Goal: Information Seeking & Learning: Learn about a topic

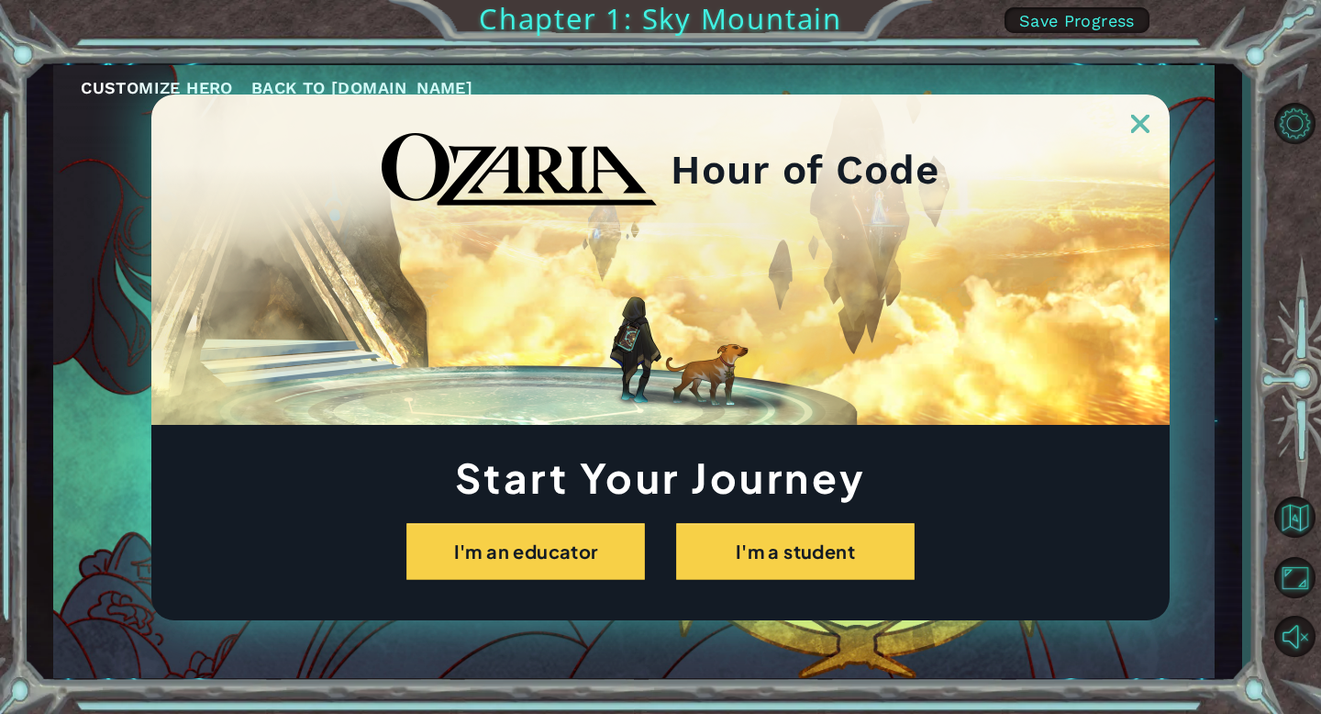
click at [1134, 130] on img at bounding box center [1140, 124] width 18 height 18
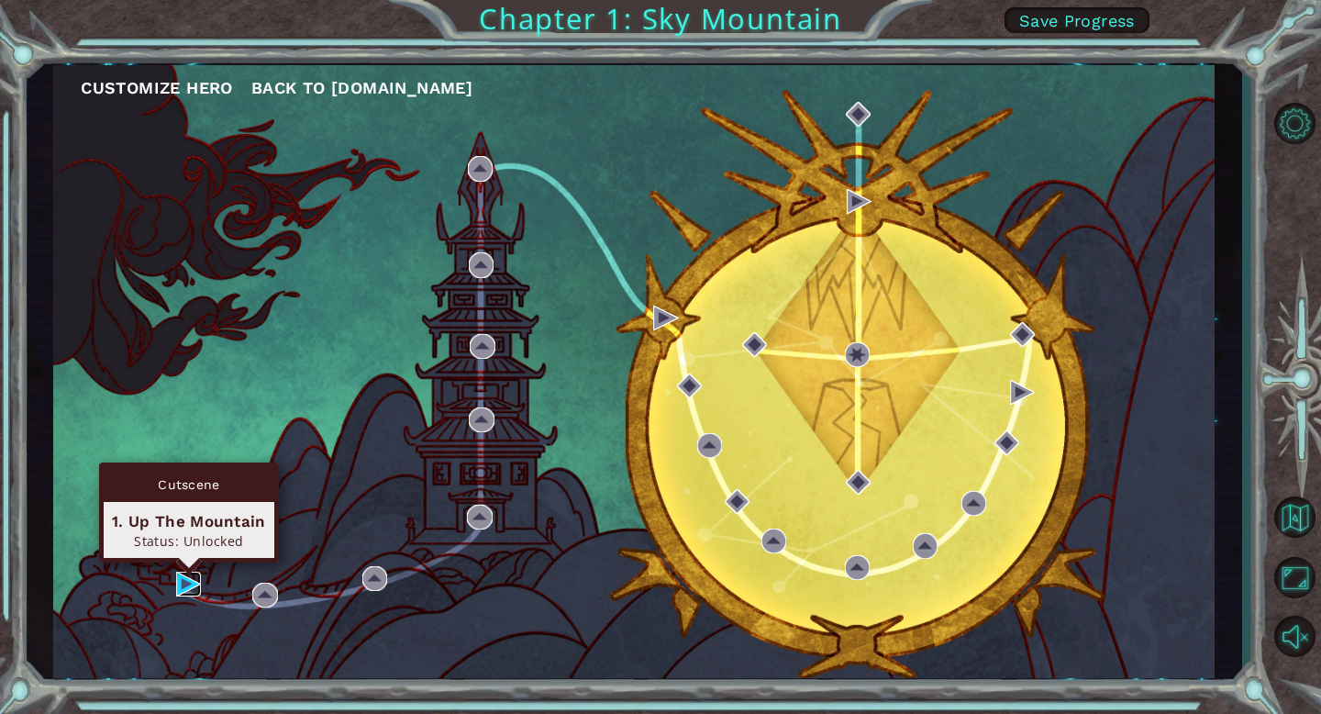
click at [183, 577] on img at bounding box center [188, 583] width 25 height 25
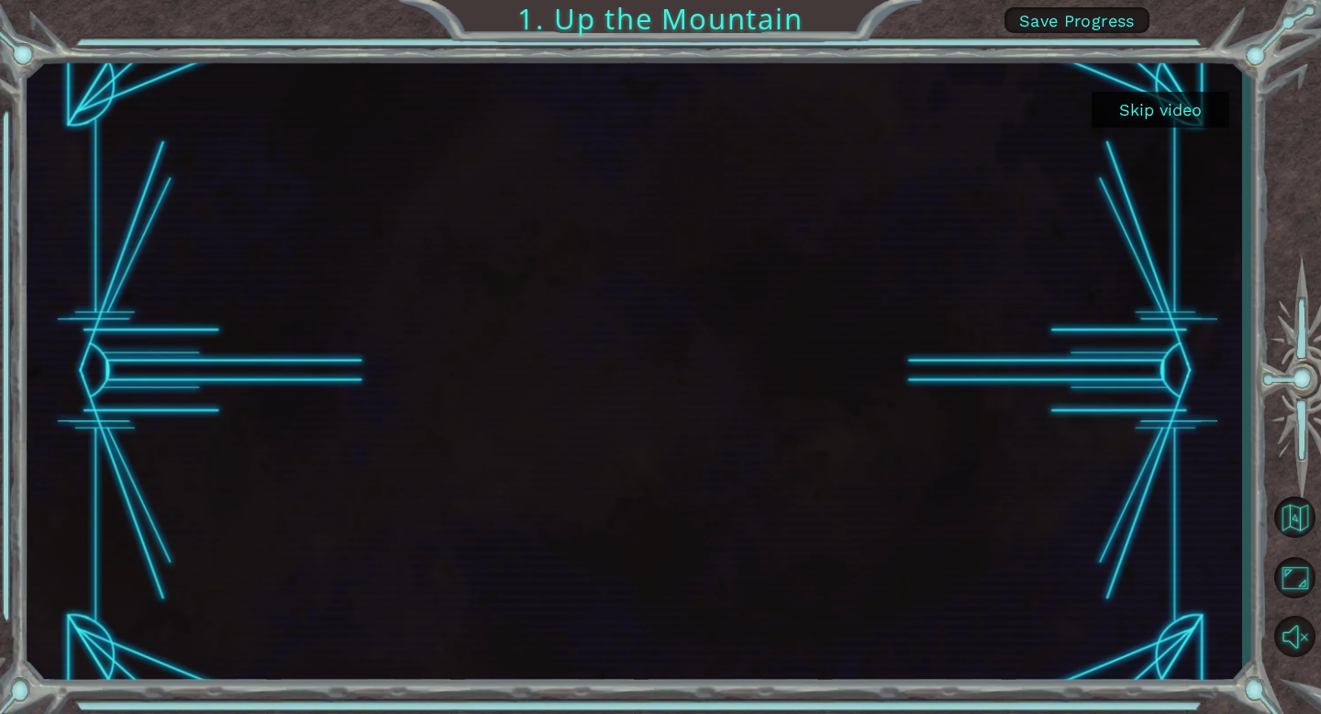
click at [1178, 110] on button "Skip video" at bounding box center [1161, 110] width 138 height 36
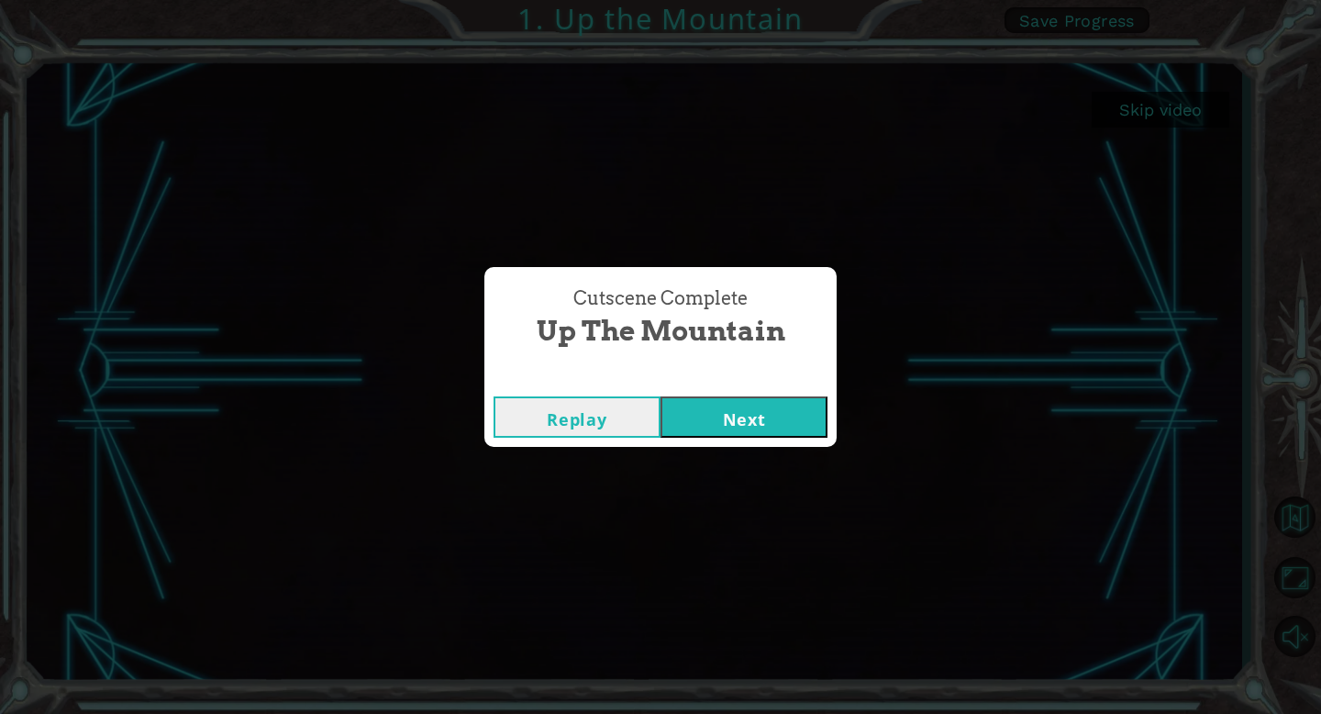
click at [768, 427] on button "Next" at bounding box center [743, 416] width 167 height 41
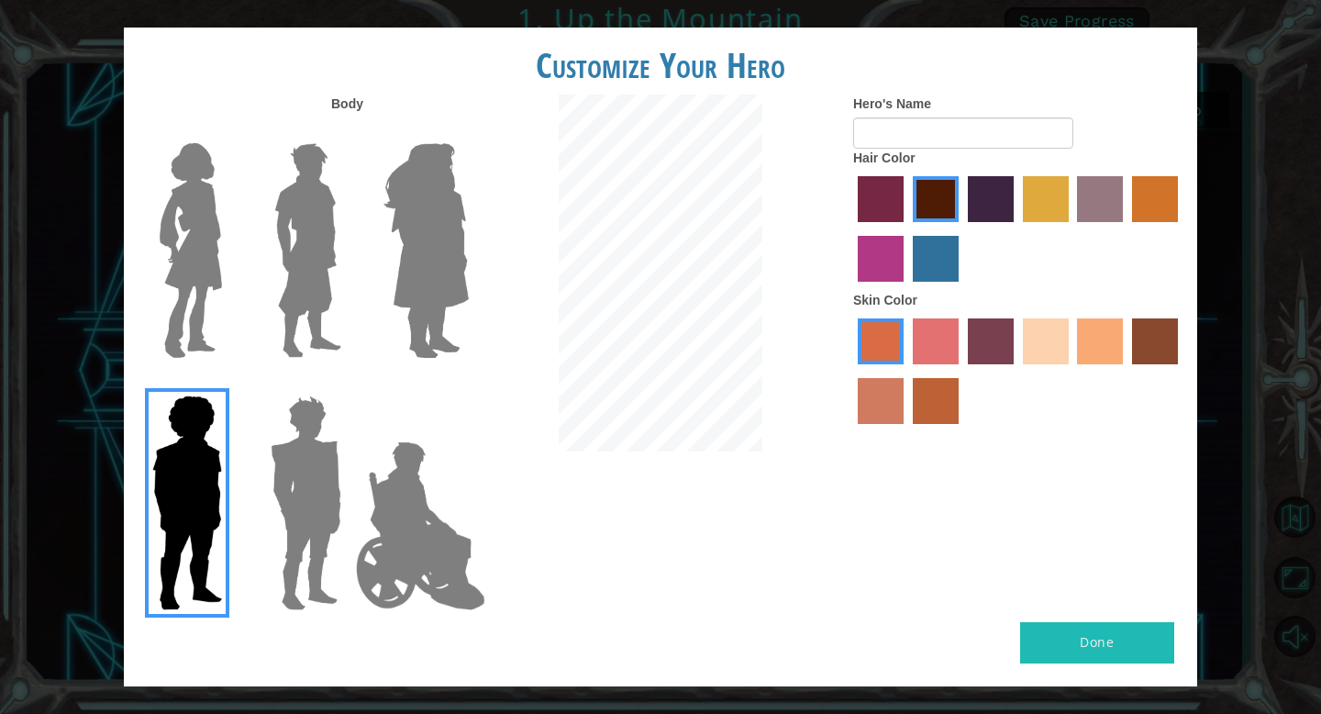
click at [442, 530] on img at bounding box center [421, 525] width 144 height 183
click at [468, 383] on input "Hero Jamie" at bounding box center [468, 383] width 0 height 0
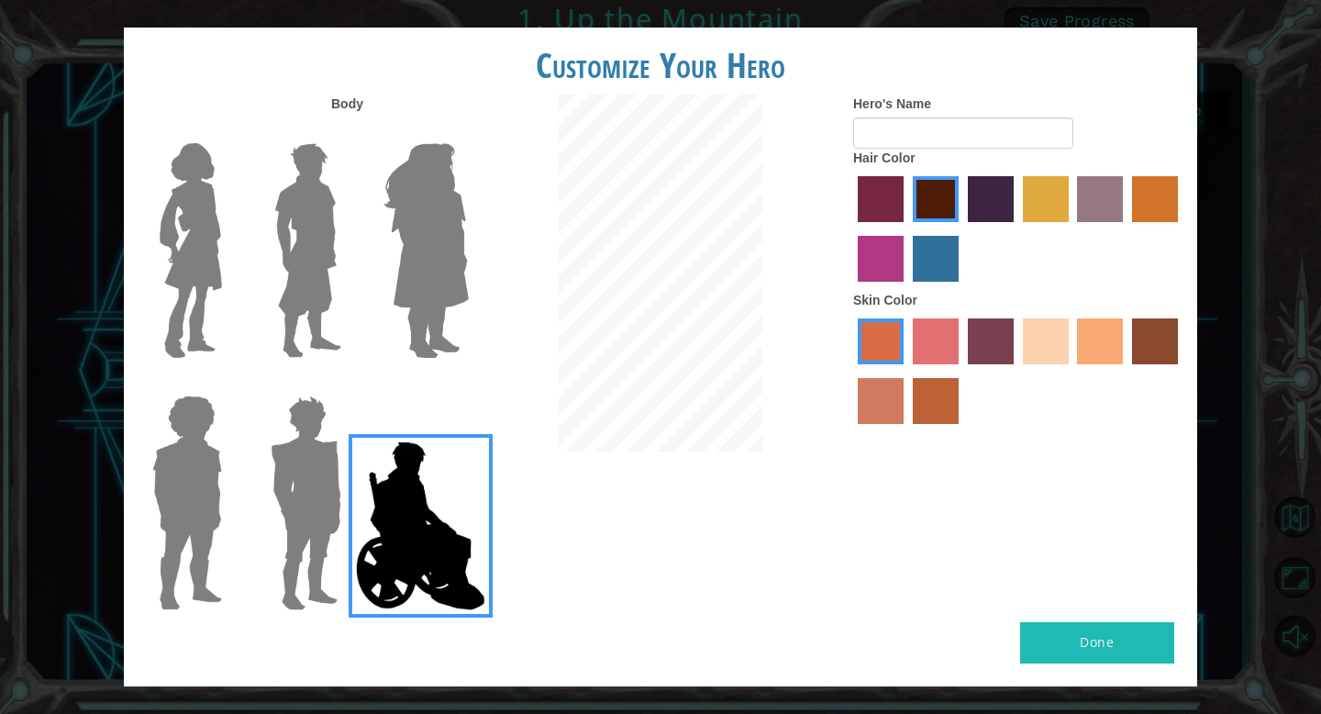
click at [324, 333] on img at bounding box center [308, 250] width 82 height 229
click at [349, 131] on input "Hero Lars" at bounding box center [349, 131] width 0 height 0
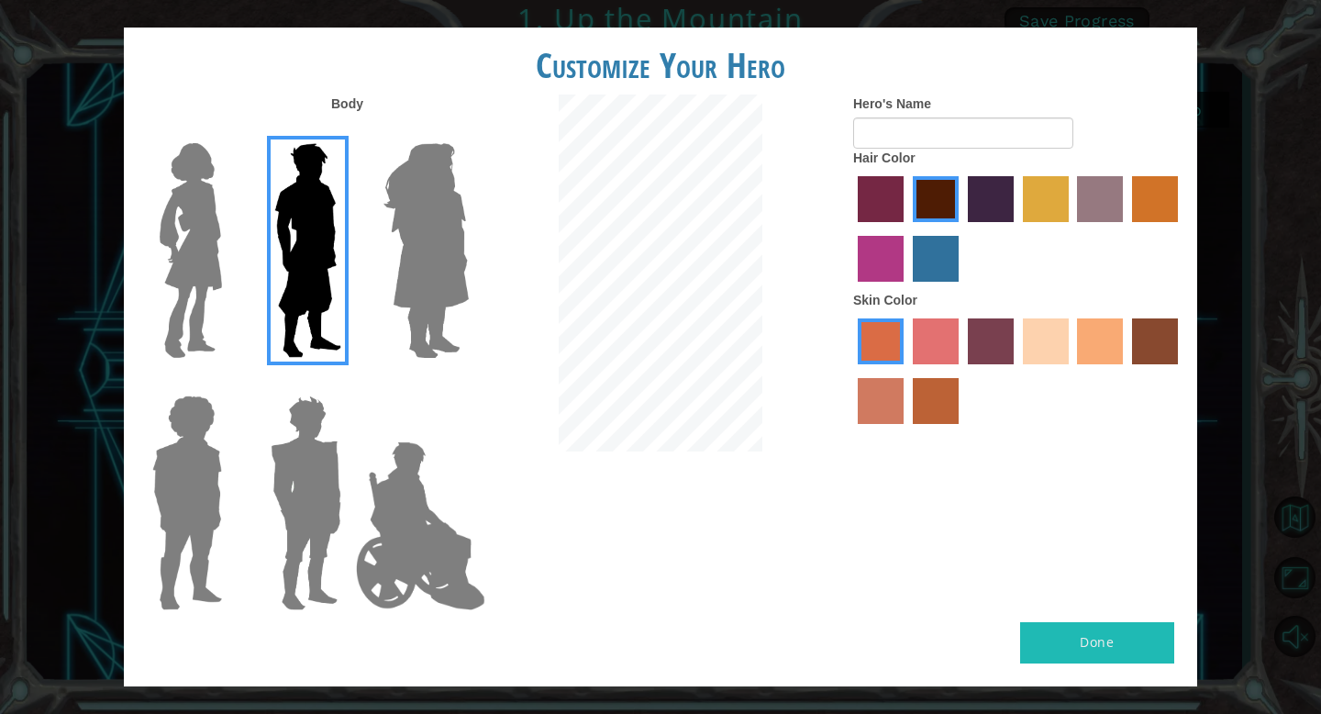
click at [416, 451] on img at bounding box center [421, 525] width 144 height 183
click at [468, 383] on input "Hero Jamie" at bounding box center [468, 383] width 0 height 0
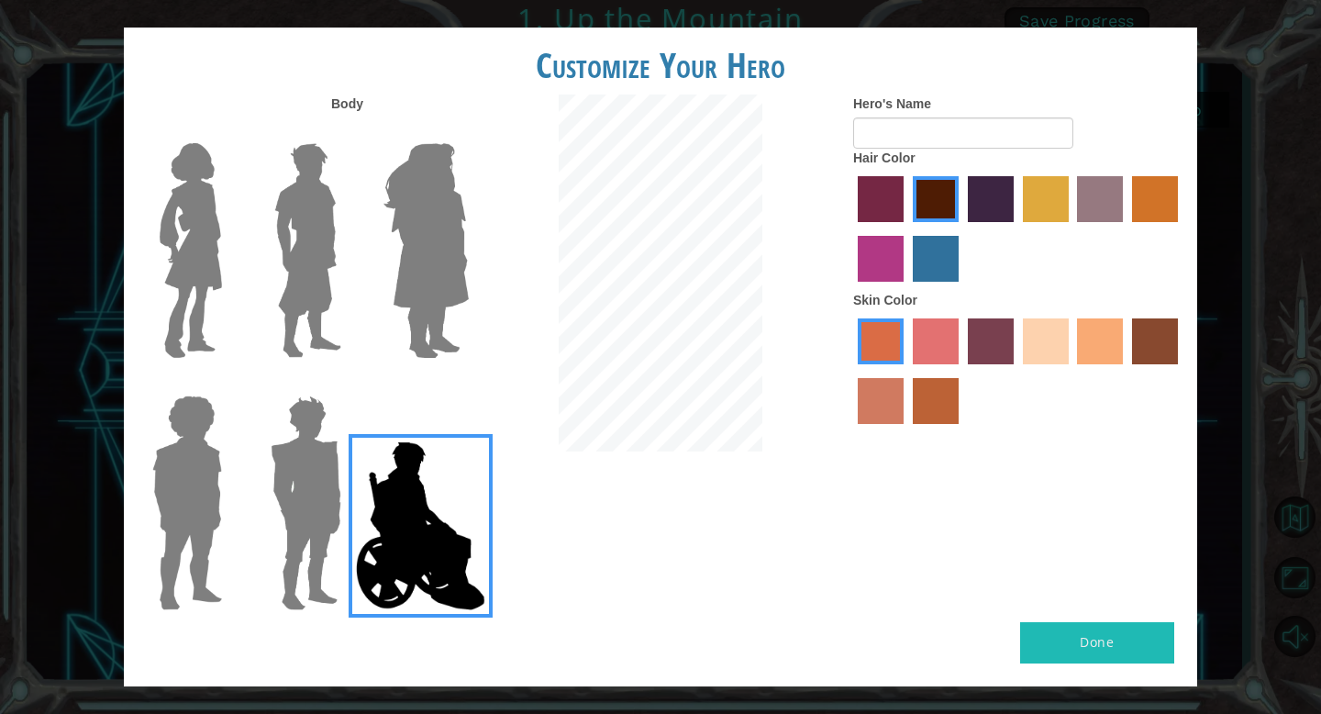
click at [1087, 202] on label "bazaar hair color" at bounding box center [1100, 199] width 46 height 46
click at [1071, 228] on input "bazaar hair color" at bounding box center [1071, 228] width 0 height 0
click at [1079, 204] on label "bazaar hair color" at bounding box center [1100, 199] width 46 height 46
click at [1071, 228] on input "bazaar hair color" at bounding box center [1071, 228] width 0 height 0
click at [332, 291] on img at bounding box center [308, 250] width 82 height 229
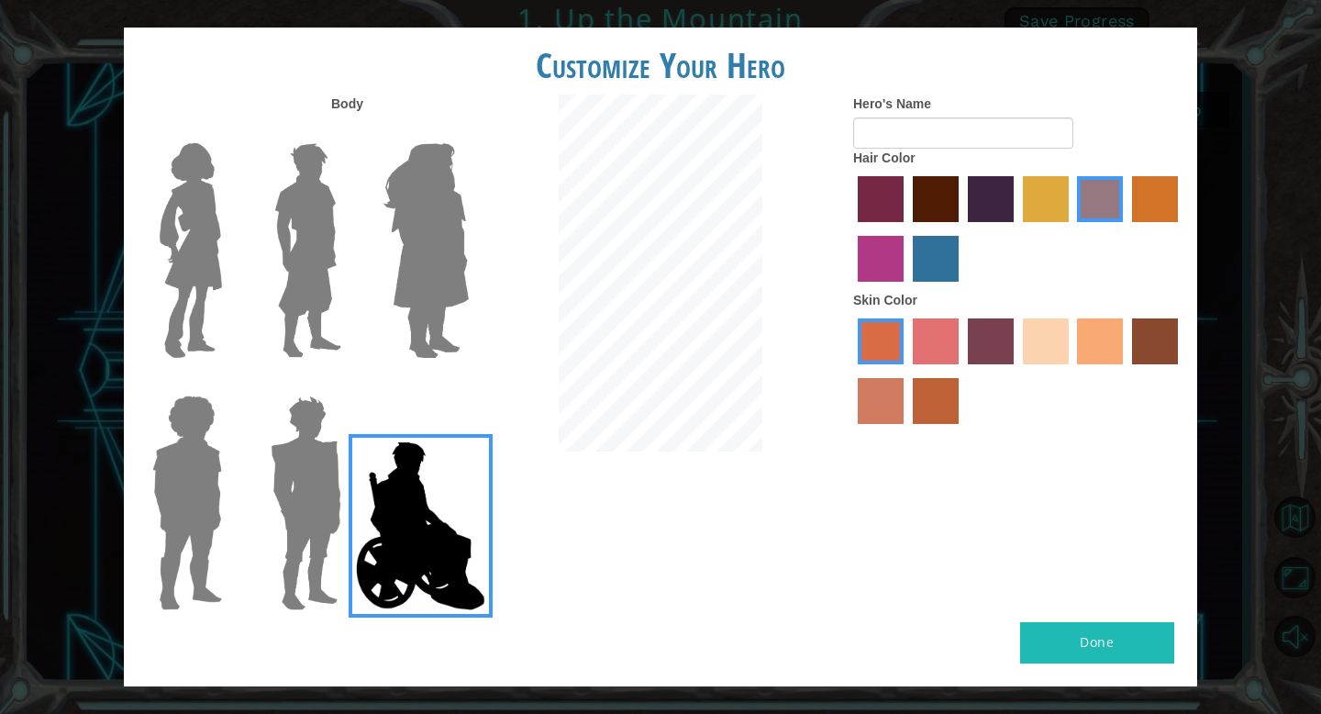
click at [349, 131] on input "Hero Lars" at bounding box center [349, 131] width 0 height 0
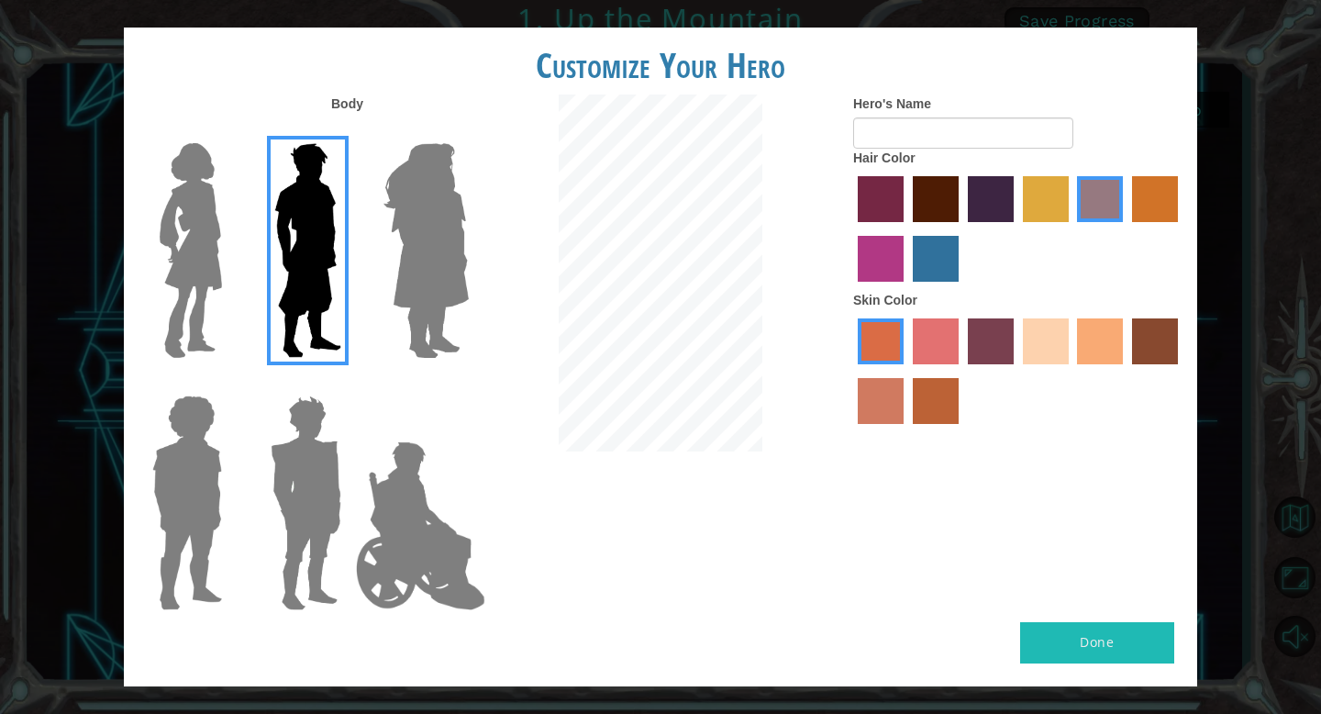
click at [408, 549] on img at bounding box center [421, 525] width 144 height 183
click at [468, 383] on input "Hero Jamie" at bounding box center [468, 383] width 0 height 0
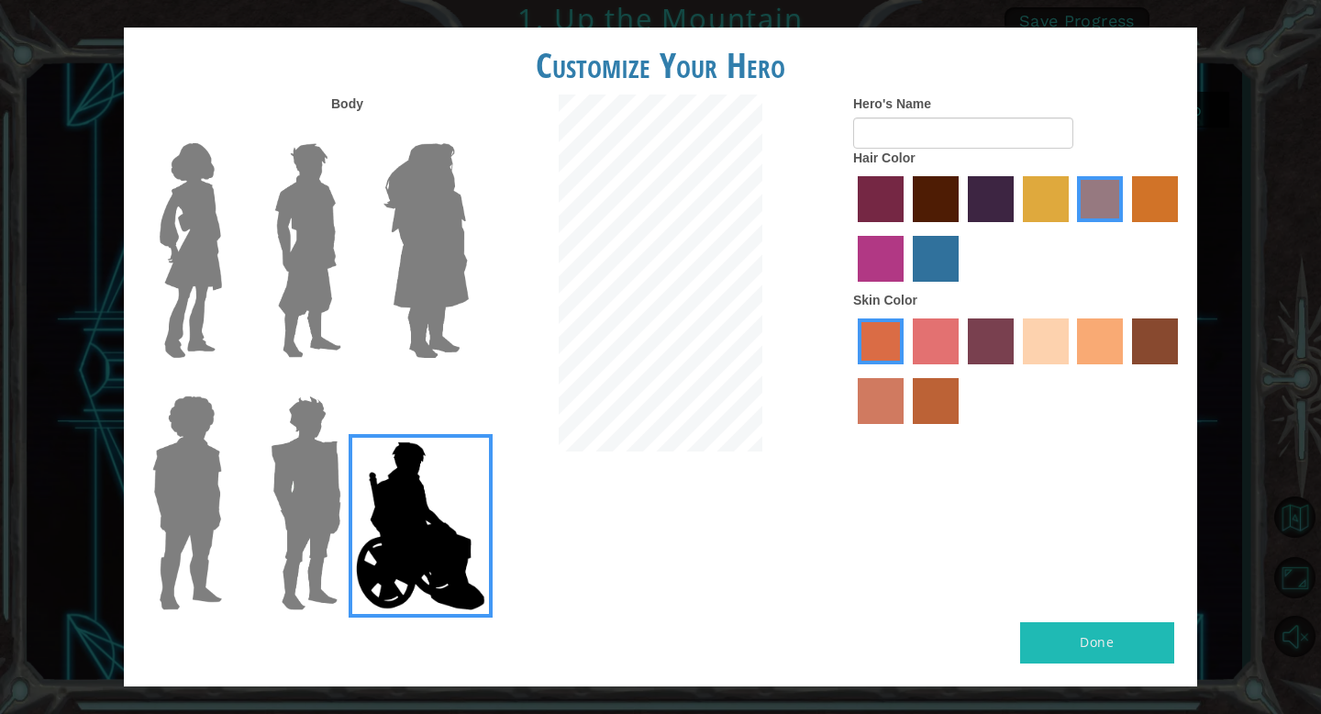
click at [1001, 342] on label "tosca skin color" at bounding box center [991, 341] width 46 height 46
click at [961, 371] on input "tosca skin color" at bounding box center [961, 371] width 0 height 0
click at [1141, 310] on div "Skin Color" at bounding box center [1018, 362] width 330 height 142
click at [1167, 342] on label "karma skin color" at bounding box center [1155, 341] width 46 height 46
click at [1125, 371] on input "karma skin color" at bounding box center [1125, 371] width 0 height 0
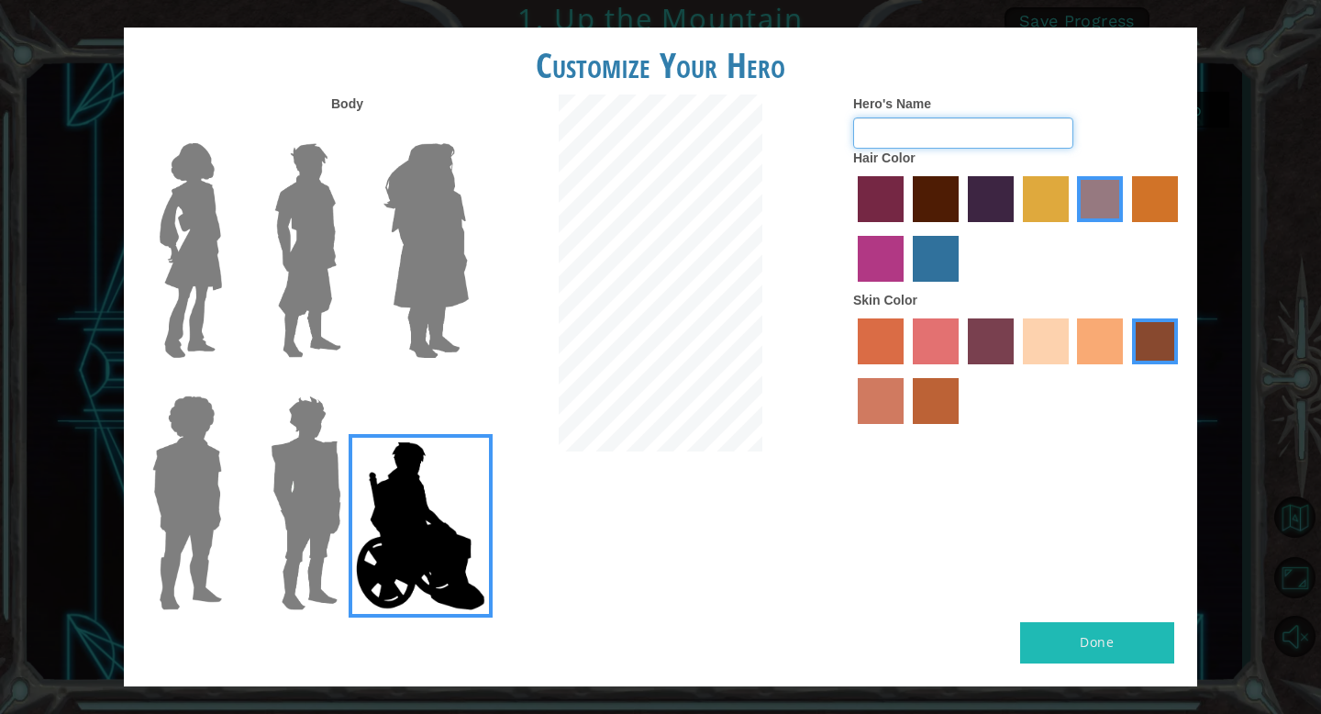
click at [1033, 127] on input "Hero's Name" at bounding box center [963, 132] width 220 height 31
type input "the rizzler"
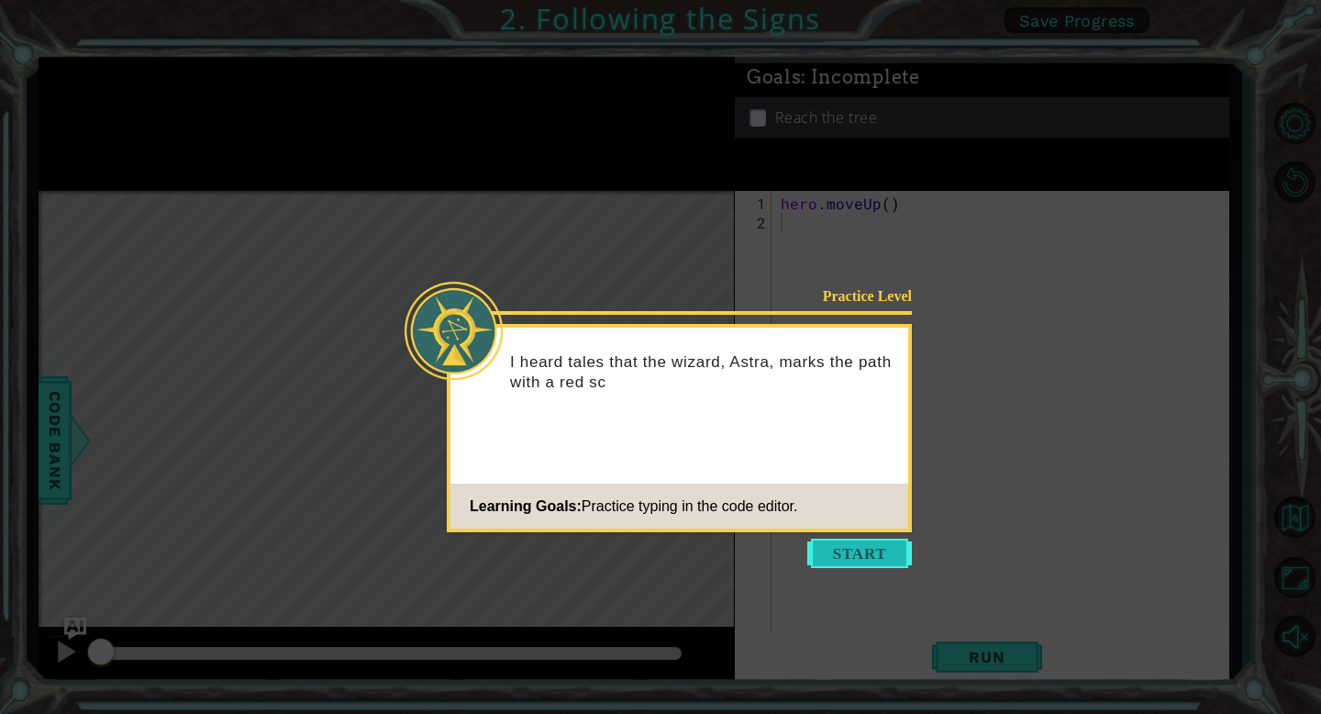
click at [868, 540] on button "Start" at bounding box center [859, 552] width 105 height 29
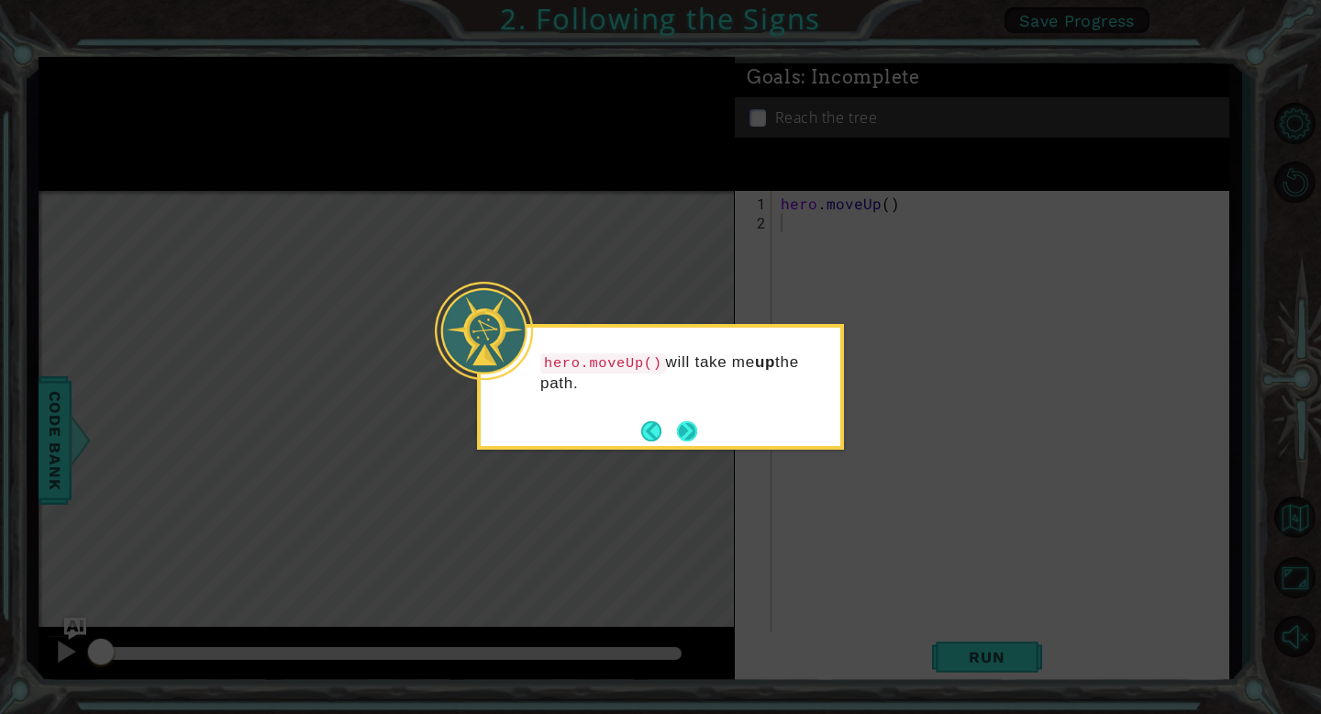
click at [697, 440] on button "Next" at bounding box center [687, 431] width 20 height 20
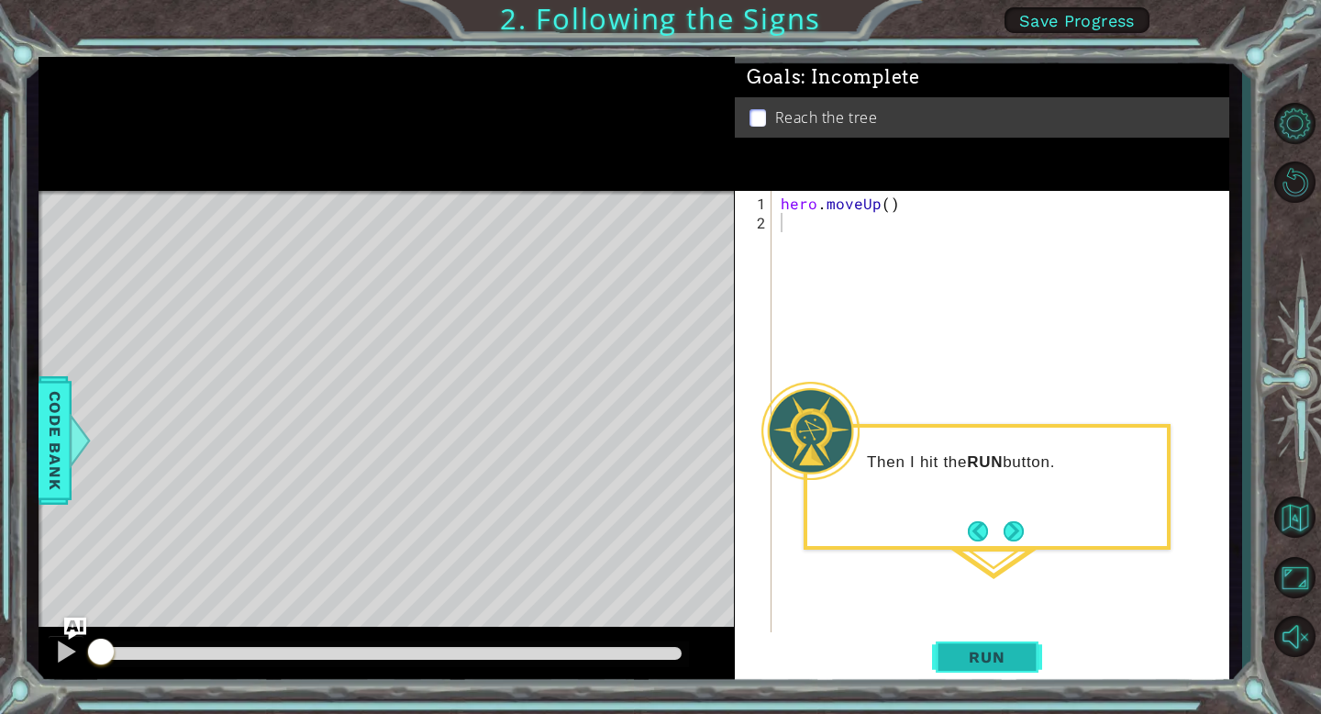
click at [979, 662] on span "Run" at bounding box center [986, 657] width 72 height 18
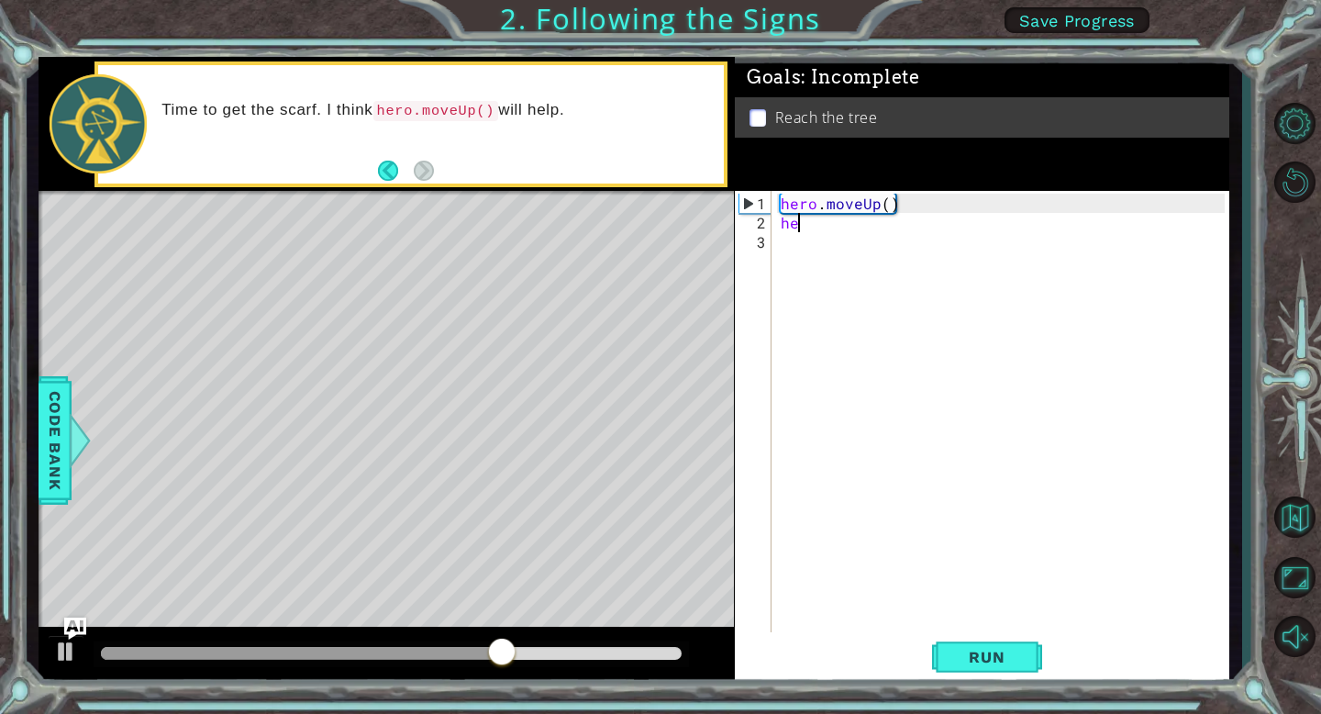
click at [859, 212] on div "hero . moveUp ( ) he" at bounding box center [1005, 435] width 457 height 482
click at [864, 205] on div "hero . moveUp ( ) he" at bounding box center [1005, 435] width 457 height 482
type textarea "hero.moveUp()"
click at [846, 235] on div "hero . moveUp ( ) he" at bounding box center [1005, 435] width 457 height 482
click at [837, 228] on div "hero . moveUp ( ) he" at bounding box center [1005, 435] width 457 height 482
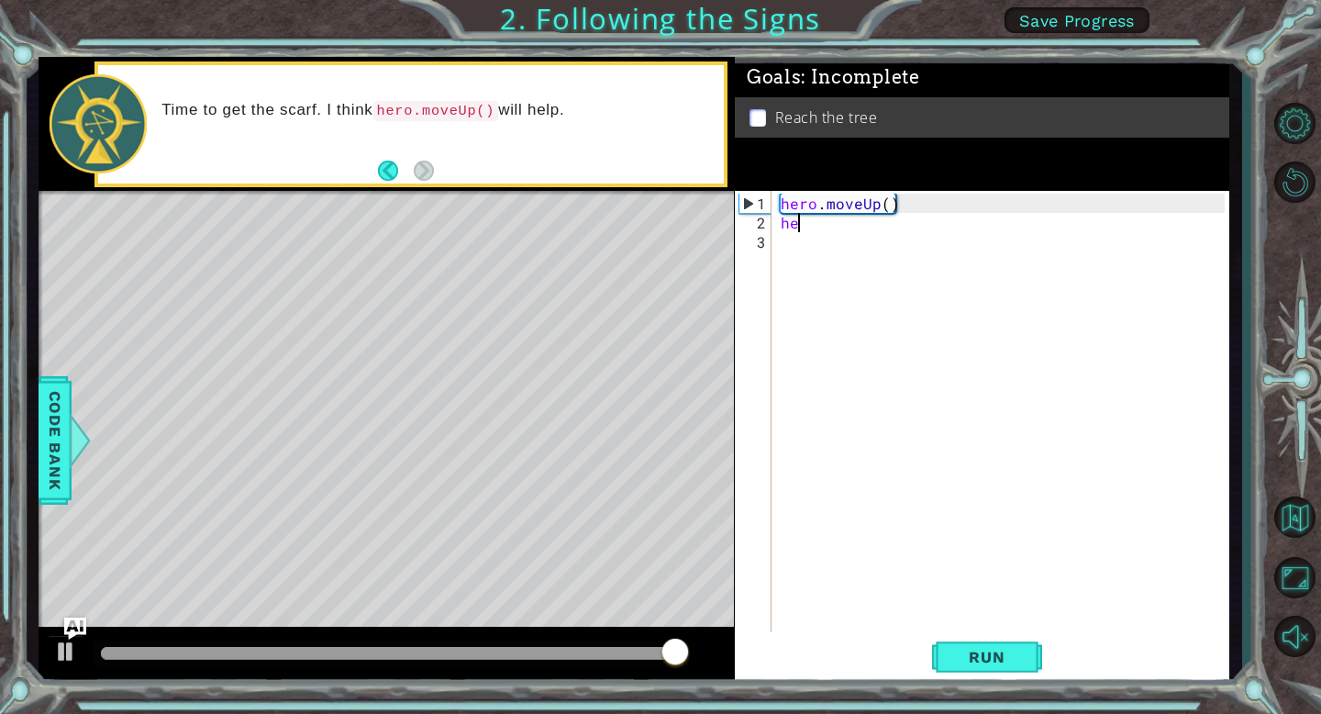
type textarea "he"
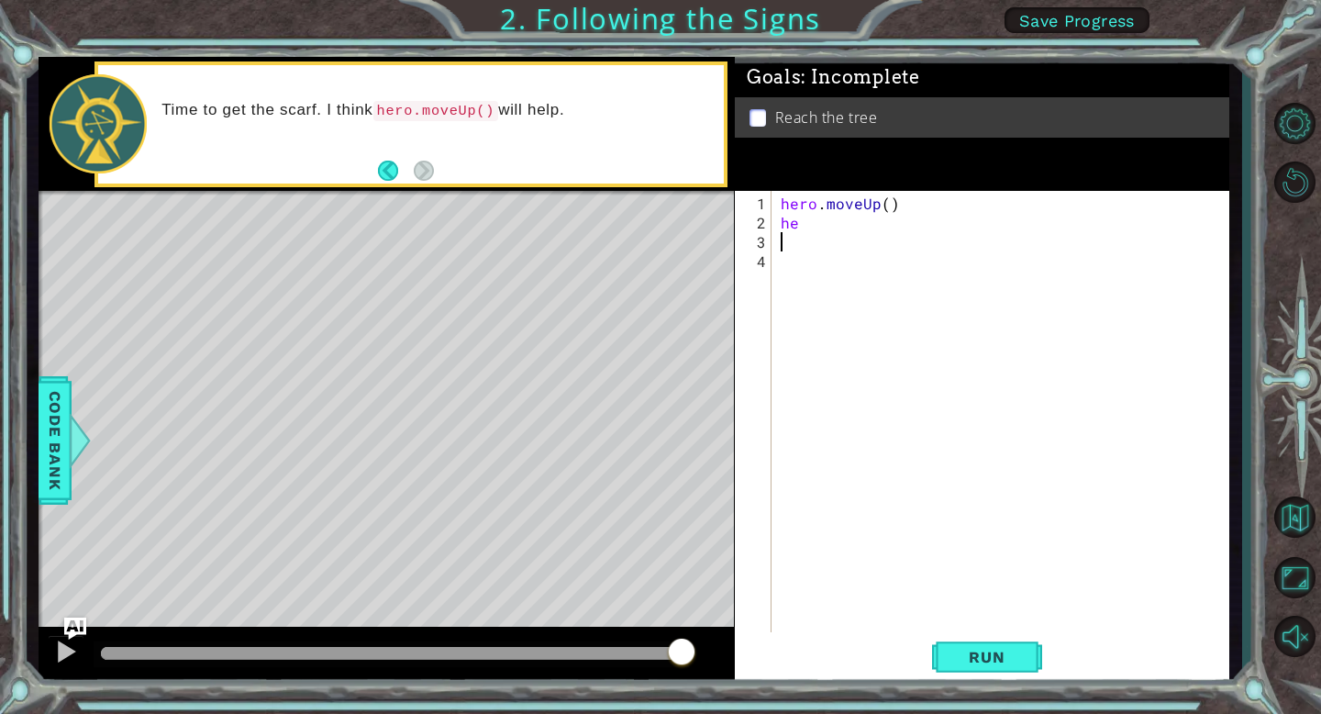
click at [807, 238] on div "hero . moveUp ( ) he" at bounding box center [1005, 435] width 457 height 482
click at [797, 222] on div "hero . moveUp ( ) he" at bounding box center [1005, 435] width 457 height 482
type textarea "he"
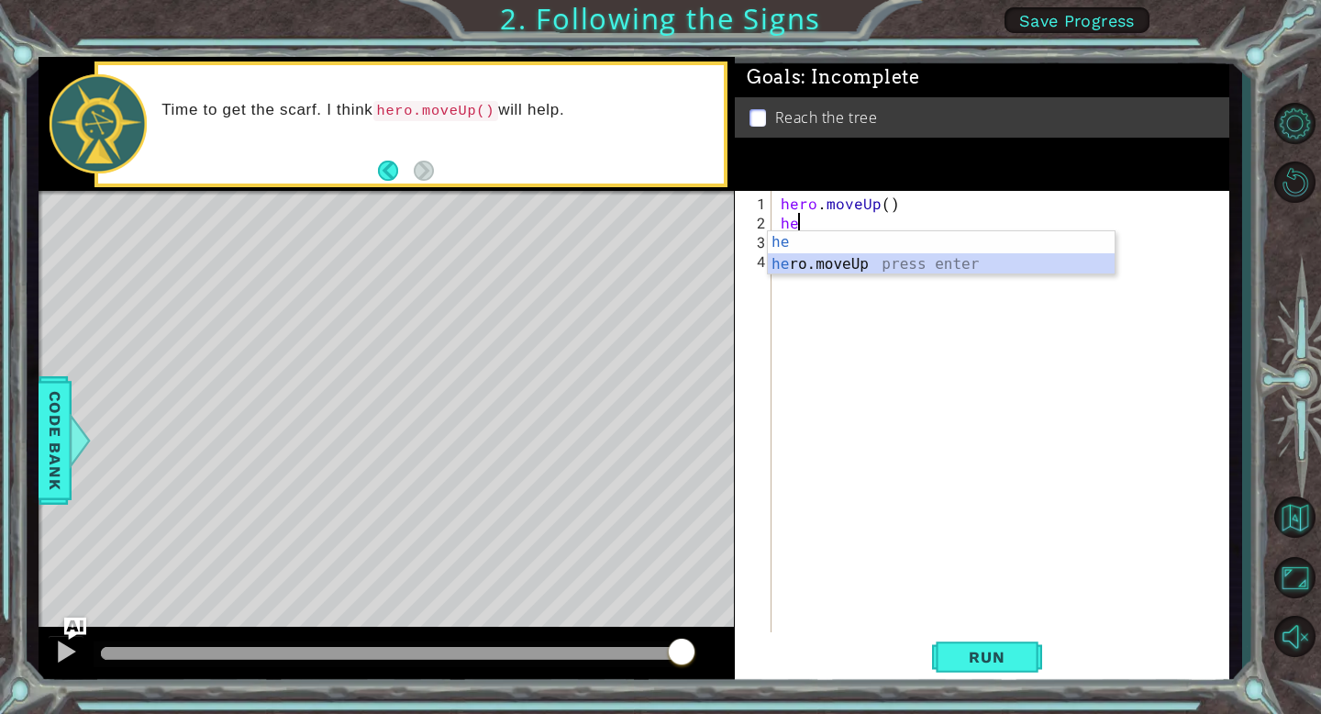
click at [827, 262] on div "he press enter he ro.moveUp press enter" at bounding box center [941, 275] width 347 height 88
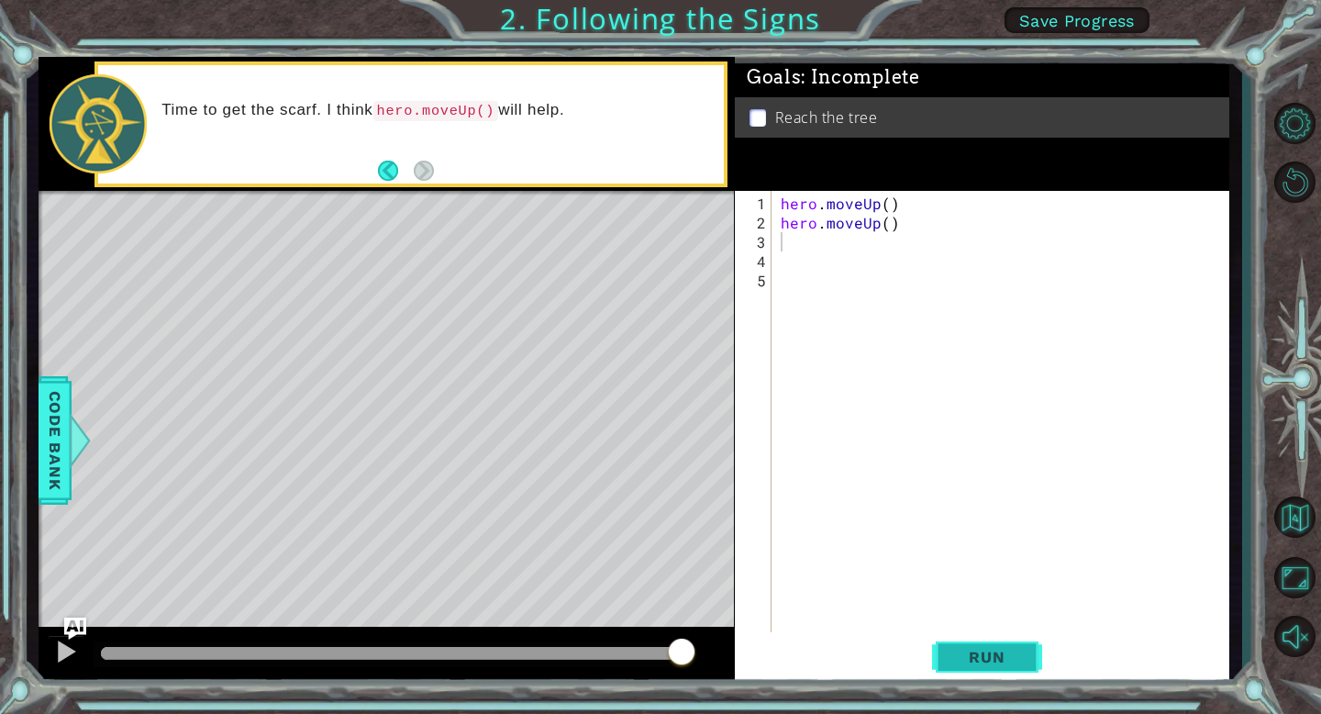
click at [1020, 665] on span "Run" at bounding box center [986, 657] width 72 height 18
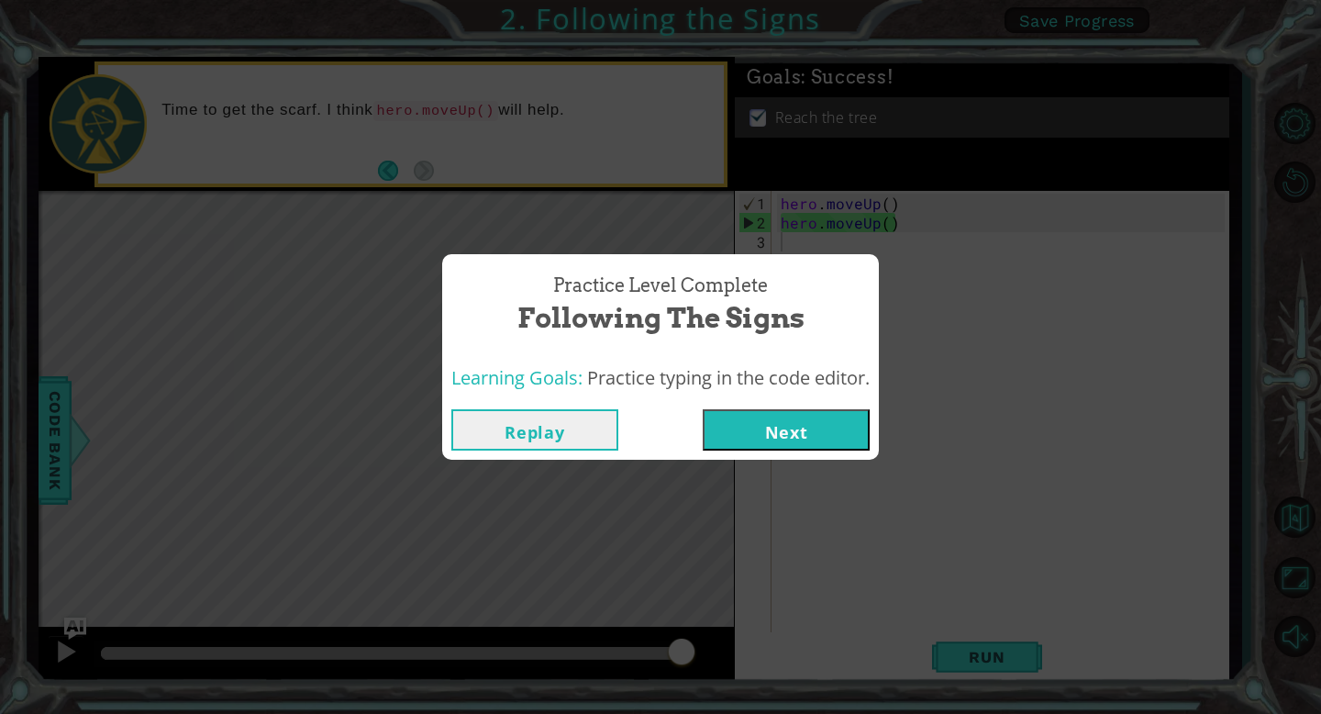
click at [806, 435] on button "Next" at bounding box center [786, 429] width 167 height 41
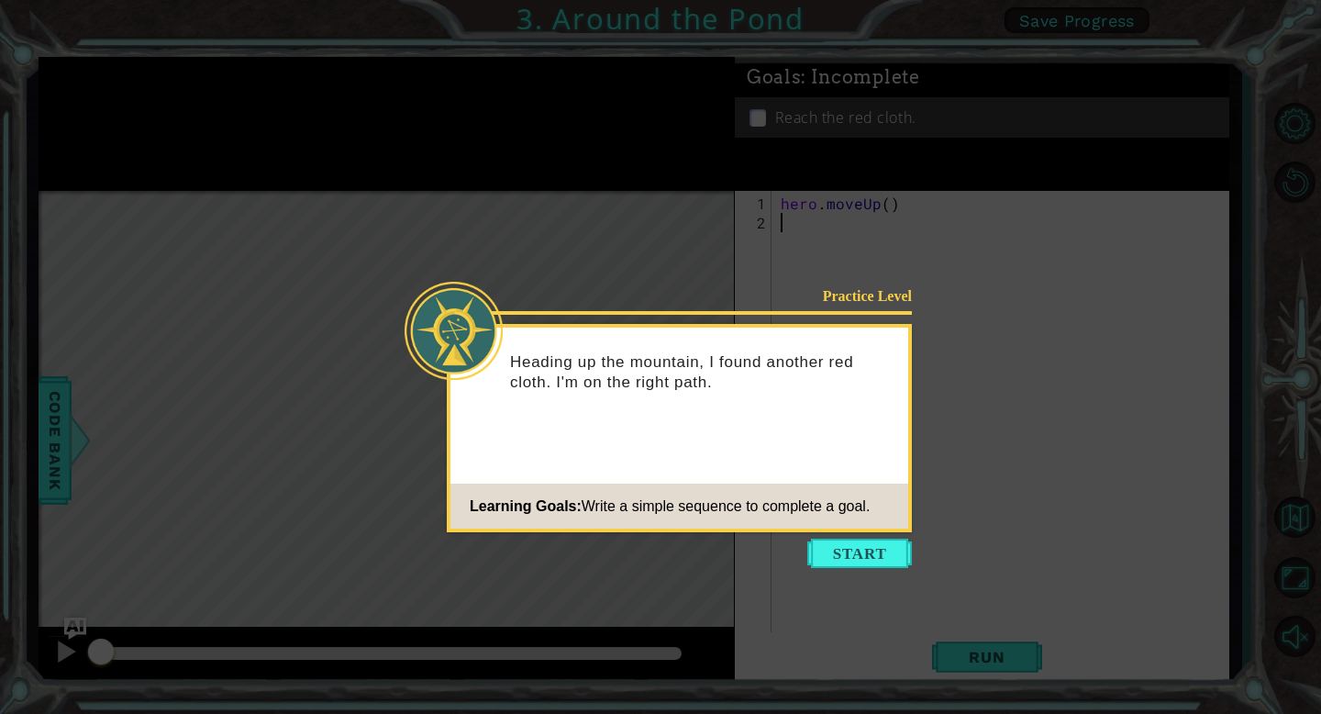
type textarea "\"
click at [897, 550] on button "Start" at bounding box center [859, 552] width 105 height 29
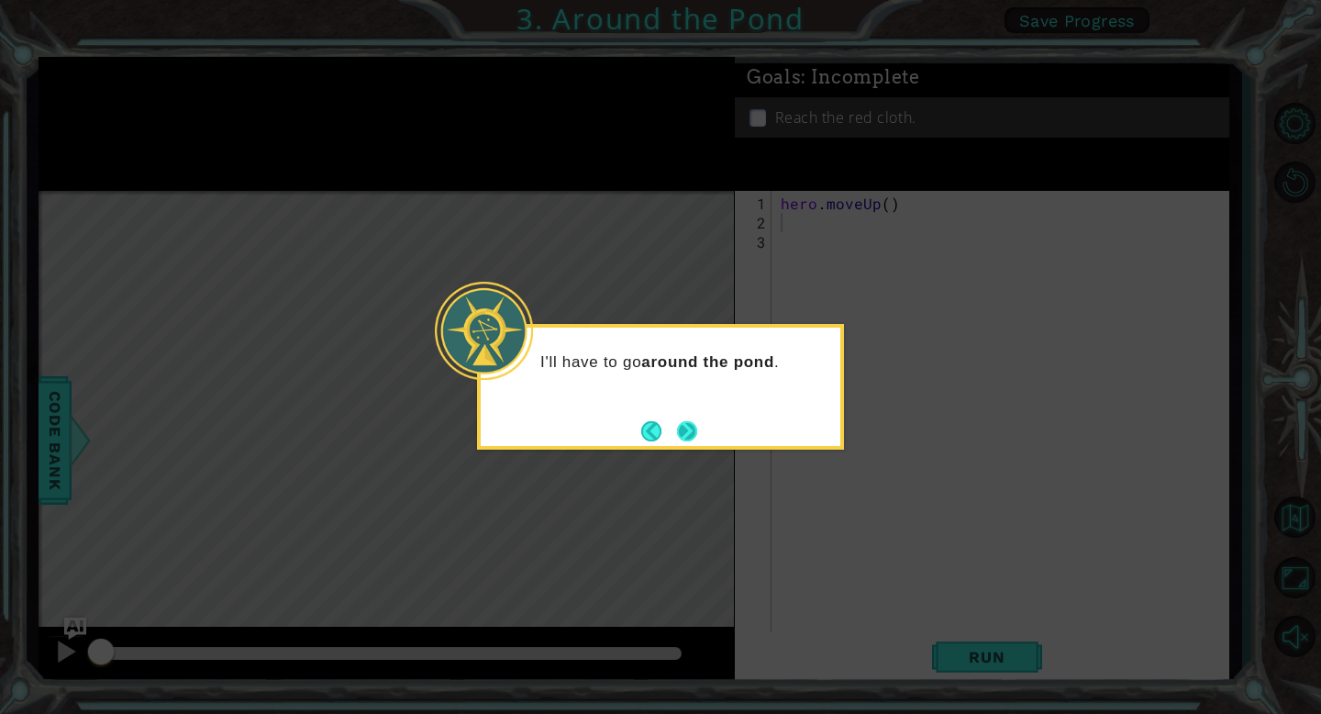
click at [683, 439] on button "Next" at bounding box center [687, 431] width 20 height 20
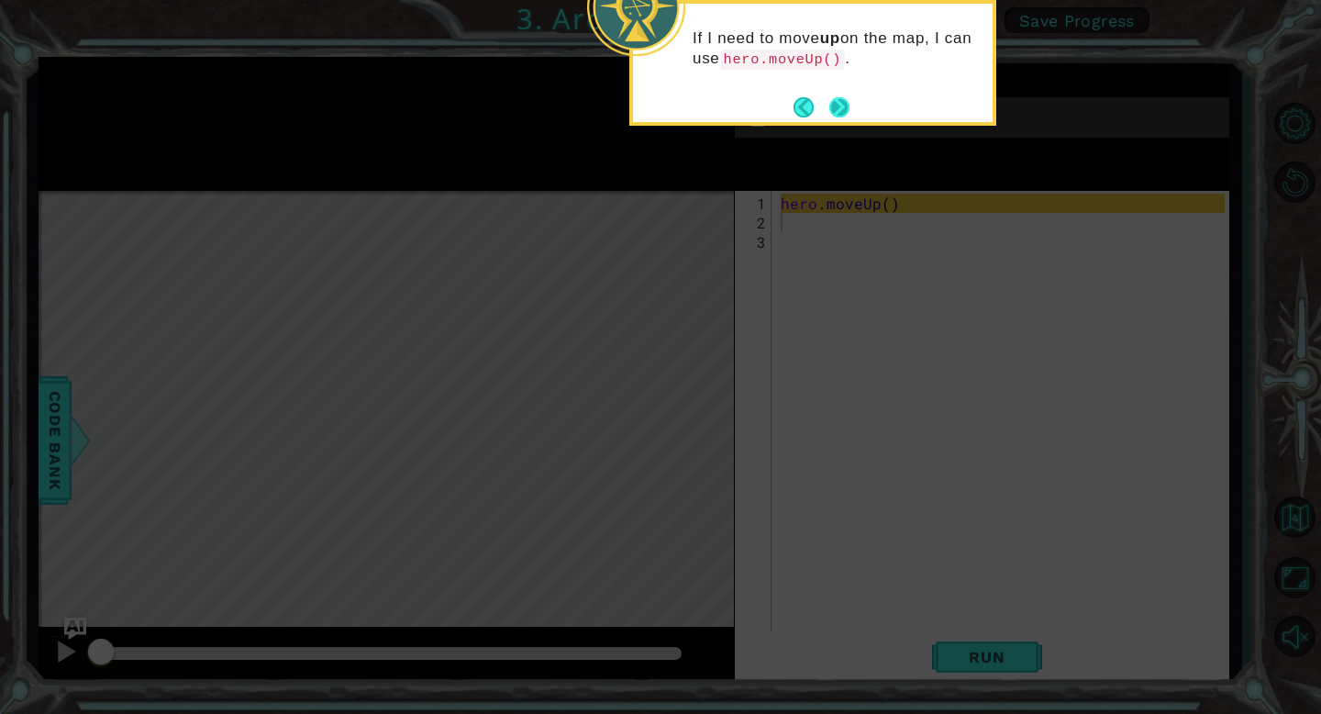
click at [834, 99] on button "Next" at bounding box center [839, 107] width 20 height 20
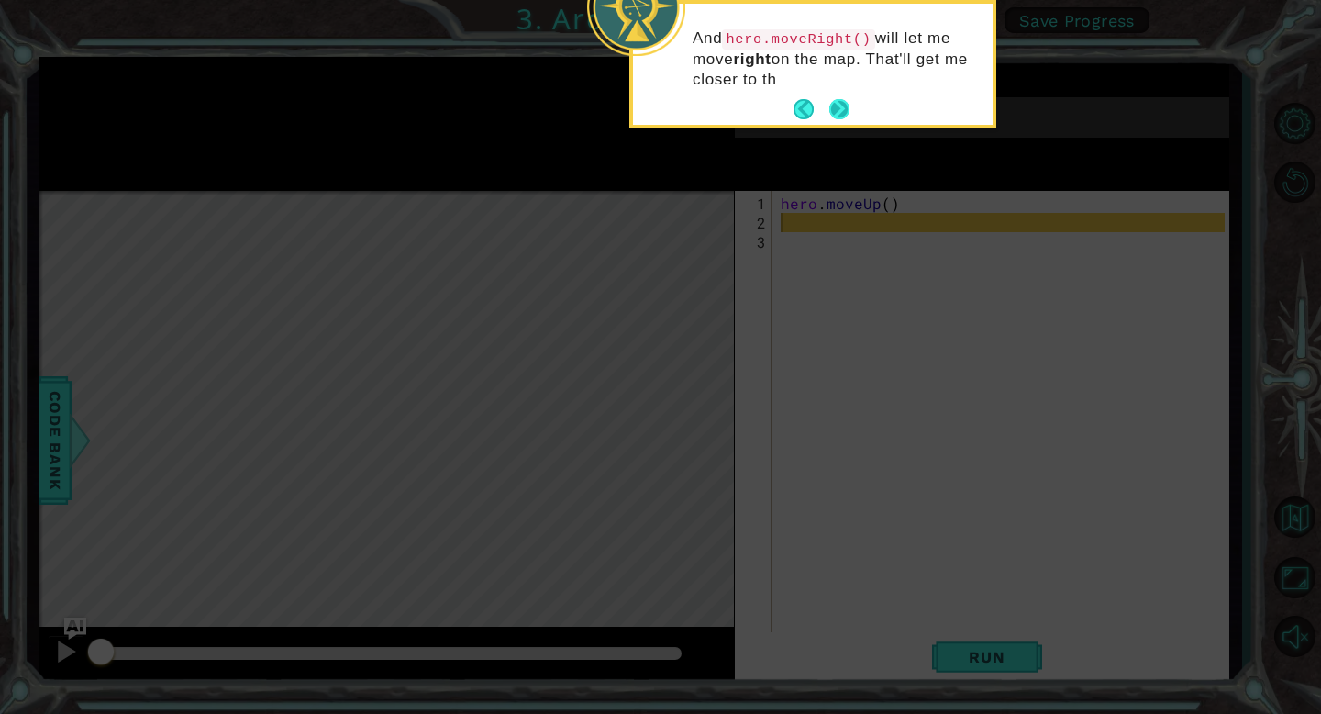
click at [839, 111] on button "Next" at bounding box center [839, 109] width 20 height 20
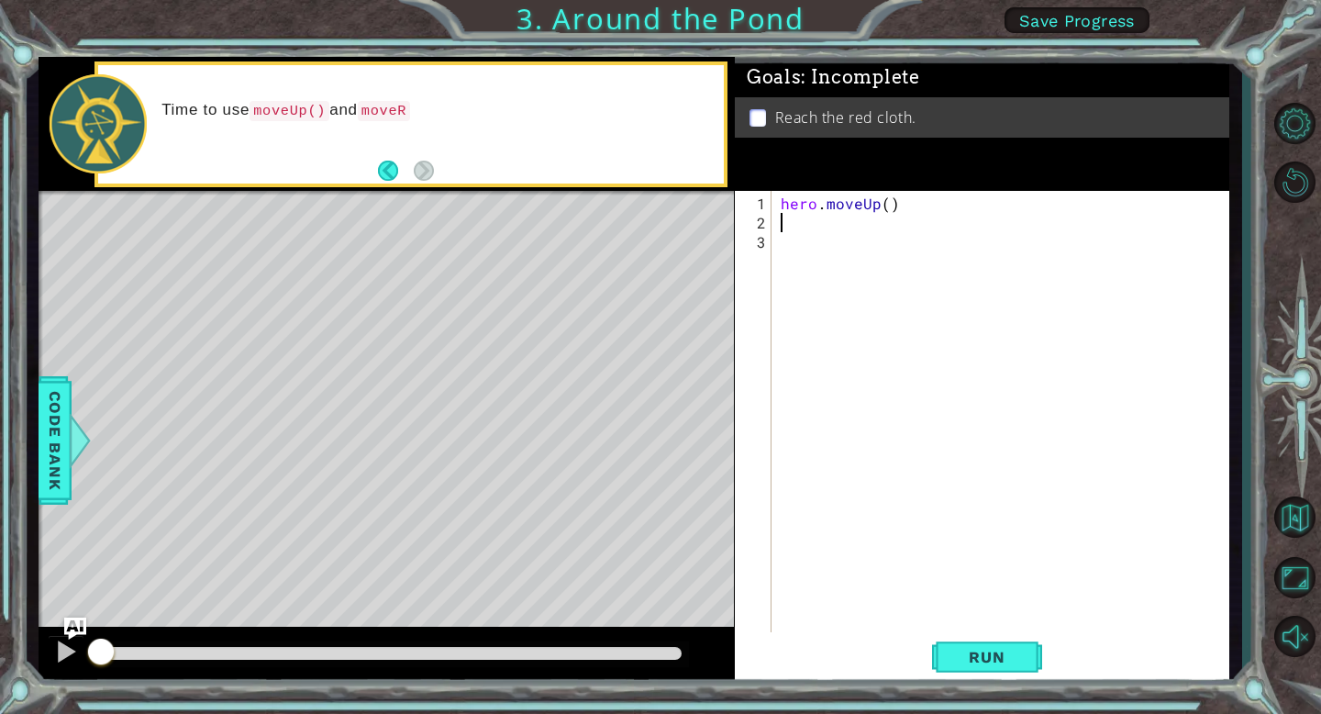
type textarea "h"
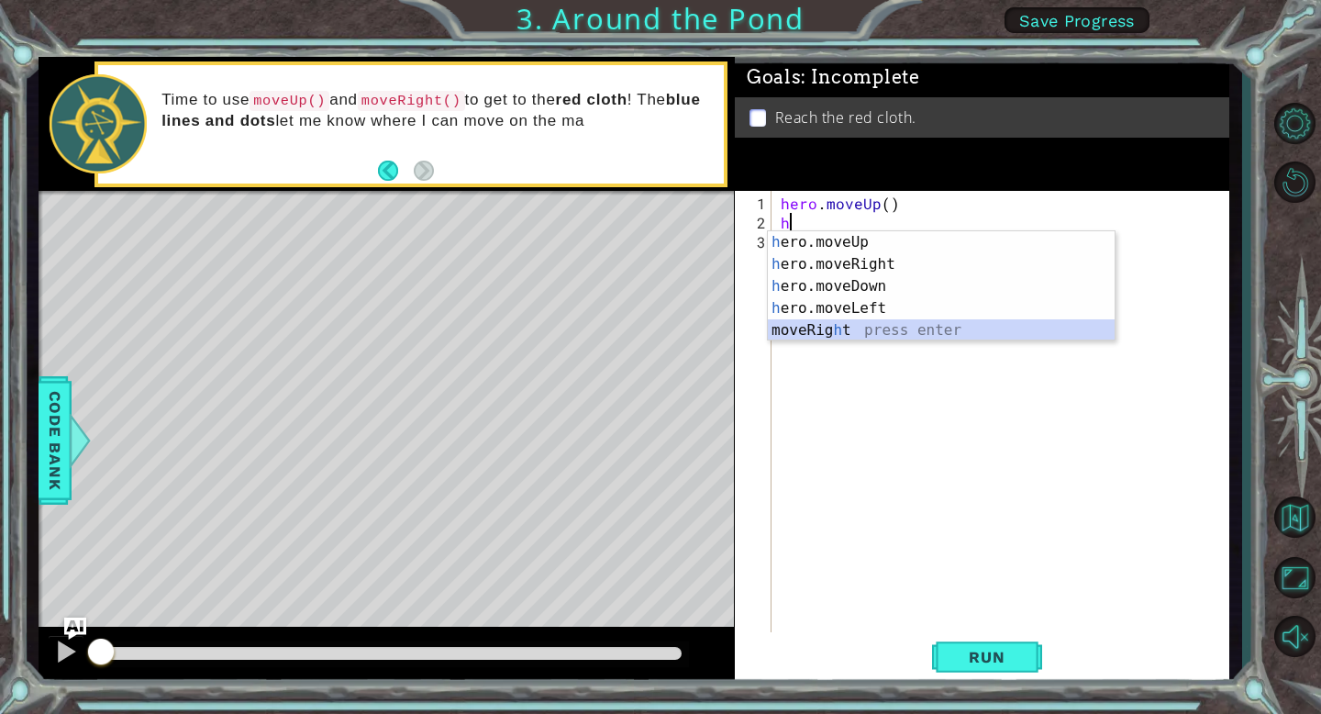
click at [886, 335] on div "h ero.moveUp press enter h ero.moveRight press enter h ero.moveDown press enter…" at bounding box center [941, 308] width 347 height 154
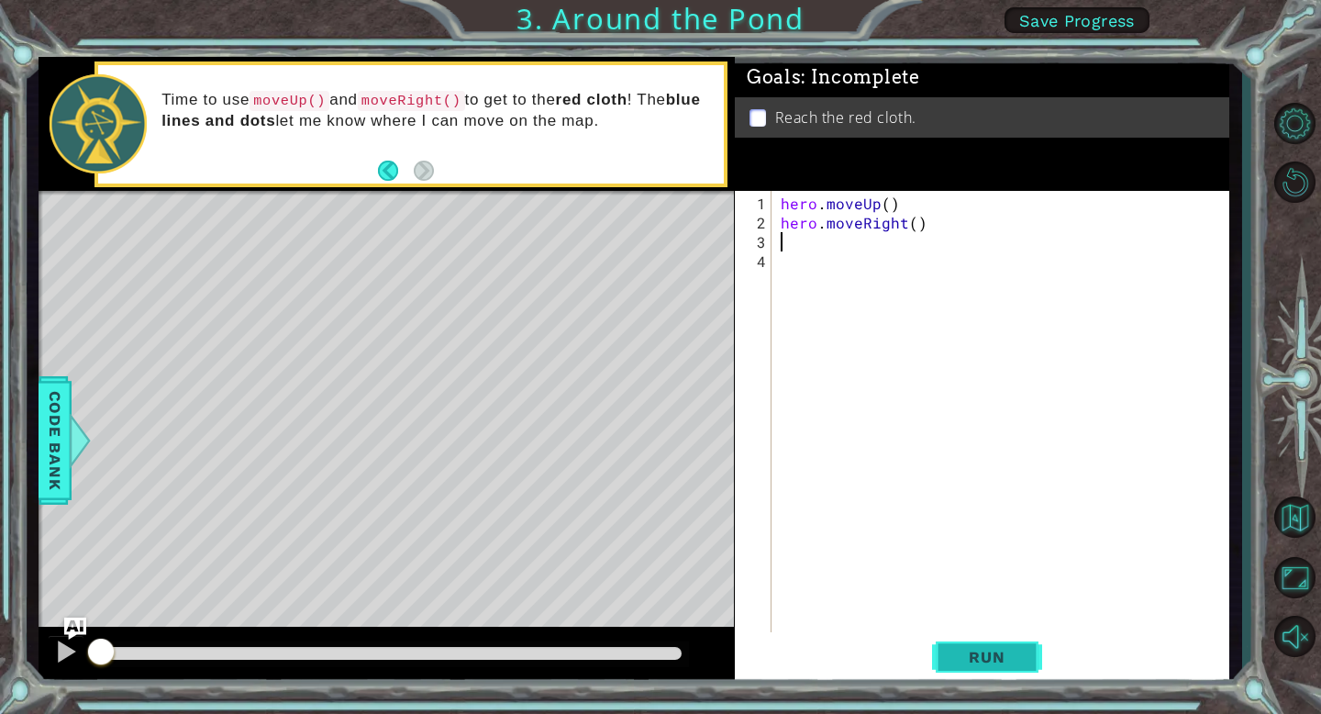
click at [983, 669] on button "Run" at bounding box center [987, 657] width 110 height 50
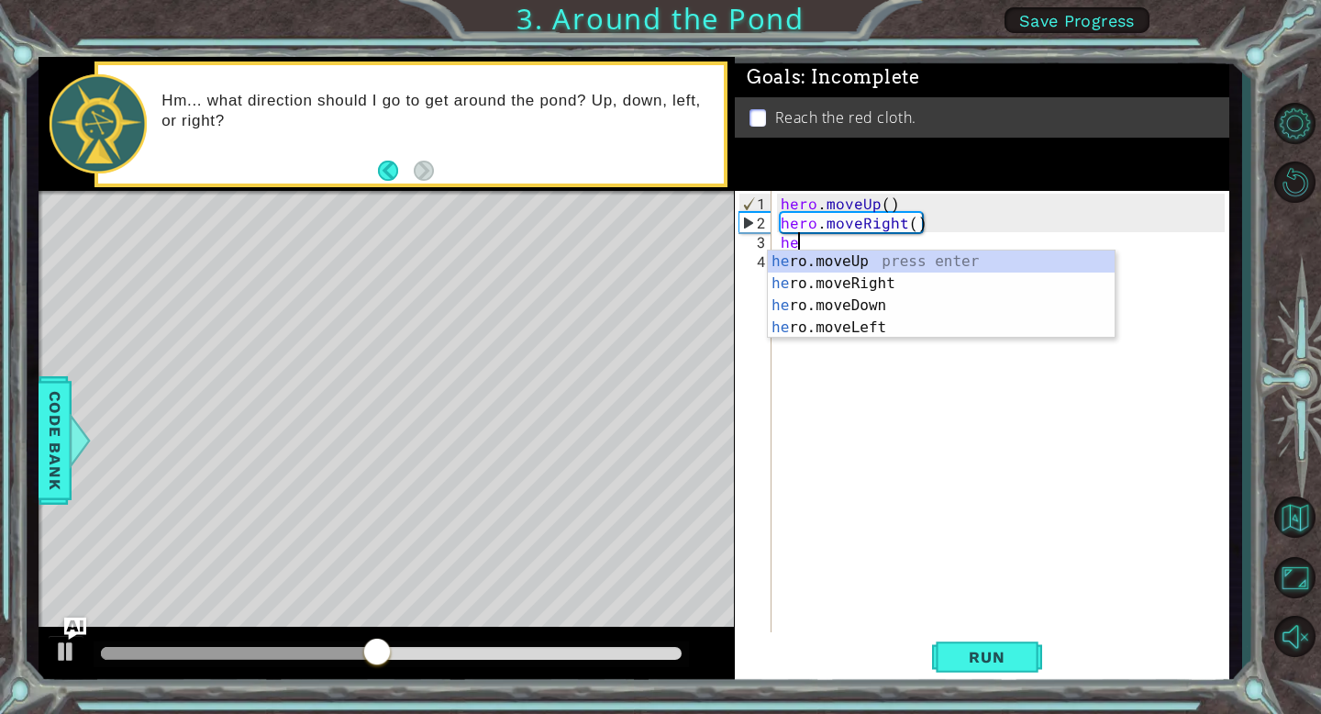
type textarea "her"
click at [864, 260] on div "her o.moveUp press enter her o.moveRight press enter her o.moveDown press enter…" at bounding box center [941, 316] width 347 height 132
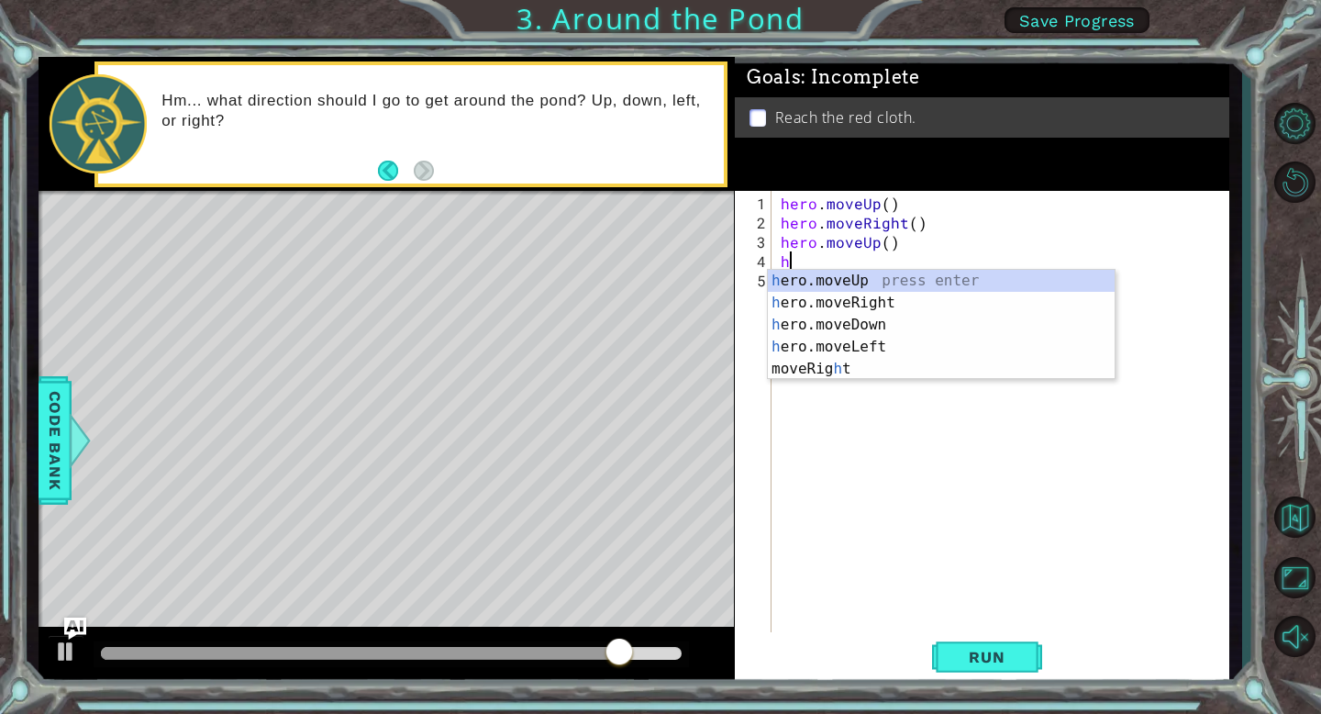
type textarea "he"
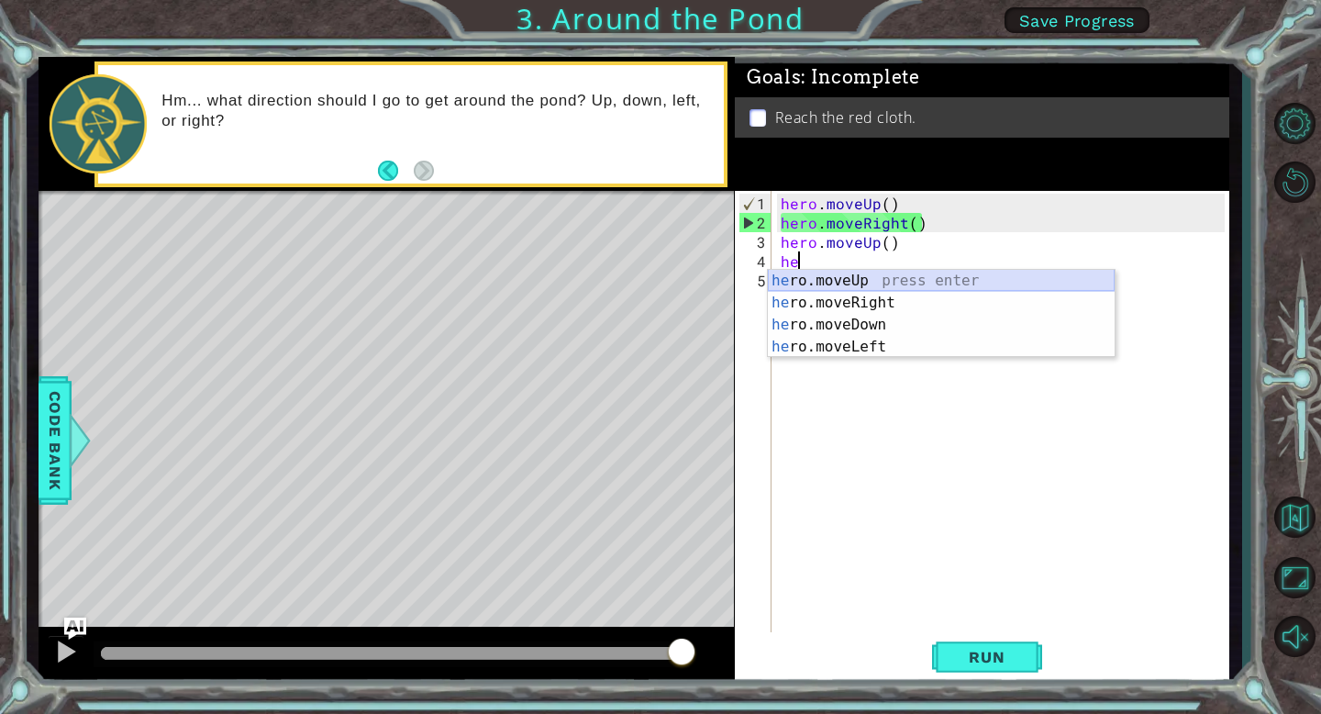
click at [848, 279] on div "he ro.moveUp press enter he ro.moveRight press enter he ro.moveDown press enter…" at bounding box center [941, 336] width 347 height 132
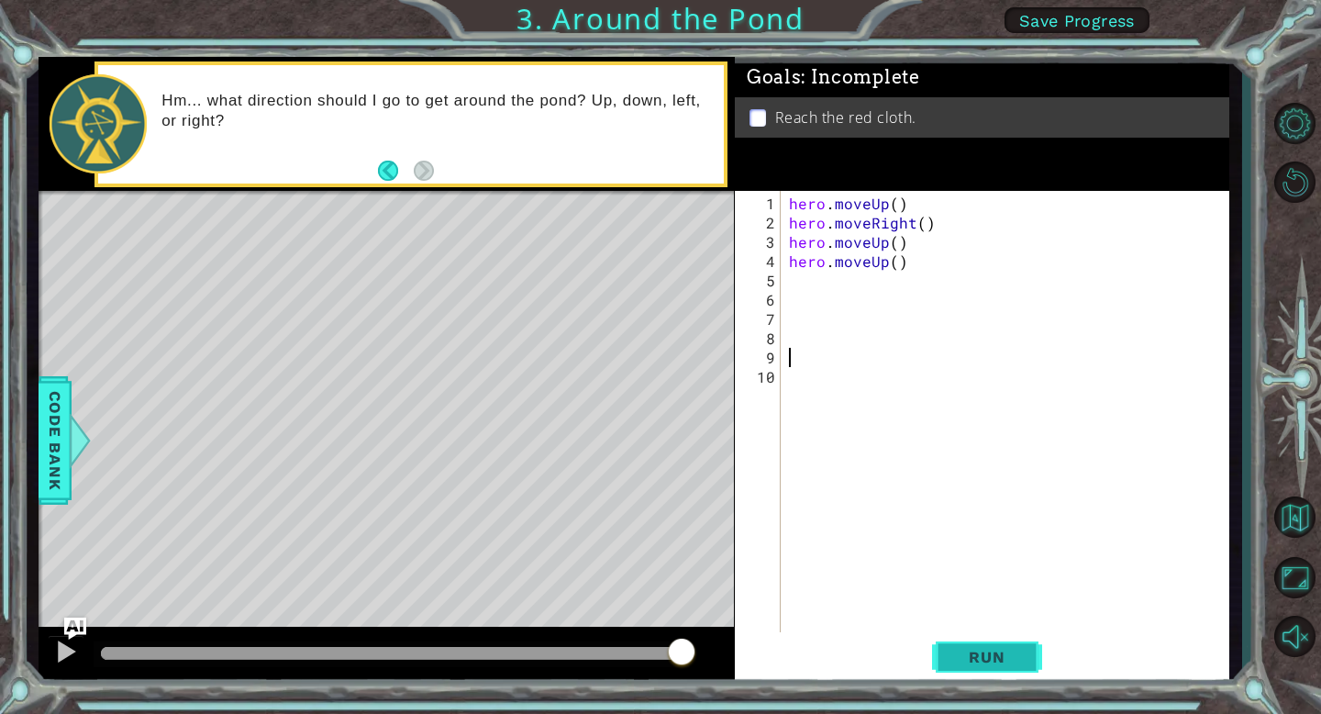
click at [1012, 663] on span "Run" at bounding box center [986, 657] width 72 height 18
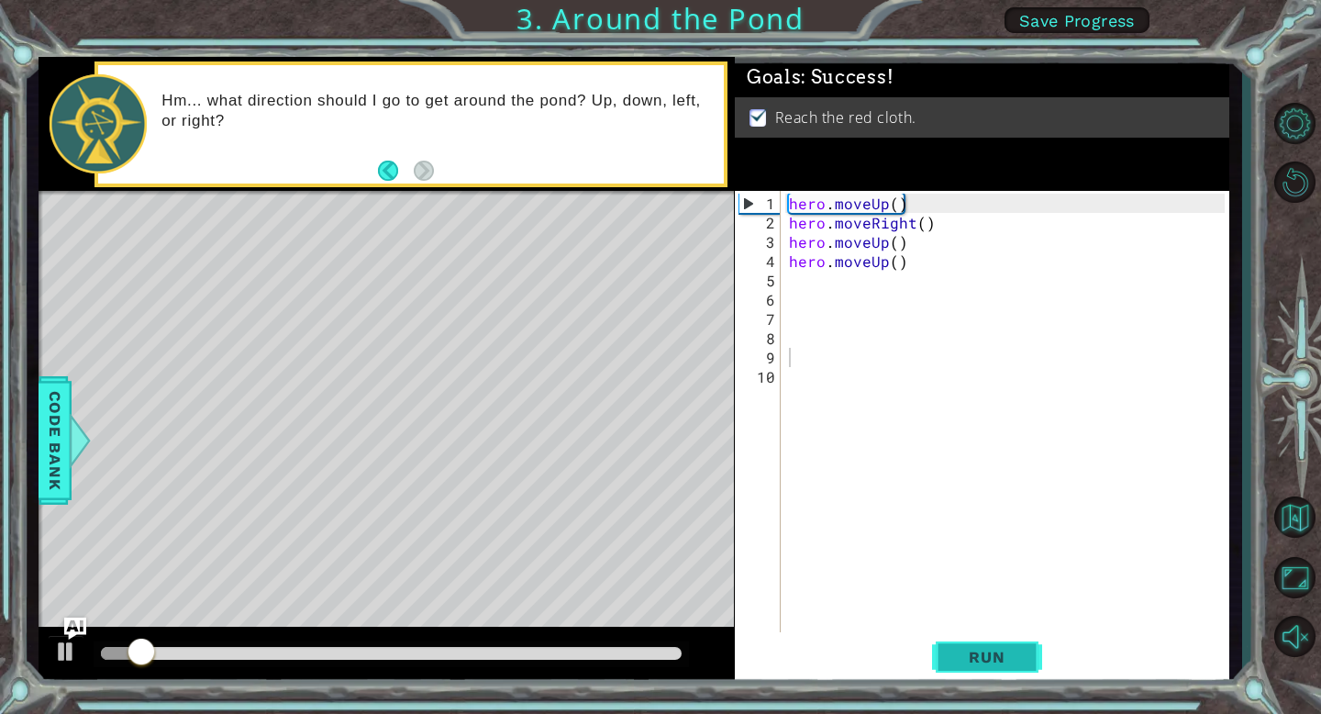
click at [1009, 659] on span "Run" at bounding box center [986, 657] width 72 height 18
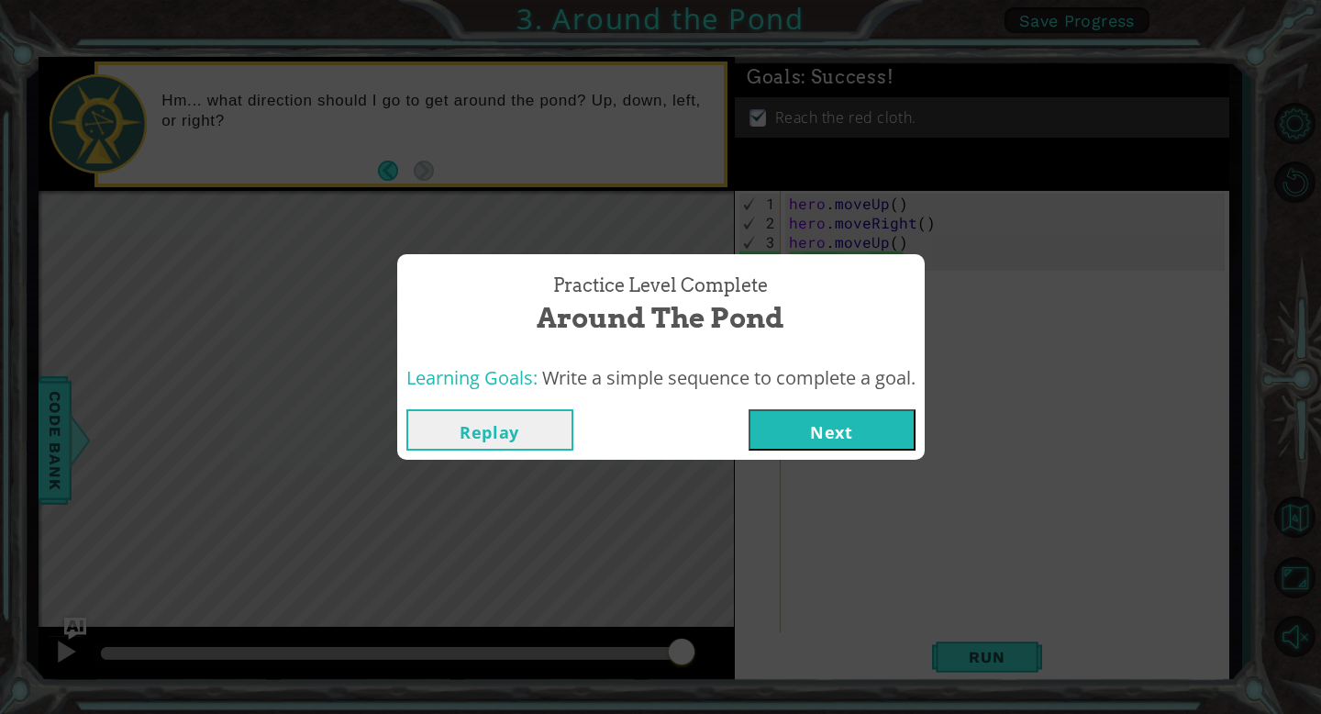
click at [844, 439] on button "Next" at bounding box center [831, 429] width 167 height 41
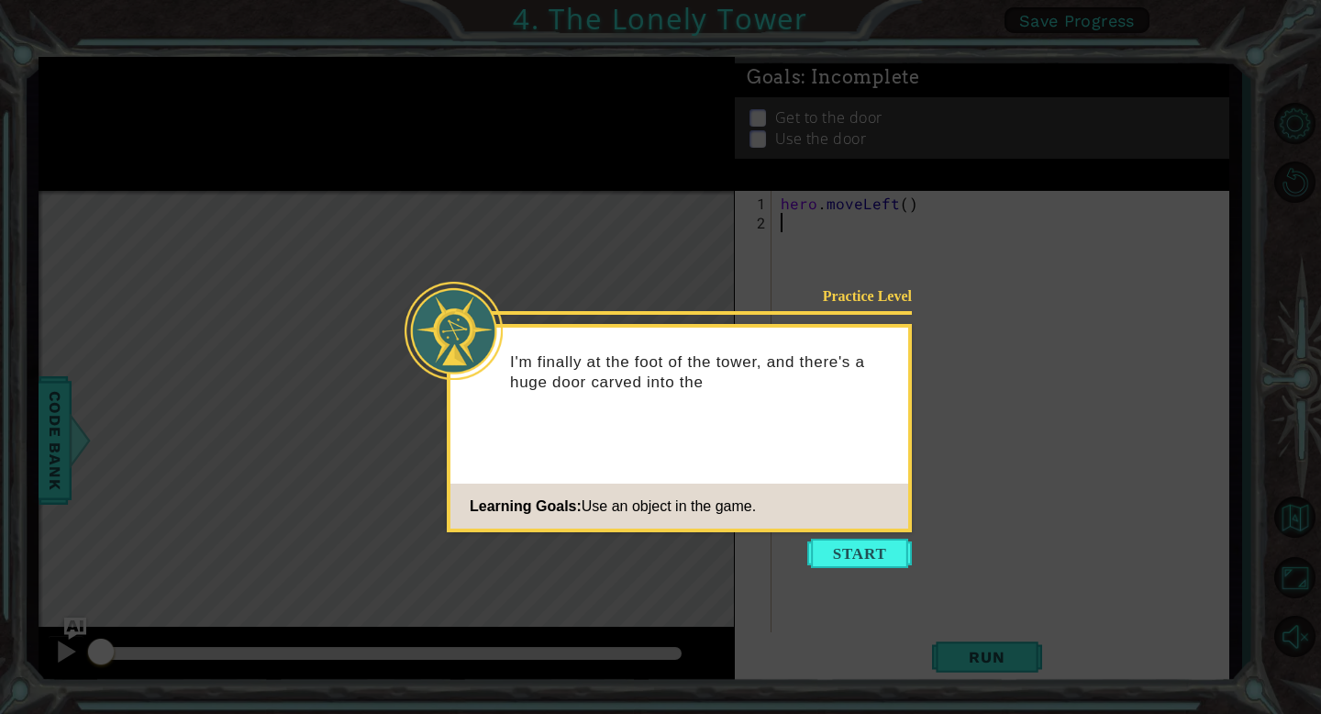
click at [860, 536] on icon at bounding box center [660, 357] width 1321 height 714
click at [871, 567] on button "Start" at bounding box center [859, 552] width 105 height 29
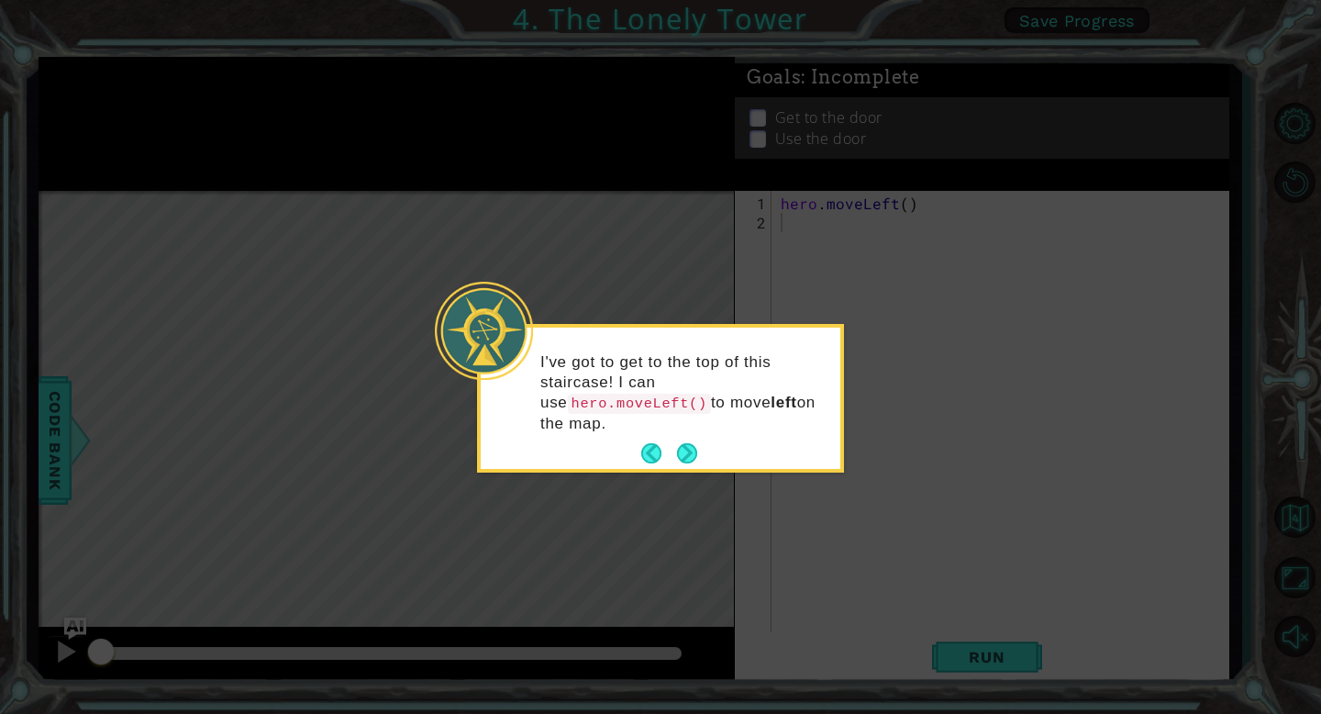
click at [804, 514] on icon at bounding box center [660, 357] width 1321 height 714
click at [1001, 648] on icon at bounding box center [660, 357] width 1321 height 714
click at [689, 449] on button "Next" at bounding box center [687, 453] width 20 height 20
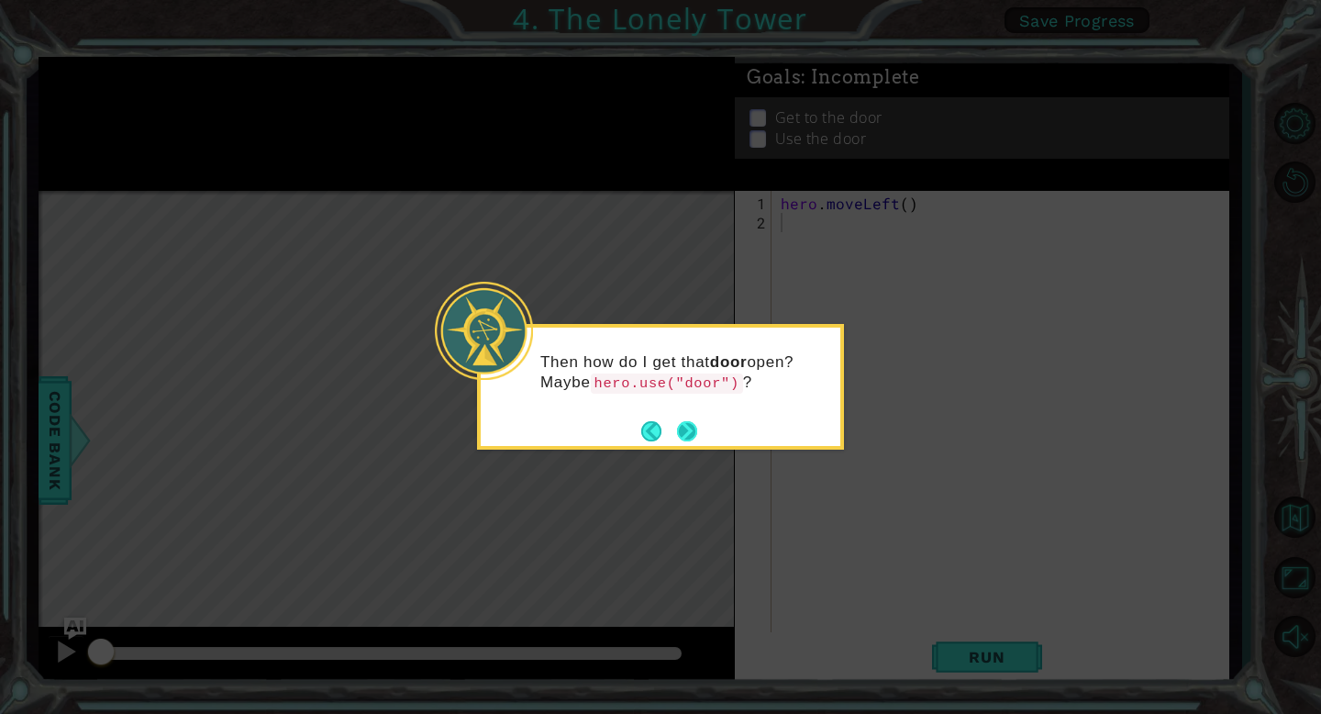
click at [687, 428] on button "Next" at bounding box center [687, 431] width 20 height 20
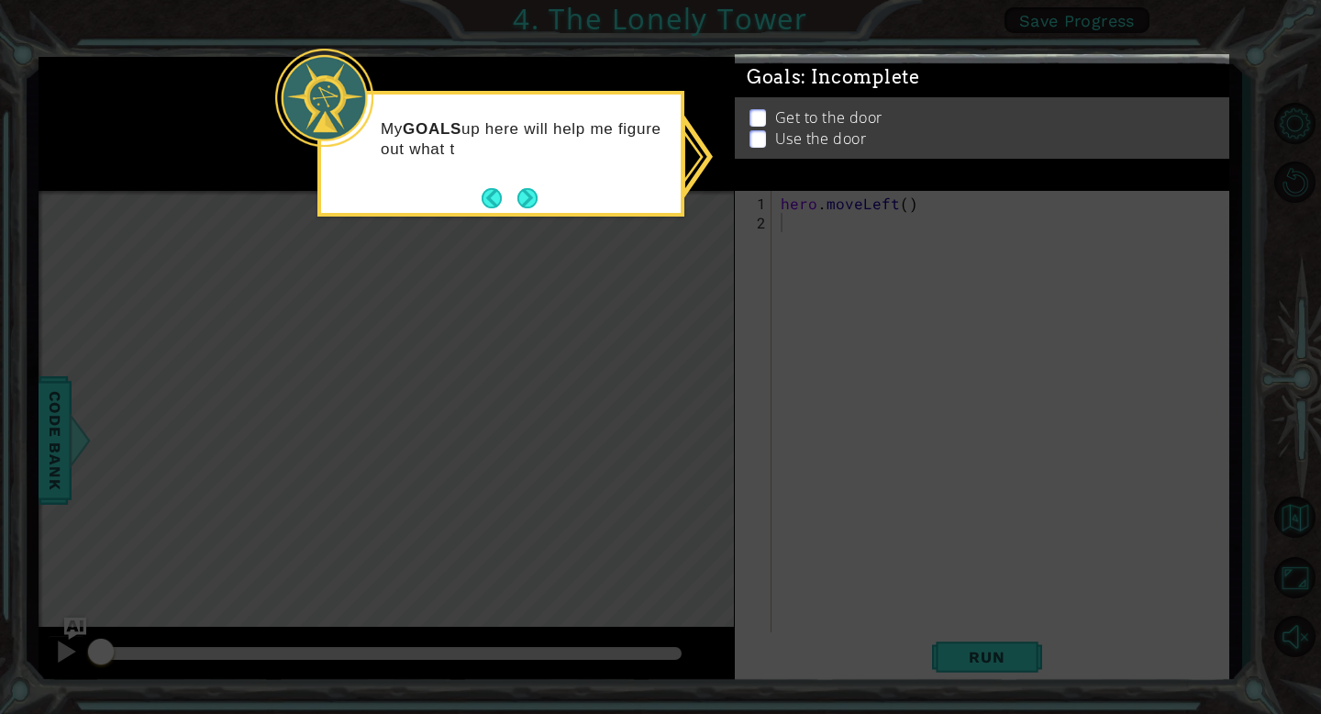
click at [875, 130] on ul "Get to the door Use the door" at bounding box center [982, 129] width 475 height 42
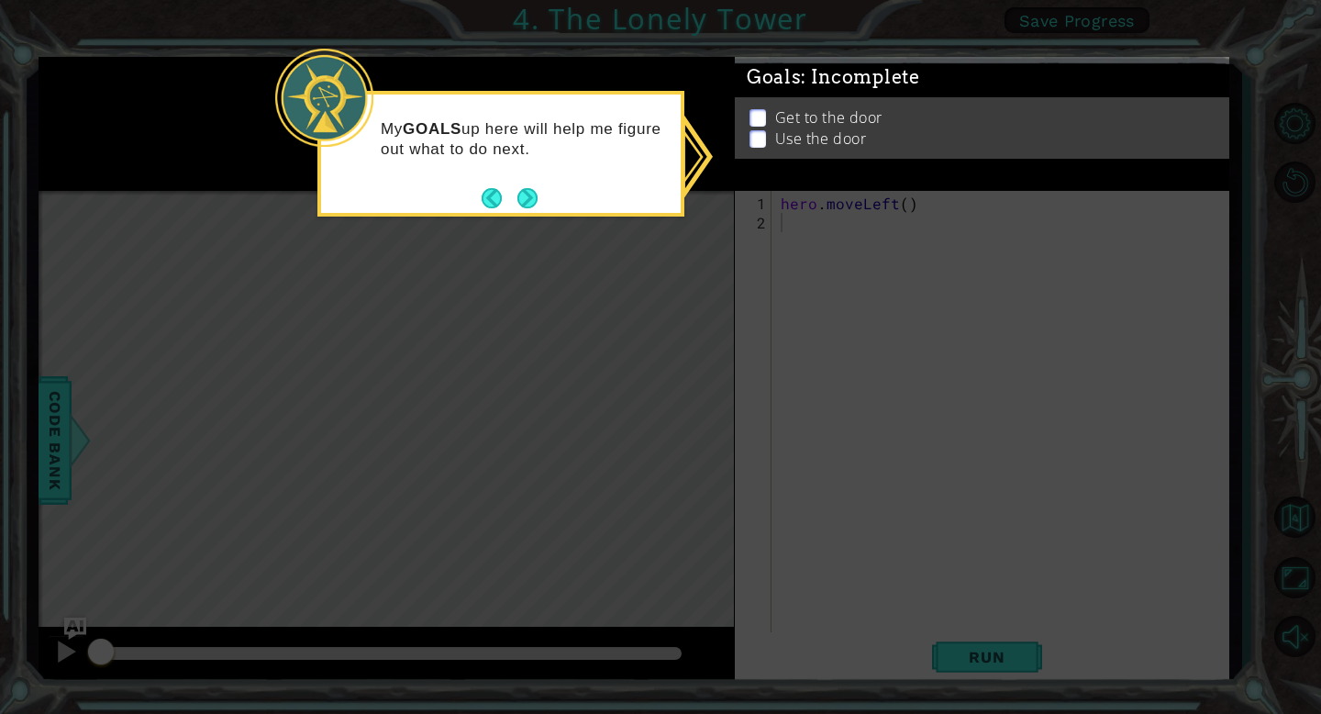
click at [761, 125] on p at bounding box center [757, 117] width 17 height 17
click at [532, 188] on button "Next" at bounding box center [527, 198] width 20 height 20
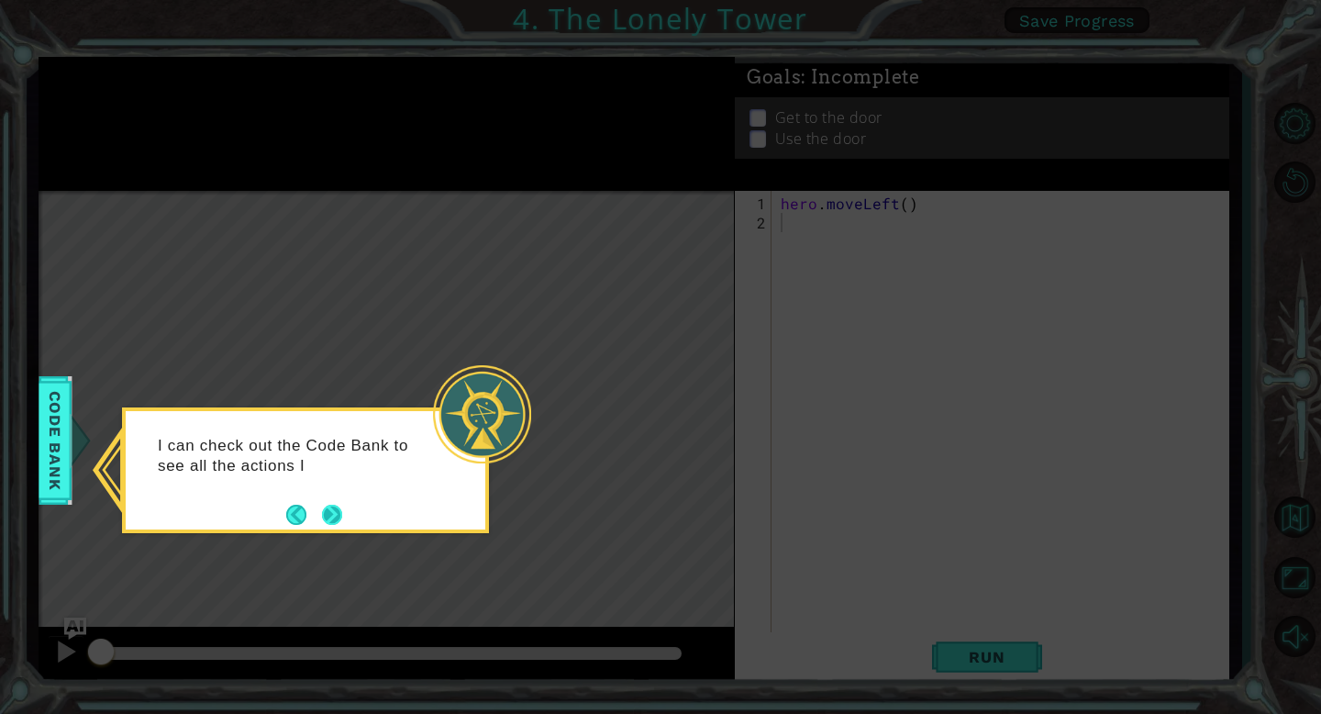
click at [324, 521] on button "Next" at bounding box center [332, 514] width 20 height 20
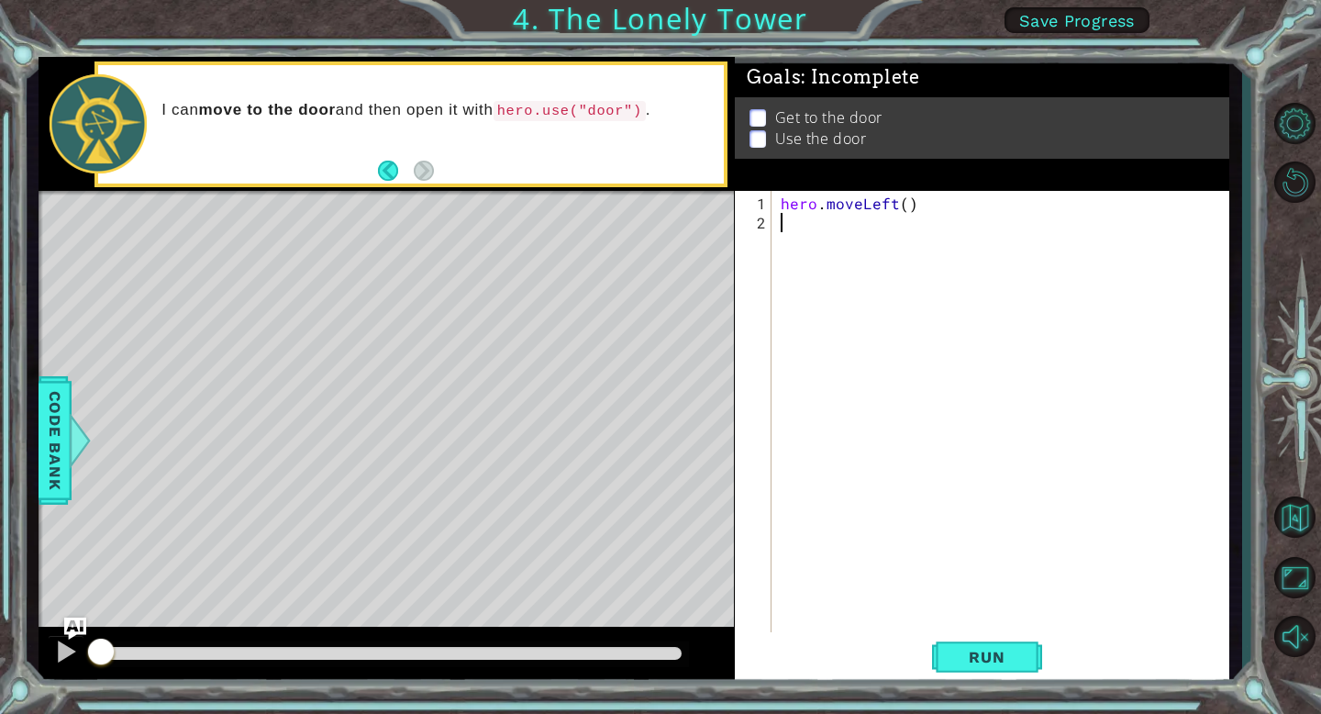
type textarea "h"
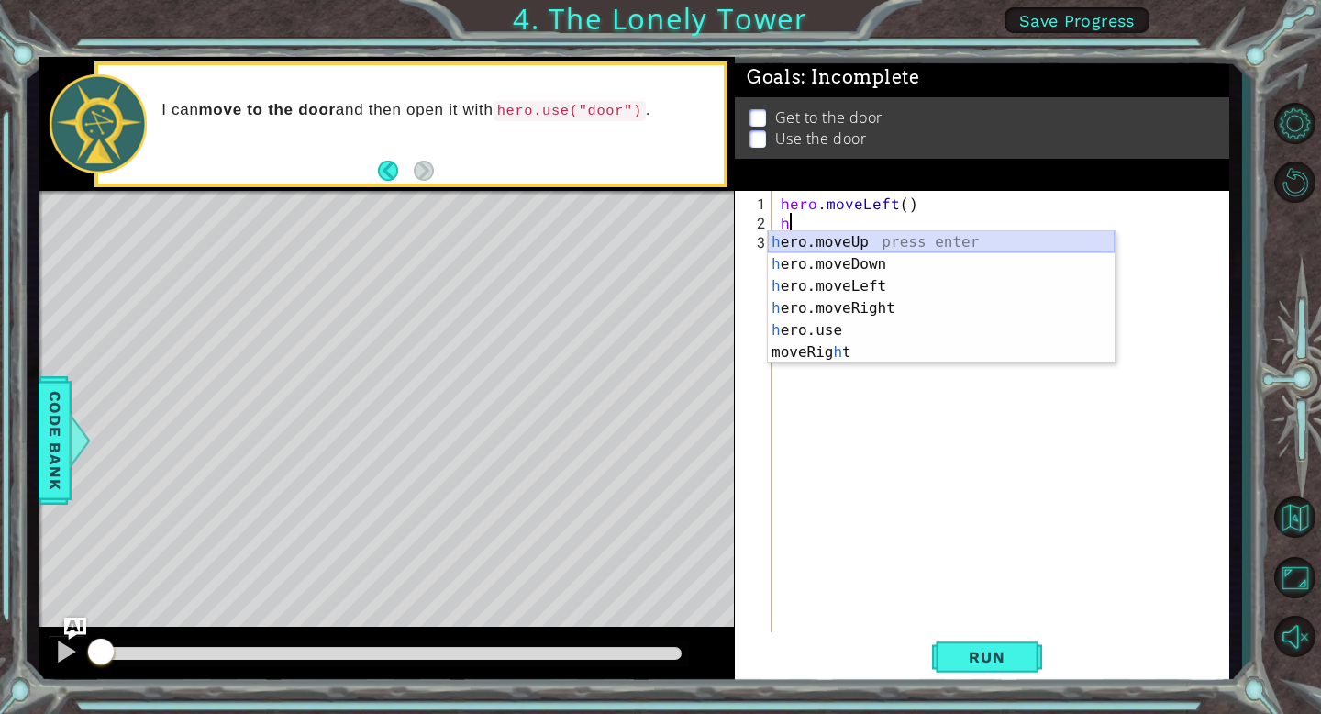
click at [849, 237] on div "h ero.moveUp press enter h ero.moveDown press enter h ero.moveLeft press enter …" at bounding box center [941, 319] width 347 height 176
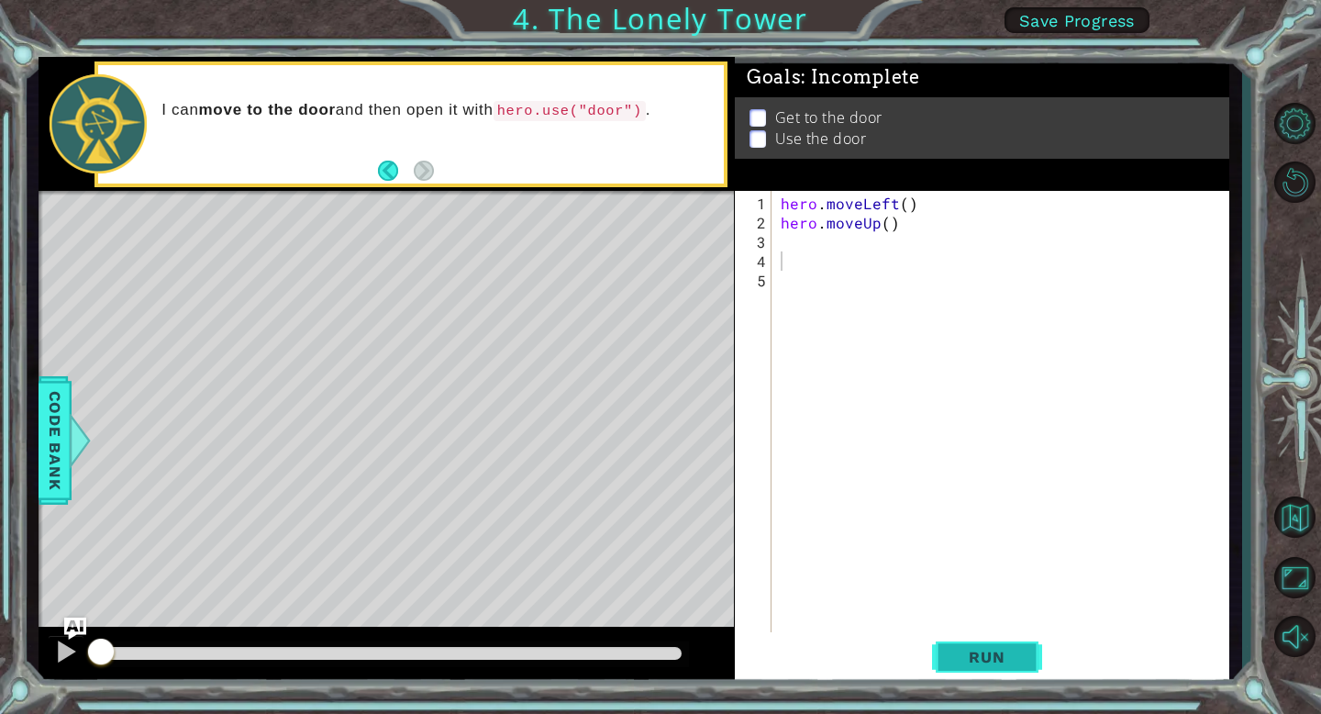
click at [1014, 667] on button "Run" at bounding box center [987, 657] width 110 height 50
click at [1012, 658] on span "Run" at bounding box center [986, 657] width 72 height 18
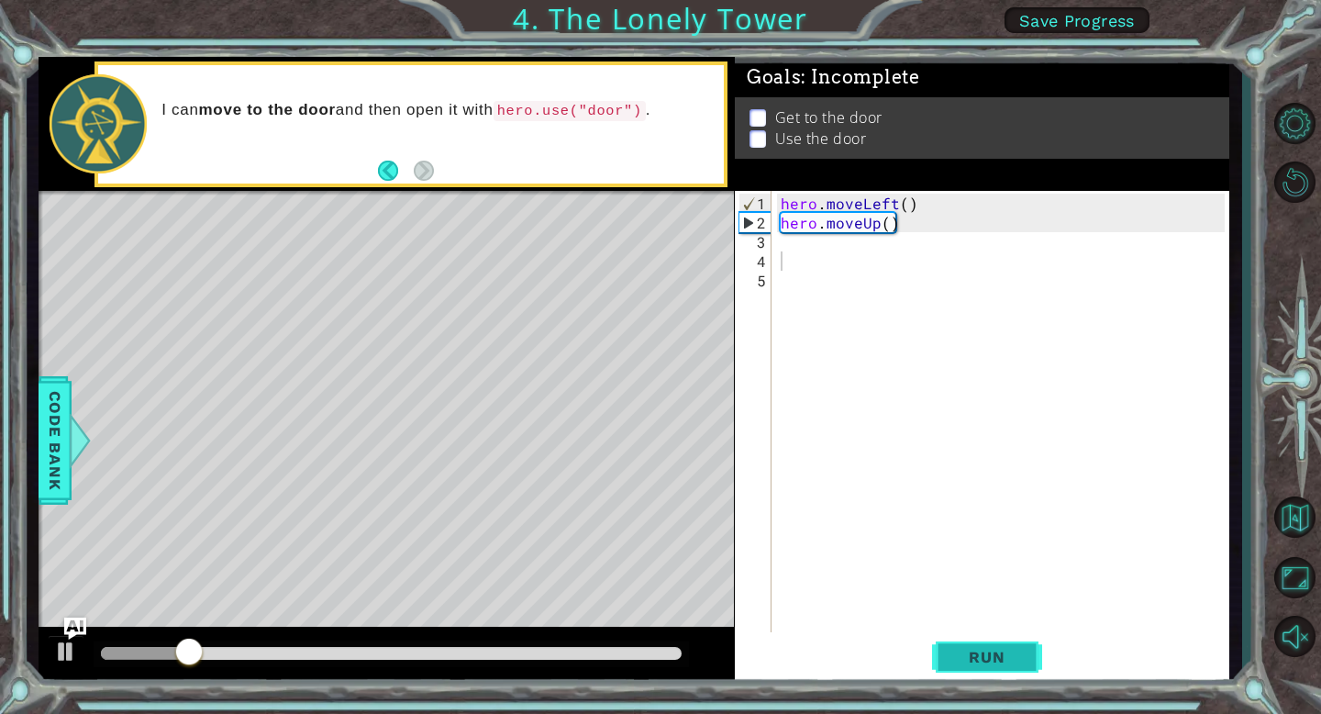
click at [1005, 648] on span "Run" at bounding box center [986, 657] width 72 height 18
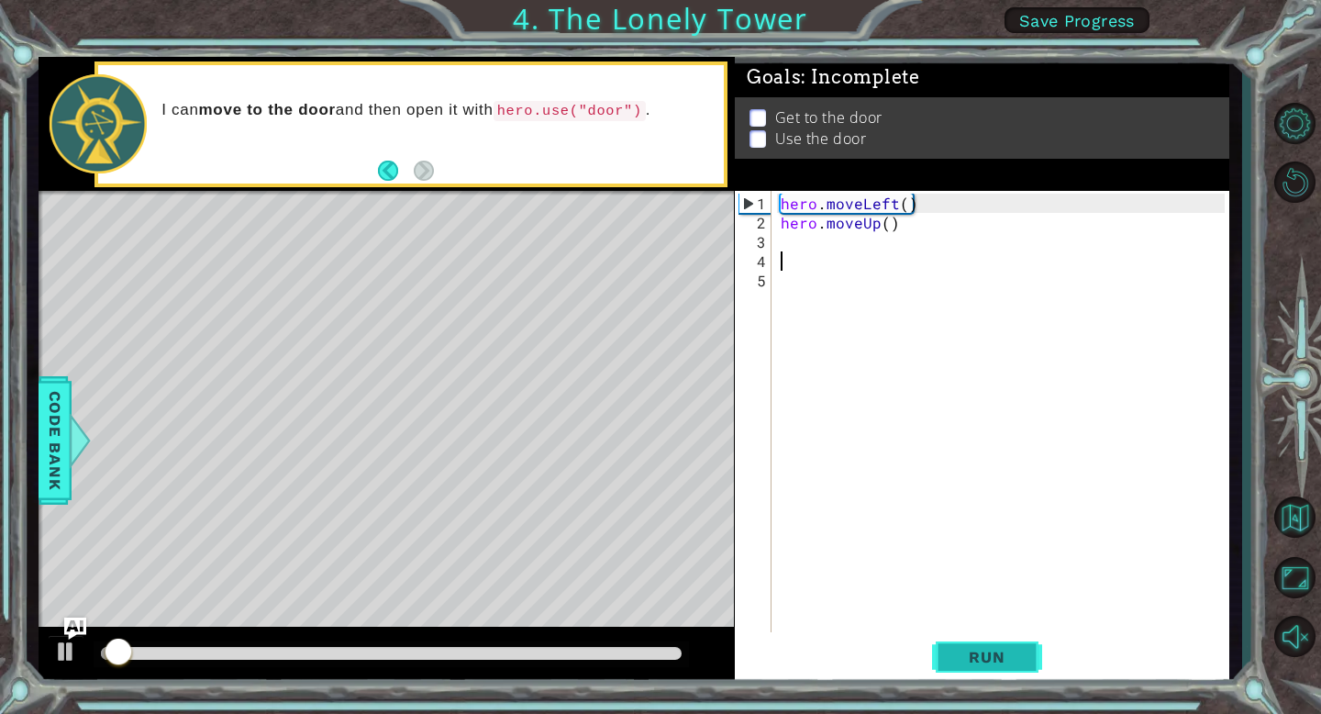
click at [1005, 648] on span "Run" at bounding box center [986, 657] width 72 height 18
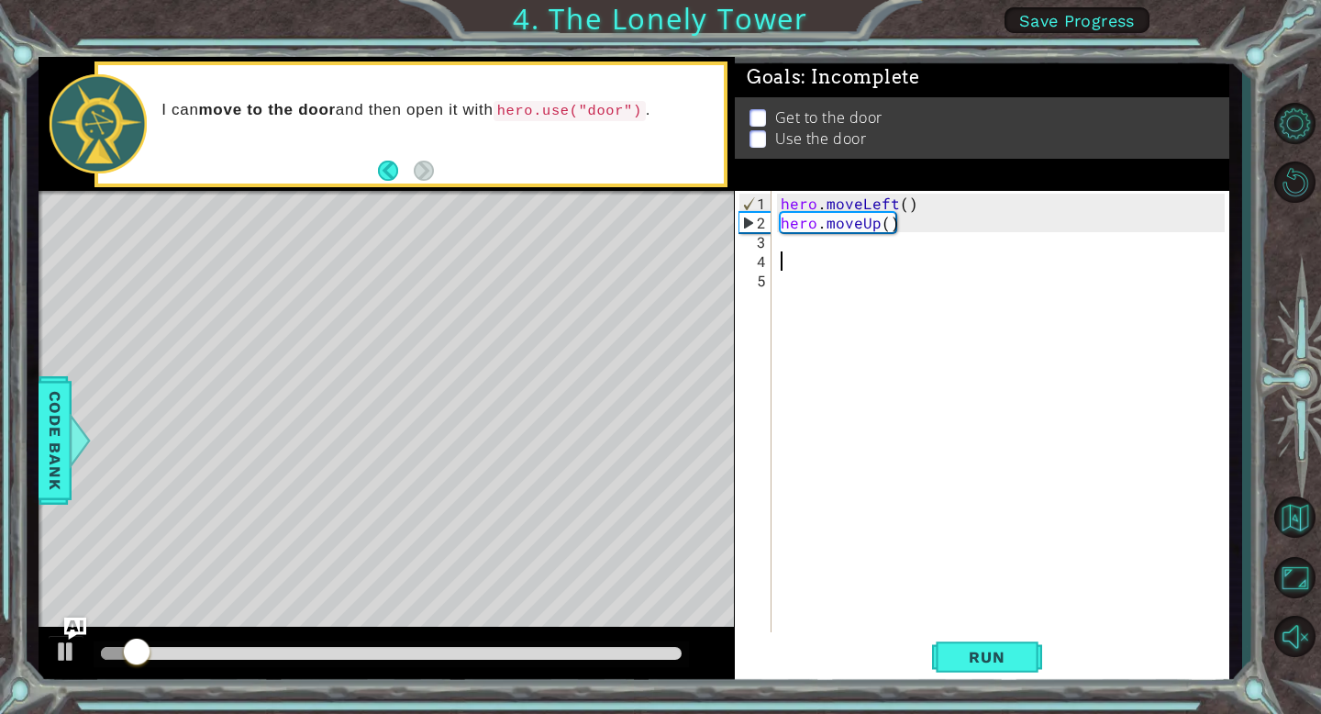
click at [746, 238] on div "3" at bounding box center [754, 241] width 33 height 19
type textarea "h"
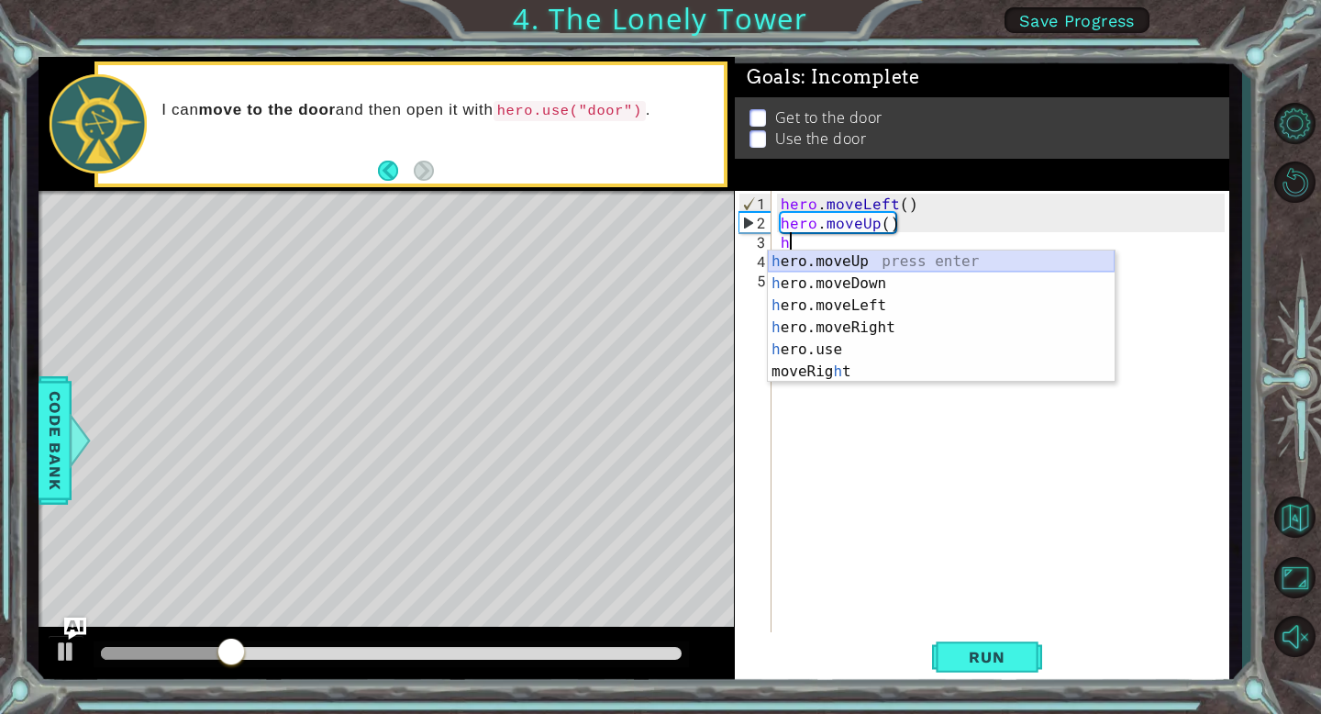
click at [817, 265] on div "h ero.moveUp press enter h ero.moveDown press enter h ero.moveLeft press enter …" at bounding box center [941, 338] width 347 height 176
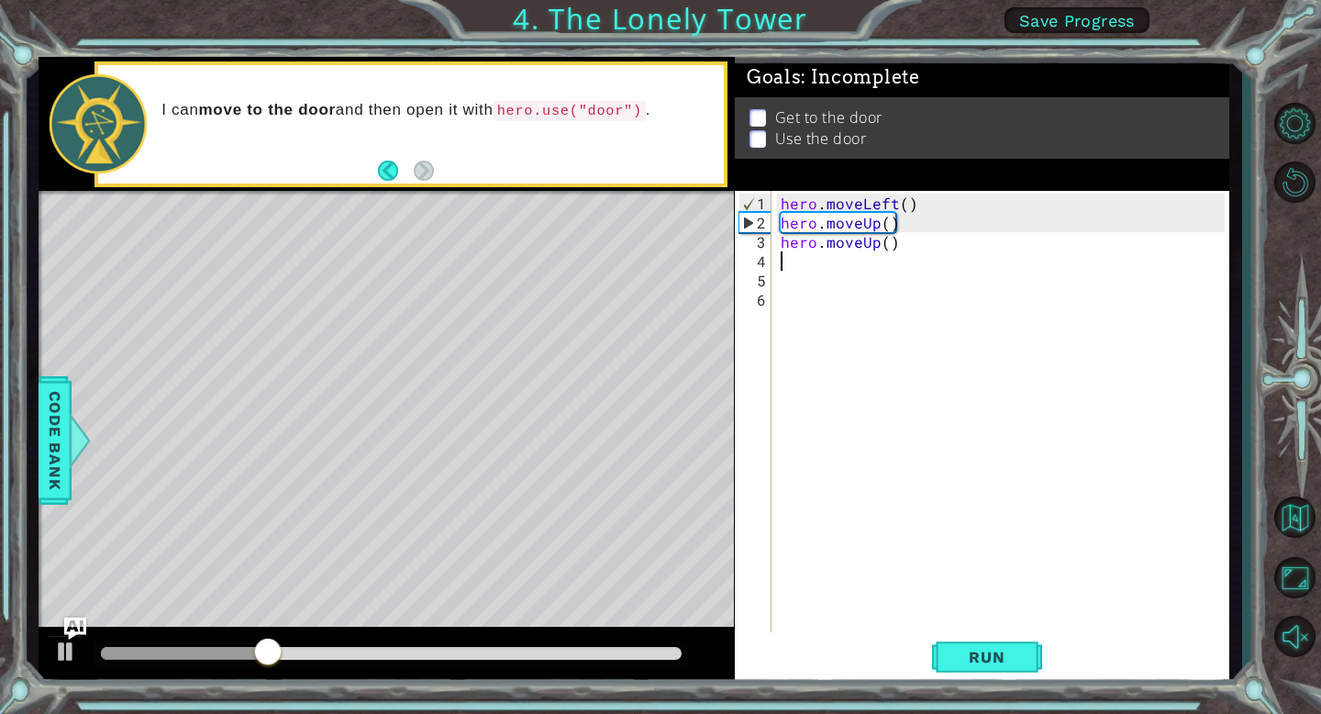
type textarea "he"
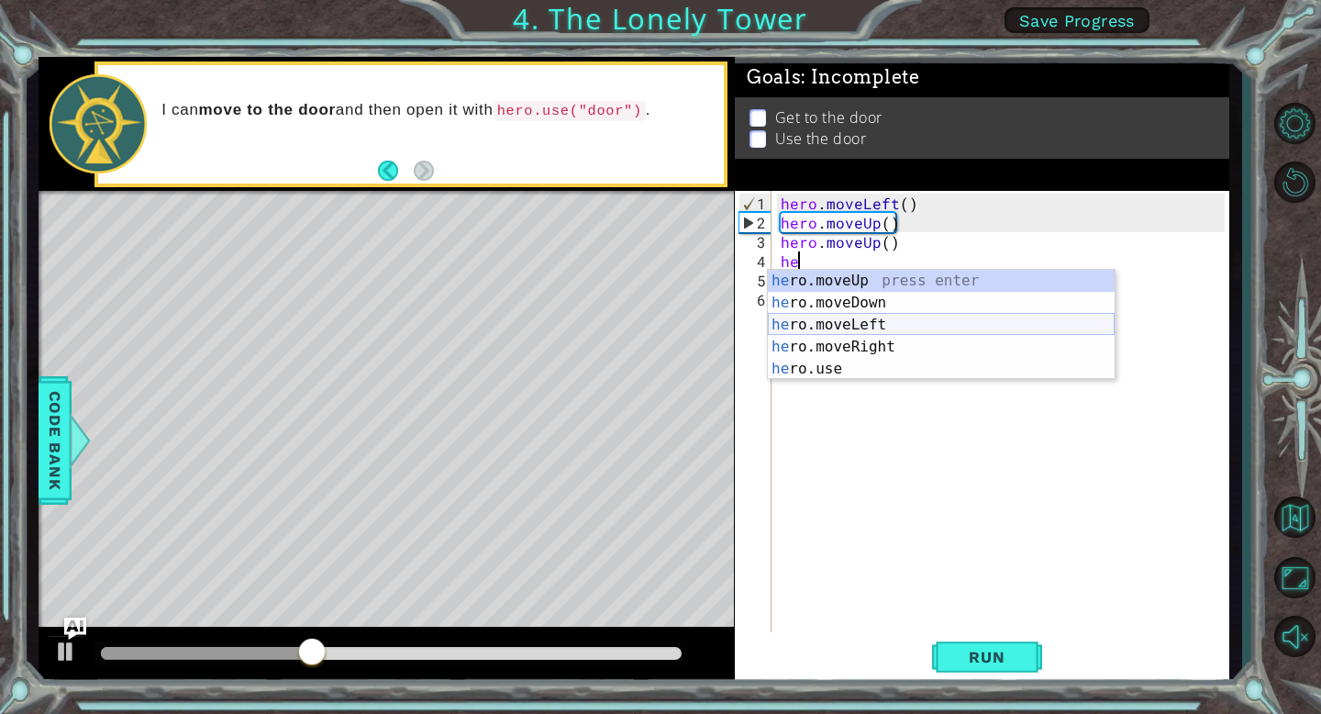
click at [815, 329] on div "he ro.moveUp press enter he ro.moveDown press enter he ro.moveLeft press enter …" at bounding box center [941, 347] width 347 height 154
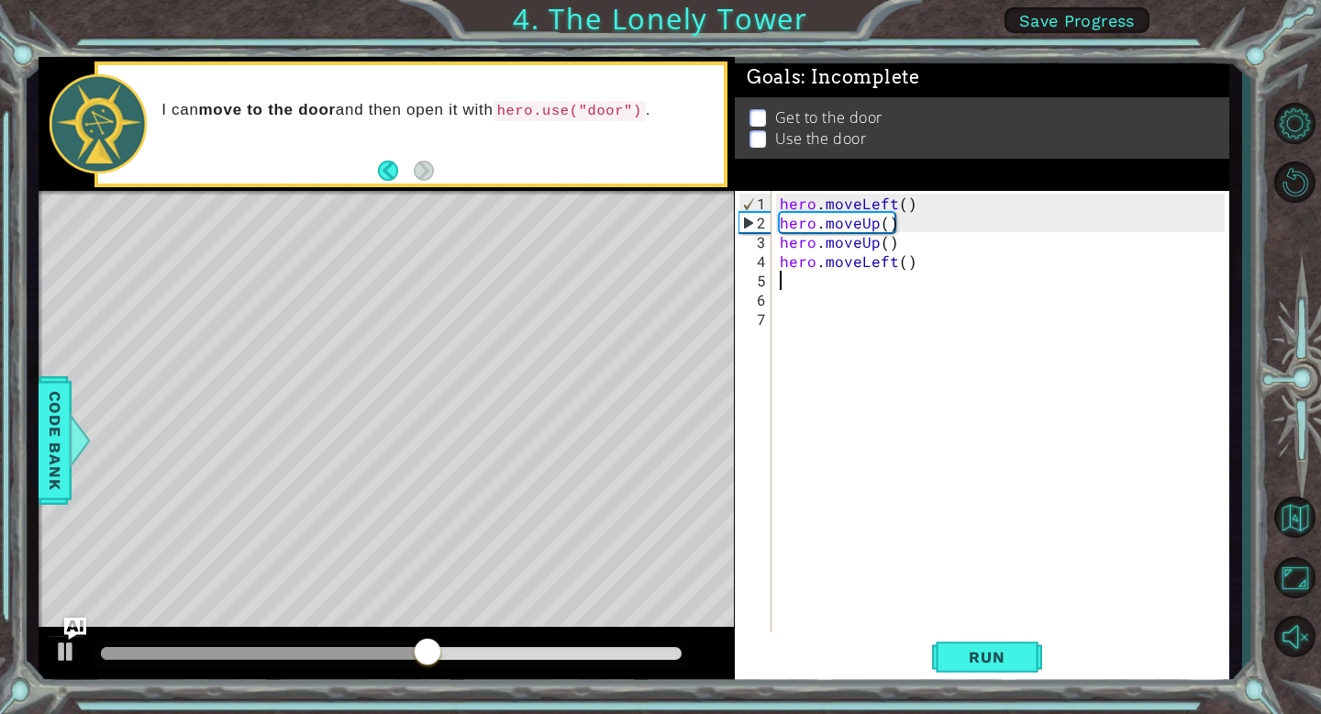
type textarea "h"
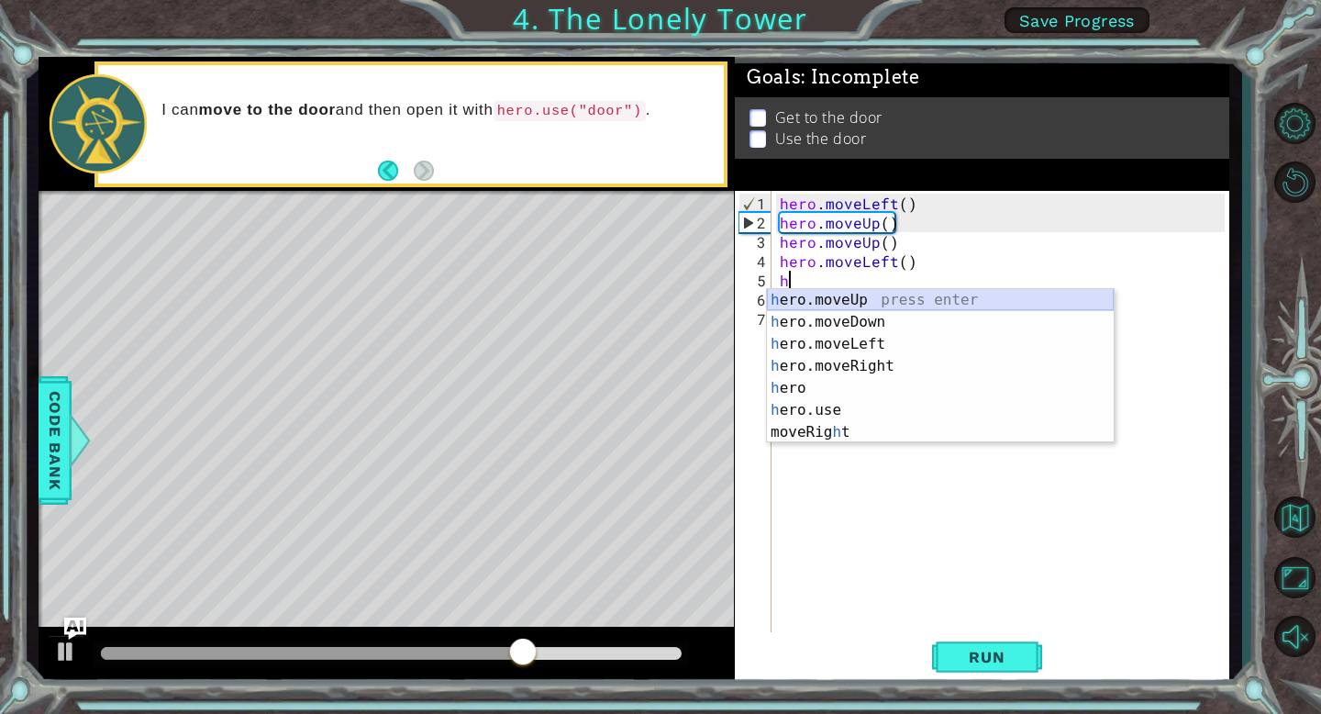
click at [902, 302] on div "h ero.moveUp press enter h ero.moveDown press enter h ero.moveLeft press enter …" at bounding box center [940, 388] width 347 height 198
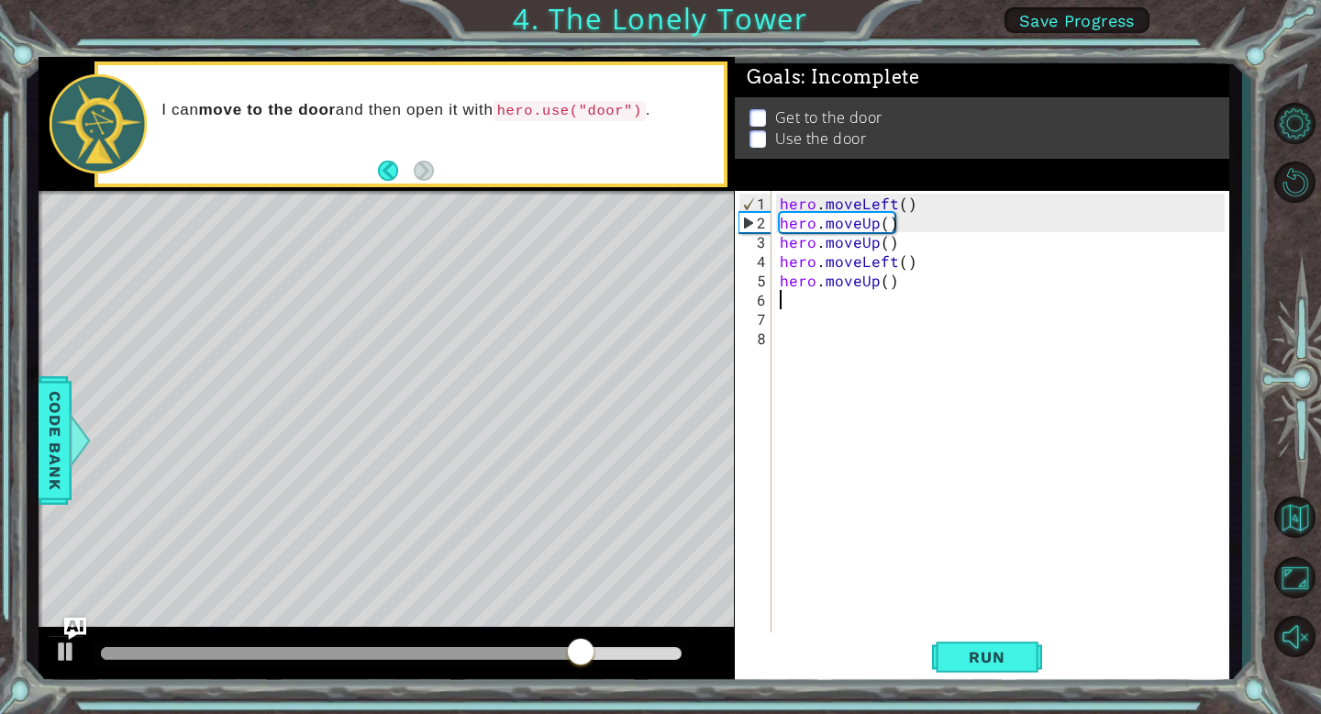
type textarea "h"
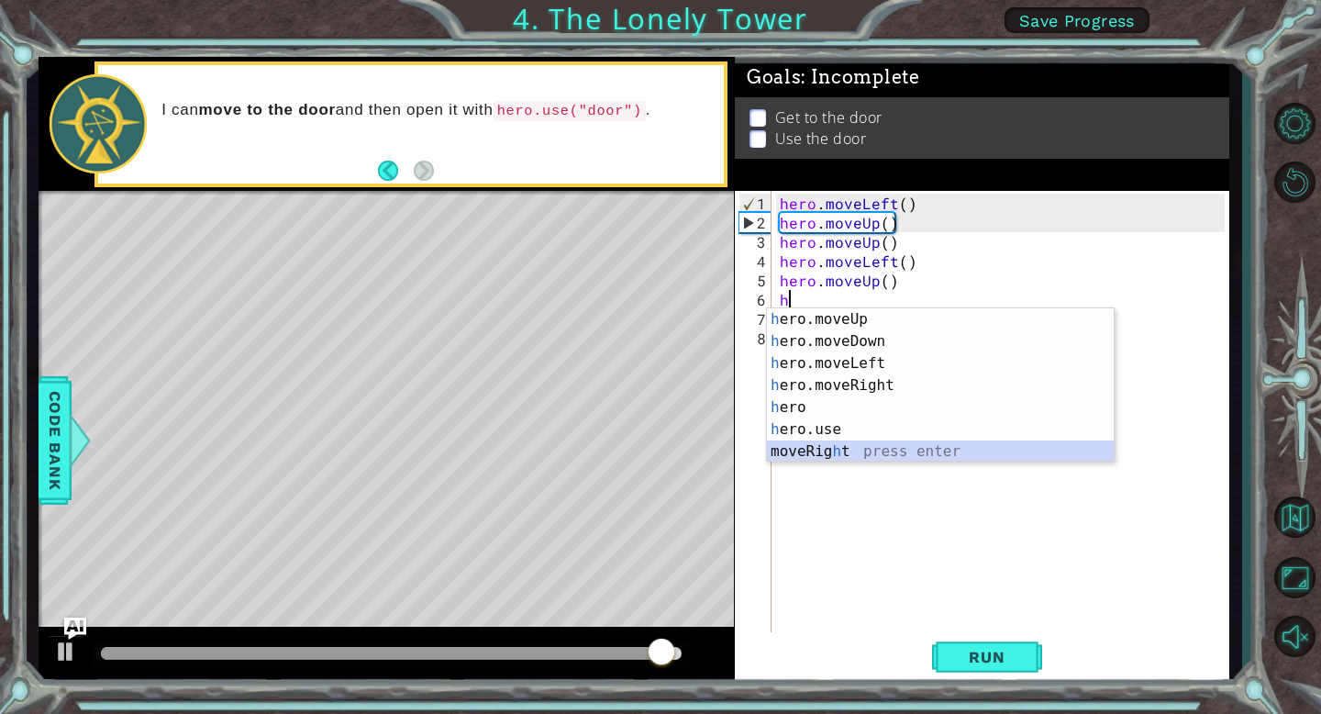
click at [831, 443] on div "h ero.moveUp press enter h ero.moveDown press enter h ero.moveLeft press enter …" at bounding box center [940, 407] width 347 height 198
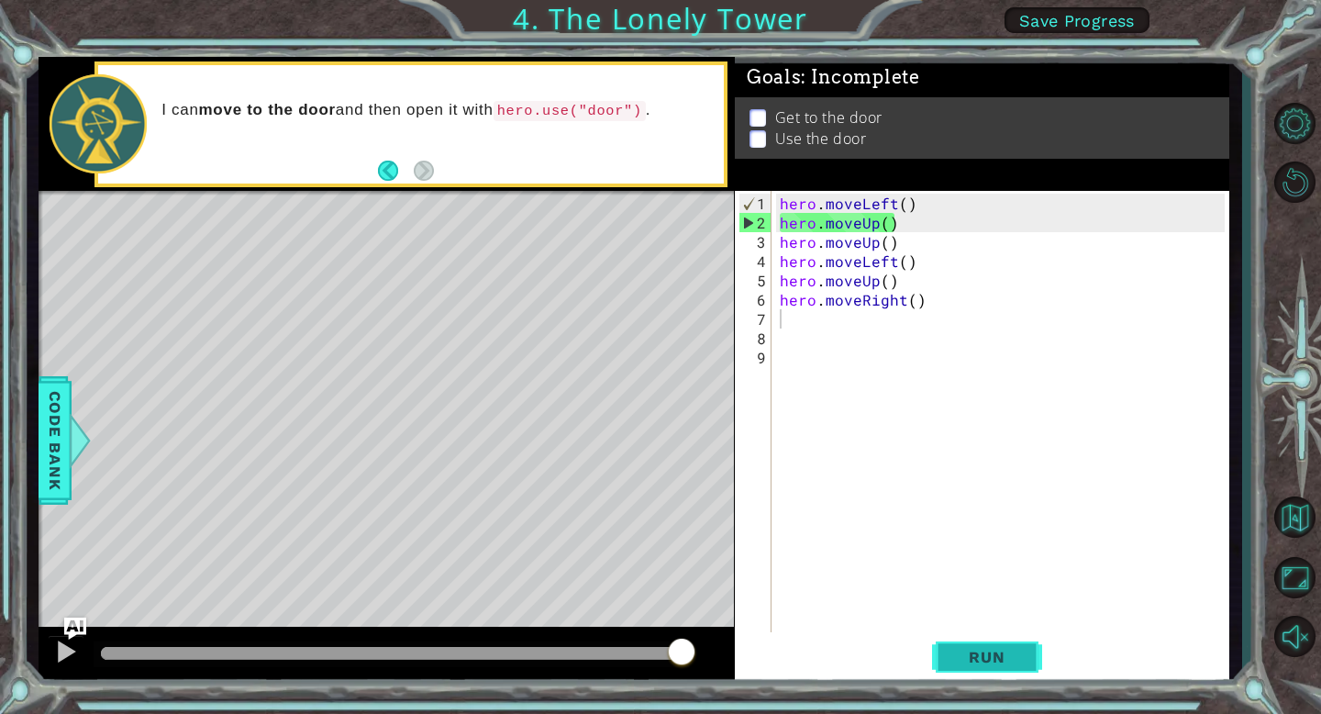
click at [1016, 651] on span "Run" at bounding box center [986, 657] width 72 height 18
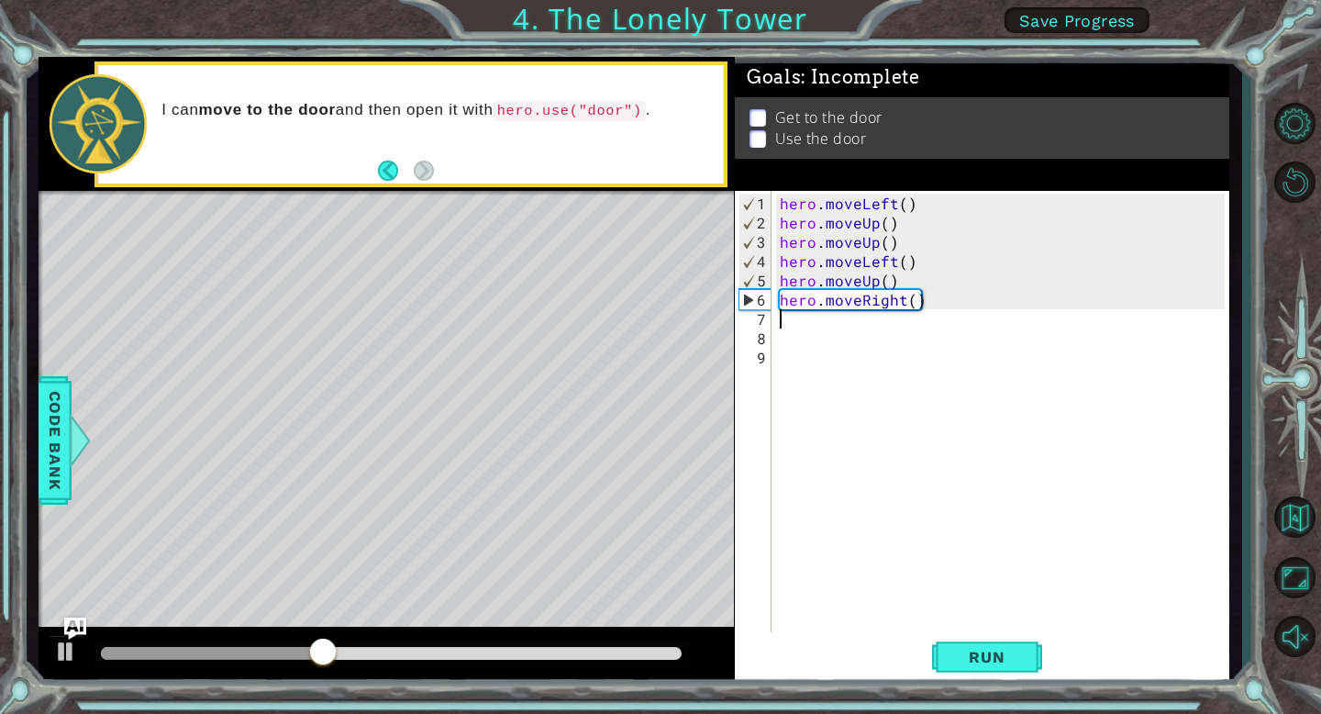
click at [881, 303] on div "hero . moveLeft ( ) hero . moveUp ( ) hero . moveUp ( ) hero . moveLeft ( ) her…" at bounding box center [1004, 435] width 457 height 482
click at [909, 299] on div "hero . moveLeft ( ) hero . moveUp ( ) hero . moveUp ( ) hero . moveLeft ( ) her…" at bounding box center [1004, 435] width 457 height 482
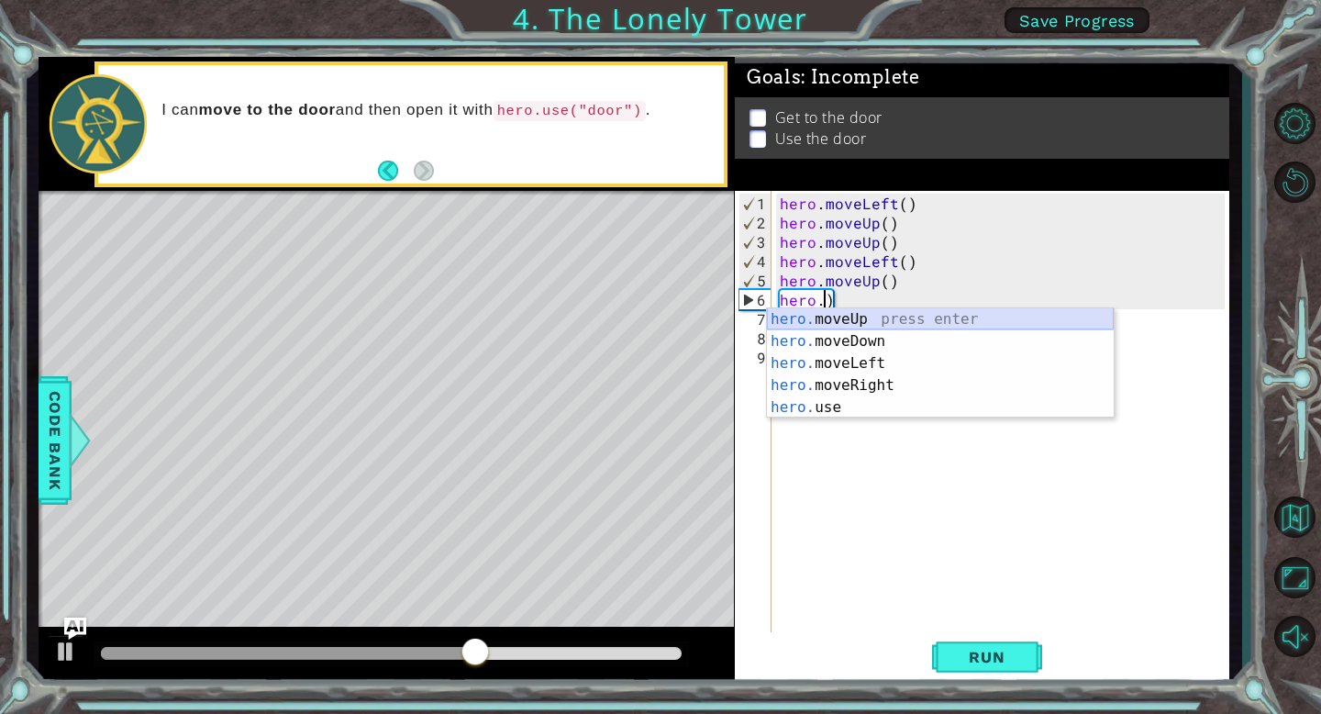
click at [925, 316] on div "hero. moveUp press enter hero. moveDown press enter hero. moveLeft press enter …" at bounding box center [940, 385] width 347 height 154
type textarea "hero.moveUp()"
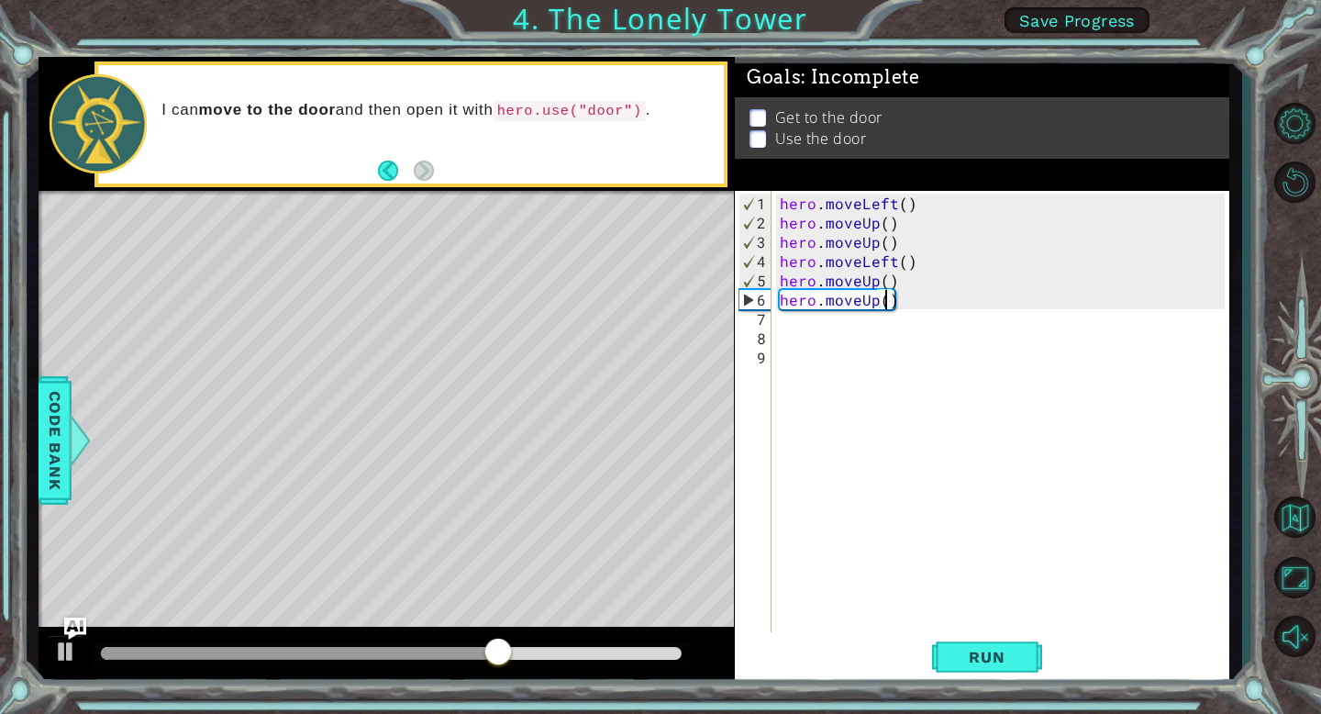
click at [859, 333] on div "hero . moveLeft ( ) hero . moveUp ( ) hero . moveUp ( ) hero . moveLeft ( ) her…" at bounding box center [1004, 435] width 457 height 482
click at [850, 320] on div "hero . moveLeft ( ) hero . moveUp ( ) hero . moveUp ( ) hero . moveLeft ( ) her…" at bounding box center [1004, 435] width 457 height 482
type textarea "h"
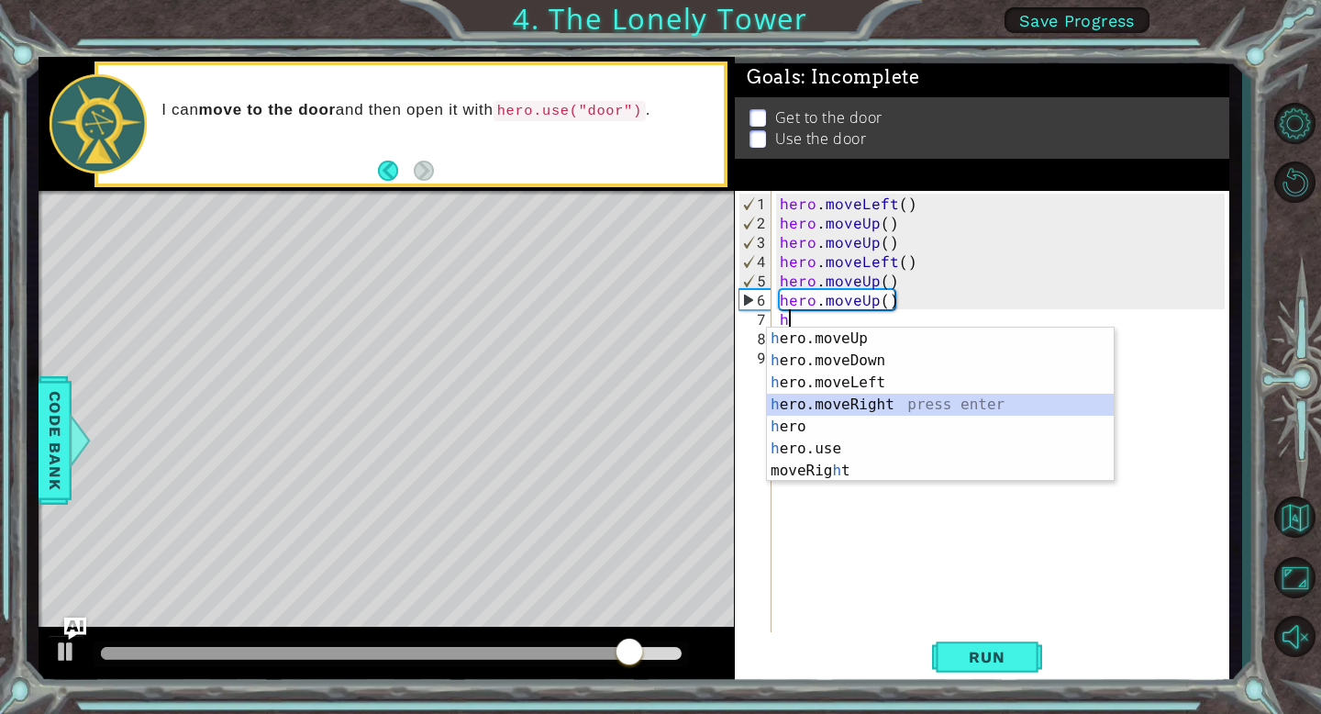
click at [893, 403] on div "h ero.moveUp press enter h ero.moveDown press enter h ero.moveLeft press enter …" at bounding box center [940, 426] width 347 height 198
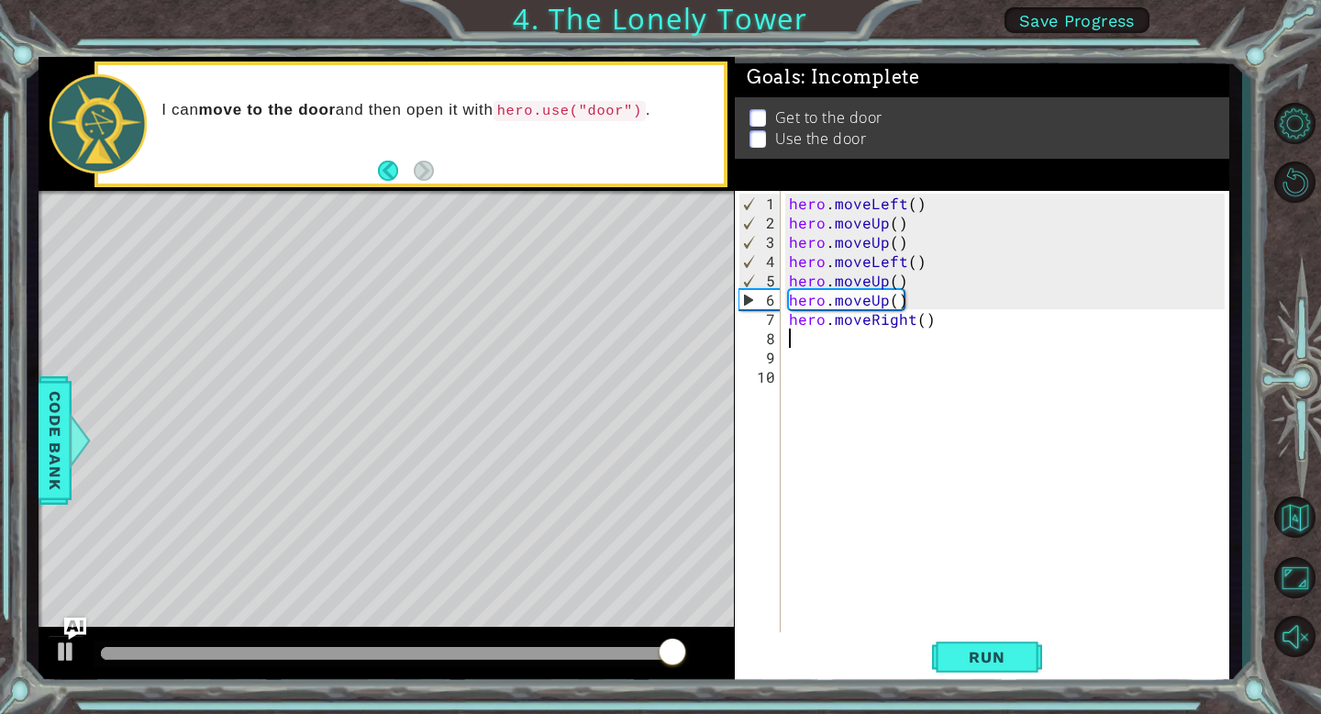
type textarea "h"
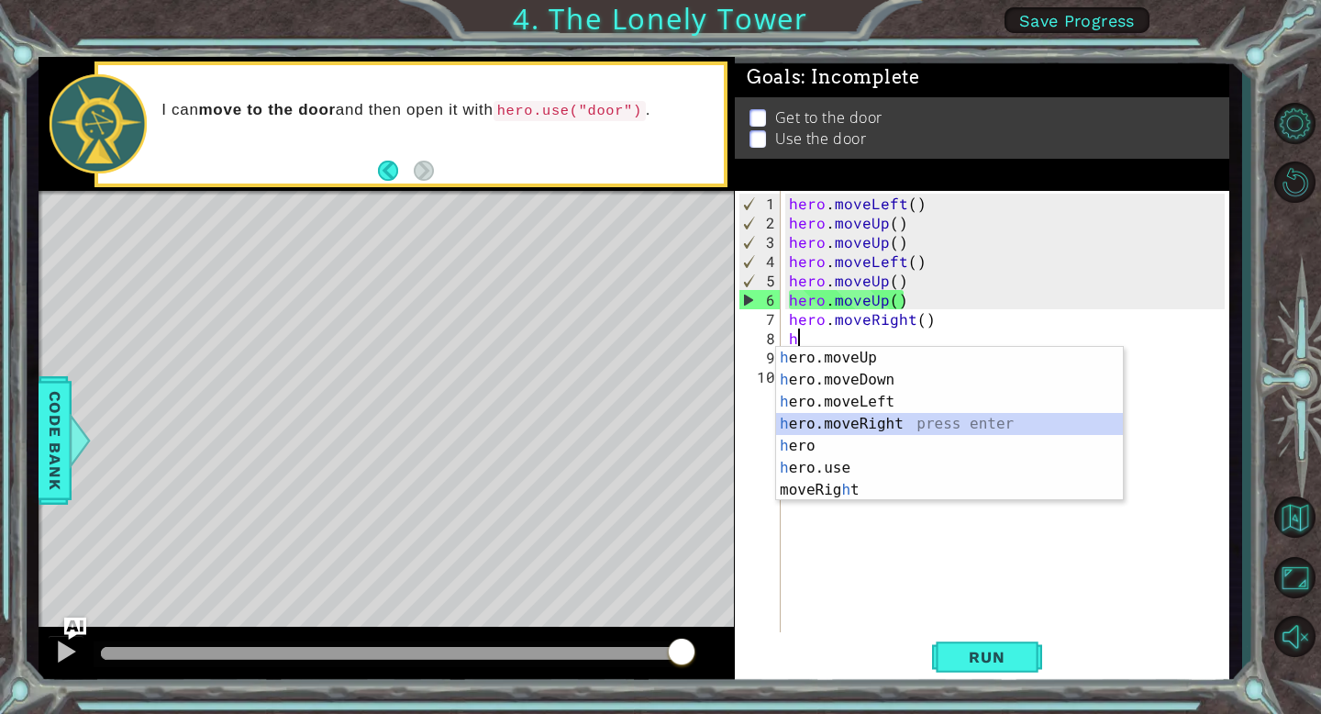
click at [854, 420] on div "h ero.moveUp press enter h ero.moveDown press enter h ero.moveLeft press enter …" at bounding box center [949, 446] width 347 height 198
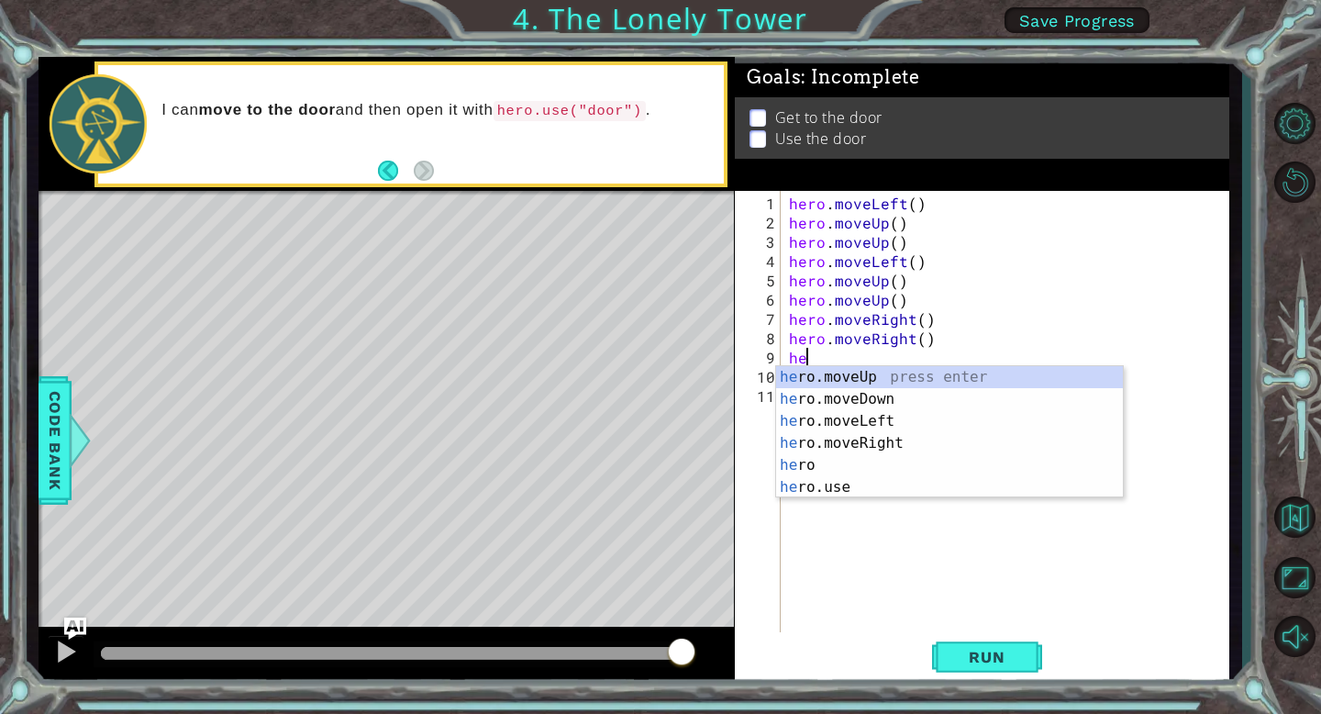
type textarea "h"
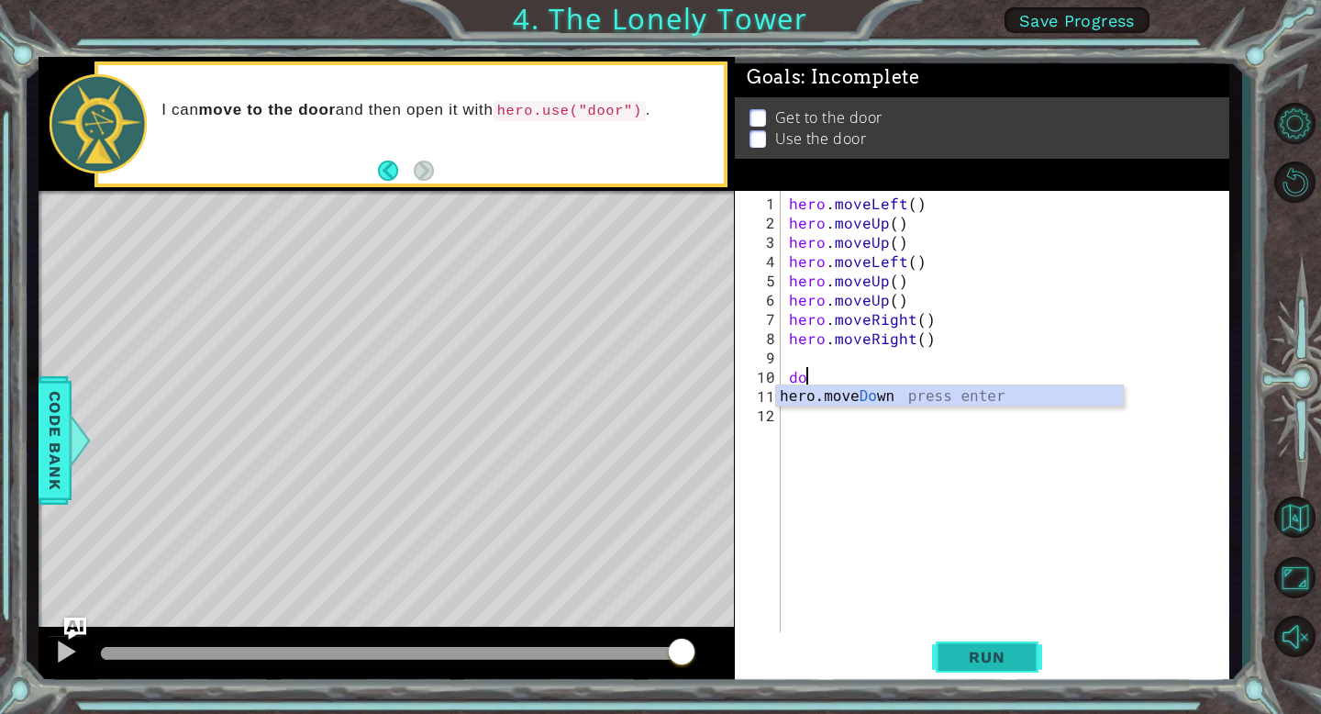
type textarea "d"
click at [1000, 652] on span "Run" at bounding box center [986, 657] width 72 height 18
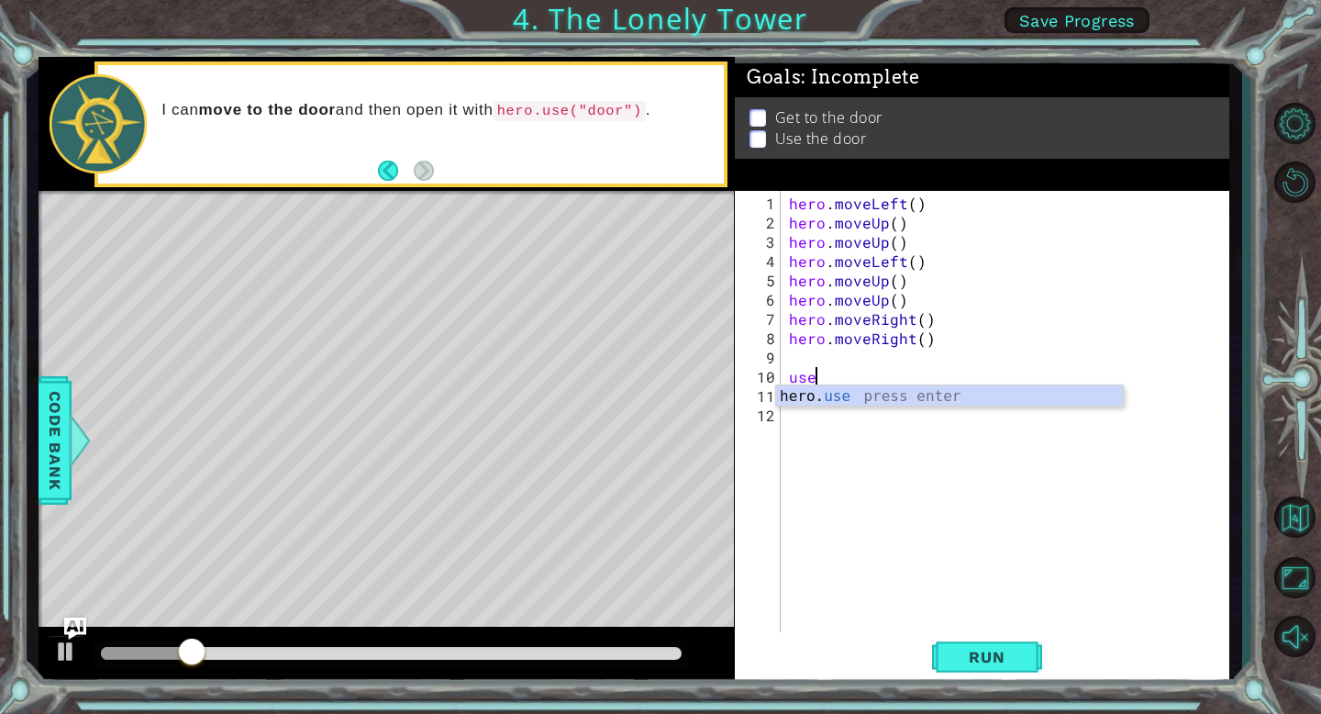
scroll to position [0, 0]
type textarea "u"
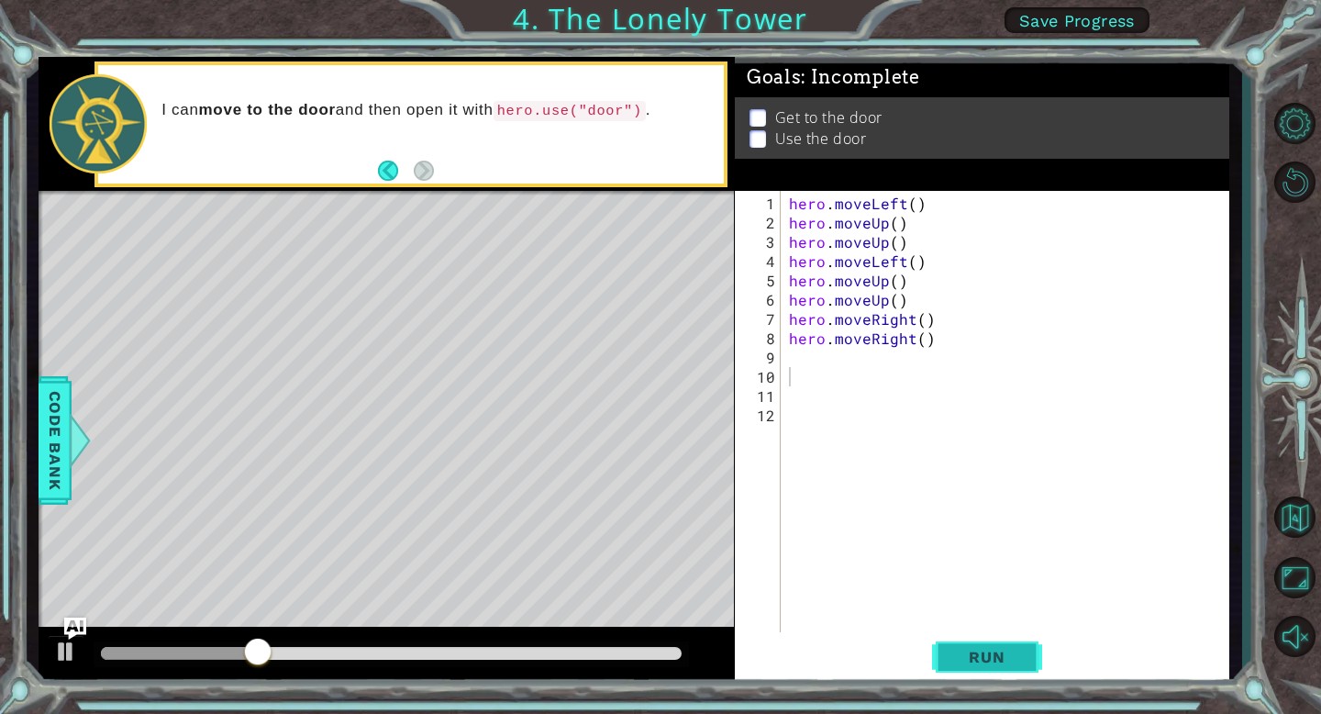
click at [982, 636] on button "Run" at bounding box center [987, 657] width 110 height 50
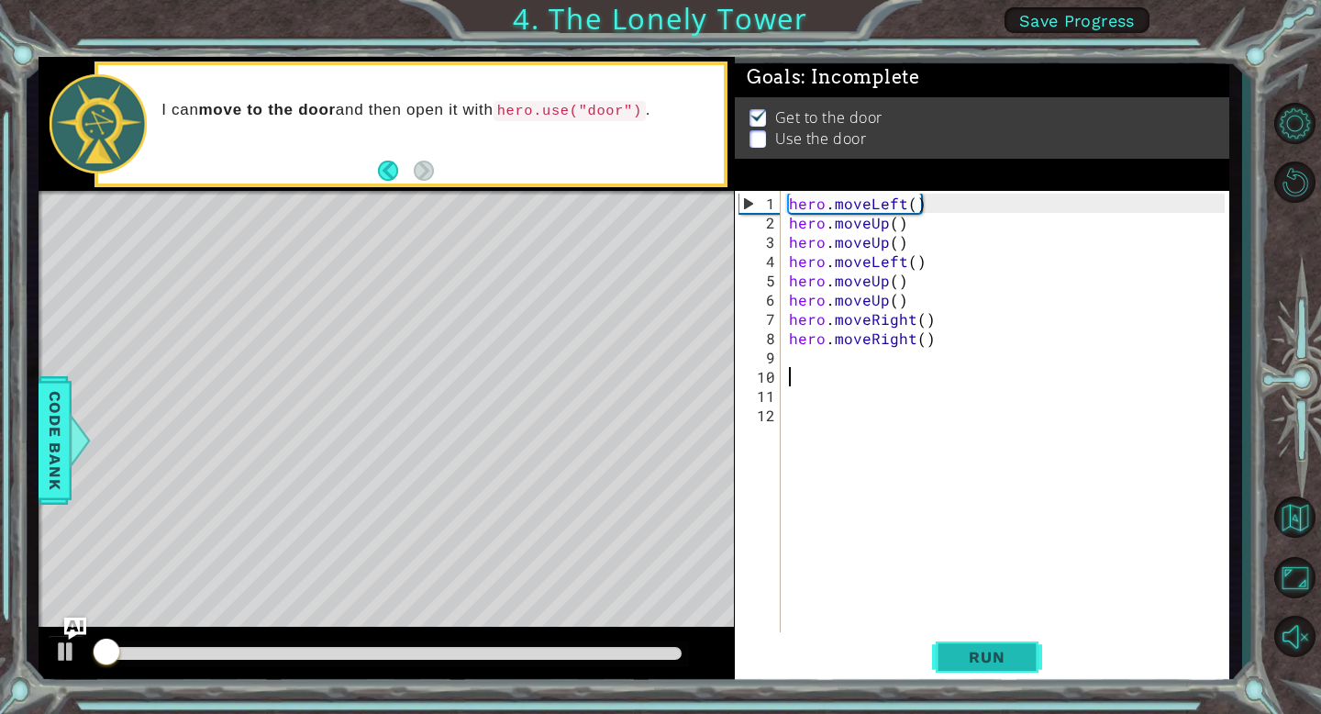
click at [981, 636] on button "Run" at bounding box center [987, 657] width 110 height 50
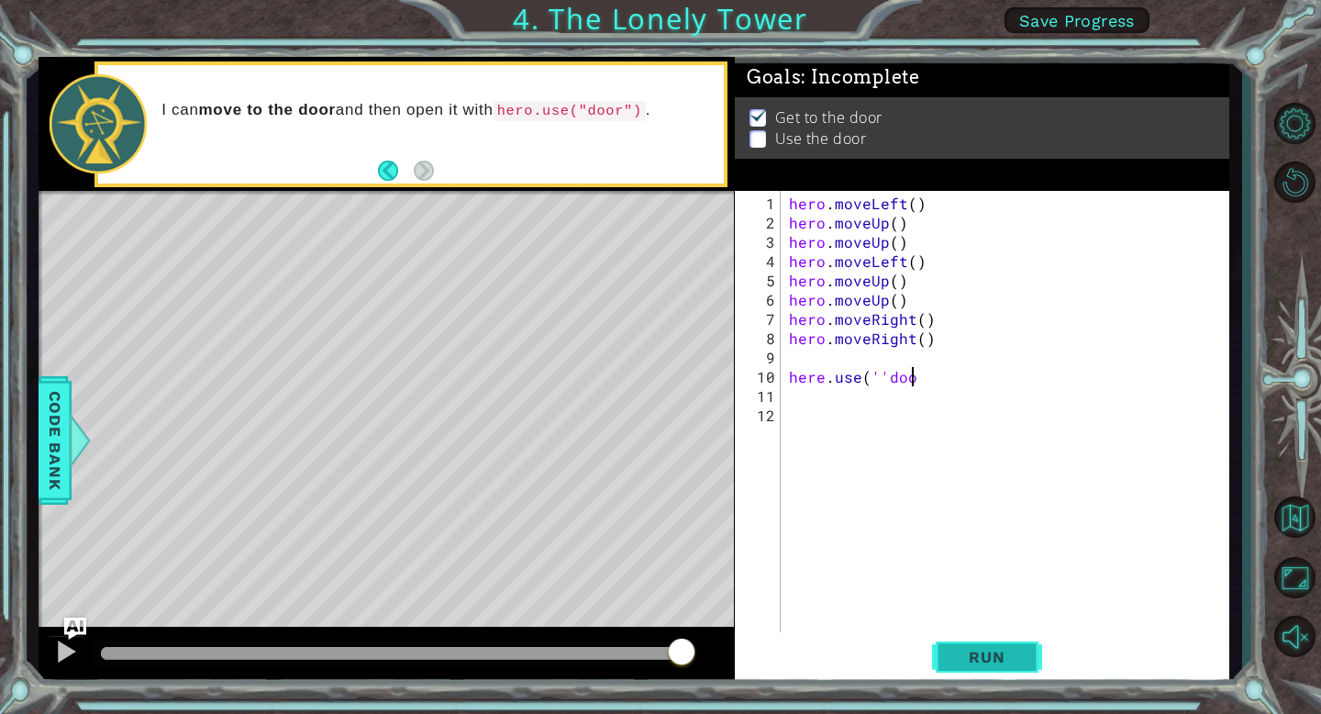
scroll to position [0, 7]
type textarea "here.use(''door)"
click at [1006, 663] on span "Run" at bounding box center [986, 657] width 72 height 18
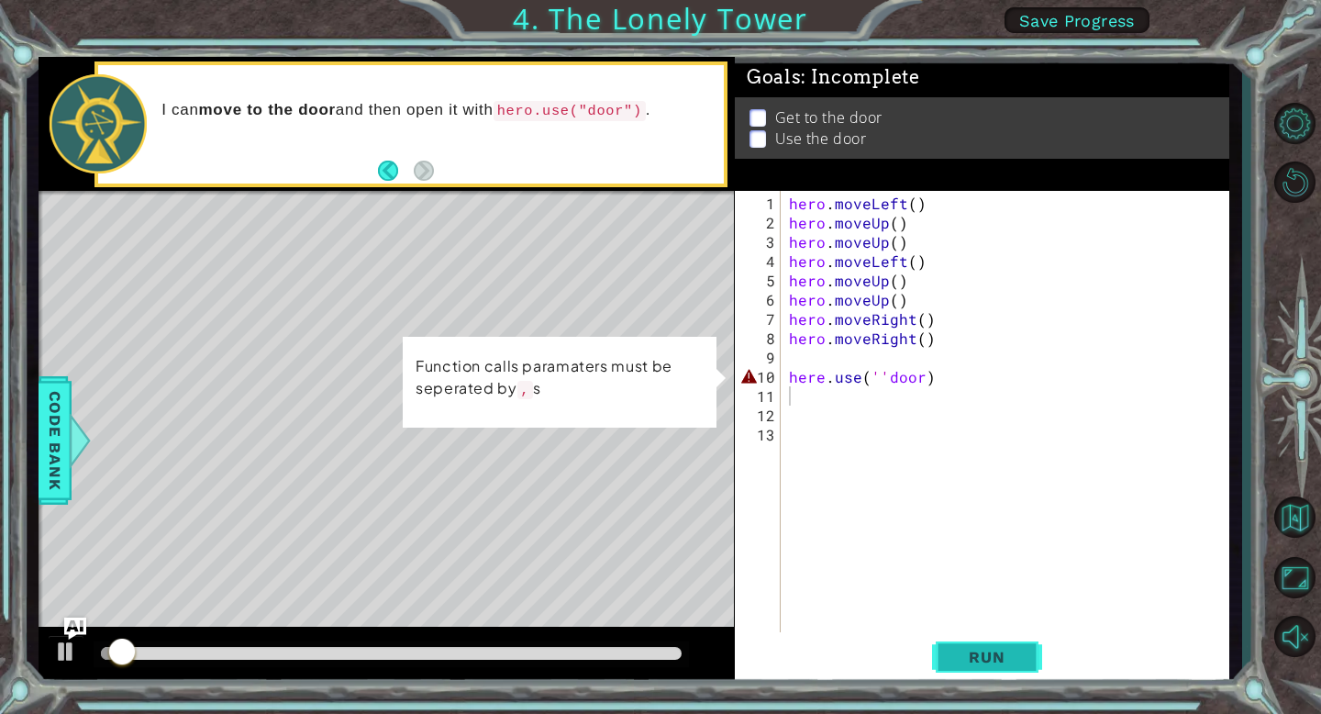
click at [1003, 659] on span "Run" at bounding box center [986, 657] width 72 height 18
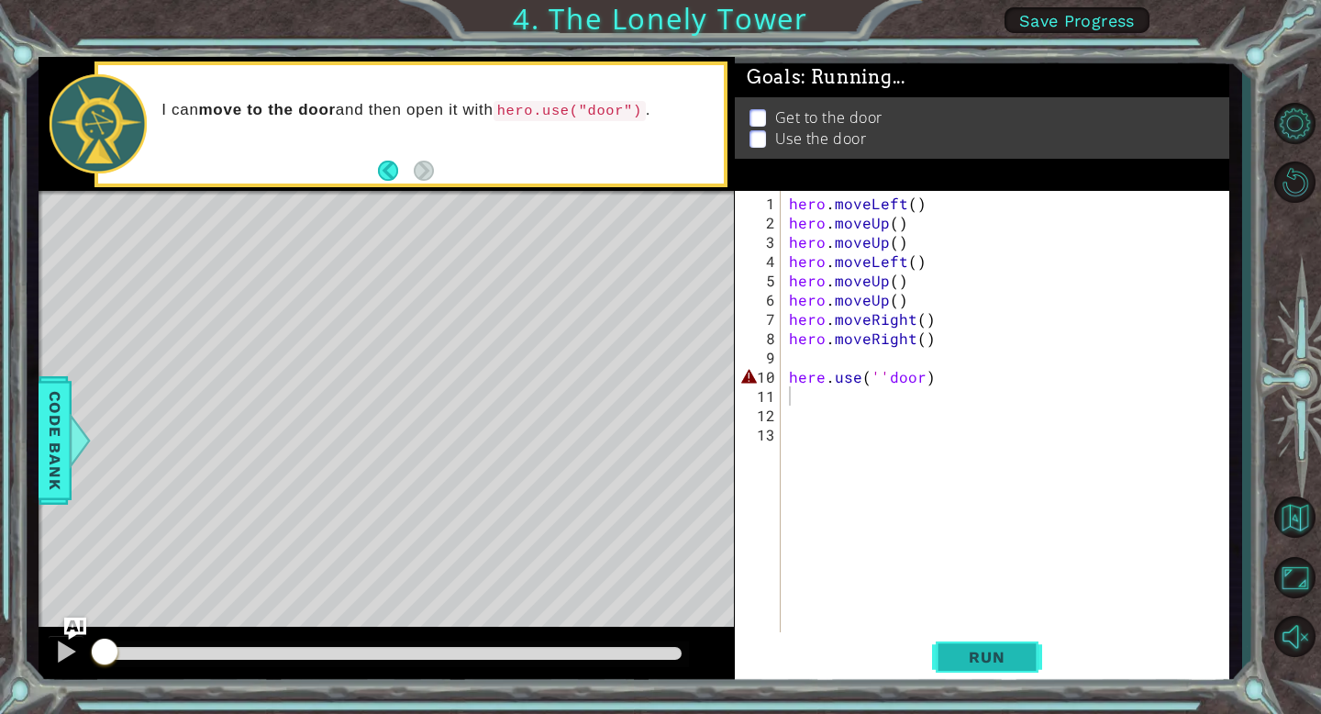
click at [1003, 659] on span "Run" at bounding box center [986, 657] width 72 height 18
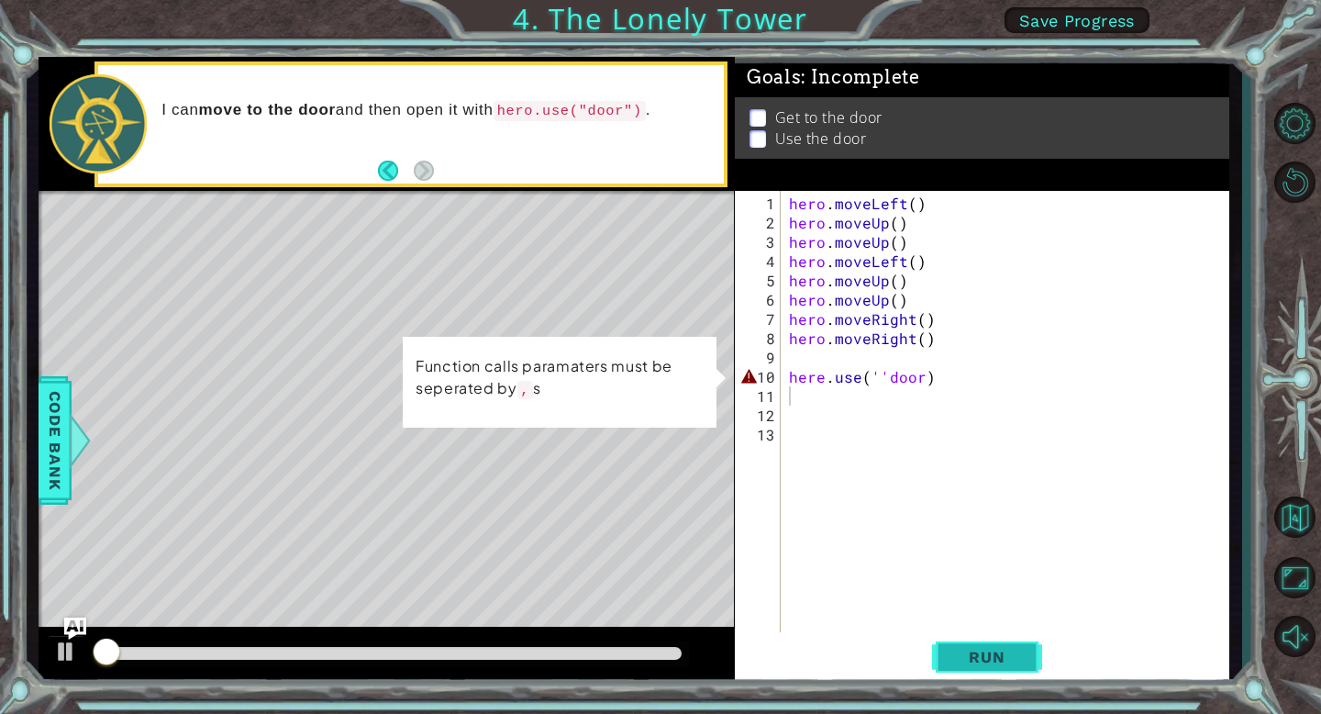
click at [991, 640] on button "Run" at bounding box center [987, 657] width 110 height 50
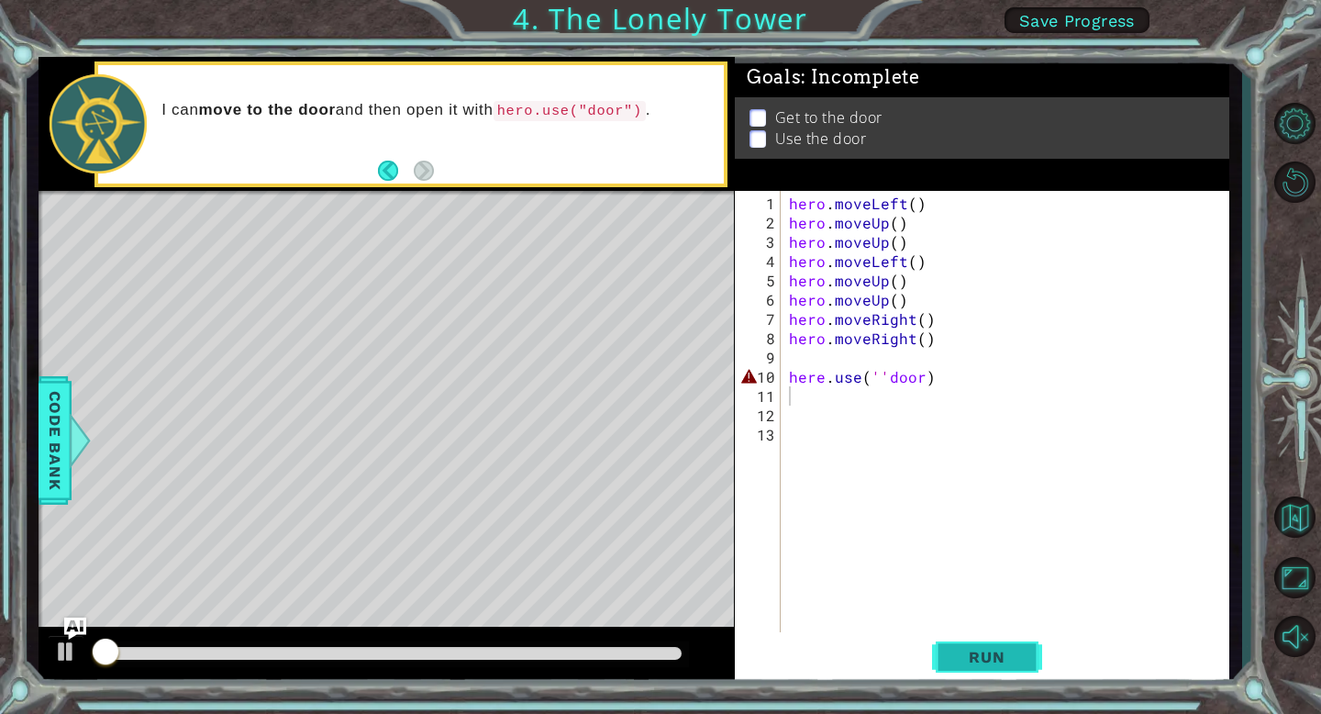
click at [991, 640] on button "Run" at bounding box center [987, 657] width 110 height 50
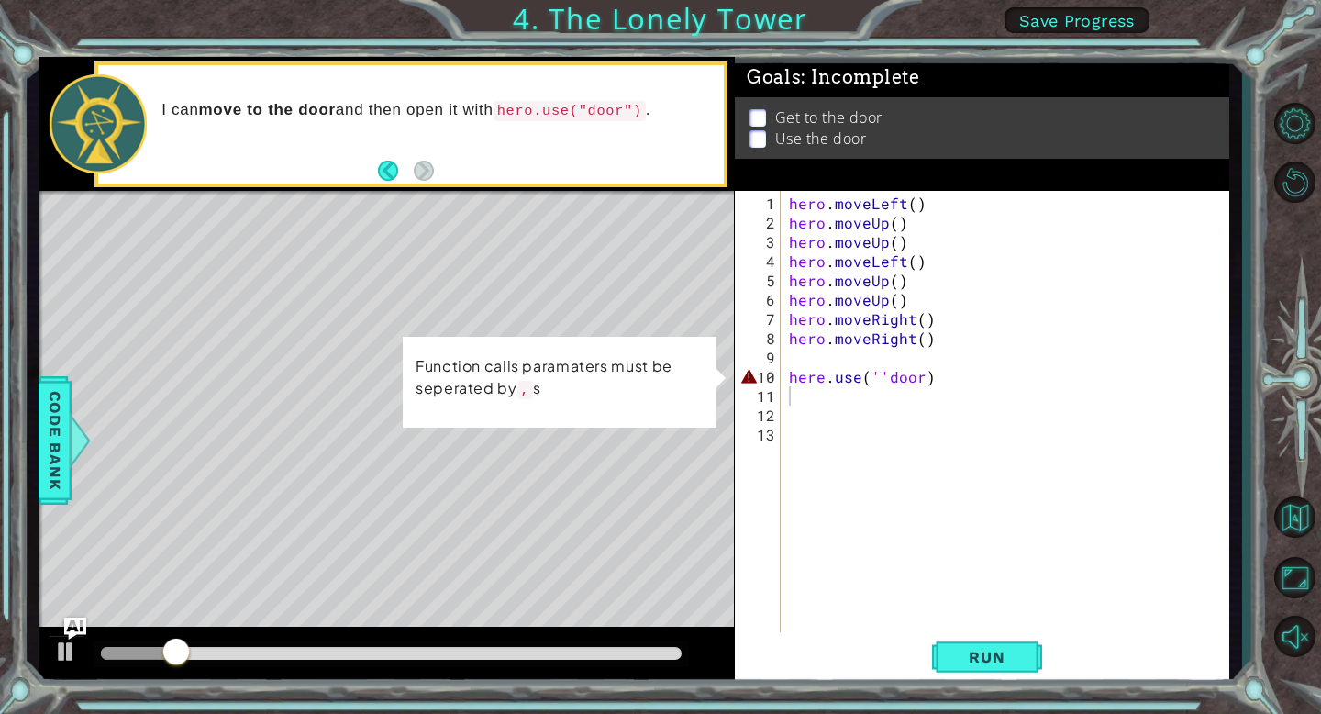
click at [766, 113] on li "Get to the door" at bounding box center [984, 118] width 471 height 21
click at [766, 119] on li "Get to the door" at bounding box center [984, 117] width 471 height 21
click at [982, 696] on div "1 ההההההההההההההההההההההההההההההההההההההההההההההההההההההההההההההההההההההההההההה…" at bounding box center [660, 357] width 1321 height 714
click at [918, 382] on div "hero . moveLeft ( ) hero . moveUp ( ) hero . moveUp ( ) hero . moveLeft ( ) her…" at bounding box center [1009, 435] width 449 height 482
click at [944, 381] on div "hero . moveLeft ( ) hero . moveUp ( ) hero . moveUp ( ) hero . moveLeft ( ) her…" at bounding box center [1009, 435] width 449 height 482
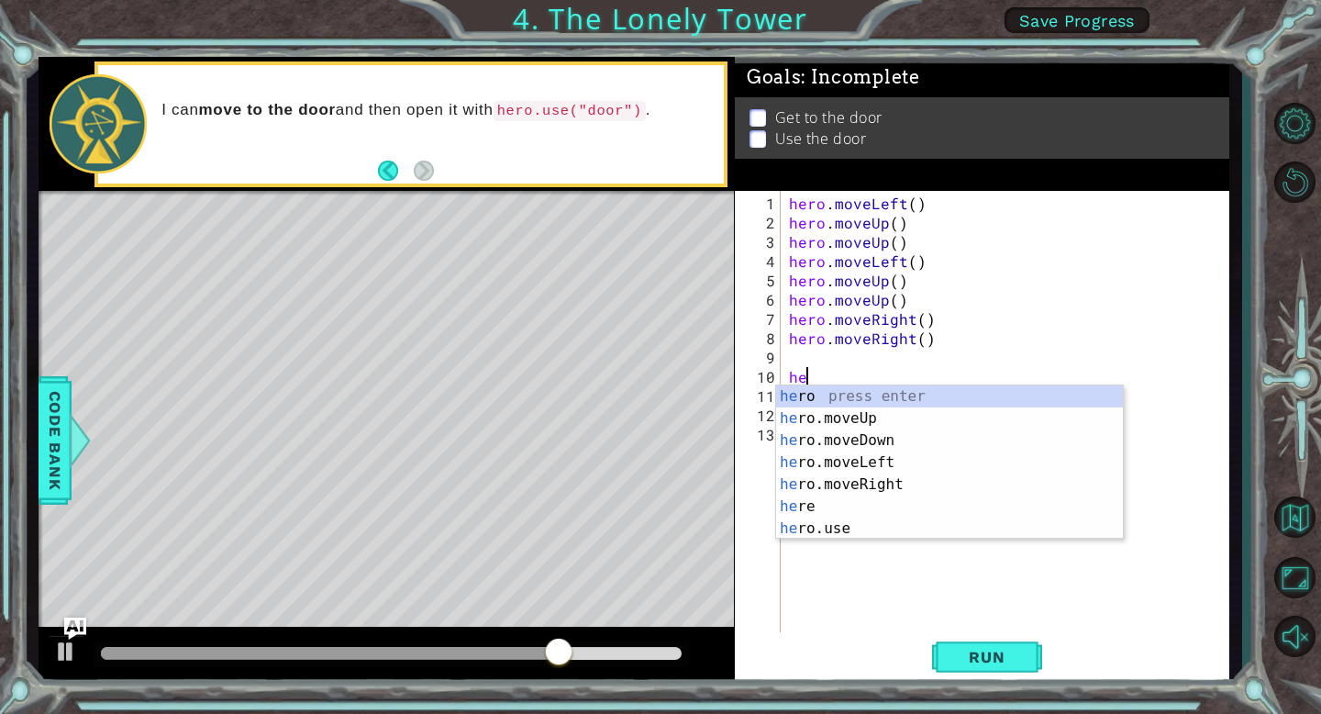
type textarea "h"
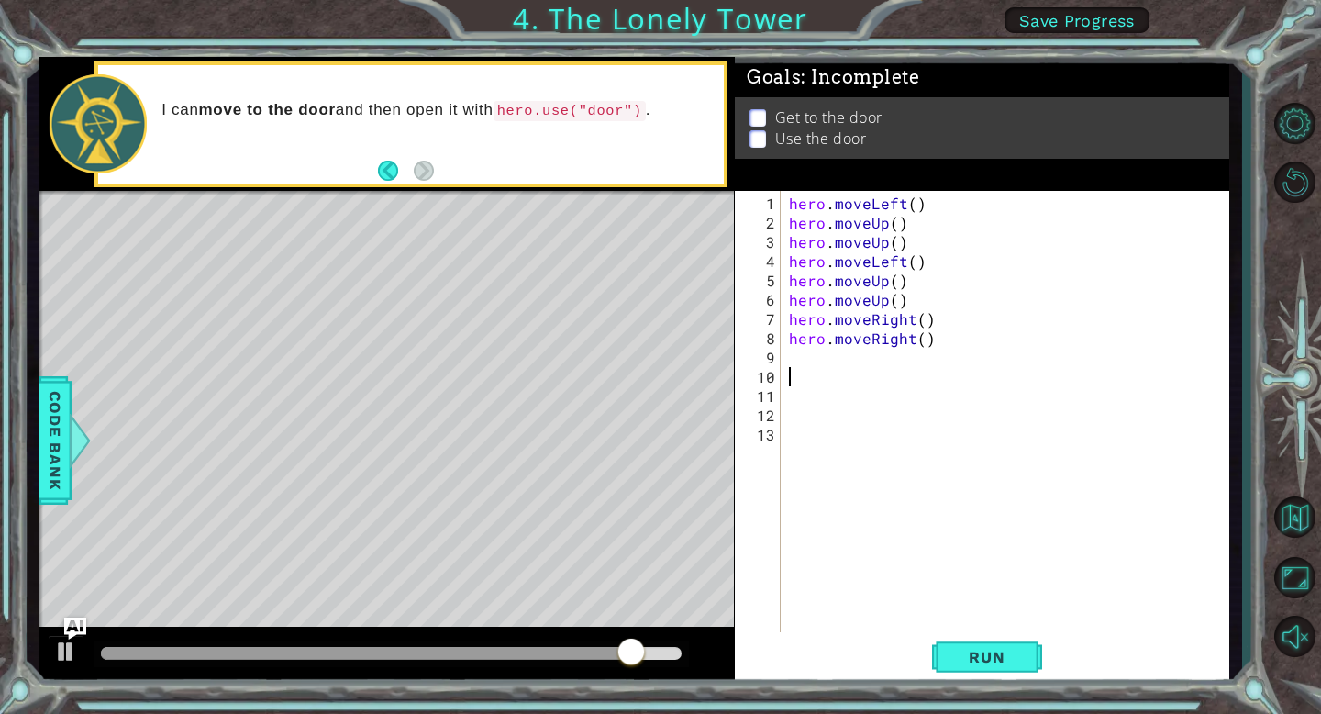
click at [792, 359] on div "hero . moveLeft ( ) hero . moveUp ( ) hero . moveUp ( ) hero . moveLeft ( ) her…" at bounding box center [1009, 435] width 449 height 482
type textarea "hero.use("door")"
click at [993, 658] on span "Run" at bounding box center [986, 657] width 72 height 18
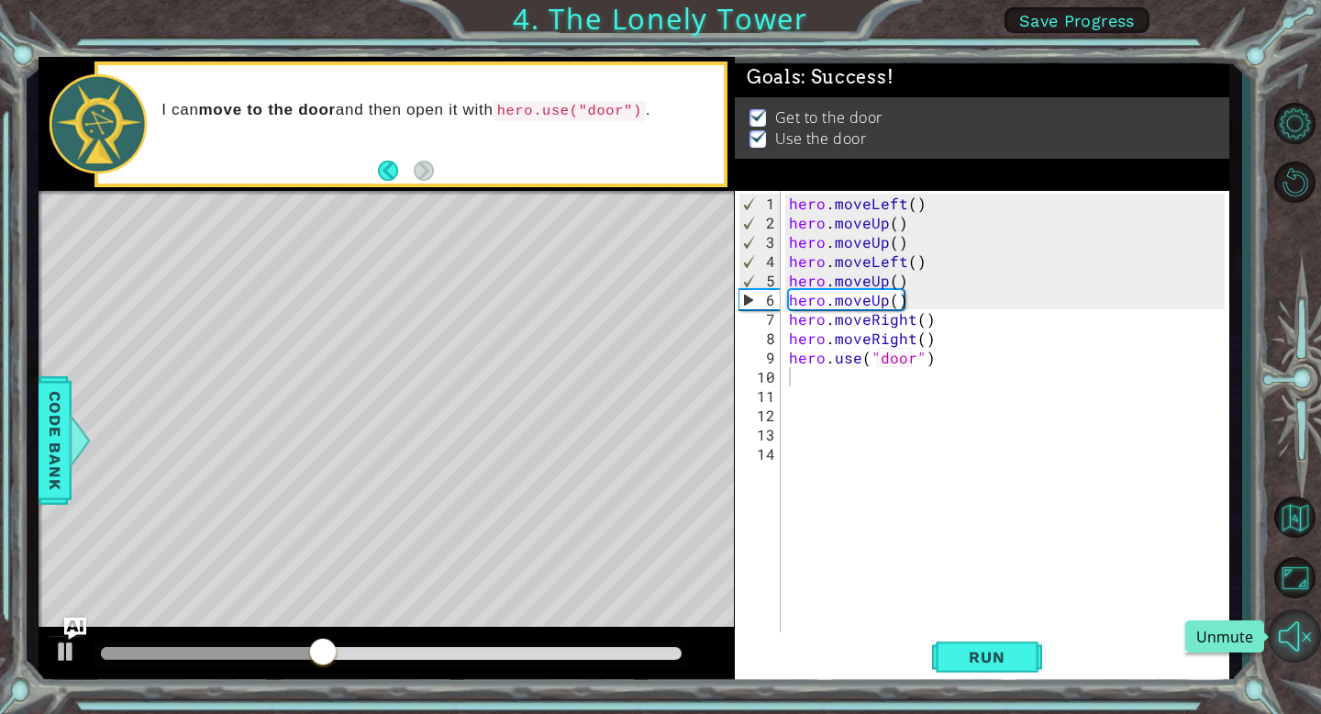
click at [1286, 639] on button "Unmute" at bounding box center [1294, 635] width 53 height 53
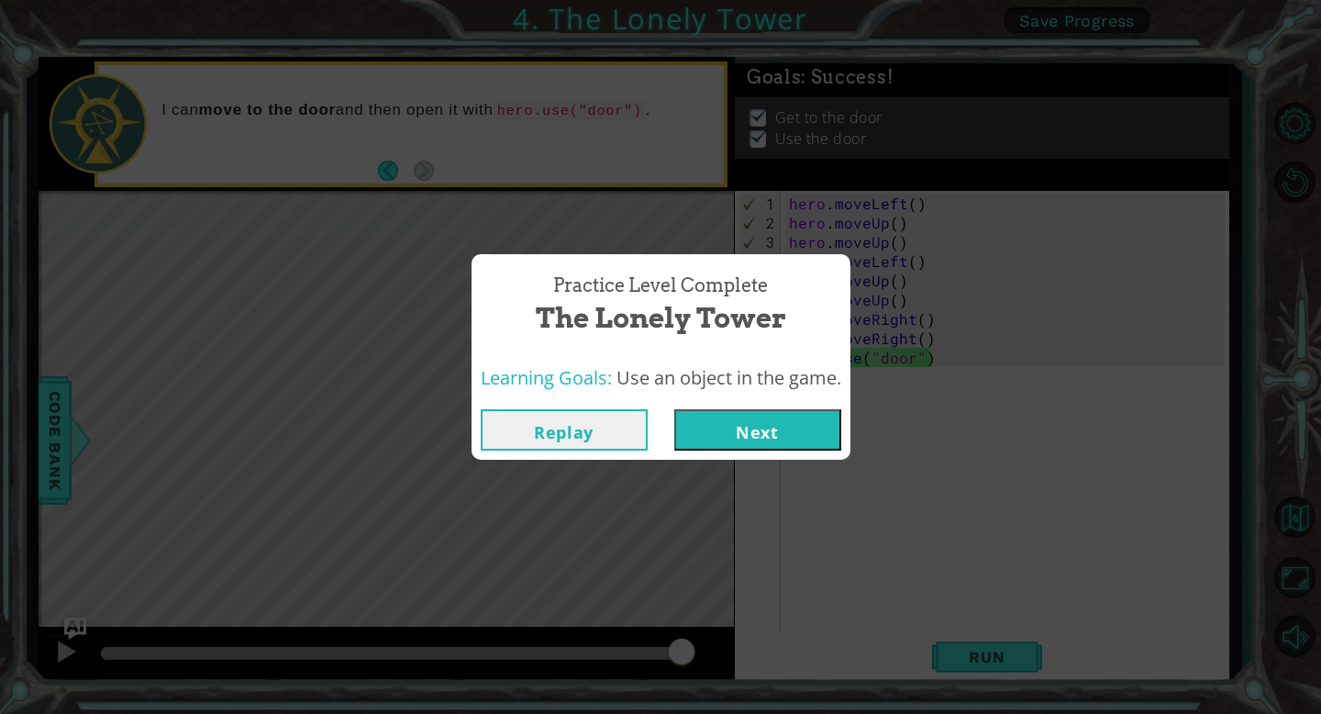
click at [794, 415] on button "Next" at bounding box center [757, 429] width 167 height 41
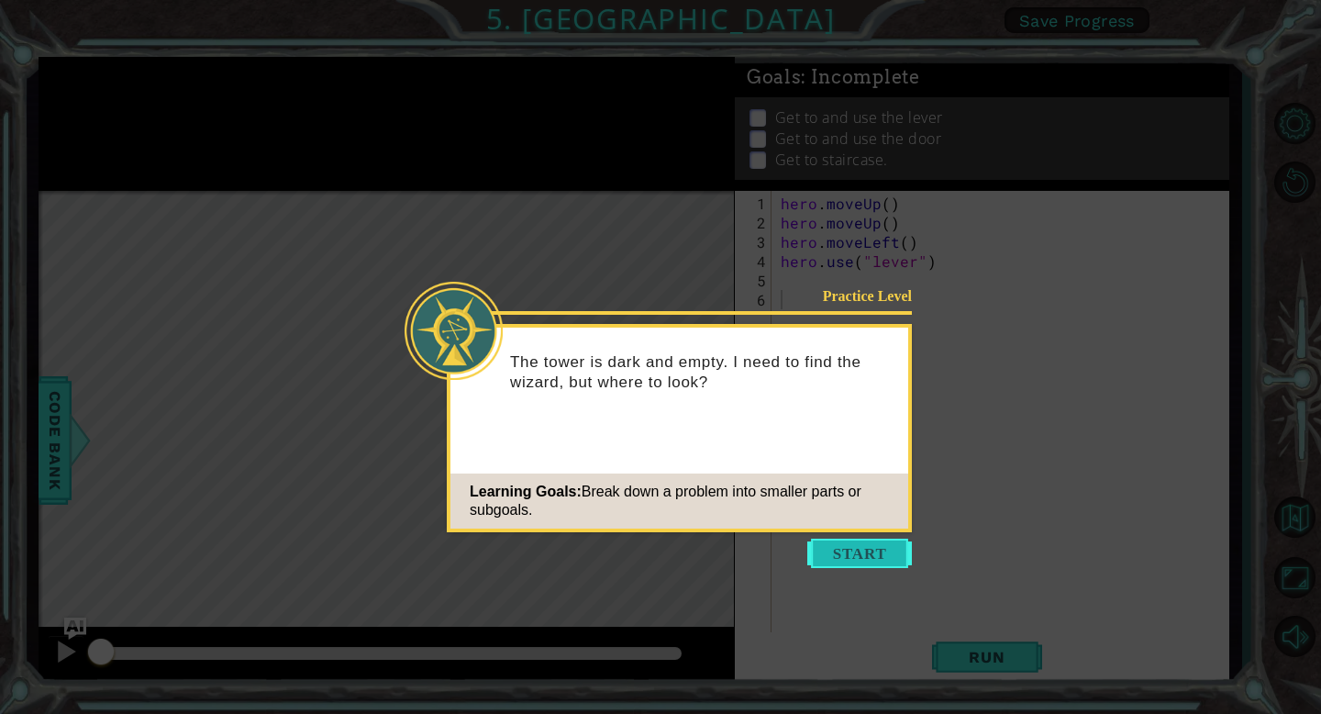
click at [901, 563] on button "Start" at bounding box center [859, 552] width 105 height 29
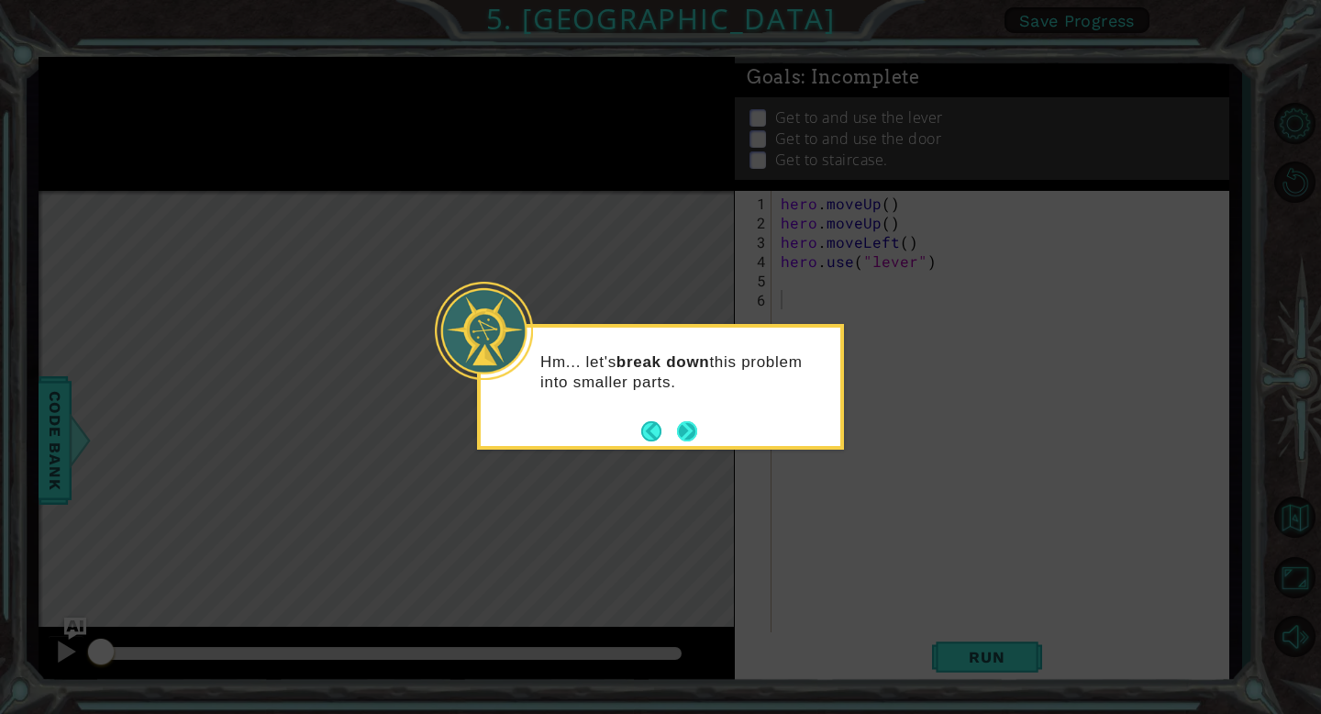
click at [691, 432] on button "Next" at bounding box center [687, 431] width 20 height 20
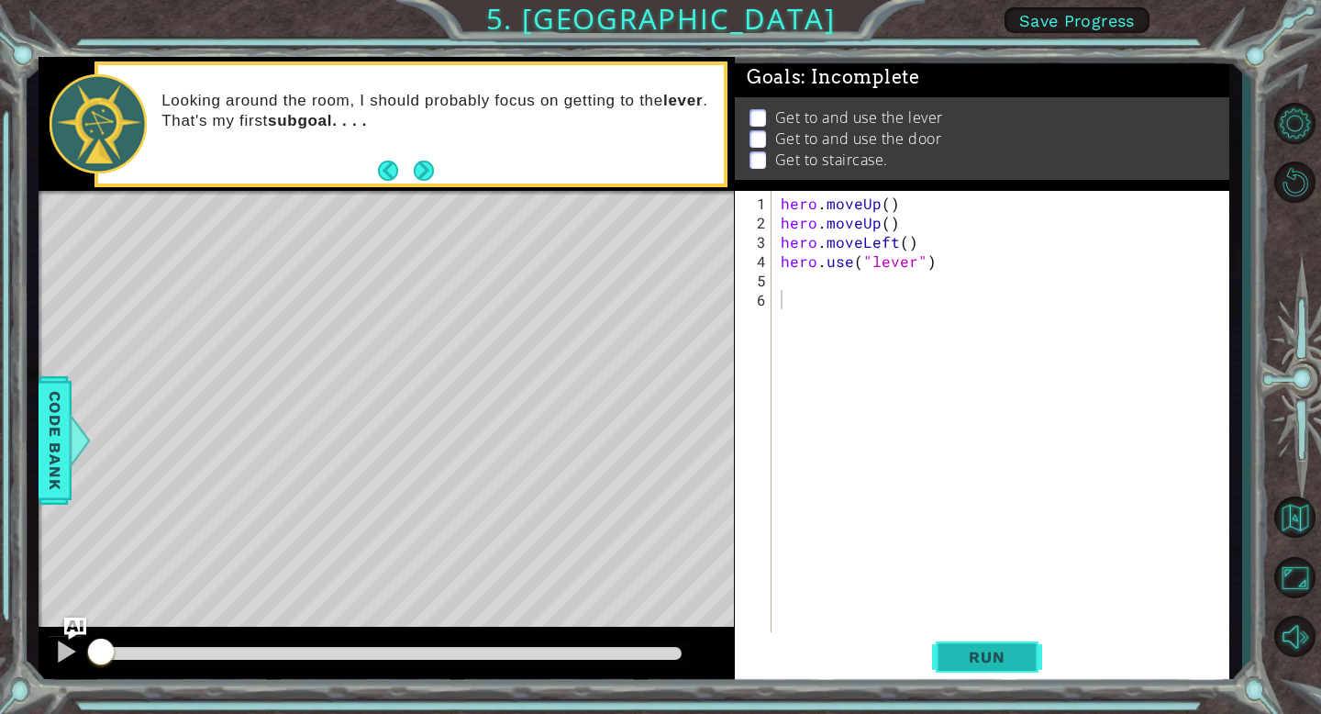
click at [959, 665] on span "Run" at bounding box center [986, 657] width 72 height 18
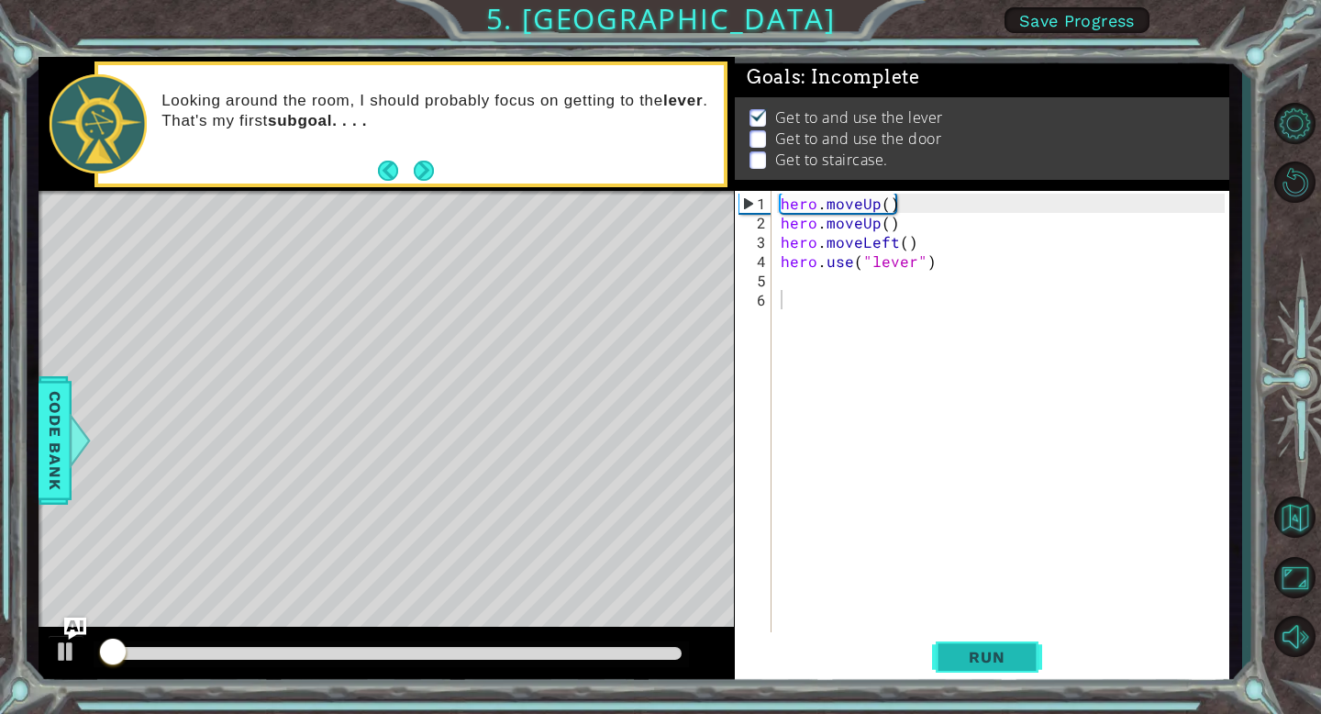
click at [964, 664] on span "Run" at bounding box center [986, 657] width 72 height 18
click at [967, 664] on span "Run" at bounding box center [986, 657] width 72 height 18
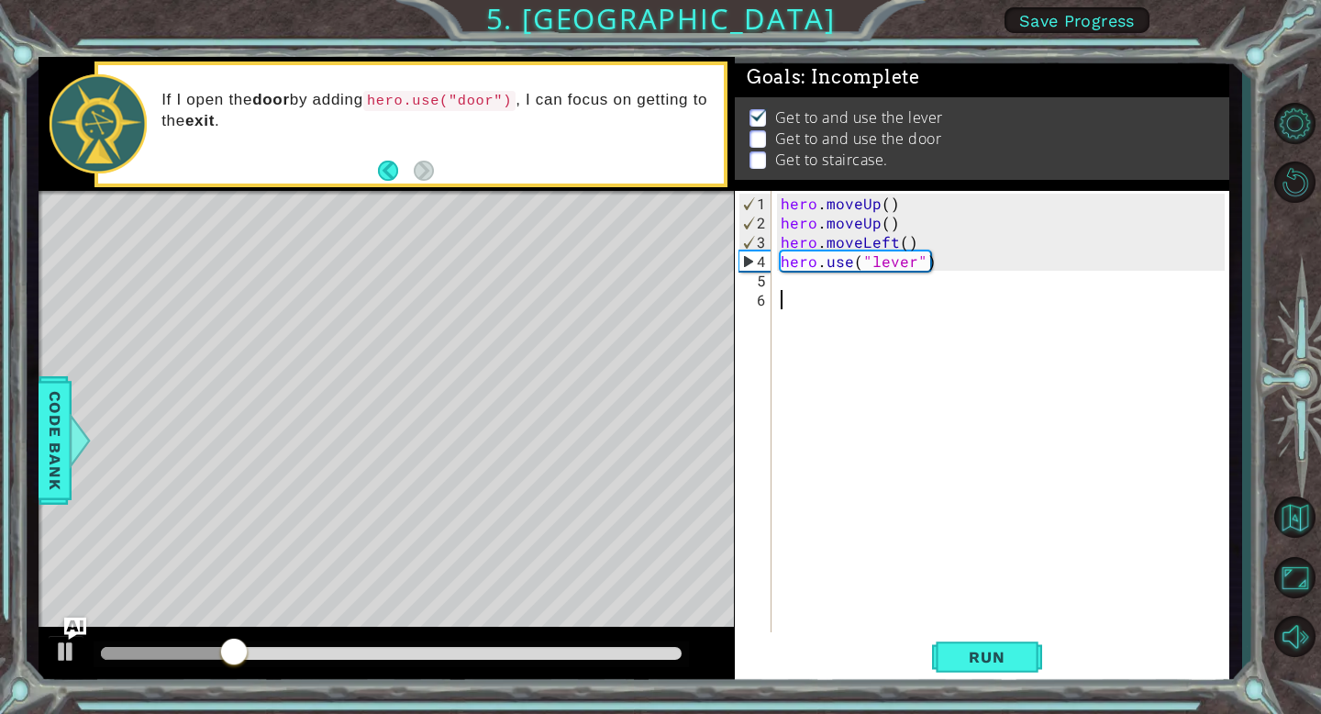
click at [791, 295] on div "hero . moveUp ( ) hero . moveUp ( ) hero . moveLeft ( ) hero . use ( "lever" )" at bounding box center [1005, 435] width 457 height 482
click at [791, 274] on div "hero . moveUp ( ) hero . moveUp ( ) hero . moveLeft ( ) hero . use ( "lever" )" at bounding box center [1005, 435] width 457 height 482
type textarea "h"
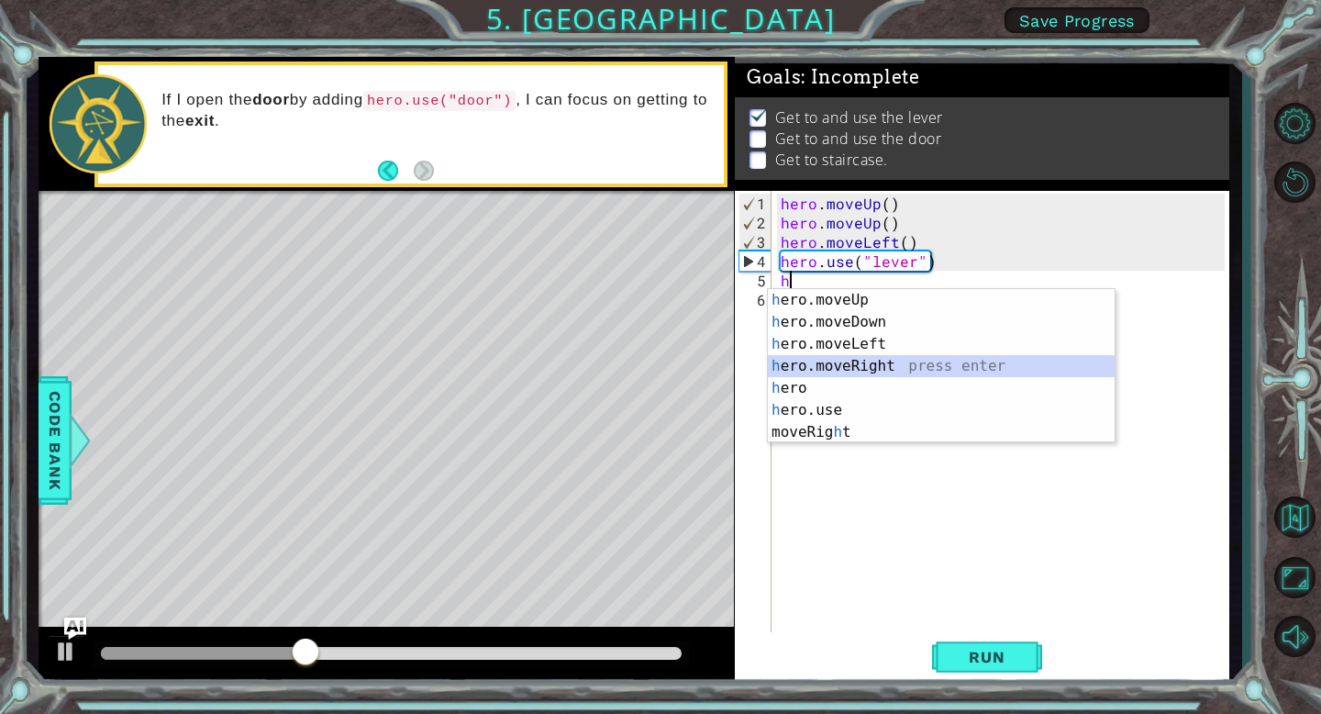
click at [854, 370] on div "h ero.moveUp press enter h ero.moveDown press enter h ero.moveLeft press enter …" at bounding box center [941, 388] width 347 height 198
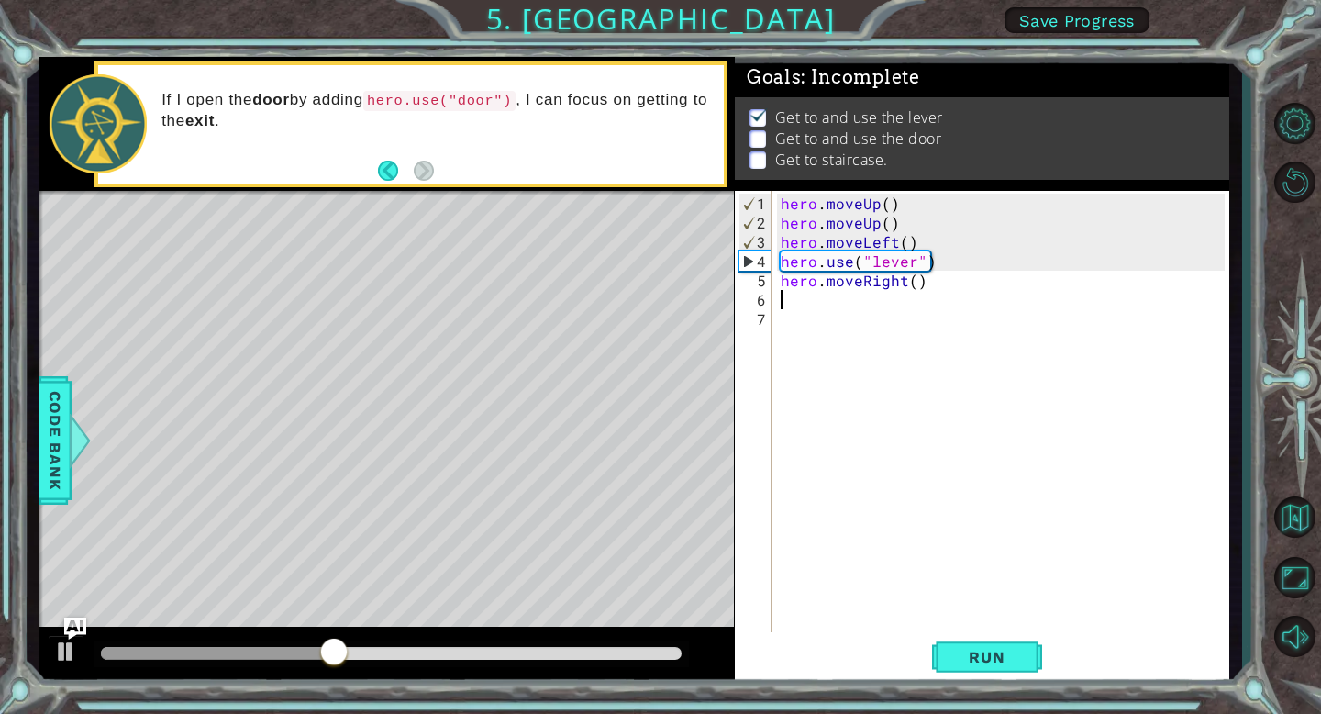
type textarea "h"
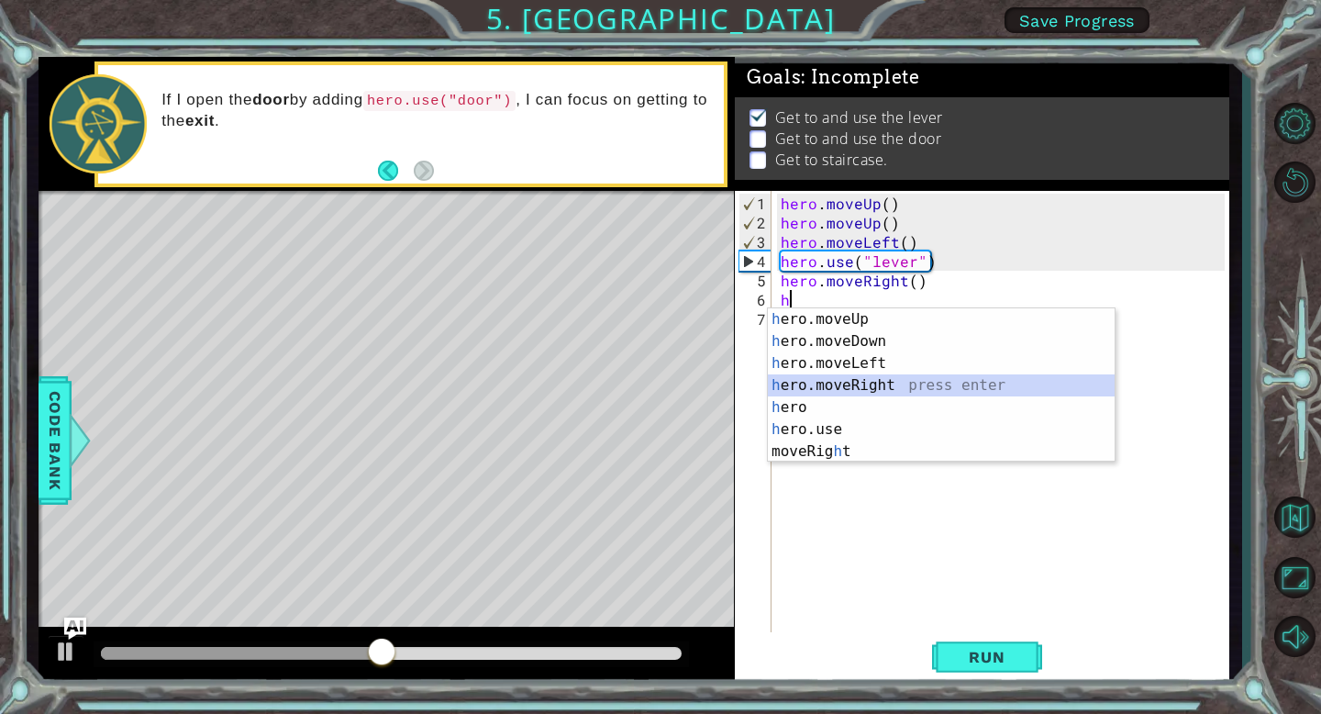
click at [845, 386] on div "h ero.moveUp press enter h ero.moveDown press enter h ero.moveLeft press enter …" at bounding box center [941, 407] width 347 height 198
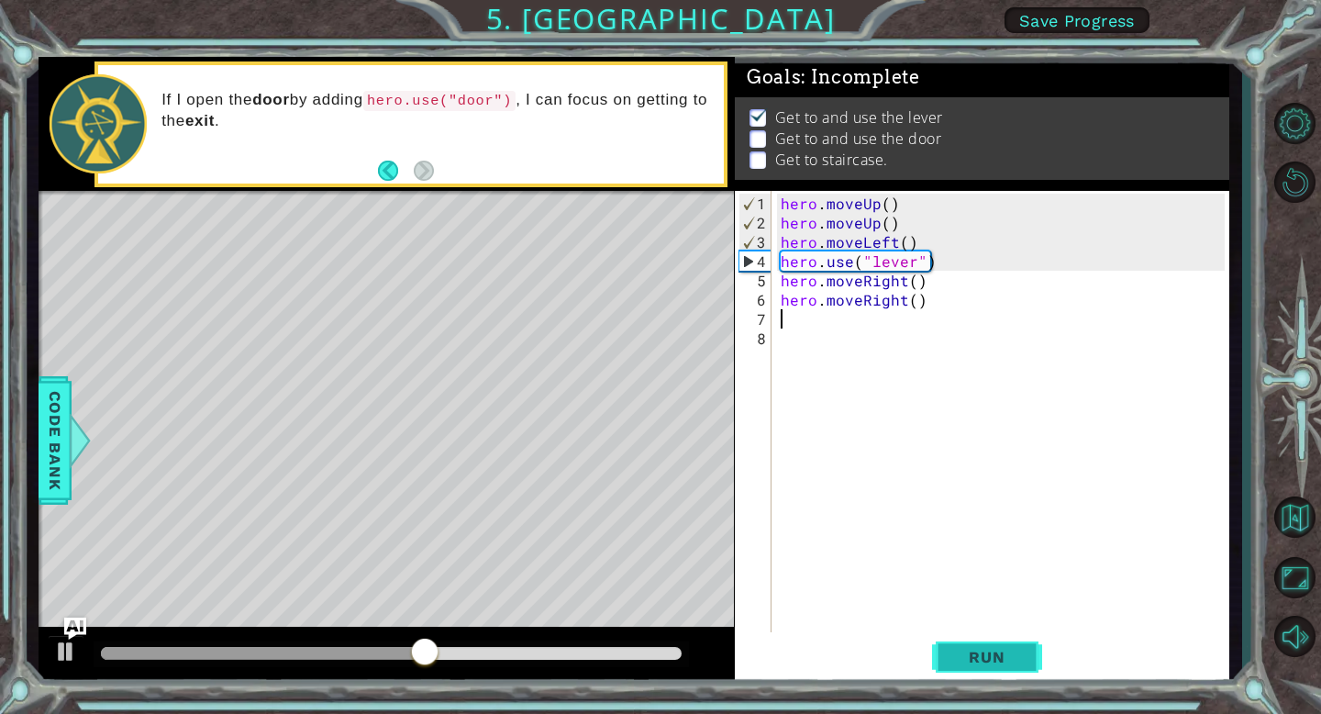
click at [987, 652] on span "Run" at bounding box center [986, 657] width 72 height 18
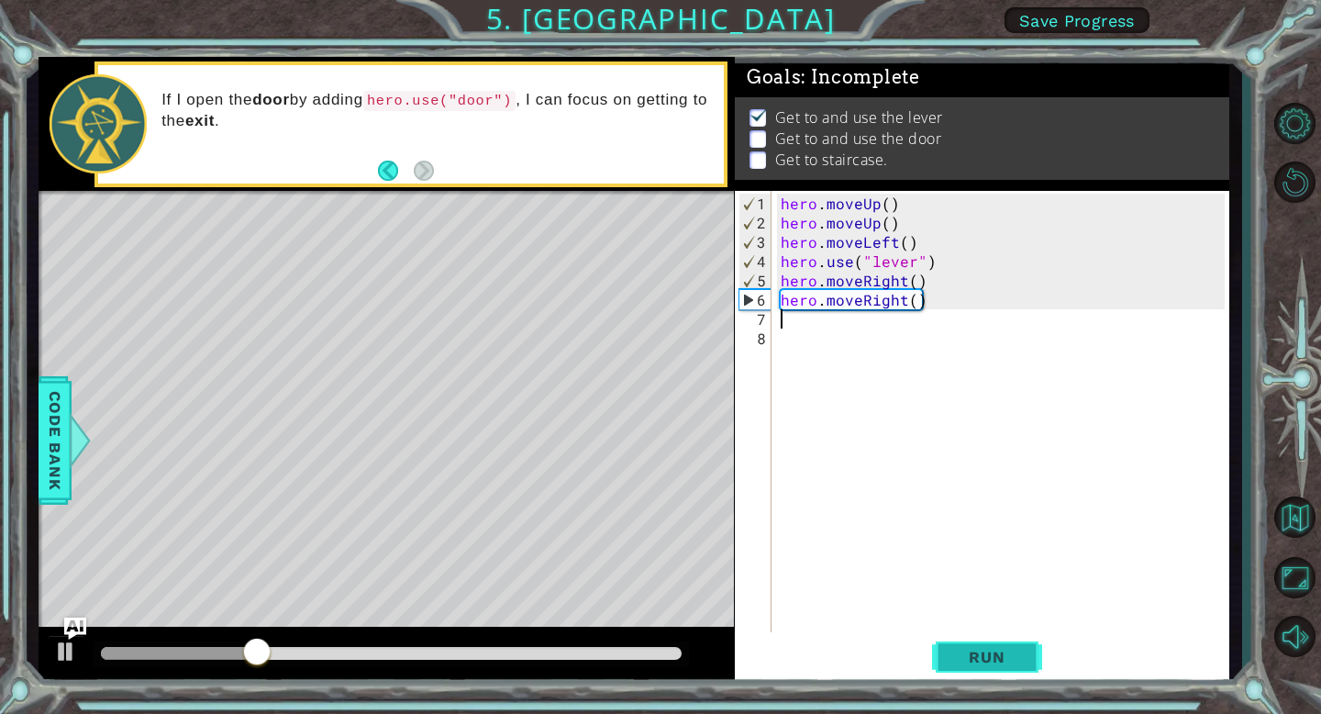
type textarea "h"
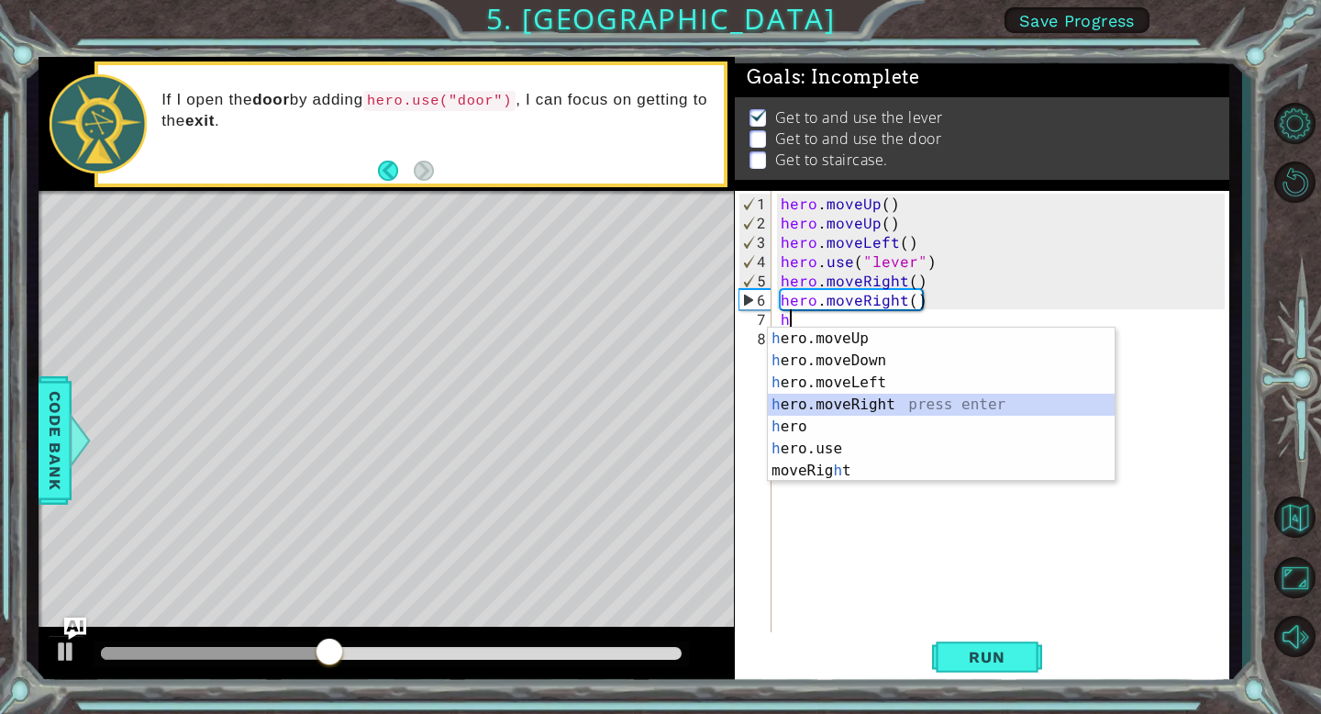
click at [869, 406] on div "h ero.moveUp press enter h ero.moveDown press enter h ero.moveLeft press enter …" at bounding box center [941, 426] width 347 height 198
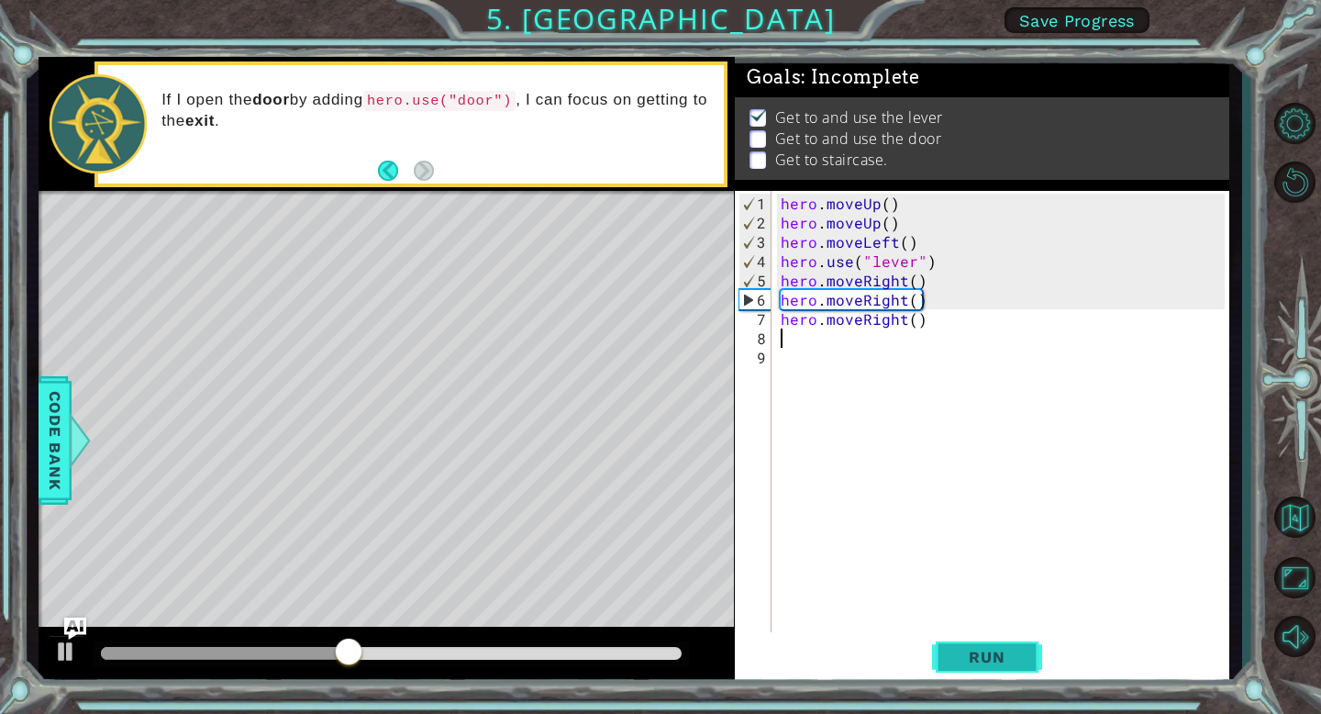
click at [976, 633] on button "Run" at bounding box center [987, 657] width 110 height 50
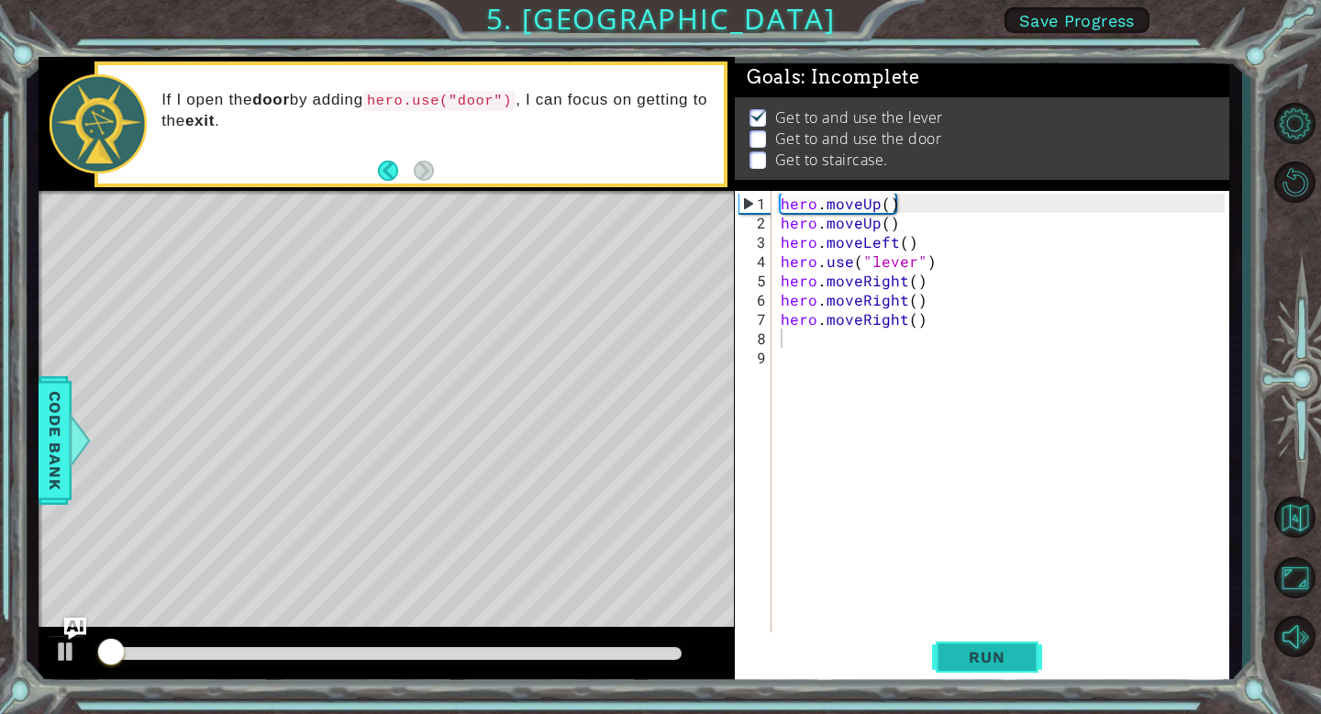
click at [976, 636] on button "Run" at bounding box center [987, 657] width 110 height 50
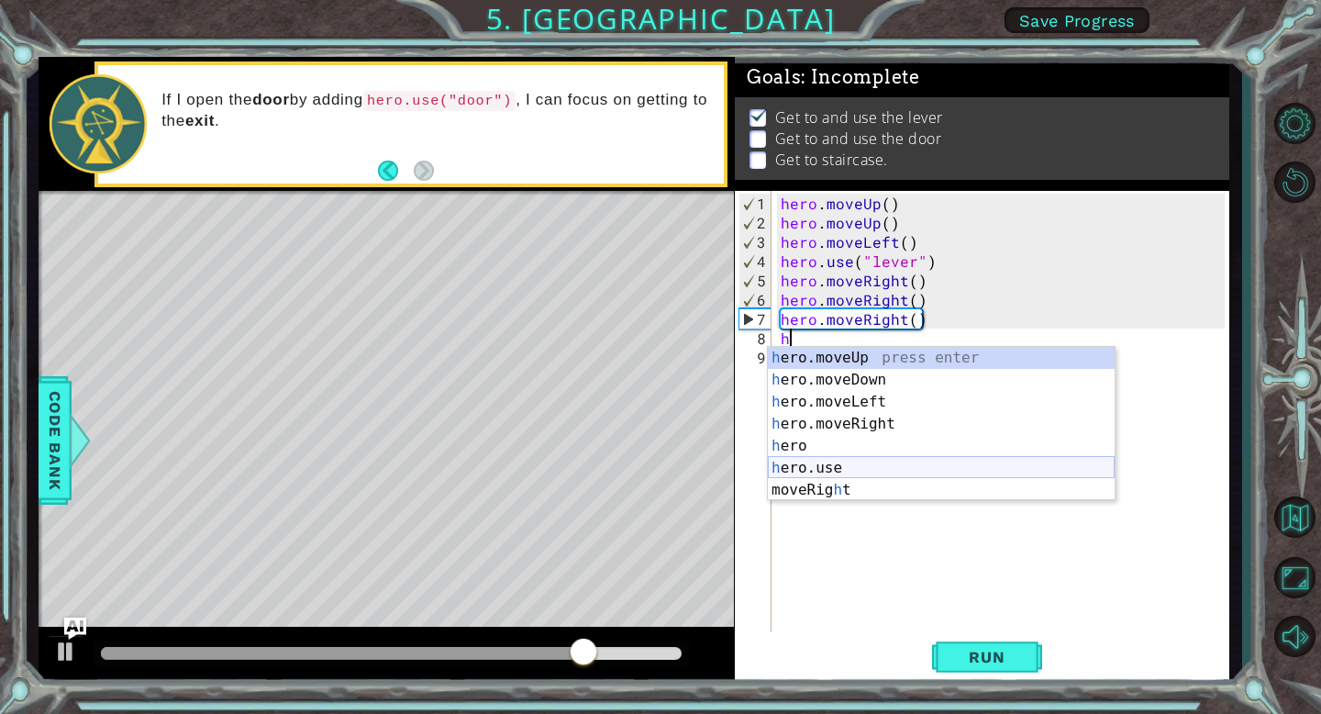
click at [839, 467] on div "h ero.moveUp press enter h ero.moveDown press enter h ero.moveLeft press enter …" at bounding box center [941, 446] width 347 height 198
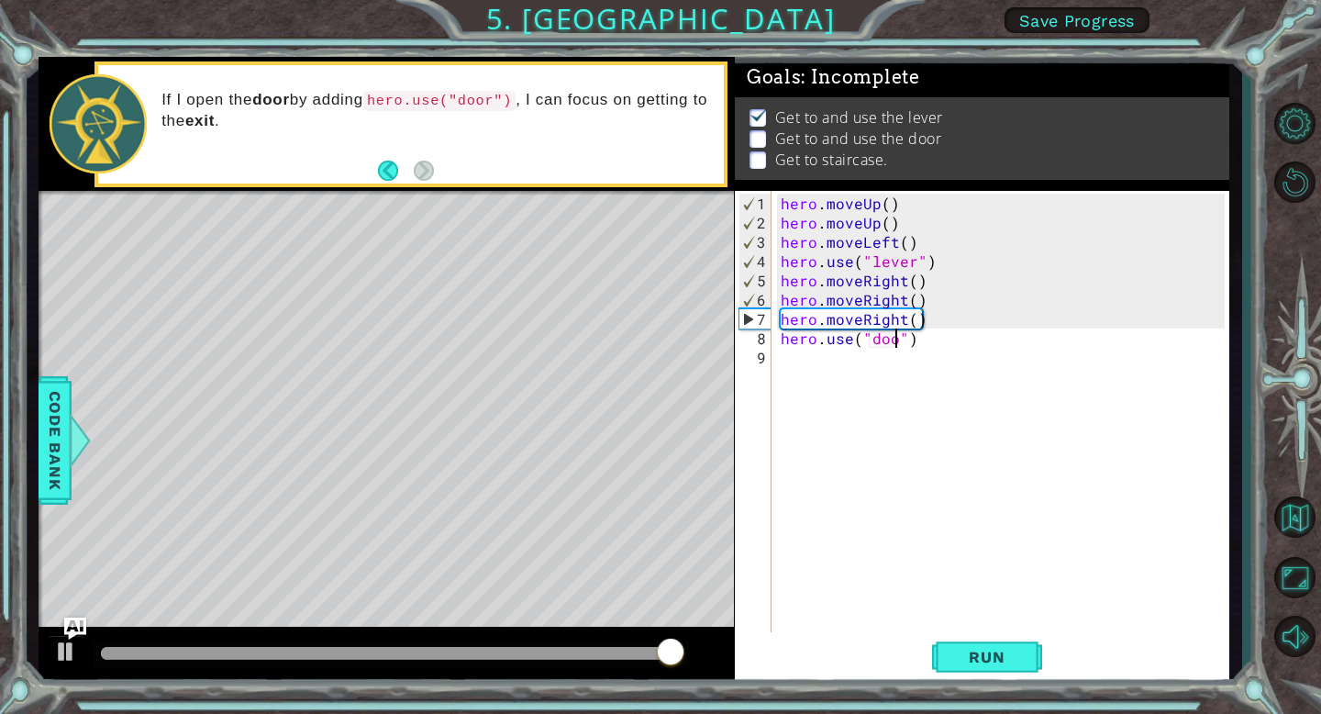
type textarea "hero.use("door")"
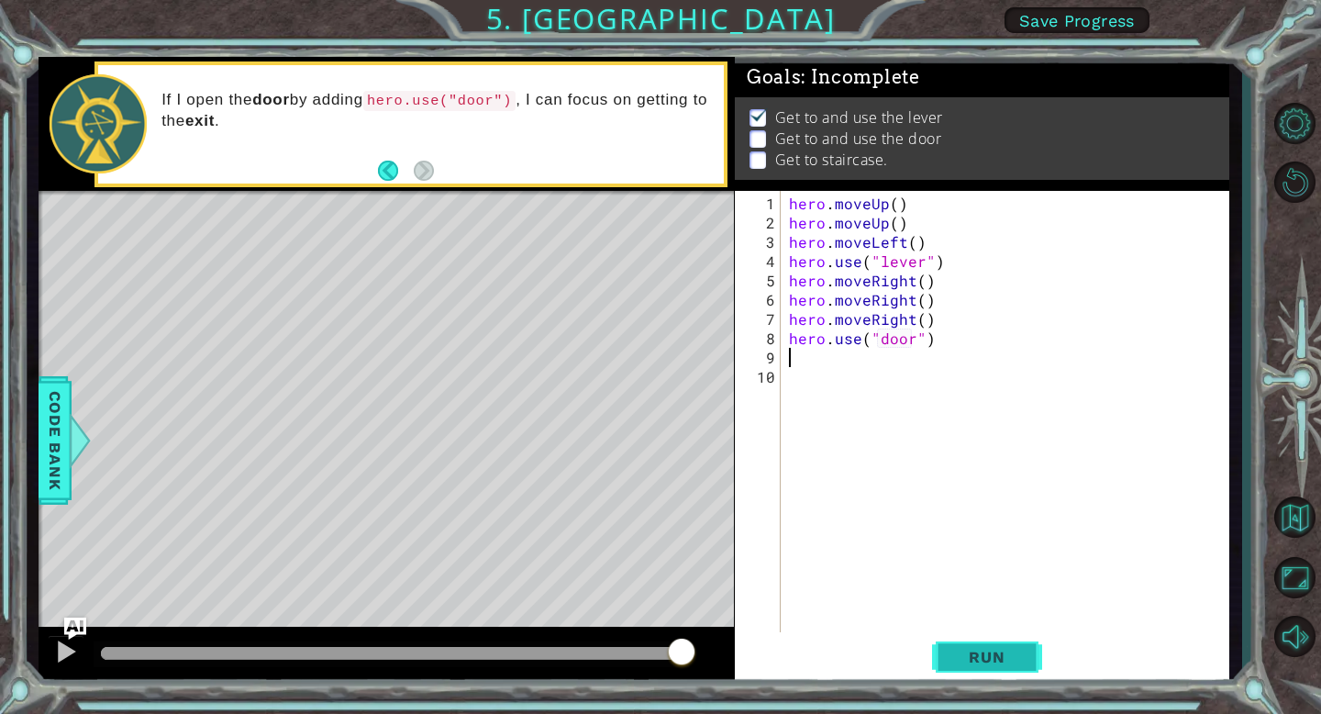
click at [1015, 664] on span "Run" at bounding box center [986, 657] width 72 height 18
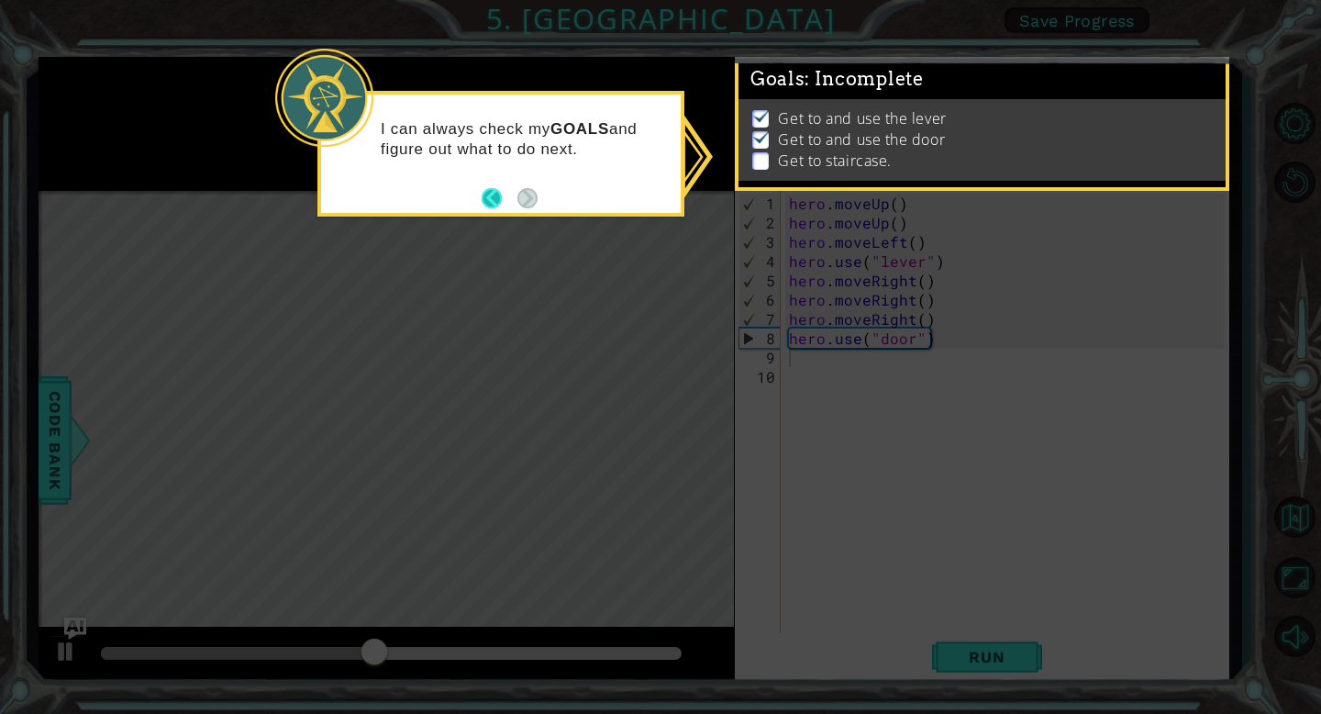
click at [501, 195] on button "Back" at bounding box center [500, 198] width 36 height 20
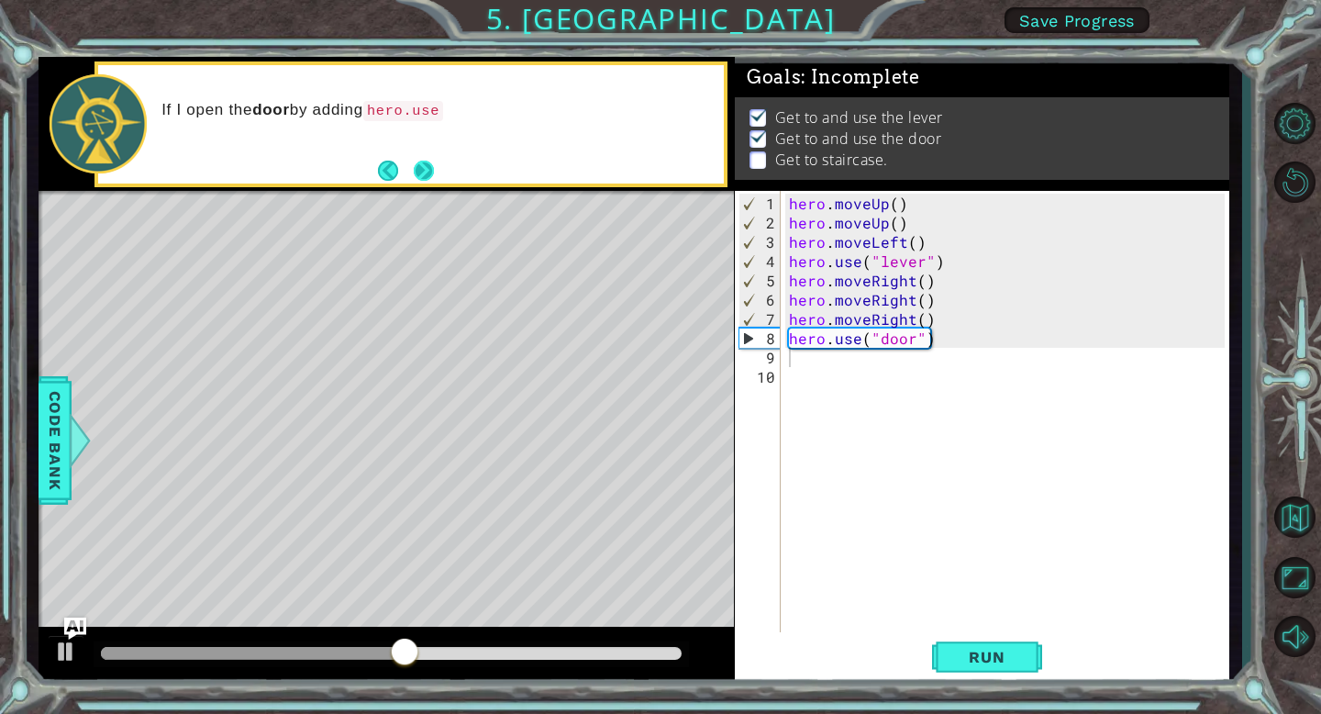
click at [420, 169] on button "Next" at bounding box center [424, 171] width 20 height 20
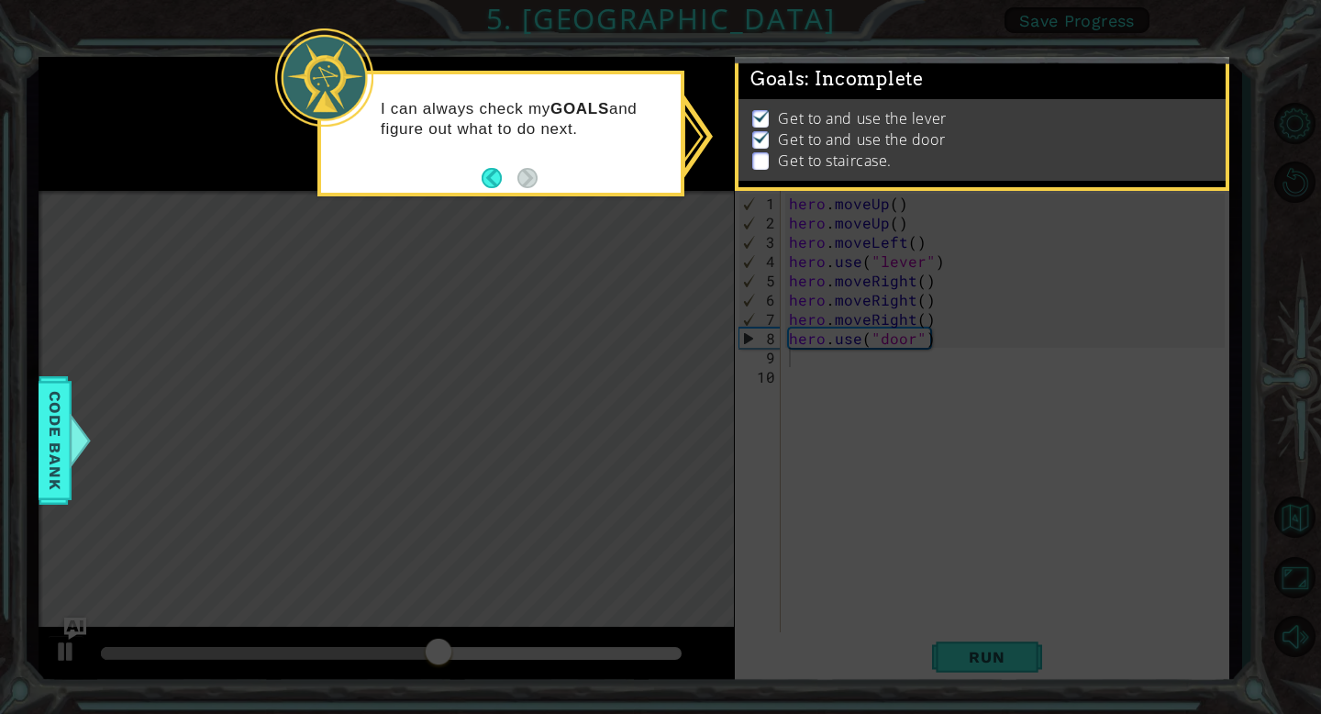
click at [774, 161] on li "Get to staircase." at bounding box center [983, 160] width 463 height 21
click at [493, 182] on button "Back" at bounding box center [500, 178] width 36 height 20
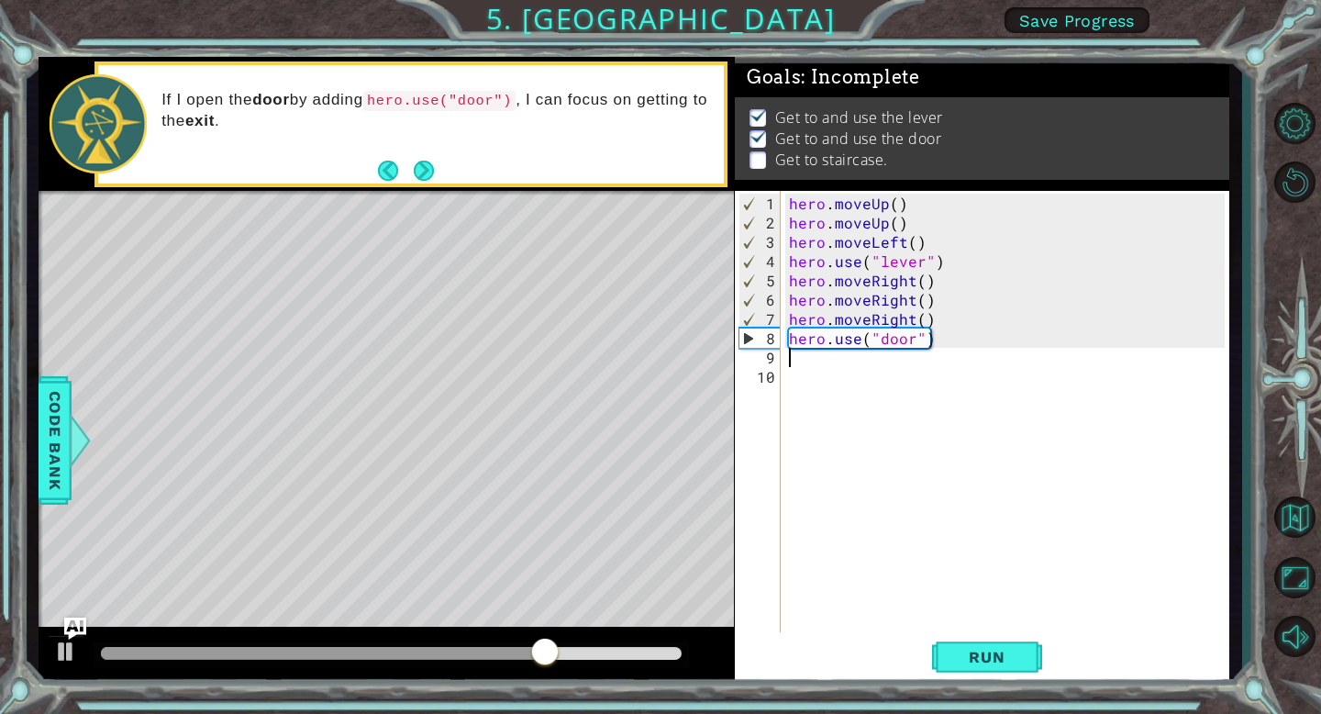
type textarea "h"
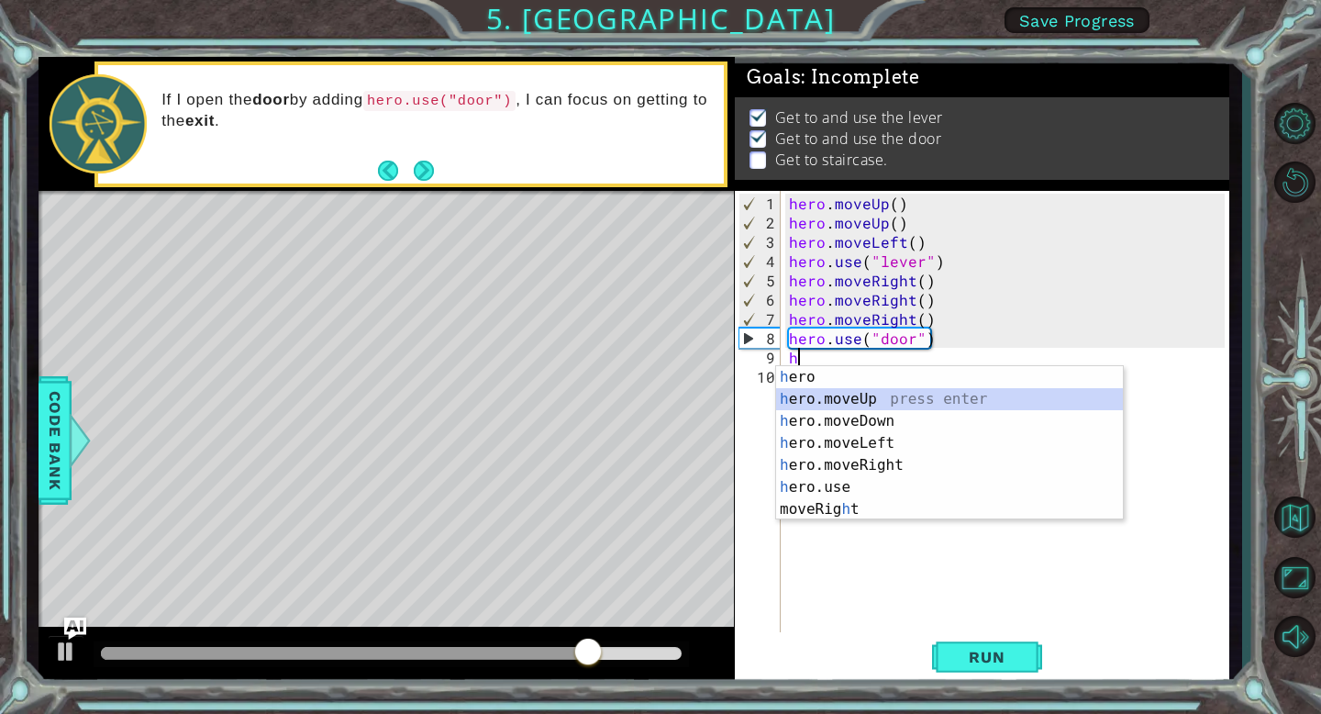
click at [885, 400] on div "h ero press enter h ero.moveUp press enter h ero.moveDown press enter h ero.mov…" at bounding box center [949, 465] width 347 height 198
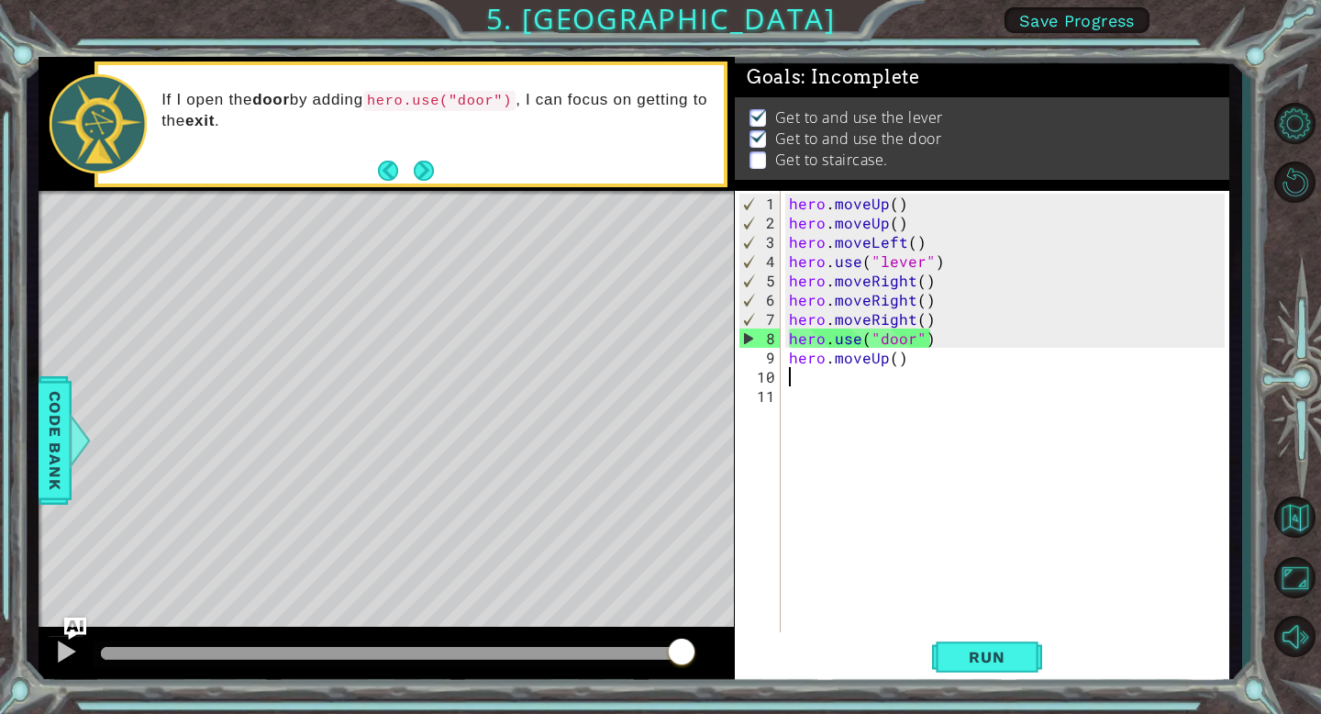
type textarea "h"
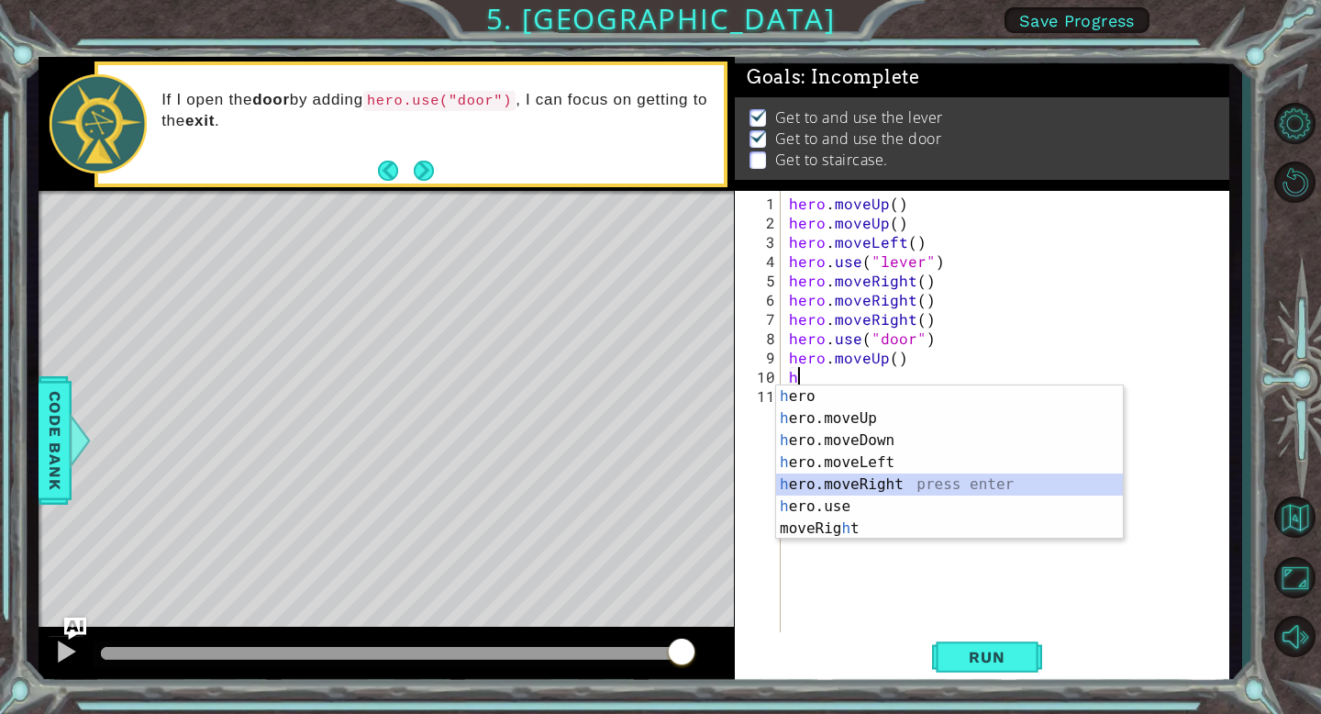
click at [863, 486] on div "h ero press enter h ero.moveUp press enter h ero.moveDown press enter h ero.mov…" at bounding box center [949, 484] width 347 height 198
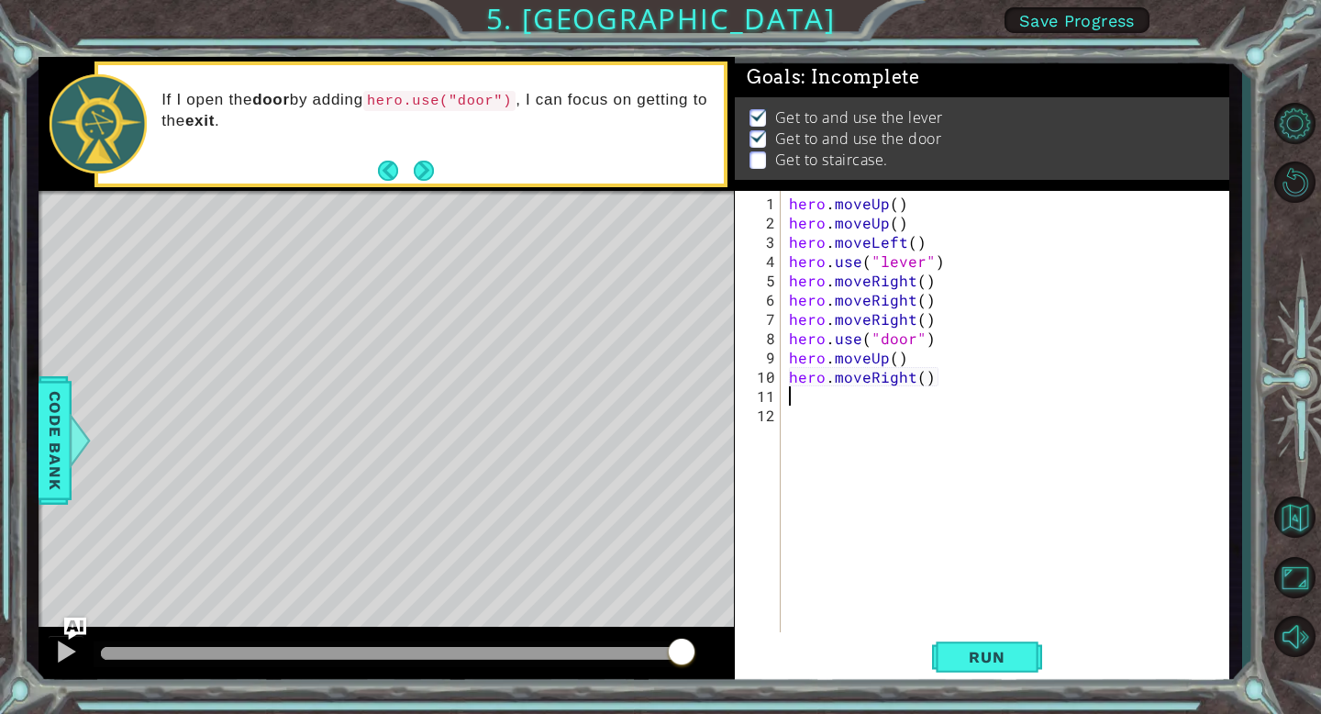
type textarea "h"
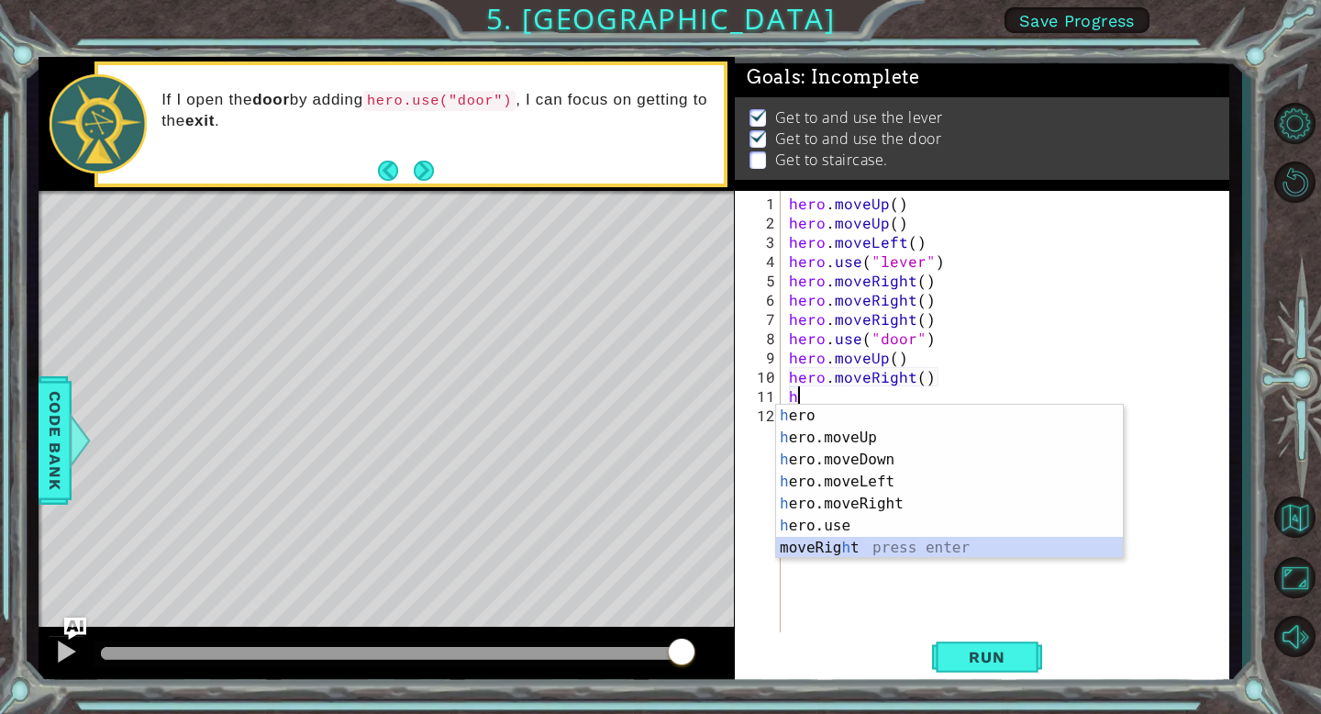
click at [862, 549] on div "h ero press enter h ero.moveUp press enter h ero.moveDown press enter h ero.mov…" at bounding box center [949, 504] width 347 height 198
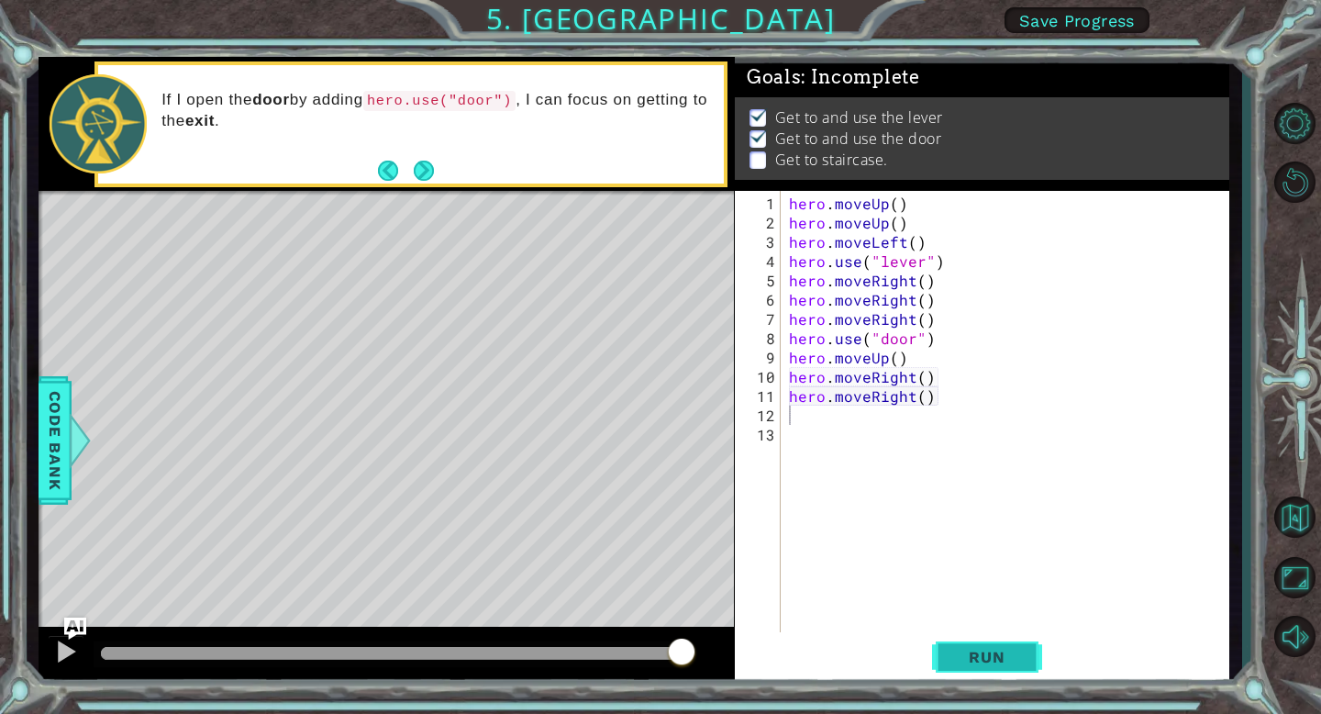
click at [978, 662] on span "Run" at bounding box center [986, 657] width 72 height 18
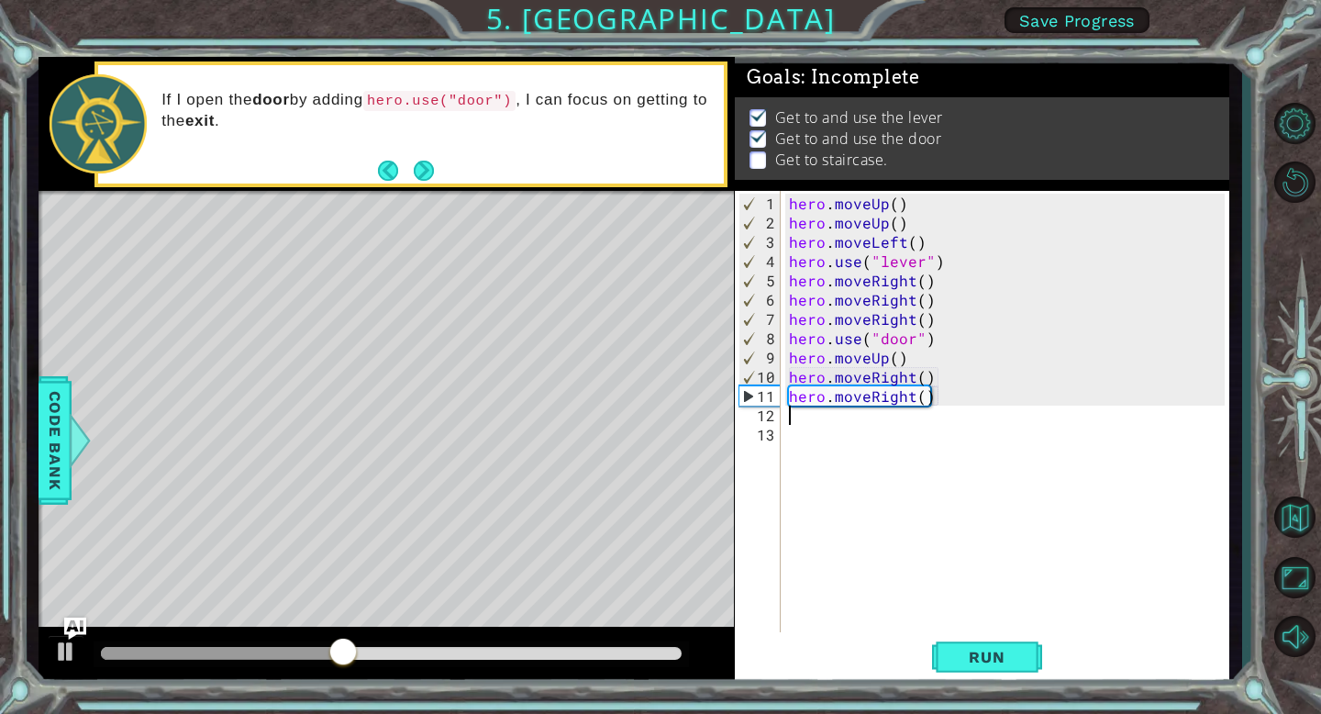
click at [925, 390] on div "hero . moveUp ( ) hero . moveUp ( ) hero . moveLeft ( ) hero . use ( "lever" ) …" at bounding box center [1009, 435] width 449 height 482
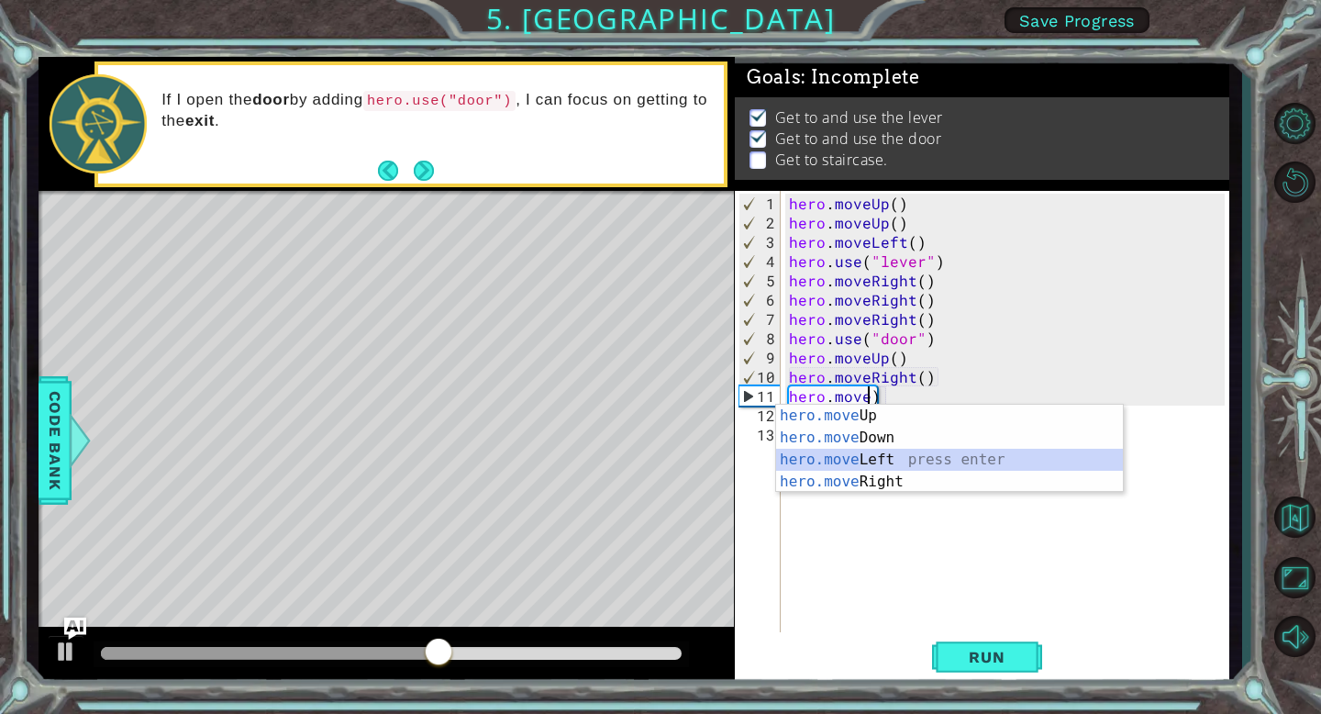
click at [903, 452] on div "hero.move Up press enter hero.move Down press enter hero.move Left press enter …" at bounding box center [949, 471] width 347 height 132
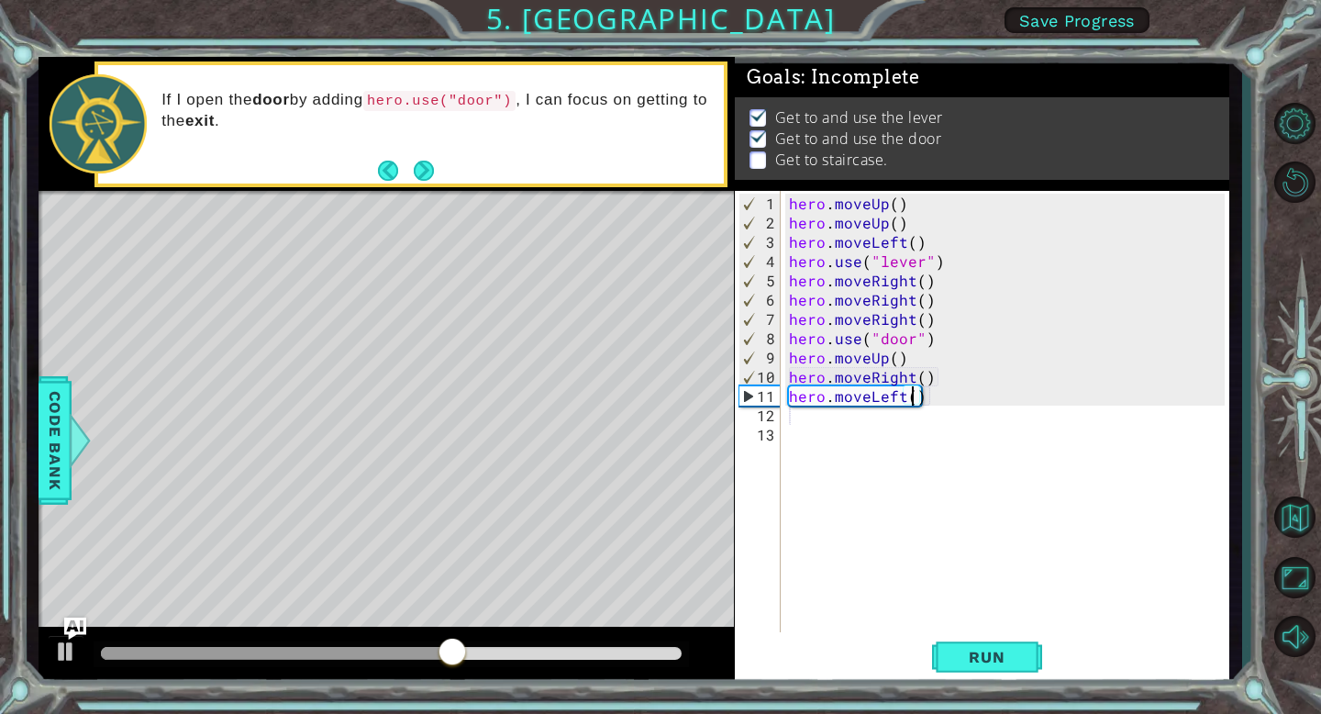
click at [901, 365] on div "hero . moveUp ( ) hero . moveUp ( ) hero . moveLeft ( ) hero . use ( "lever" ) …" at bounding box center [1009, 435] width 449 height 482
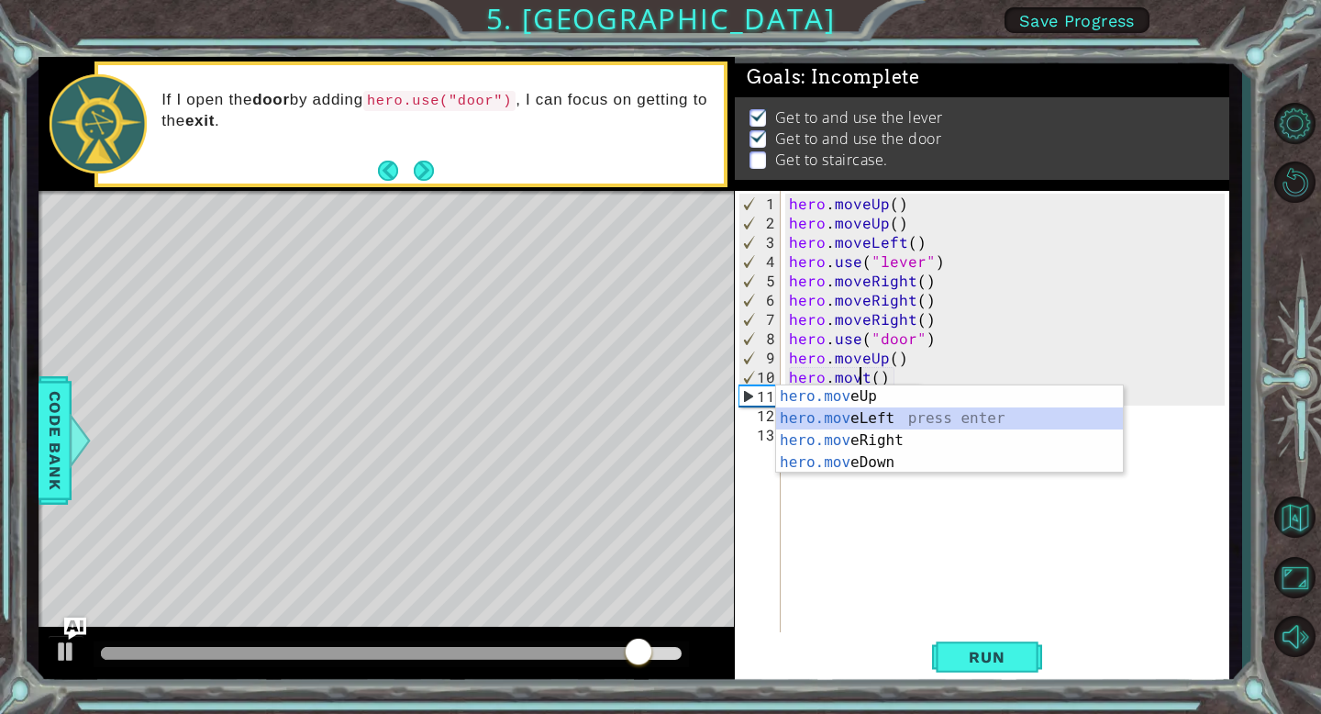
click at [832, 423] on div "hero.mov eUp press enter hero.mov eLeft press enter hero.mov eRight press enter…" at bounding box center [949, 451] width 347 height 132
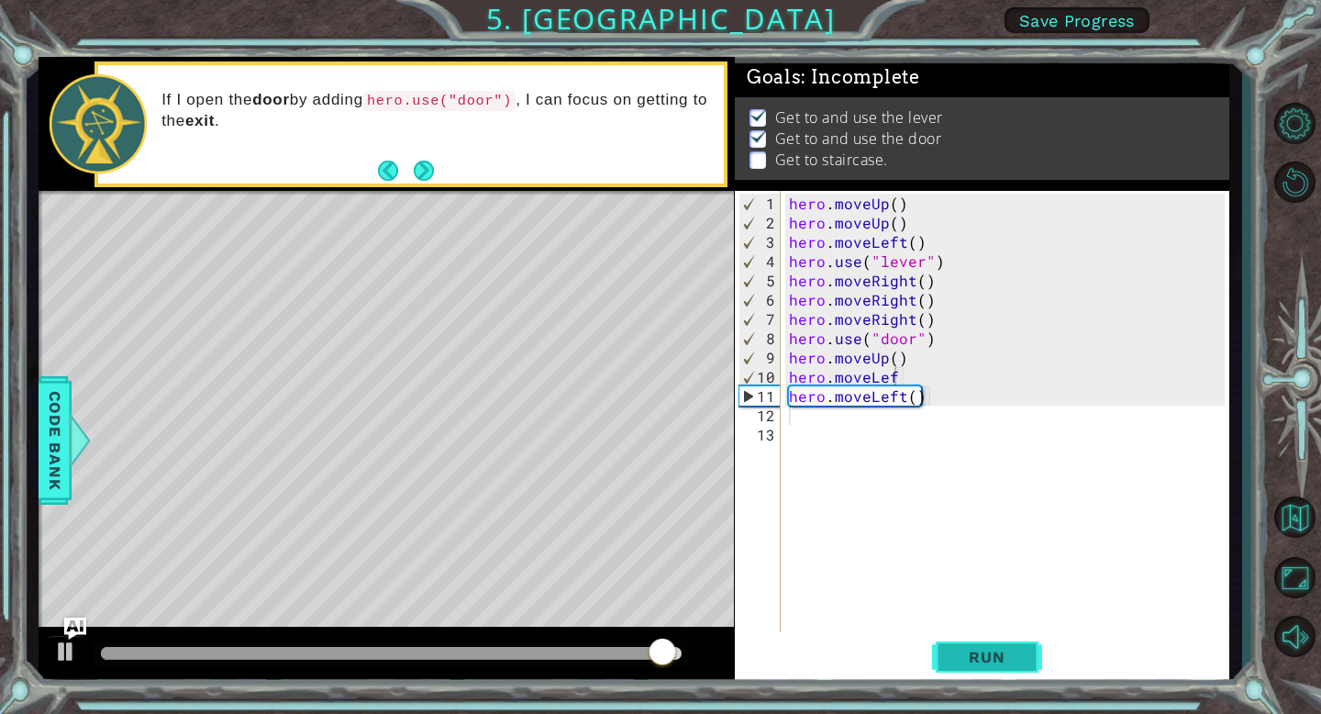
click at [973, 665] on button "Run" at bounding box center [987, 657] width 110 height 50
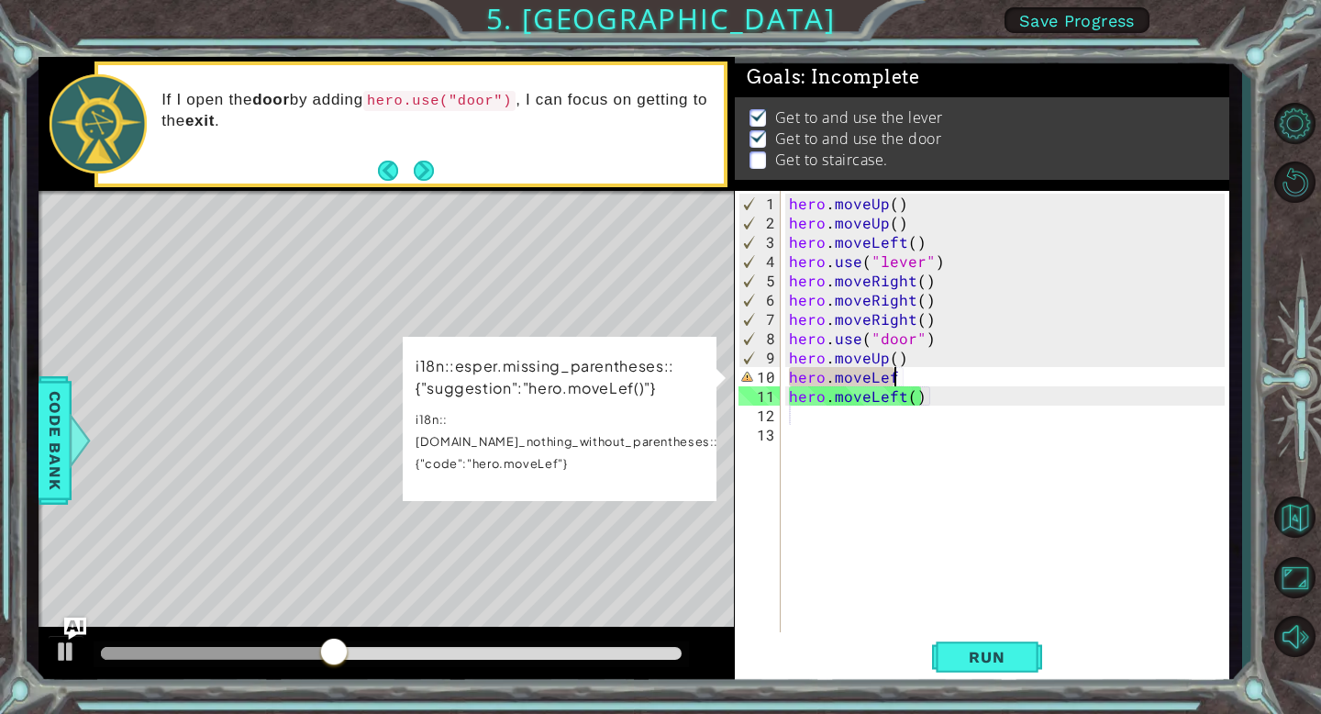
type textarea "hero.moveLe"
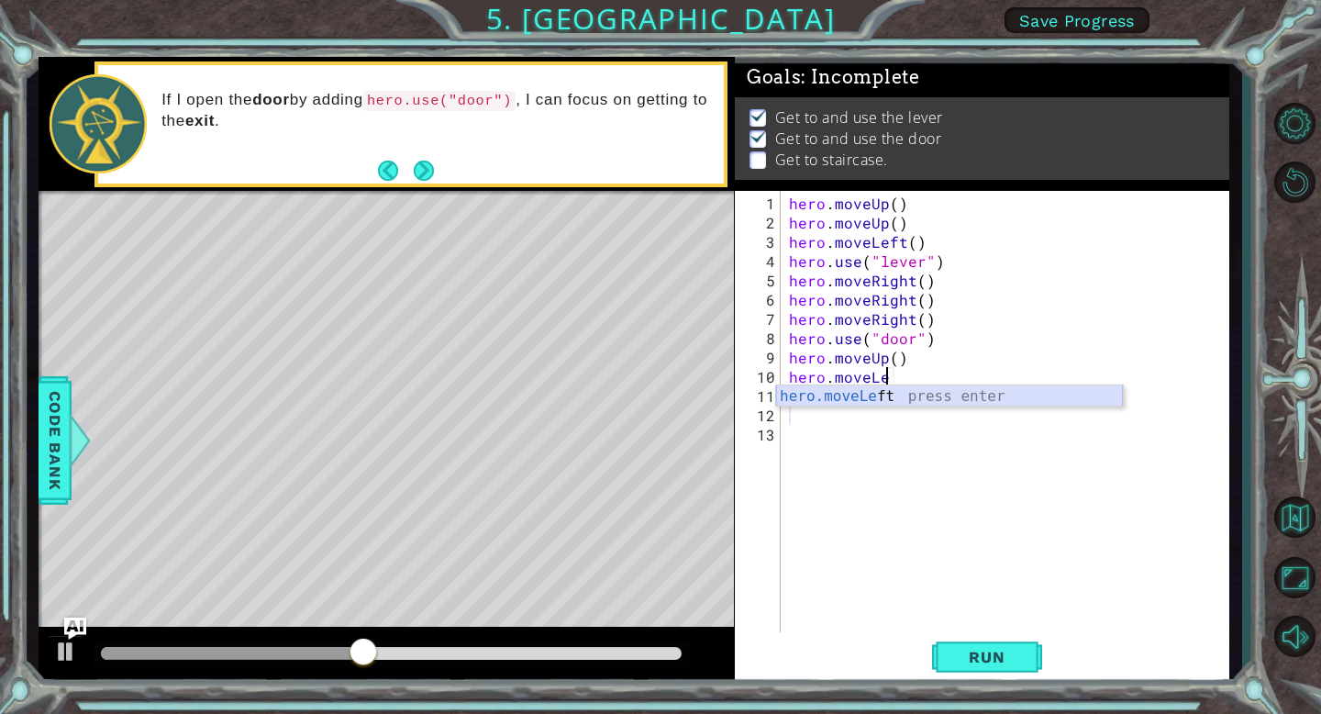
click at [902, 394] on div "hero.moveLe ft press enter" at bounding box center [949, 418] width 347 height 66
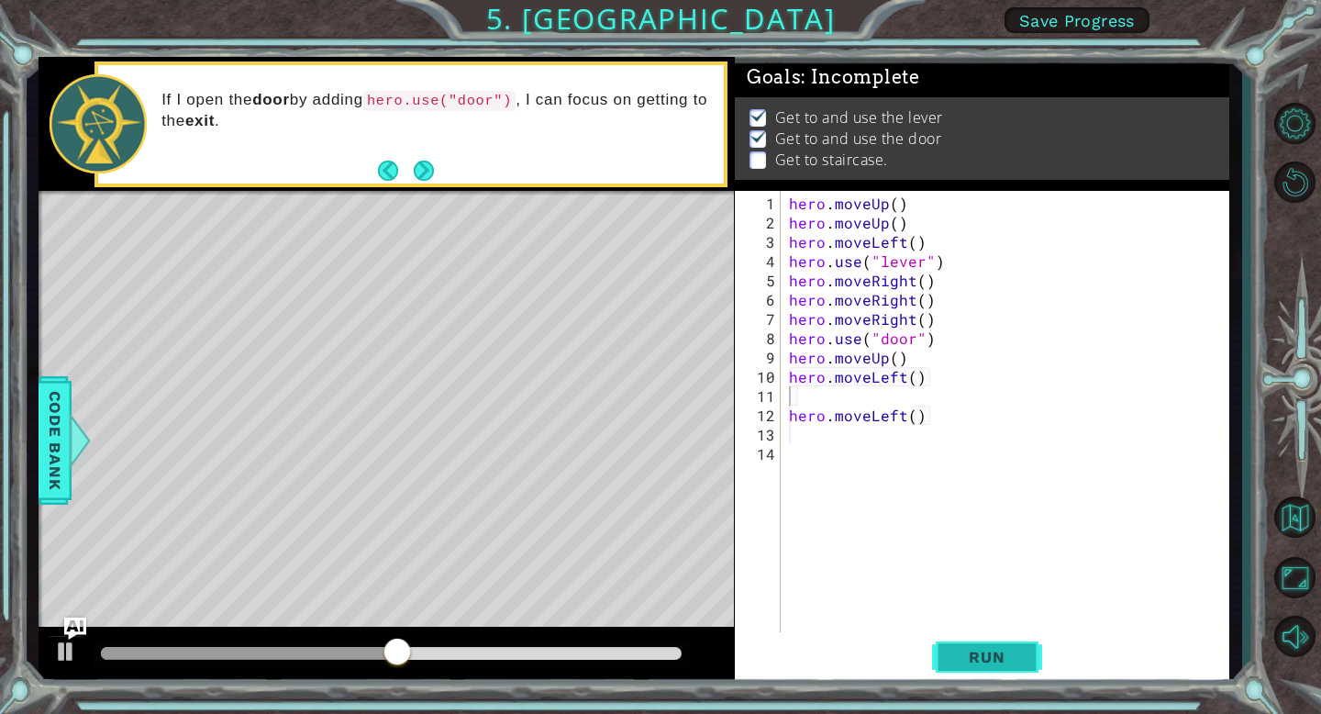
click at [961, 651] on span "Run" at bounding box center [986, 657] width 72 height 18
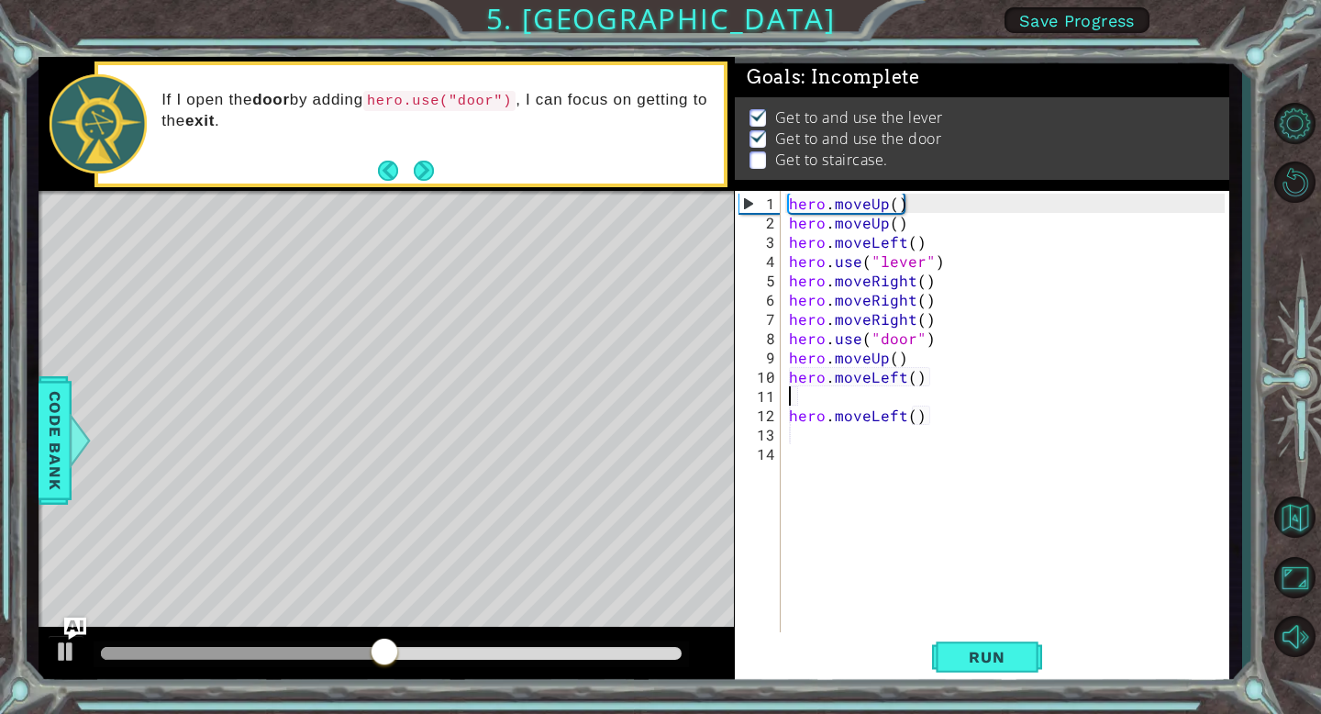
click at [911, 389] on div "hero . moveUp ( ) hero . moveUp ( ) hero . moveLeft ( ) hero . use ( "lever" ) …" at bounding box center [1009, 435] width 449 height 482
click at [912, 385] on div "hero . moveUp ( ) hero . moveUp ( ) hero . moveLeft ( ) hero . use ( "lever" ) …" at bounding box center [1009, 435] width 449 height 482
drag, startPoint x: 914, startPoint y: 374, endPoint x: 897, endPoint y: 374, distance: 17.4
click at [897, 374] on div "hero . moveUp ( ) hero . moveUp ( ) hero . moveLeft ( ) hero . use ( "lever" ) …" at bounding box center [1009, 435] width 449 height 482
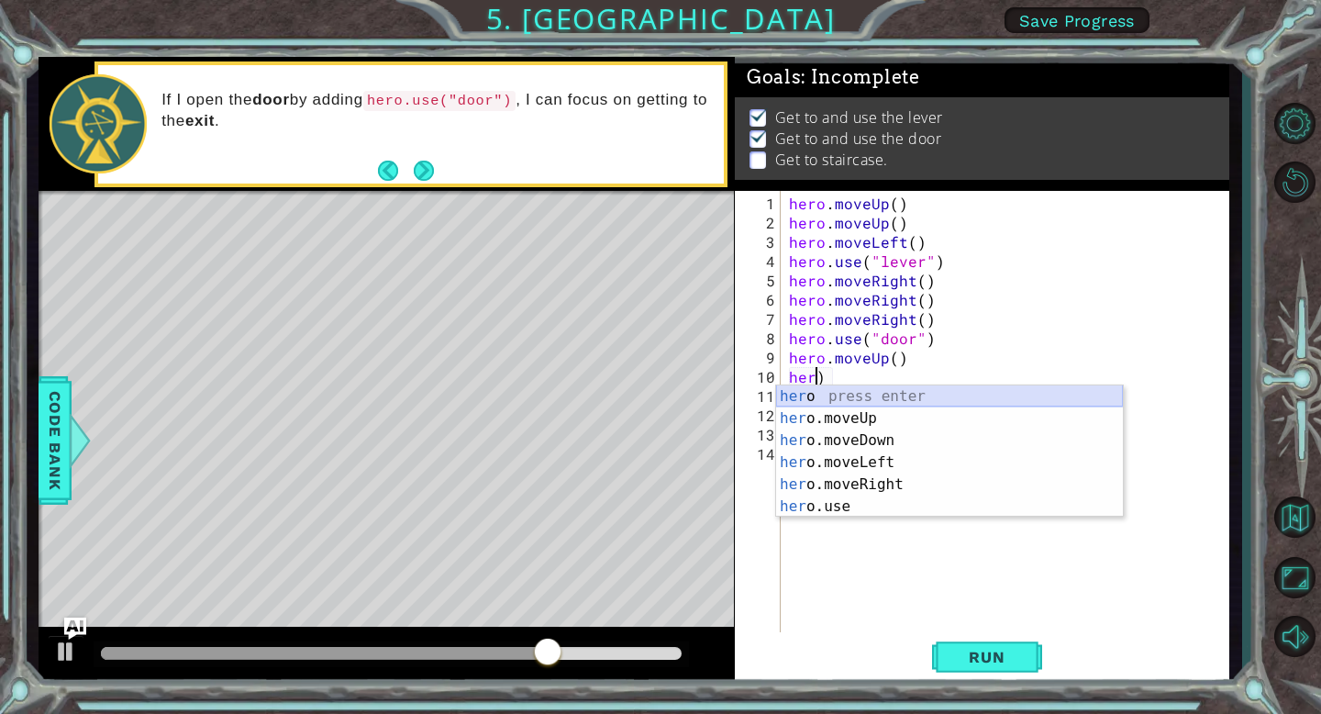
click at [956, 405] on div "her o press enter her o.moveUp press enter her o.moveDown press enter her o.mov…" at bounding box center [949, 473] width 347 height 176
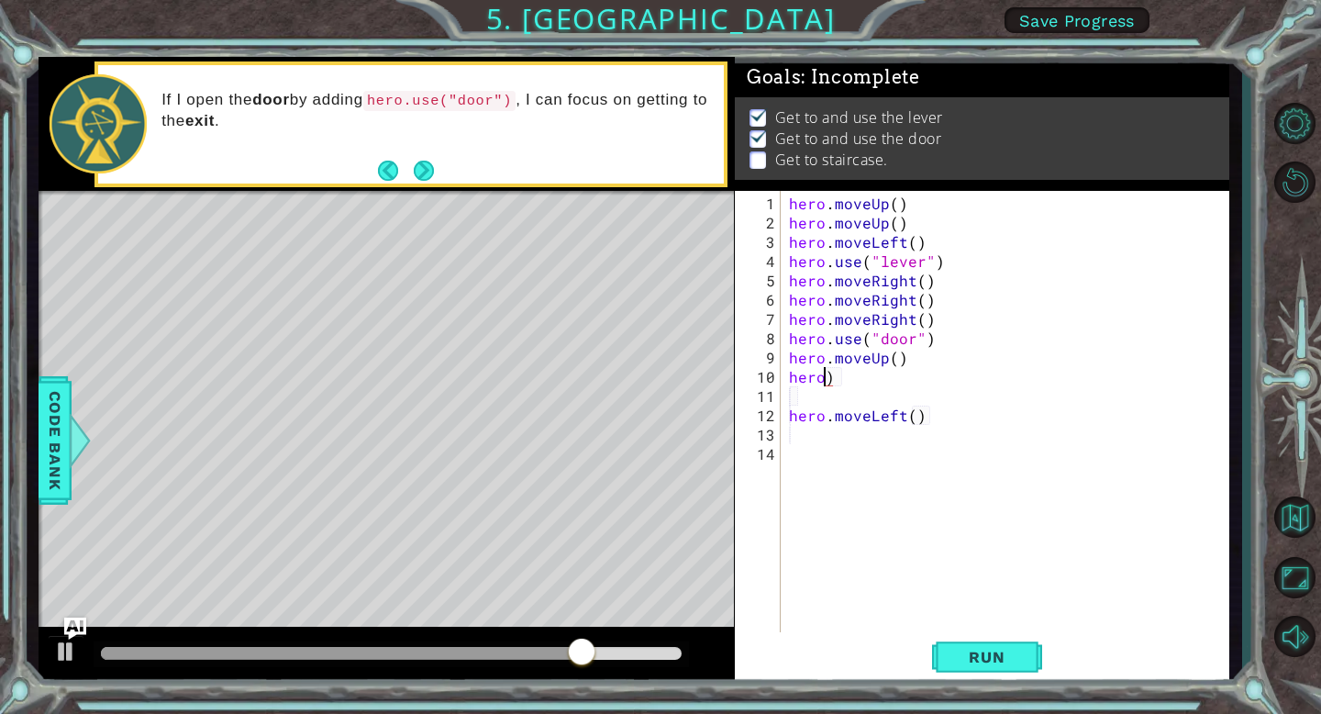
click at [822, 374] on div "hero . moveUp ( ) hero . moveUp ( ) hero . moveLeft ( ) hero . use ( "lever" ) …" at bounding box center [1009, 435] width 449 height 482
click at [829, 374] on div "hero . moveUp ( ) hero . moveUp ( ) hero . moveLeft ( ) hero . use ( "lever" ) …" at bounding box center [1009, 435] width 449 height 482
type textarea "hero"
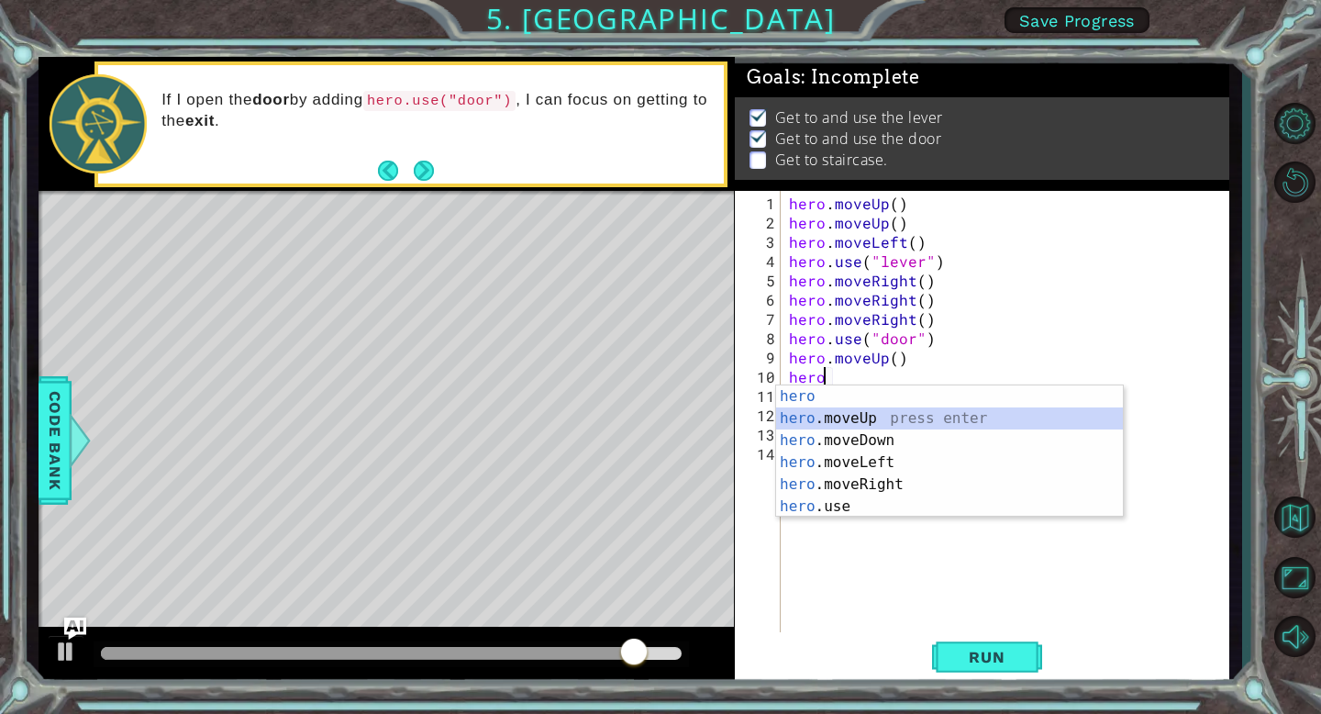
click at [829, 417] on div "hero press enter hero .moveUp press enter hero .moveDown press enter hero .move…" at bounding box center [949, 473] width 347 height 176
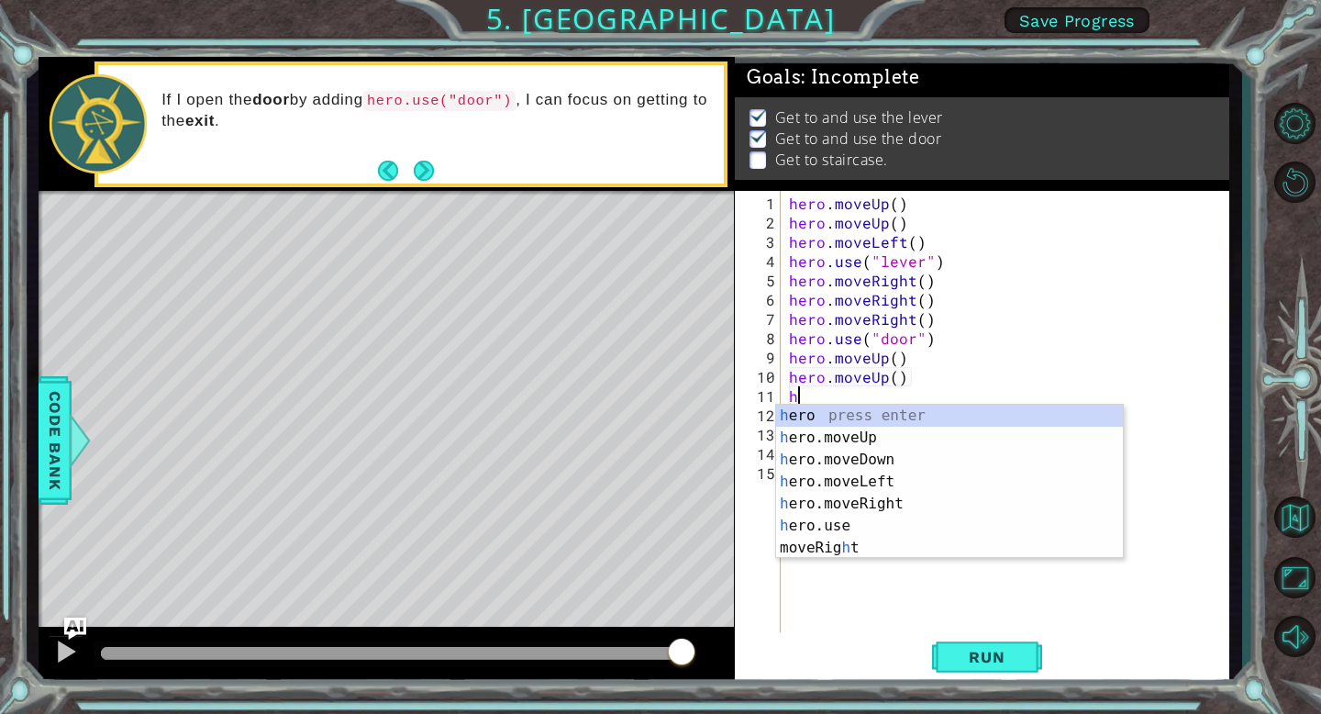
type textarea "h"
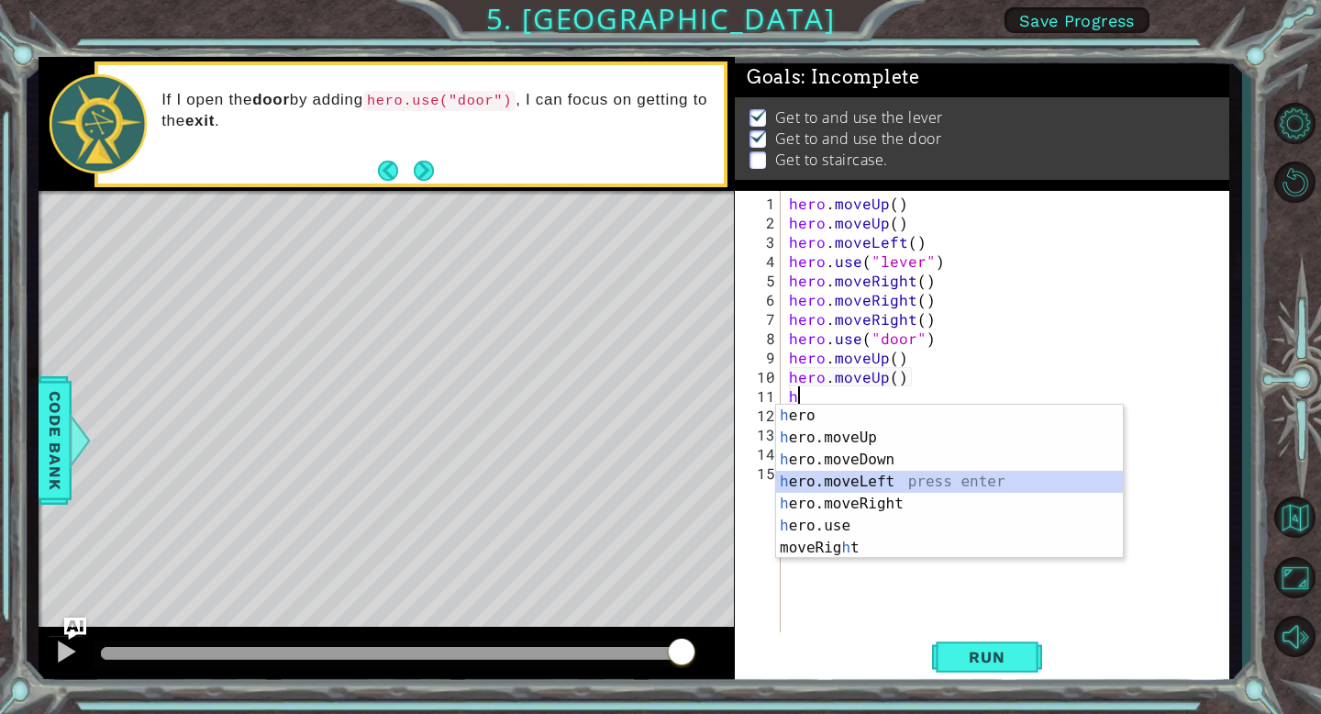
click at [876, 477] on div "h ero press enter h ero.moveUp press enter h ero.moveDown press enter h ero.mov…" at bounding box center [949, 504] width 347 height 198
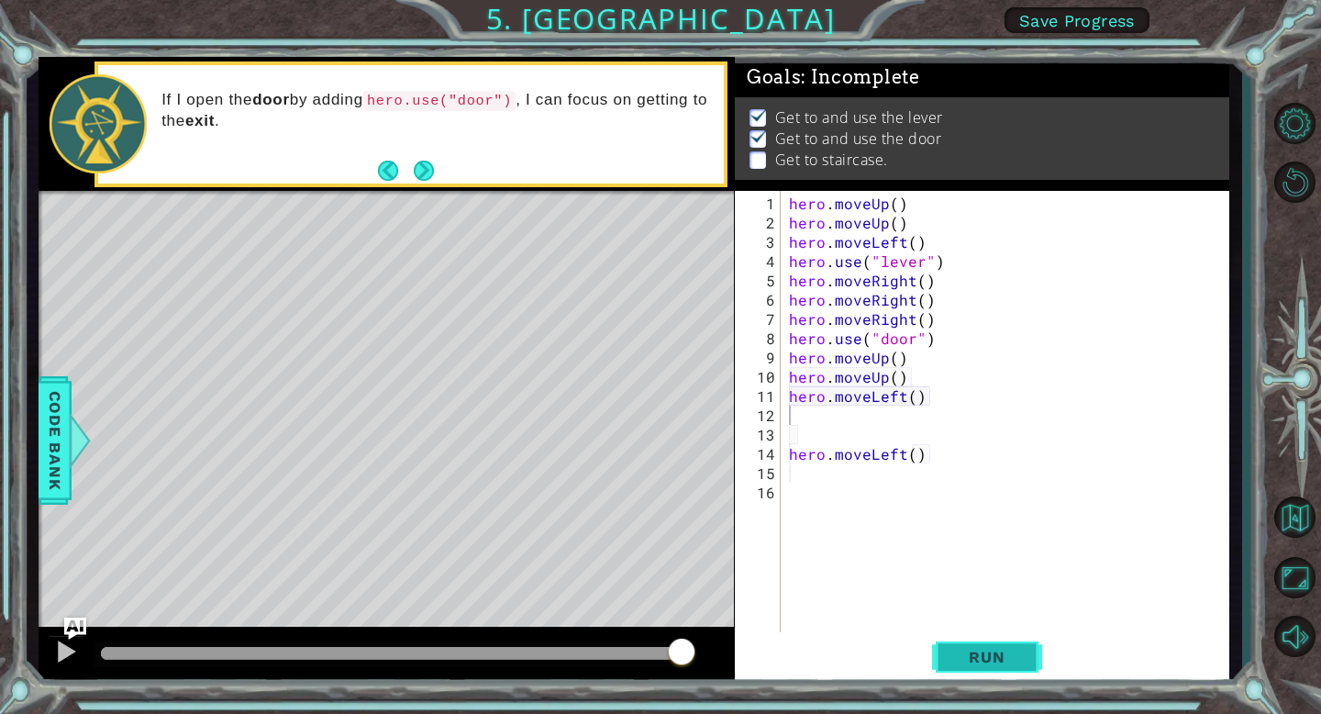
click at [965, 656] on span "Run" at bounding box center [986, 657] width 72 height 18
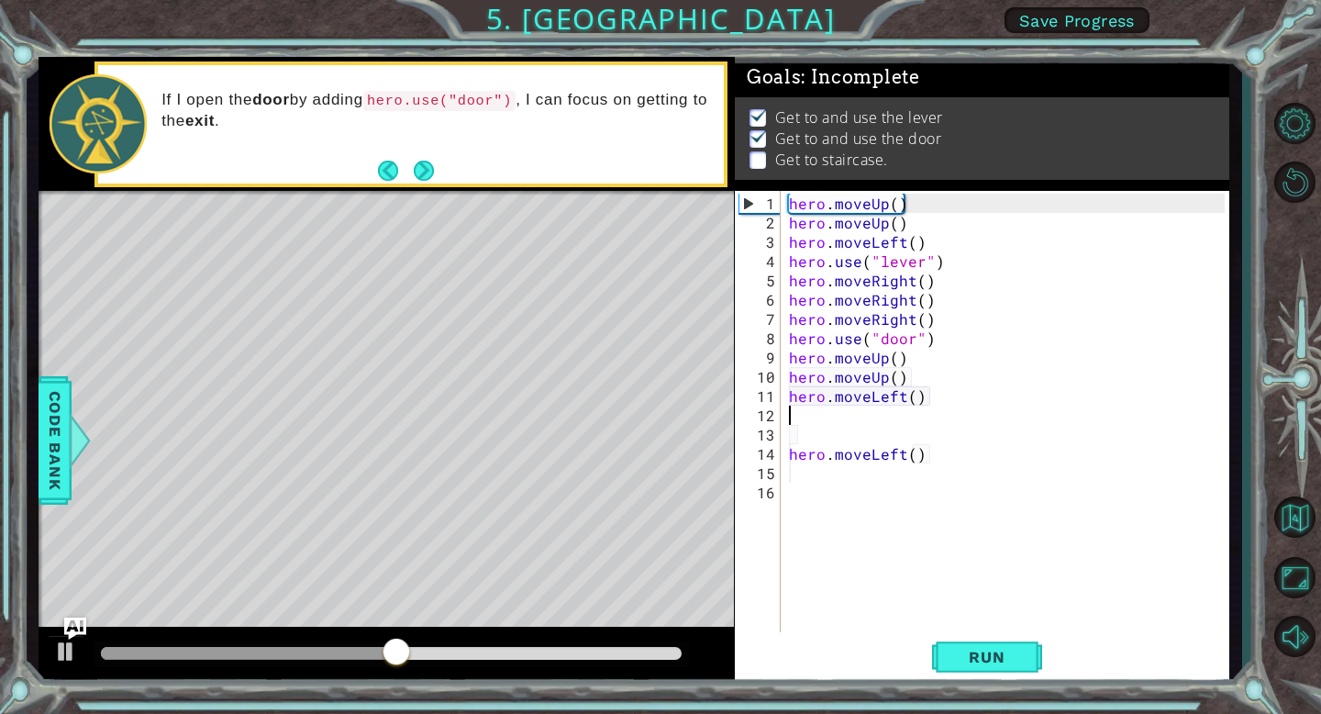
type textarea "h"
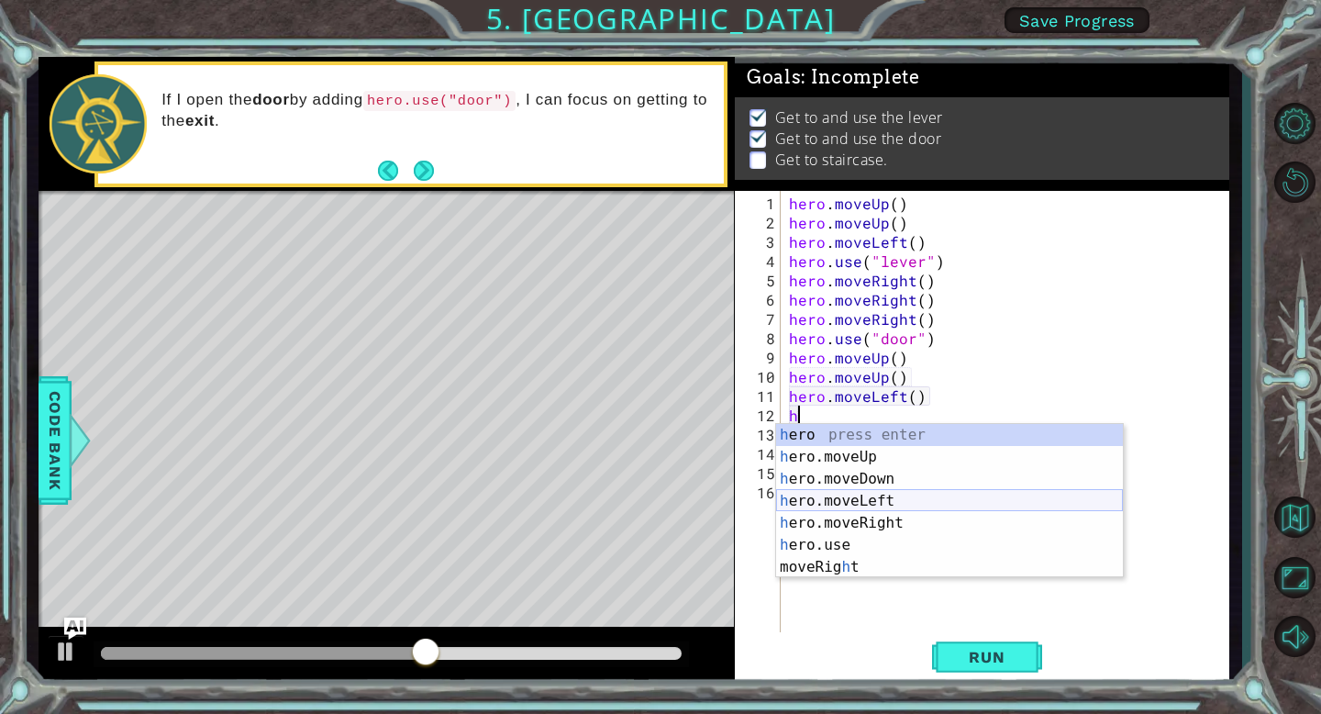
click at [886, 497] on div "h ero press enter h ero.moveUp press enter h ero.moveDown press enter h ero.mov…" at bounding box center [949, 523] width 347 height 198
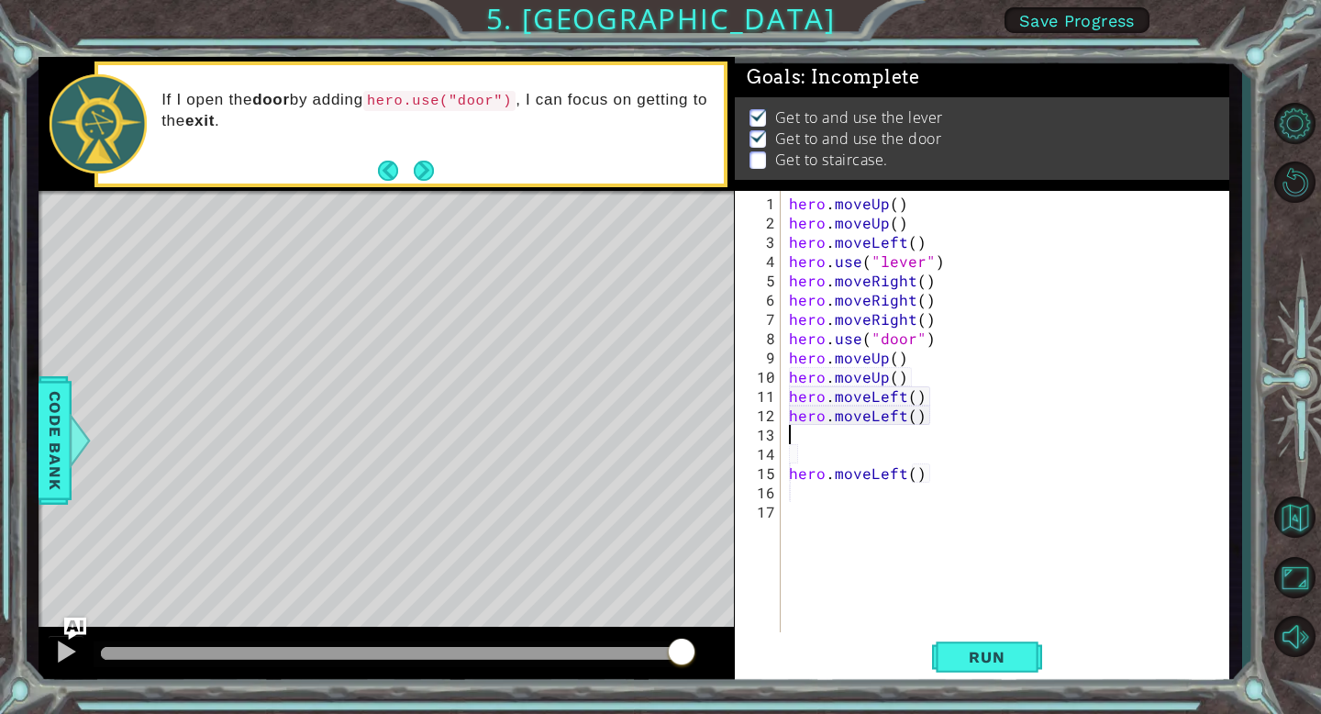
type textarea "h"
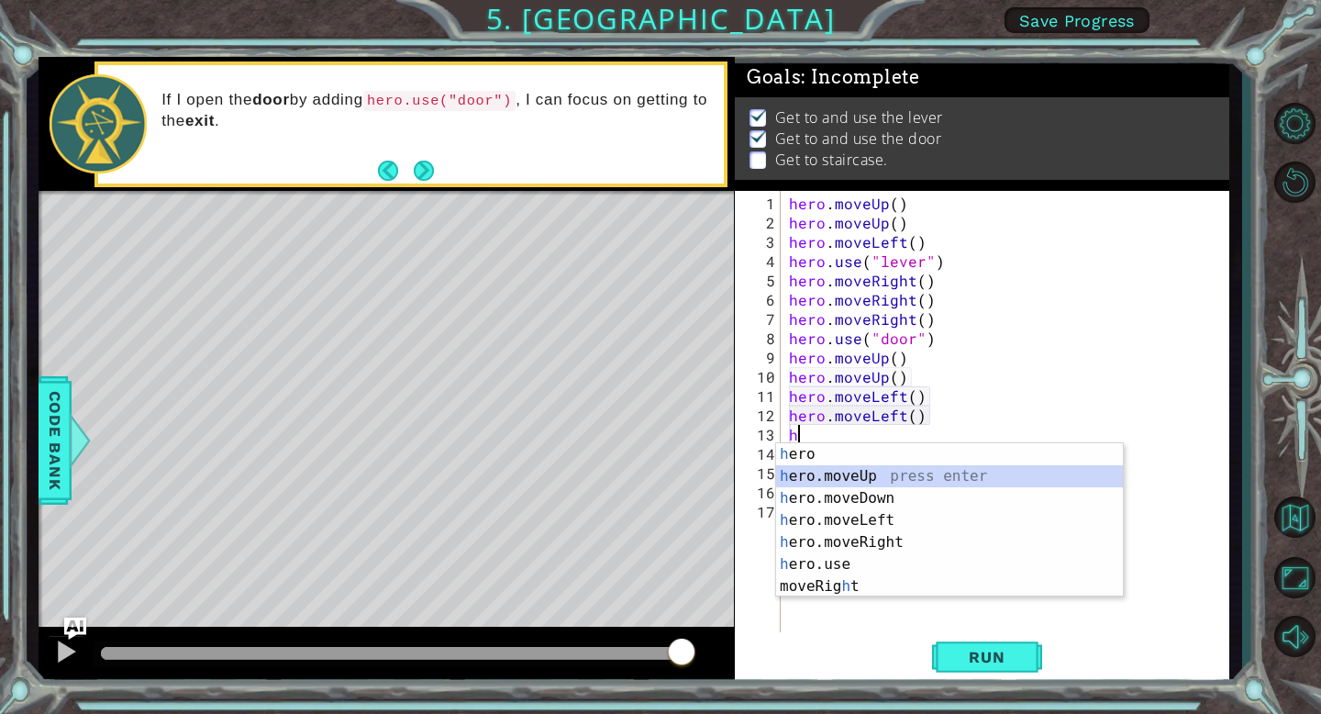
click at [877, 473] on div "h ero press enter h ero.moveUp press enter h ero.moveDown press enter h ero.mov…" at bounding box center [949, 542] width 347 height 198
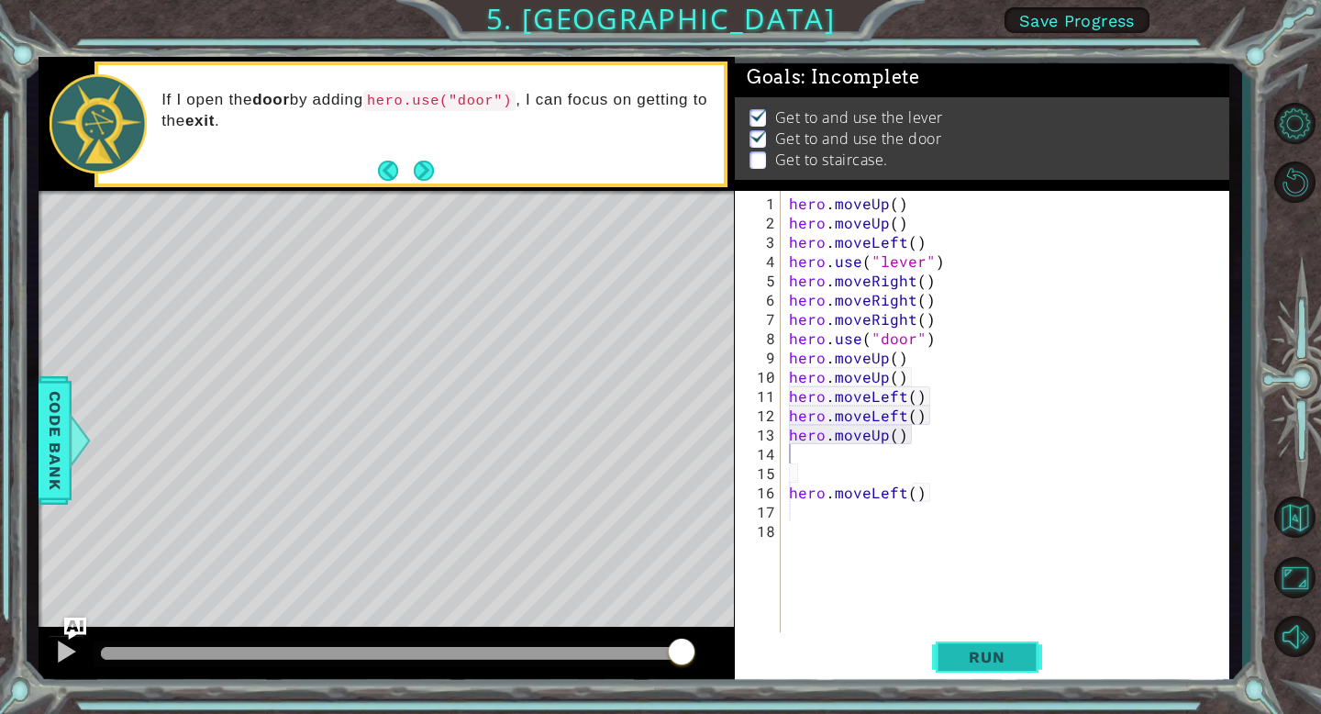
click at [1000, 659] on span "Run" at bounding box center [986, 657] width 72 height 18
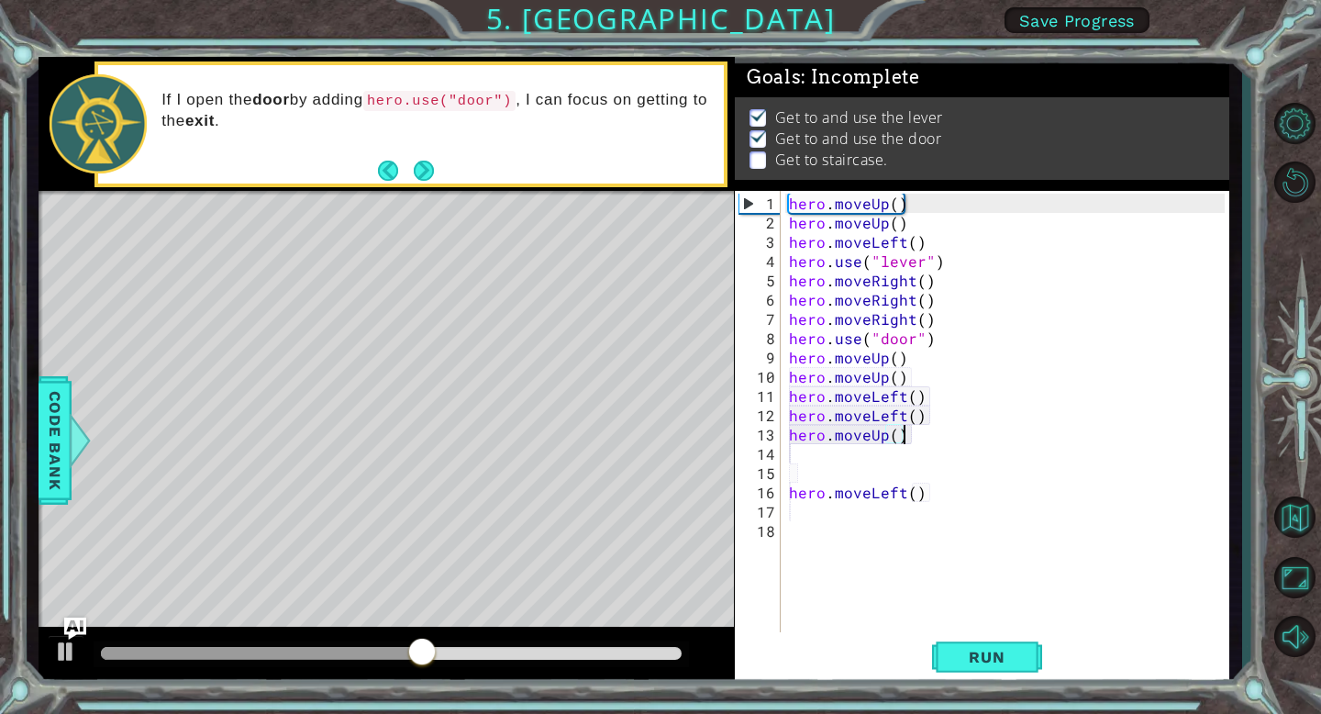
click at [914, 438] on div "hero . moveUp ( ) hero . moveUp ( ) hero . moveLeft ( ) hero . use ( "lever" ) …" at bounding box center [1009, 435] width 449 height 482
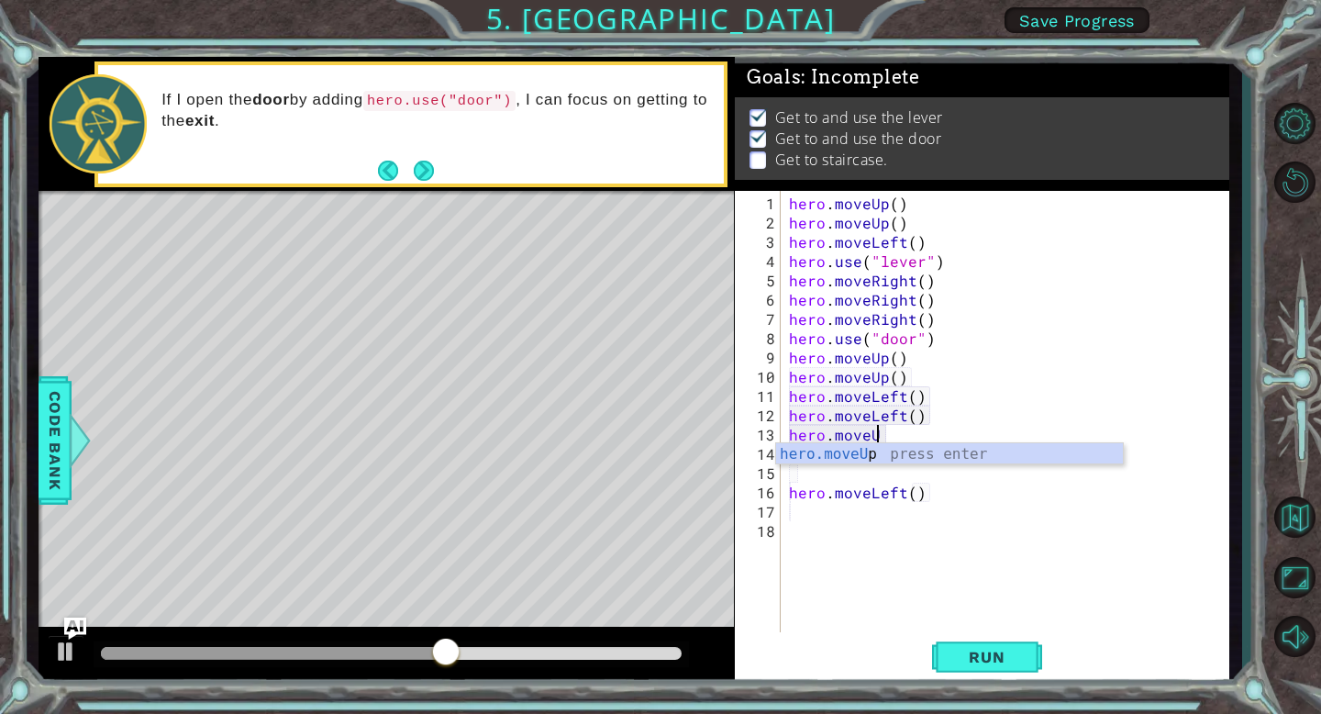
type textarea "hero.mov"
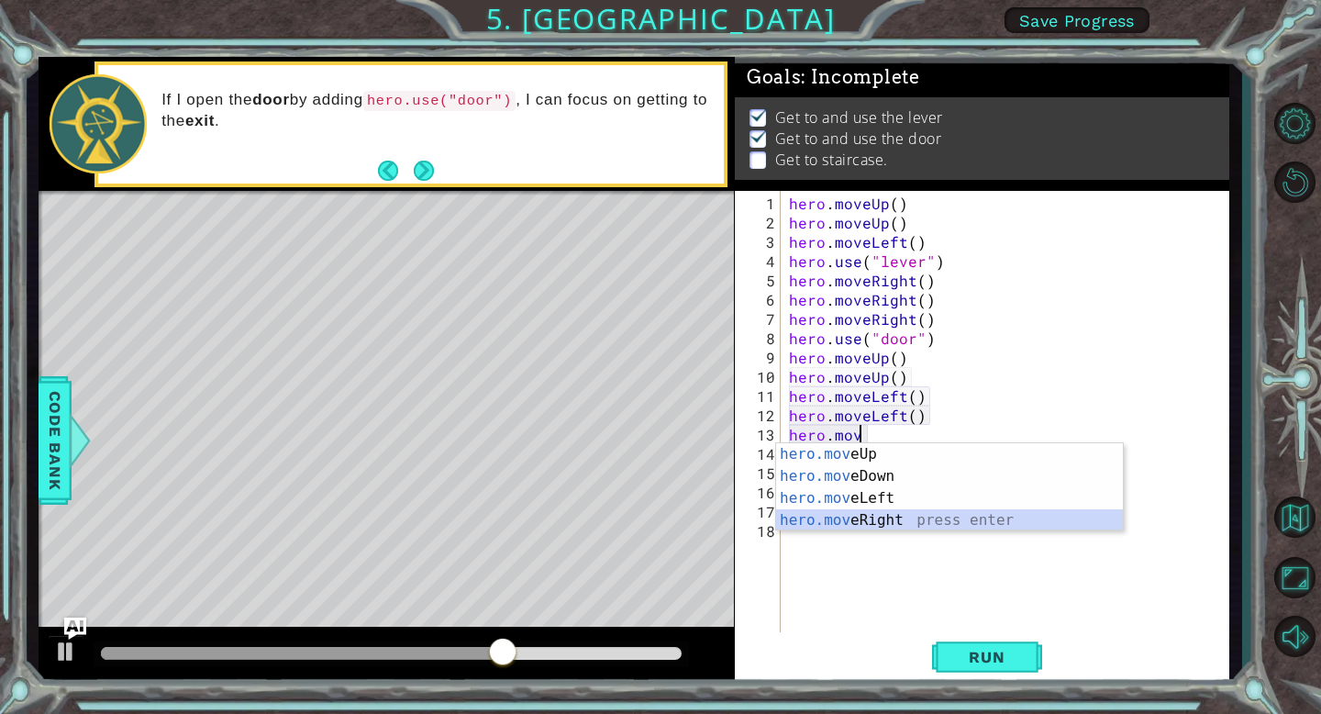
click at [932, 511] on div "hero.mov eUp press enter hero.mov eDown press enter hero.mov eLeft press enter …" at bounding box center [949, 509] width 347 height 132
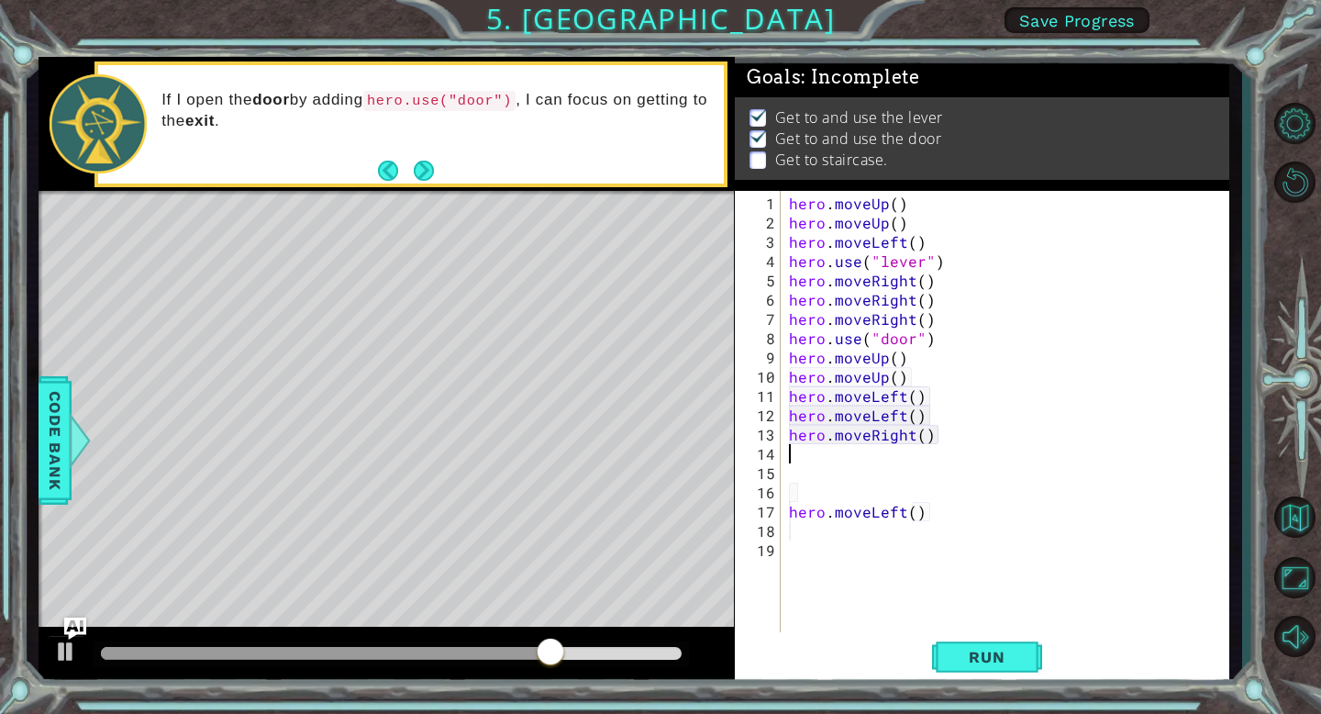
type textarea "hr"
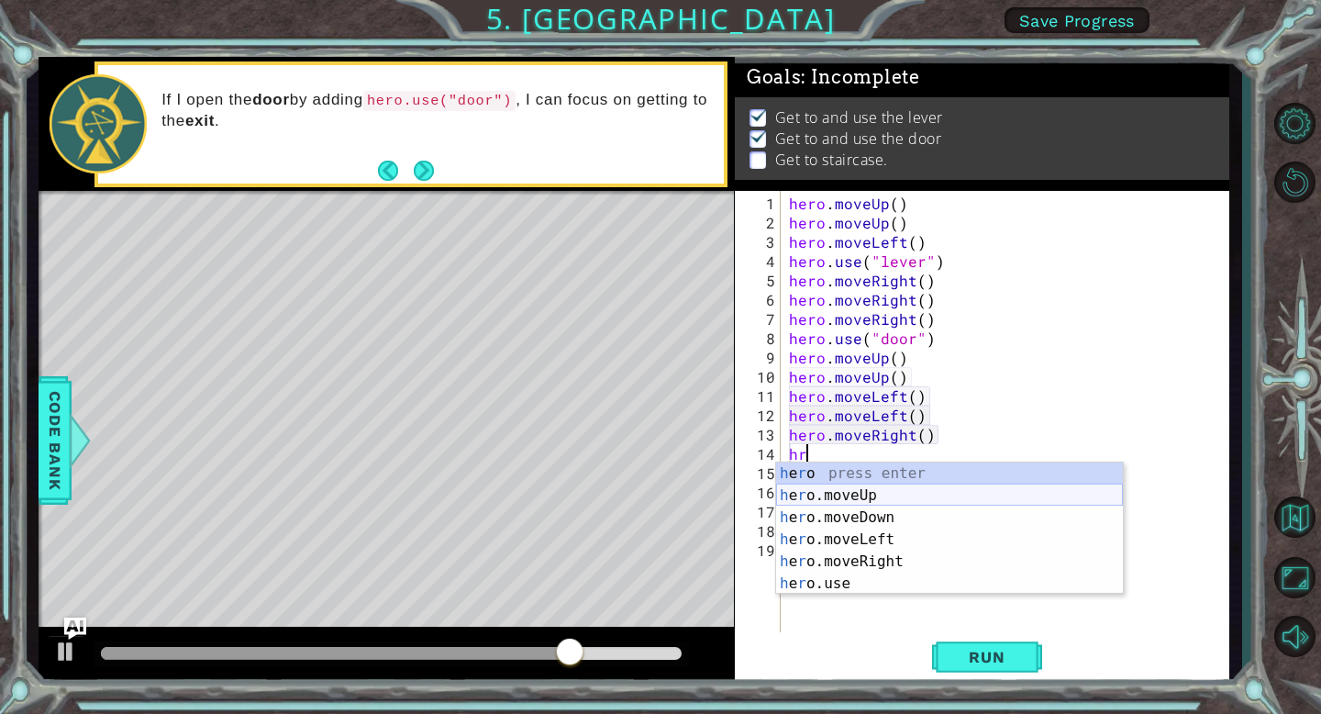
click at [900, 490] on div "h e r o press enter h e r o.moveUp press enter h e r o.moveDown press enter h e…" at bounding box center [949, 550] width 347 height 176
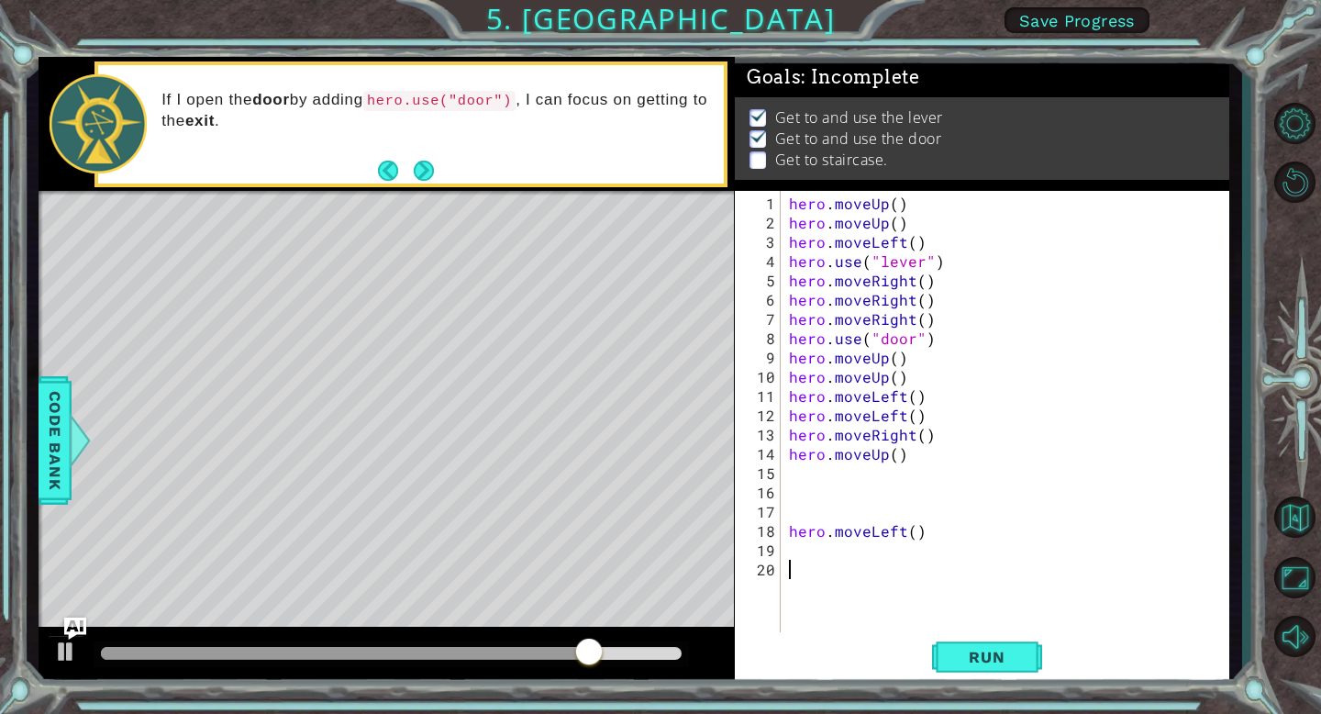
click at [974, 627] on div "hero . moveUp ( ) hero . moveUp ( ) hero . moveLeft ( ) hero . use ( "lever" ) …" at bounding box center [1009, 435] width 449 height 482
click at [999, 666] on button "Run" at bounding box center [987, 657] width 110 height 50
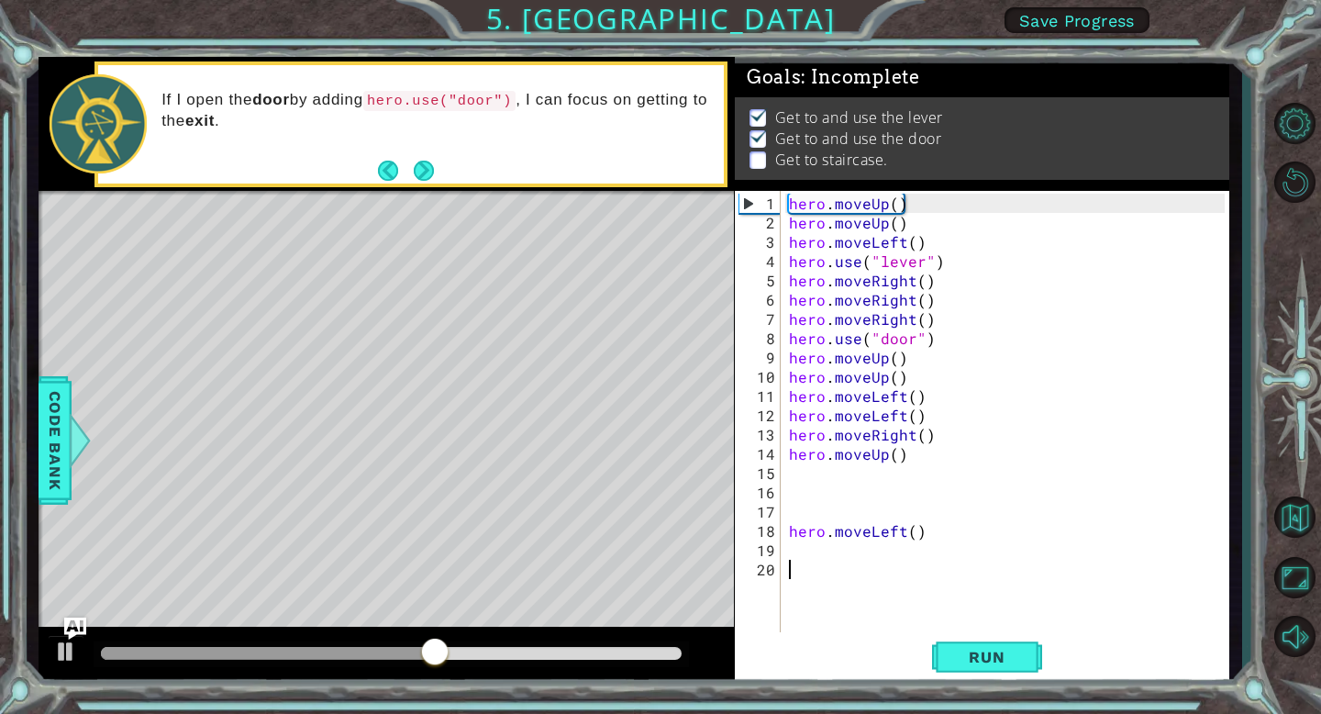
click at [915, 449] on div "hero . moveUp ( ) hero . moveUp ( ) hero . moveLeft ( ) hero . use ( "lever" ) …" at bounding box center [1009, 435] width 449 height 482
click at [903, 438] on div "hero . moveUp ( ) hero . moveUp ( ) hero . moveLeft ( ) hero . use ( "lever" ) …" at bounding box center [1009, 435] width 449 height 482
click at [920, 438] on div "hero . moveUp ( ) hero . moveUp ( ) hero . moveLeft ( ) hero . use ( "lever" ) …" at bounding box center [1009, 435] width 449 height 482
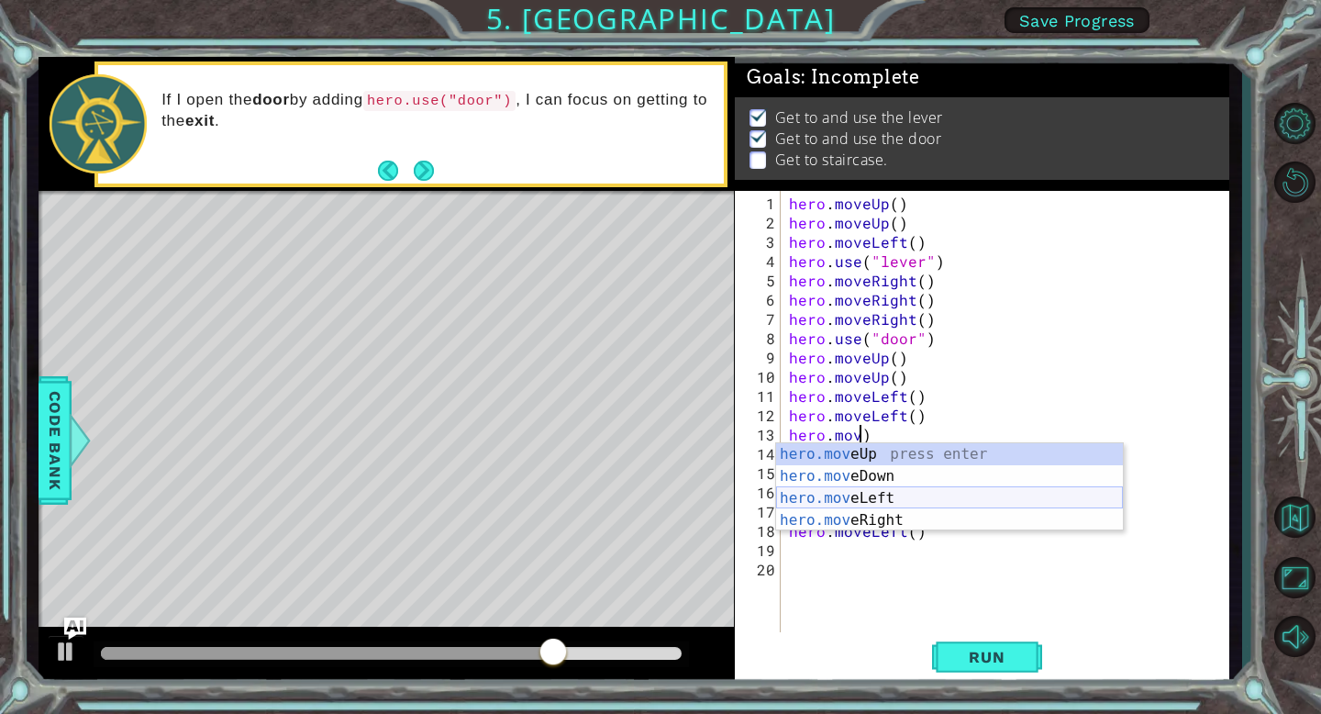
click at [861, 496] on div "hero.mov eUp press enter hero.mov eDown press enter hero.mov eLeft press enter …" at bounding box center [949, 509] width 347 height 132
type textarea "hero.moveLeft()"
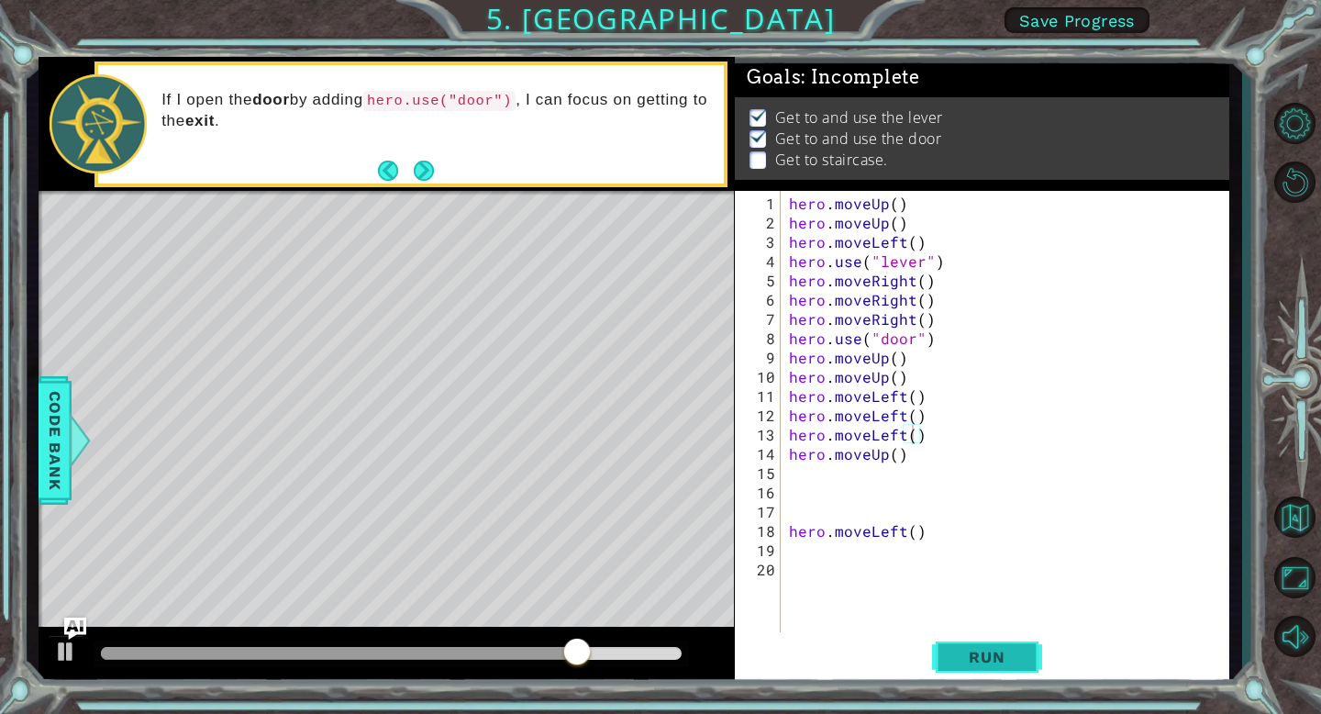
click at [985, 655] on span "Run" at bounding box center [986, 657] width 72 height 18
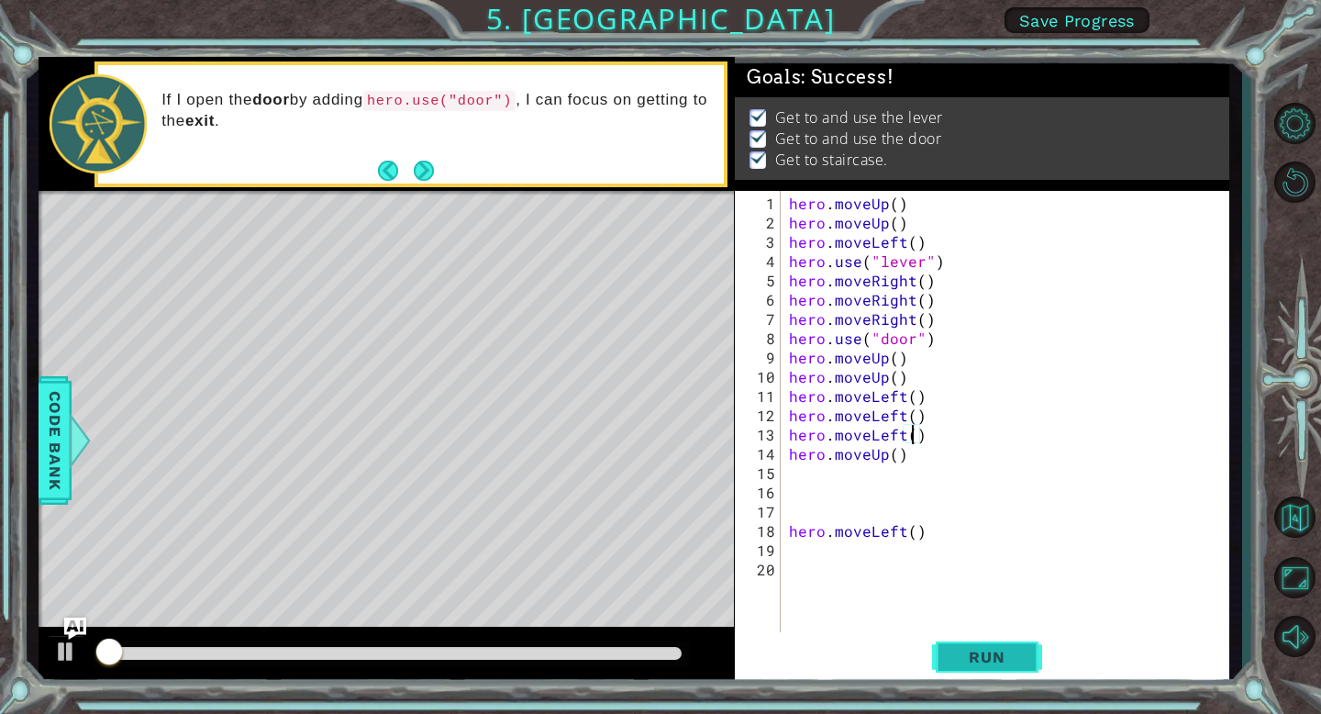
click at [985, 652] on span "Run" at bounding box center [986, 657] width 72 height 18
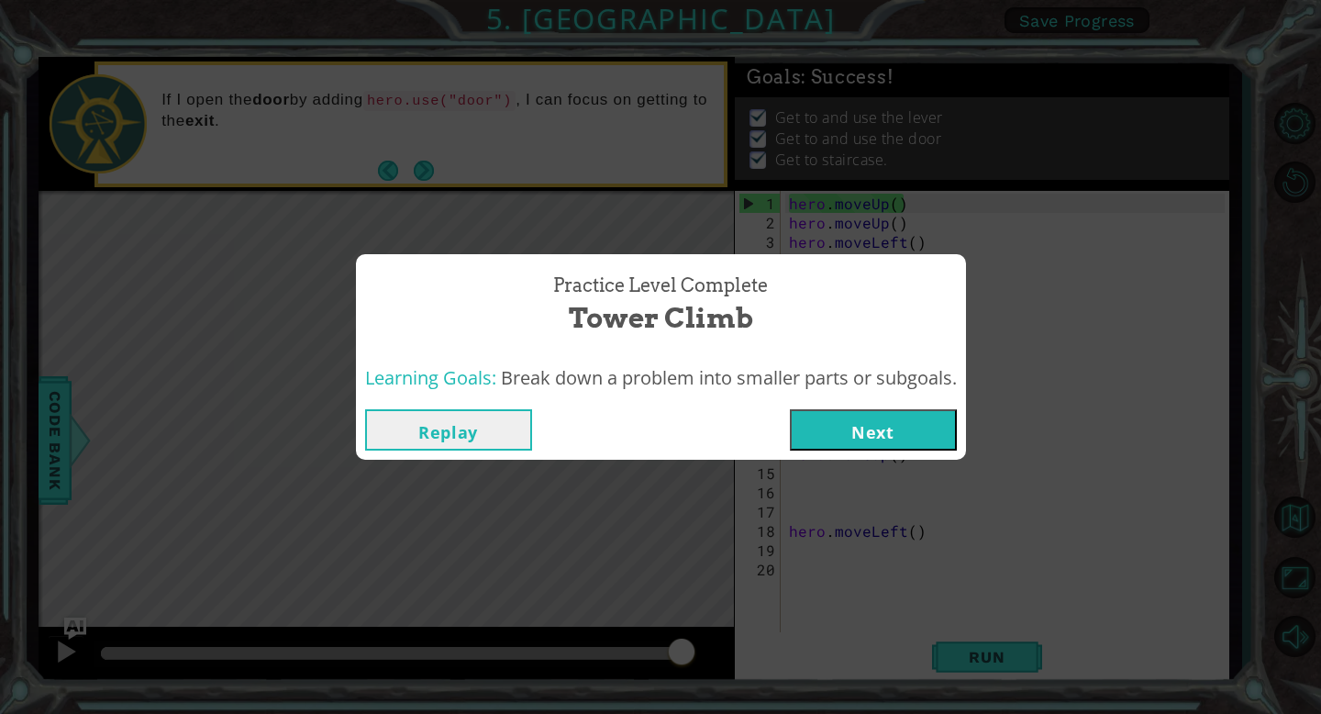
click at [922, 444] on button "Next" at bounding box center [873, 429] width 167 height 41
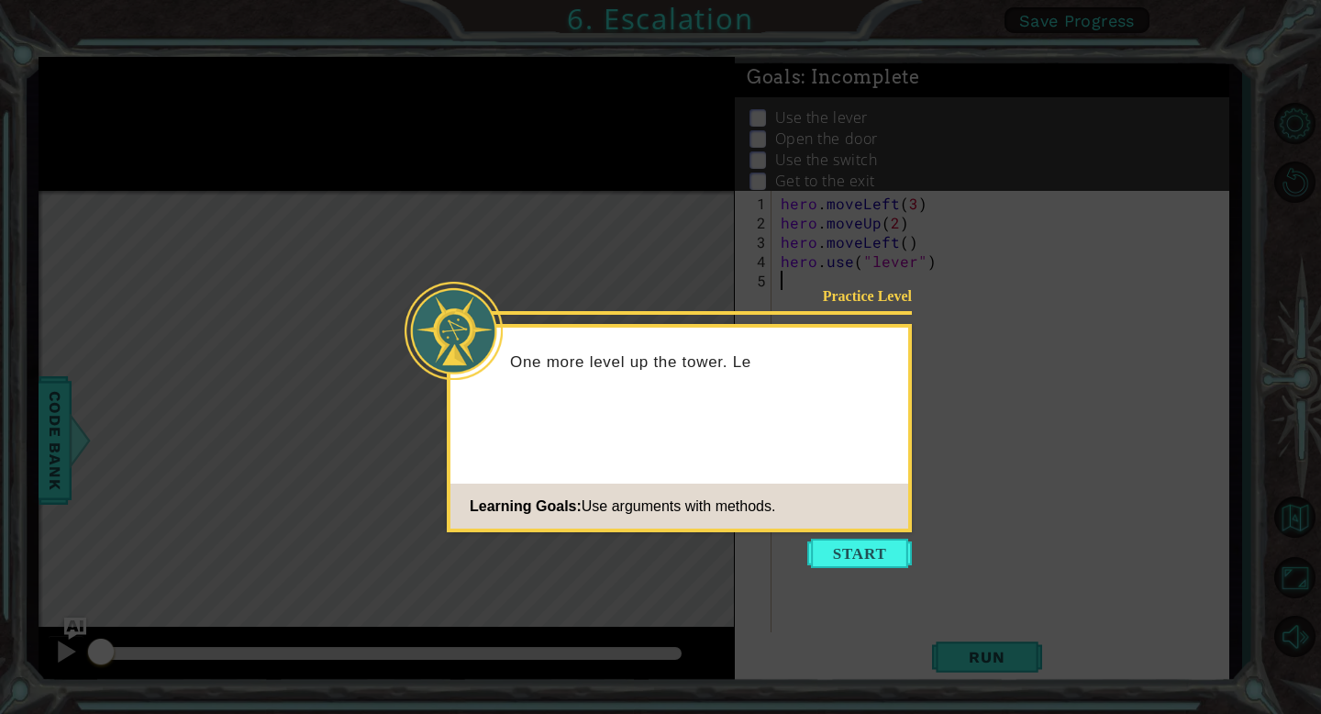
click at [876, 551] on button "Start" at bounding box center [859, 552] width 105 height 29
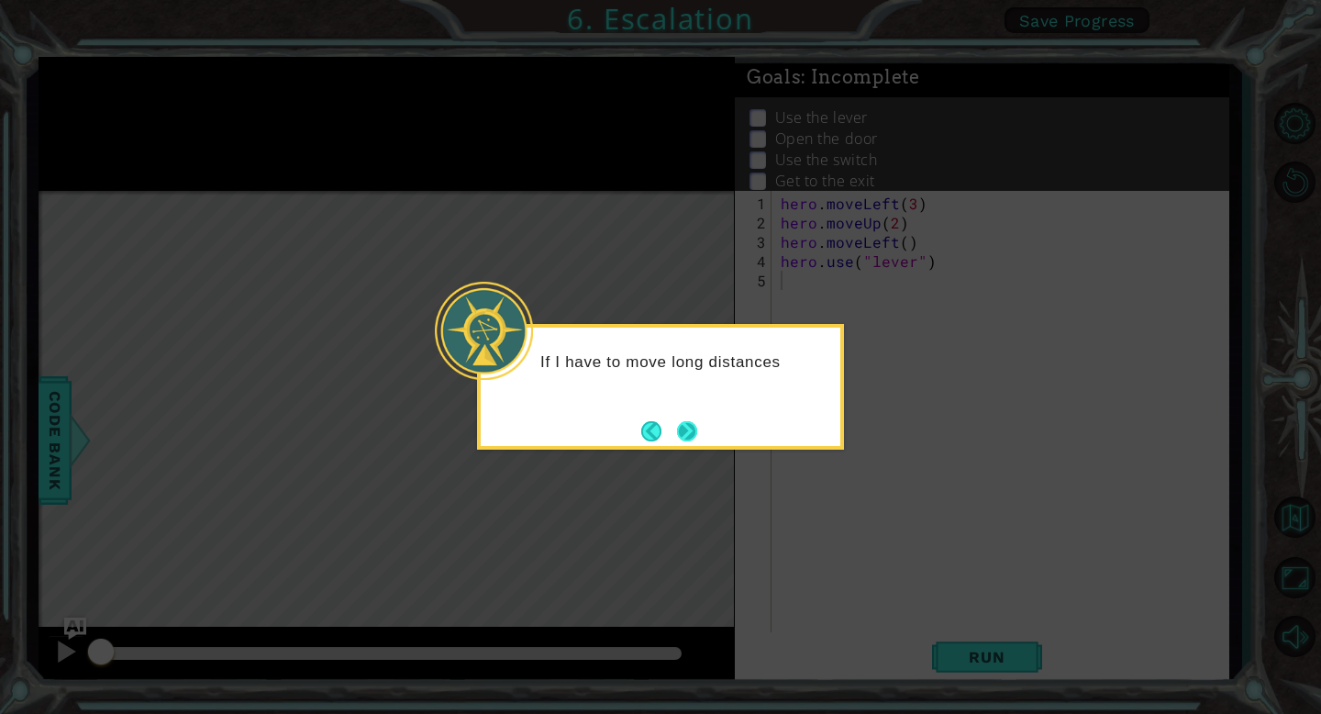
click at [695, 437] on button "Next" at bounding box center [687, 431] width 20 height 20
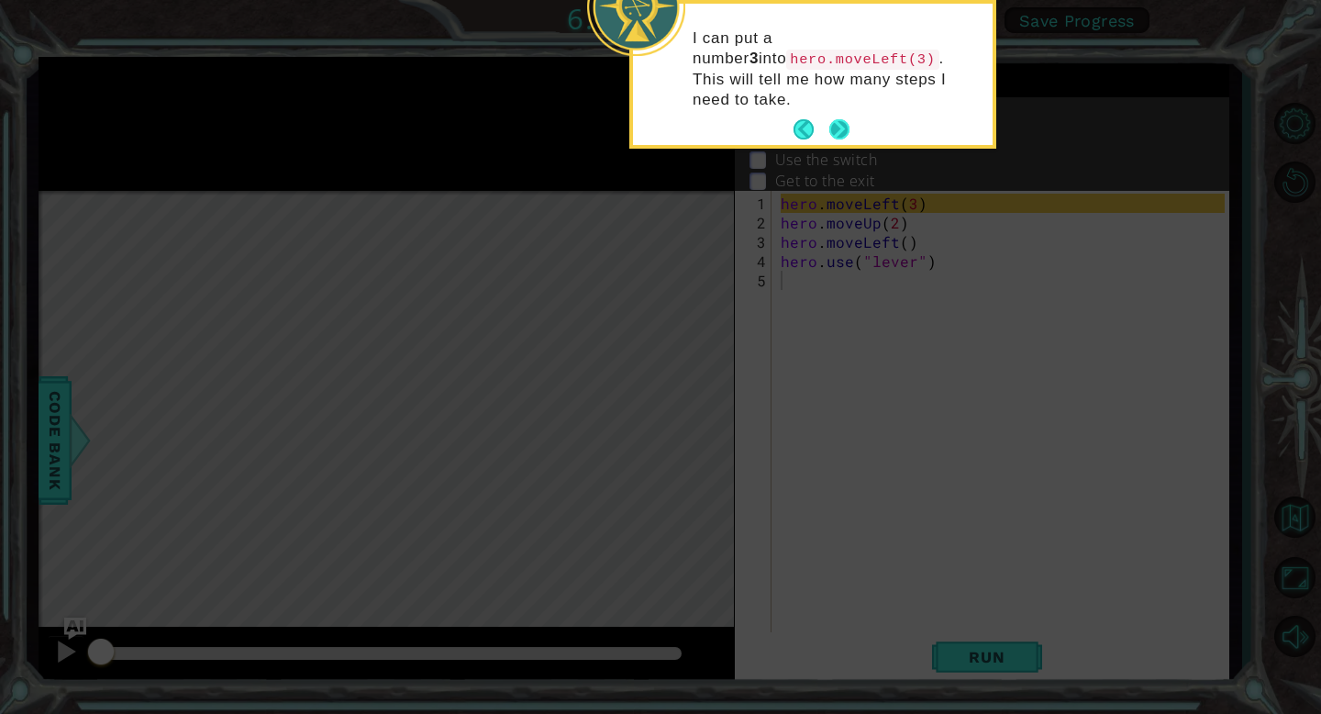
click at [844, 119] on button "Next" at bounding box center [839, 129] width 20 height 20
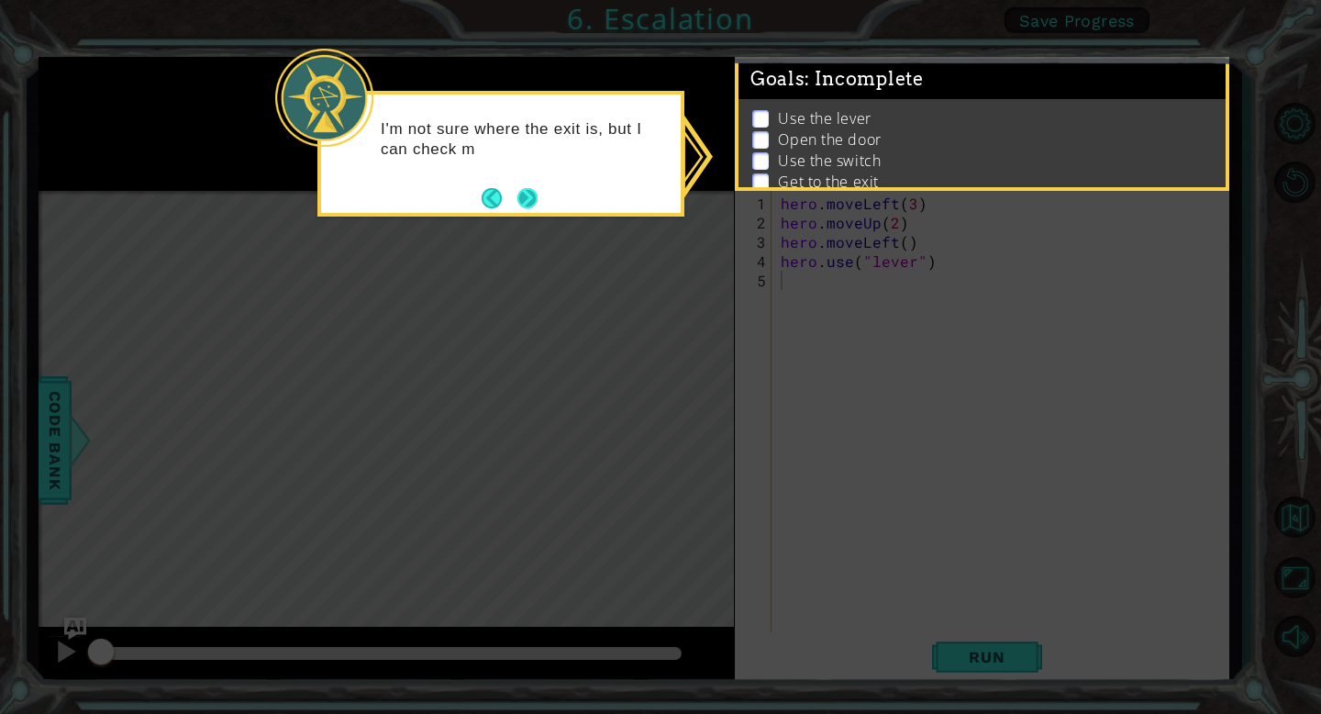
click at [538, 191] on button "Next" at bounding box center [527, 198] width 20 height 20
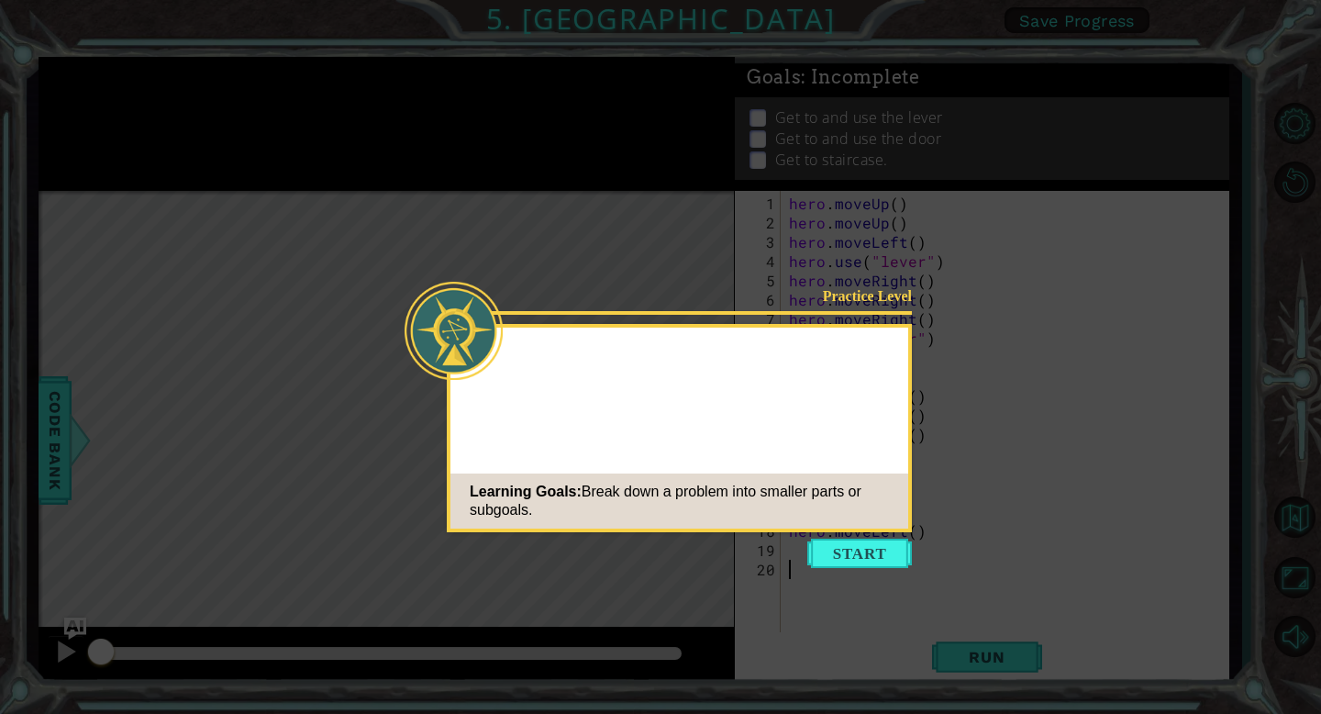
click at [499, 196] on icon at bounding box center [660, 357] width 1321 height 714
click at [867, 558] on button "Start" at bounding box center [859, 552] width 105 height 29
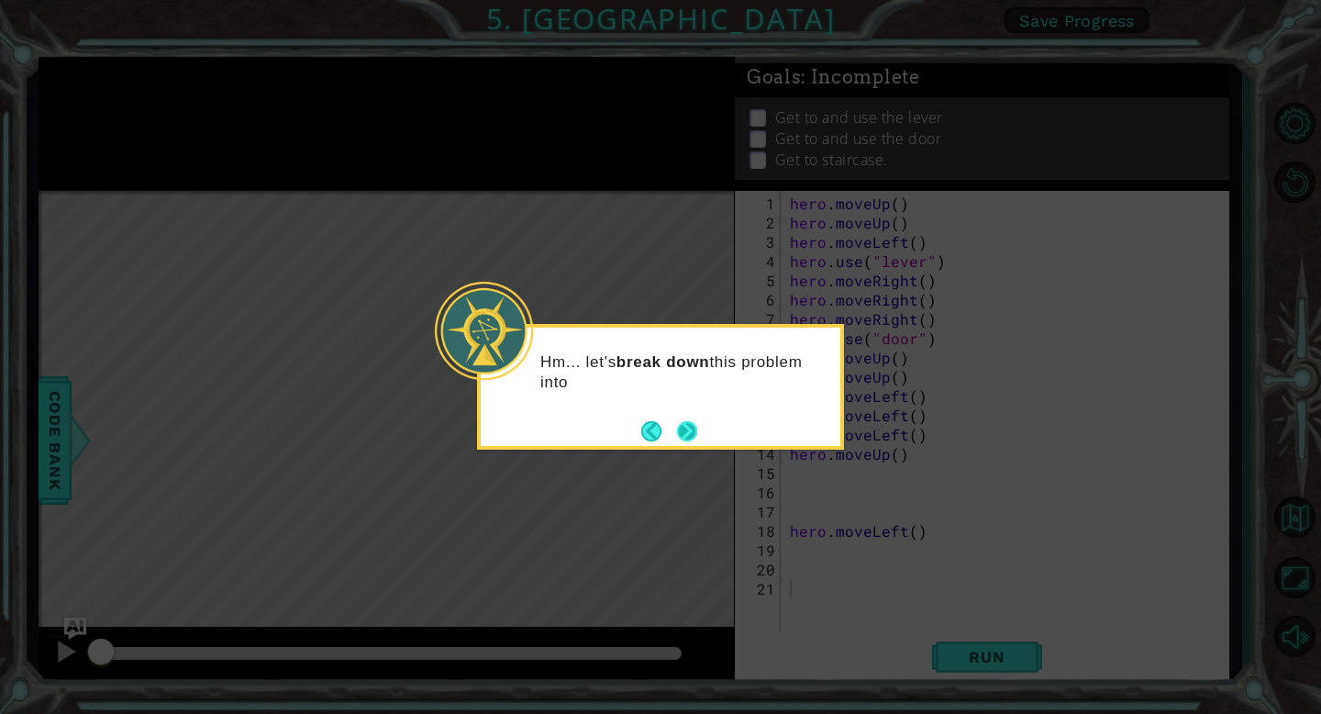
click at [690, 425] on button "Next" at bounding box center [687, 431] width 20 height 20
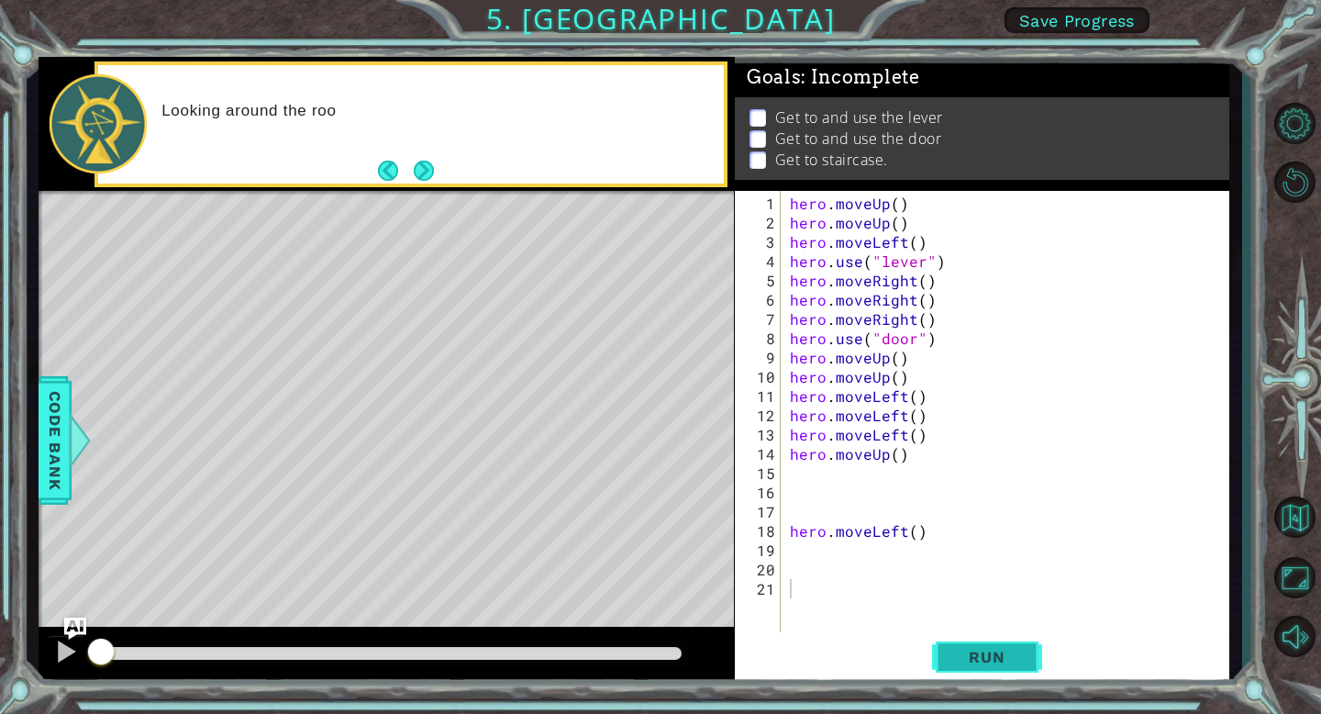
click at [972, 659] on span "Run" at bounding box center [986, 657] width 72 height 18
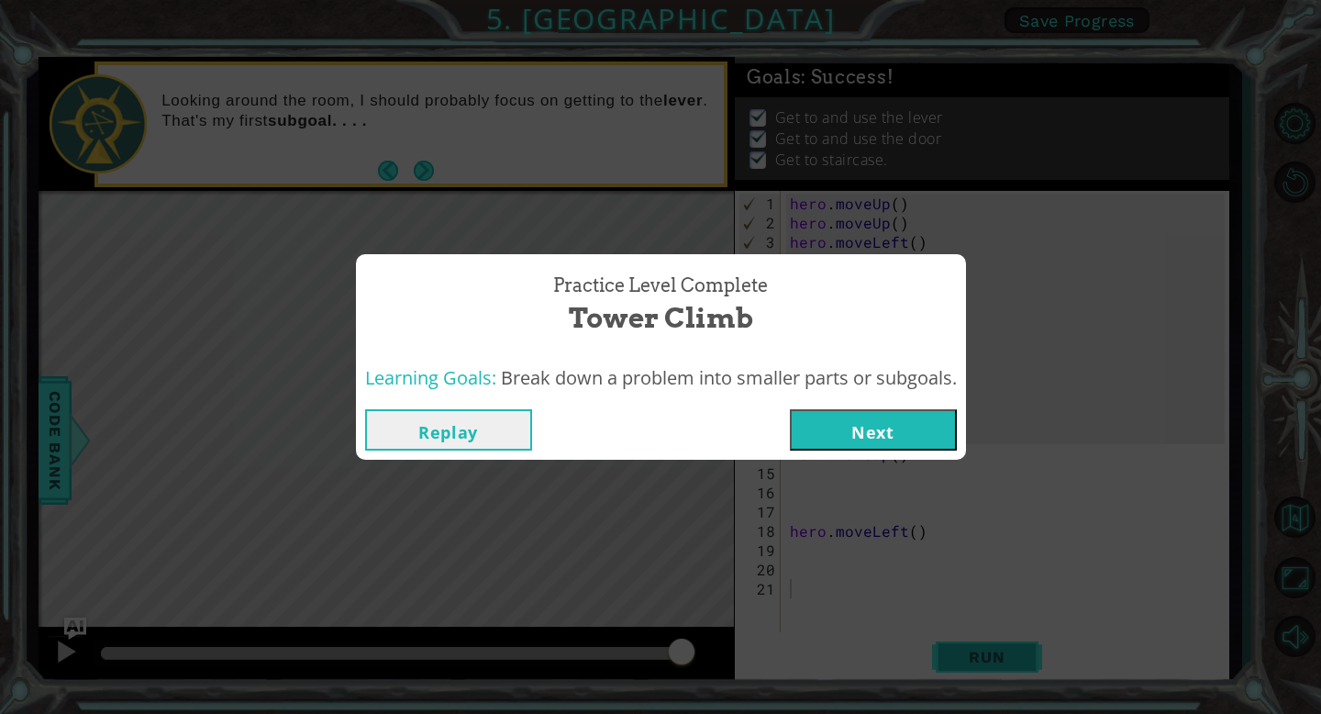
click button "Next" at bounding box center [873, 429] width 167 height 41
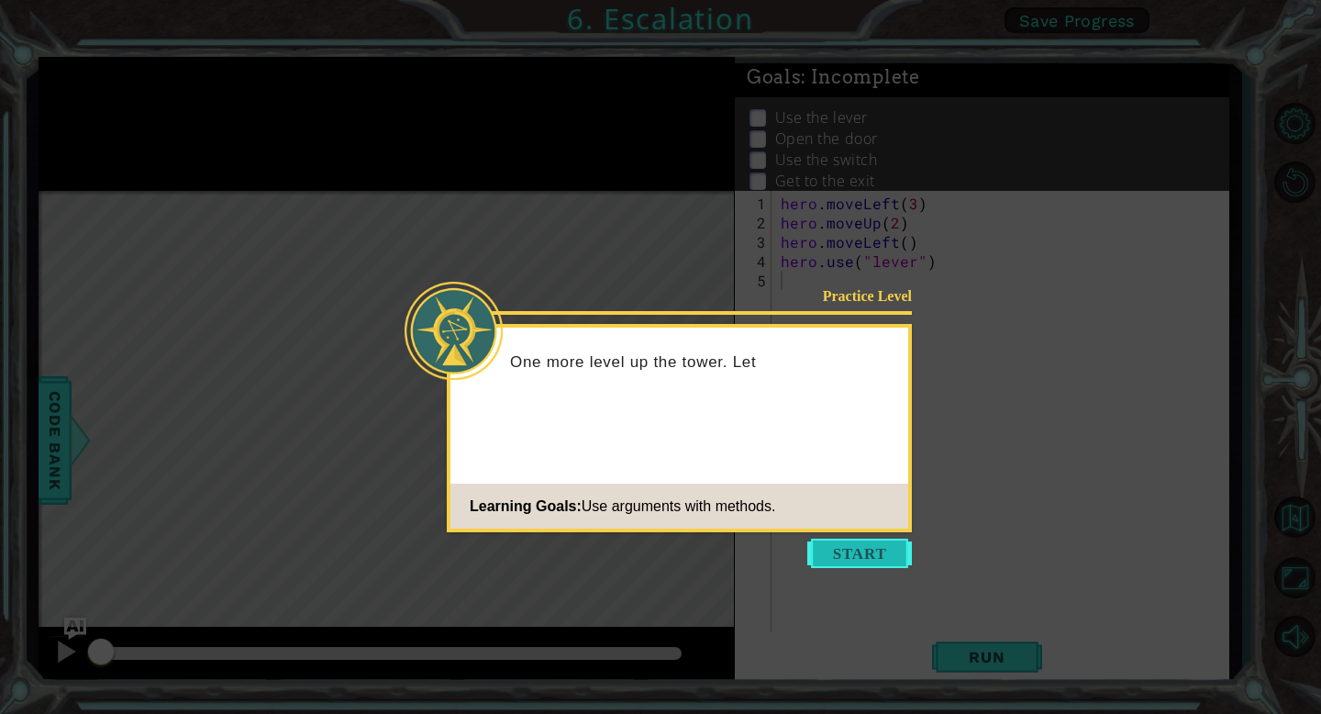
click at [842, 553] on button "Start" at bounding box center [859, 552] width 105 height 29
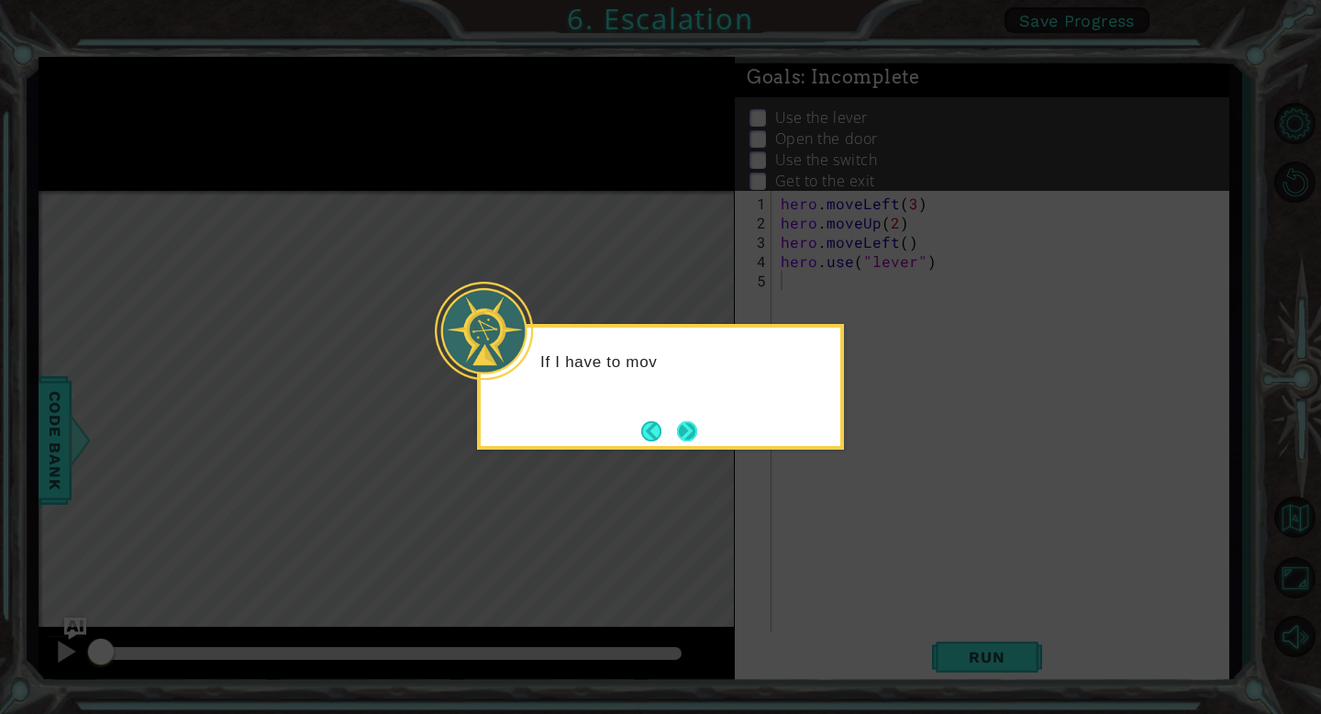
click at [688, 438] on button "Next" at bounding box center [687, 431] width 20 height 20
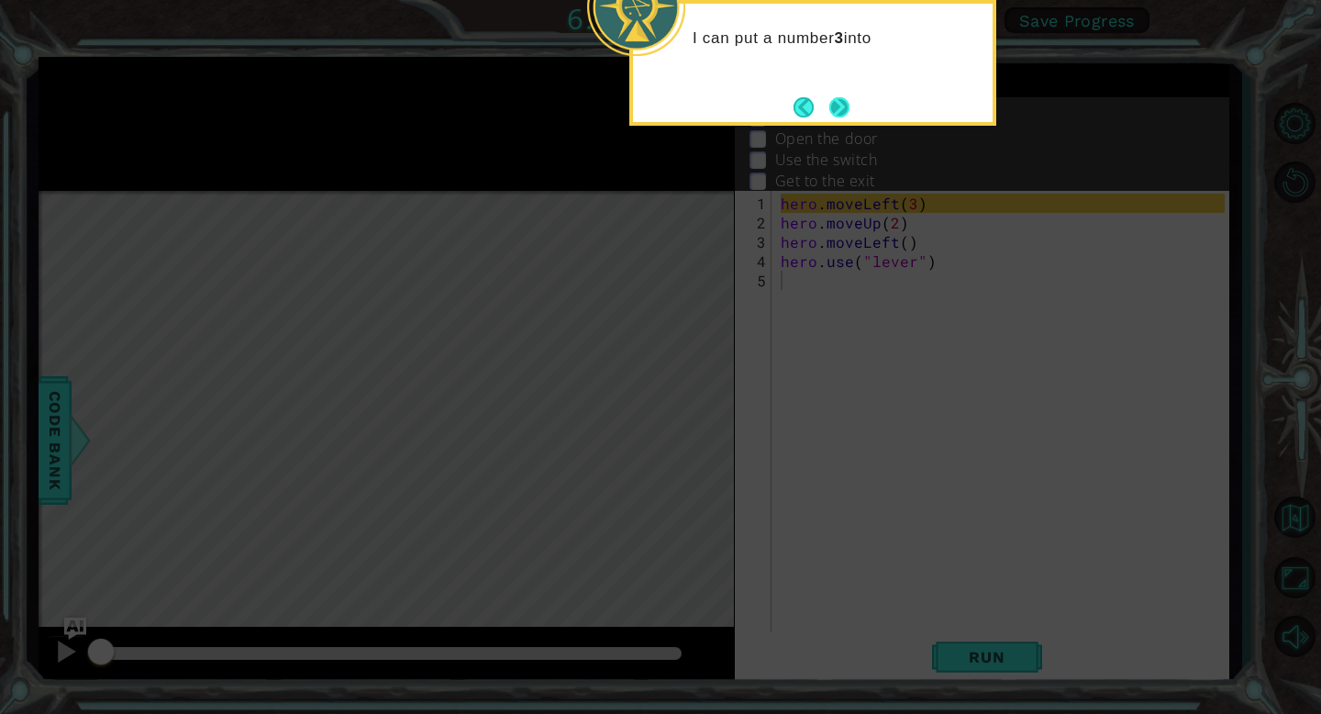
click at [839, 113] on button "Next" at bounding box center [839, 107] width 20 height 20
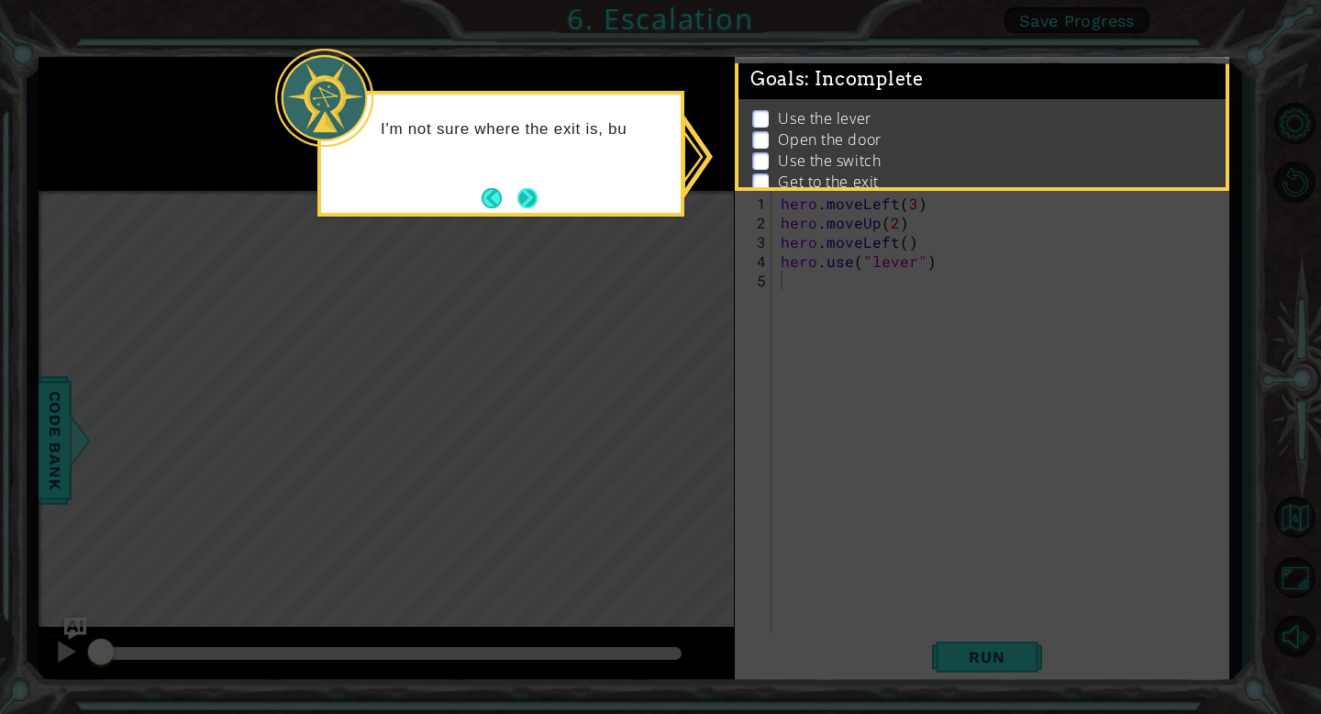
click at [538, 204] on button "Next" at bounding box center [527, 198] width 20 height 20
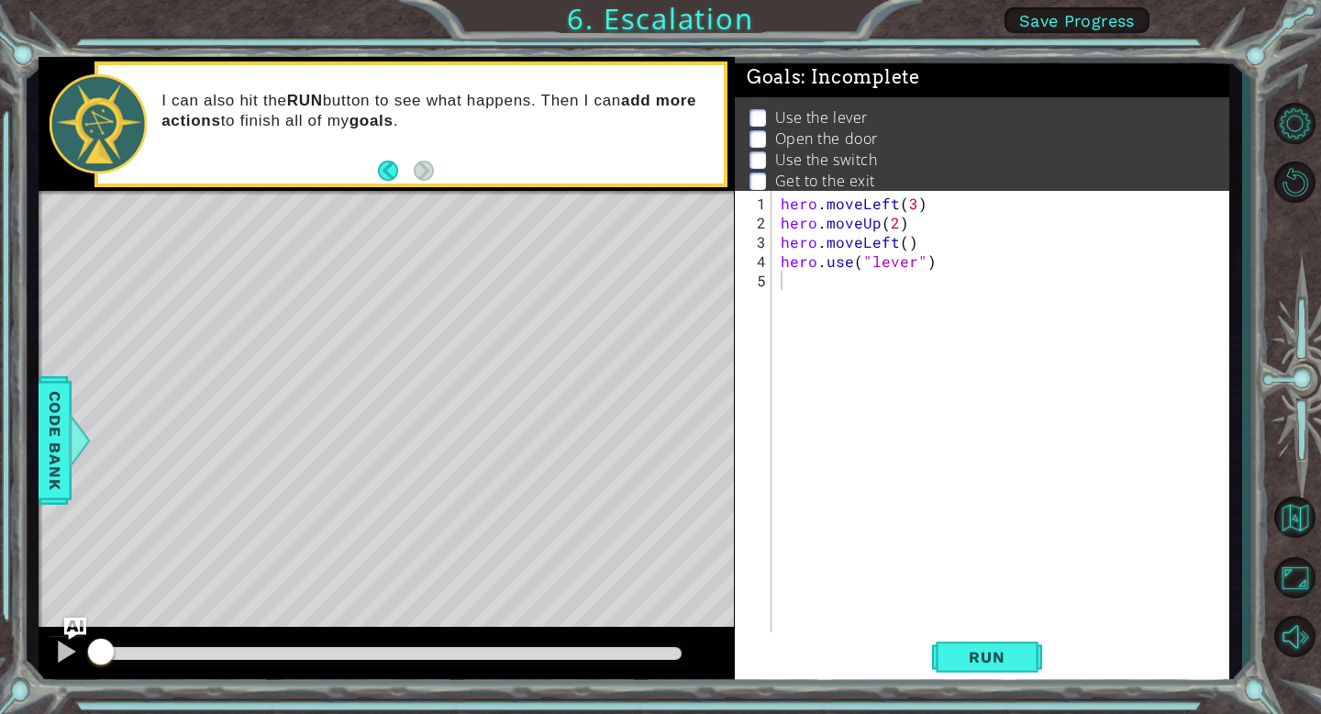
click at [21, 54] on div "1 ההההההההההההההההההההההההההההההההההההההההההההההההההההההההההההההההההההההההההההה…" at bounding box center [660, 357] width 1321 height 714
click at [959, 671] on button "Run" at bounding box center [987, 657] width 110 height 50
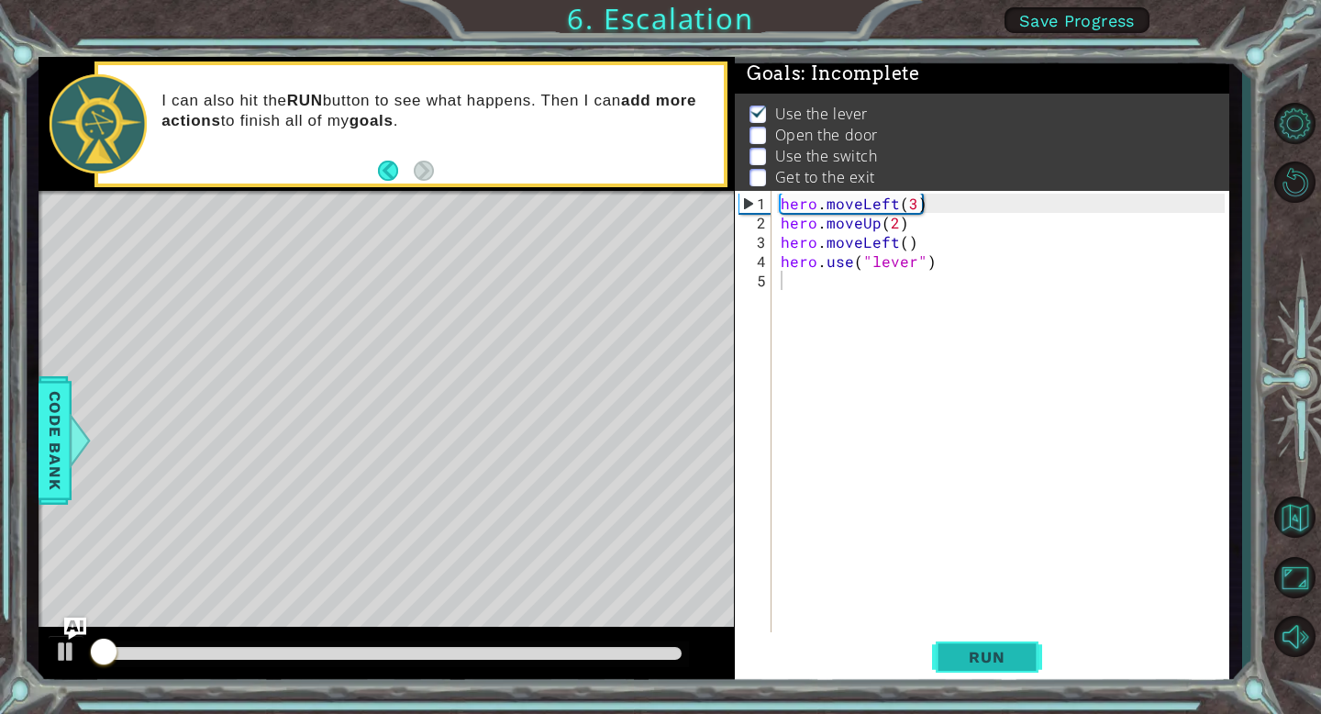
click at [959, 671] on button "Run" at bounding box center [987, 657] width 110 height 50
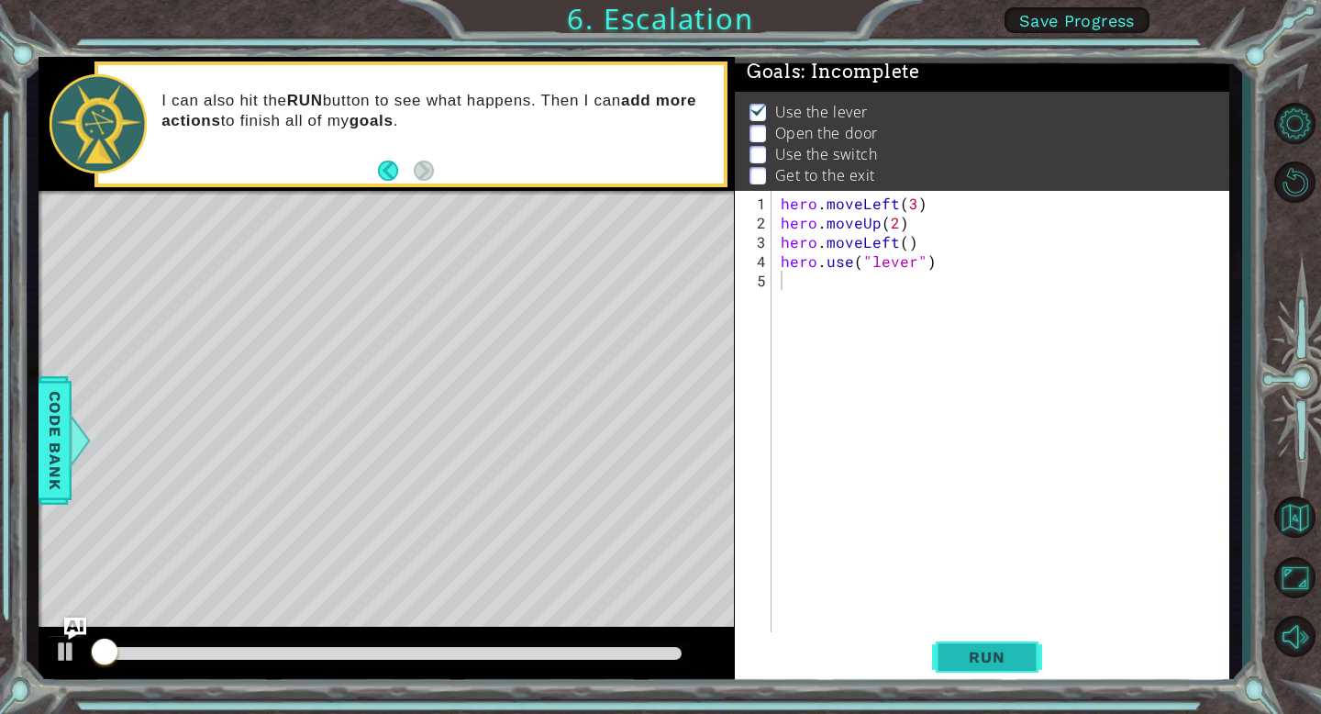
click at [959, 671] on button "Run" at bounding box center [987, 657] width 110 height 50
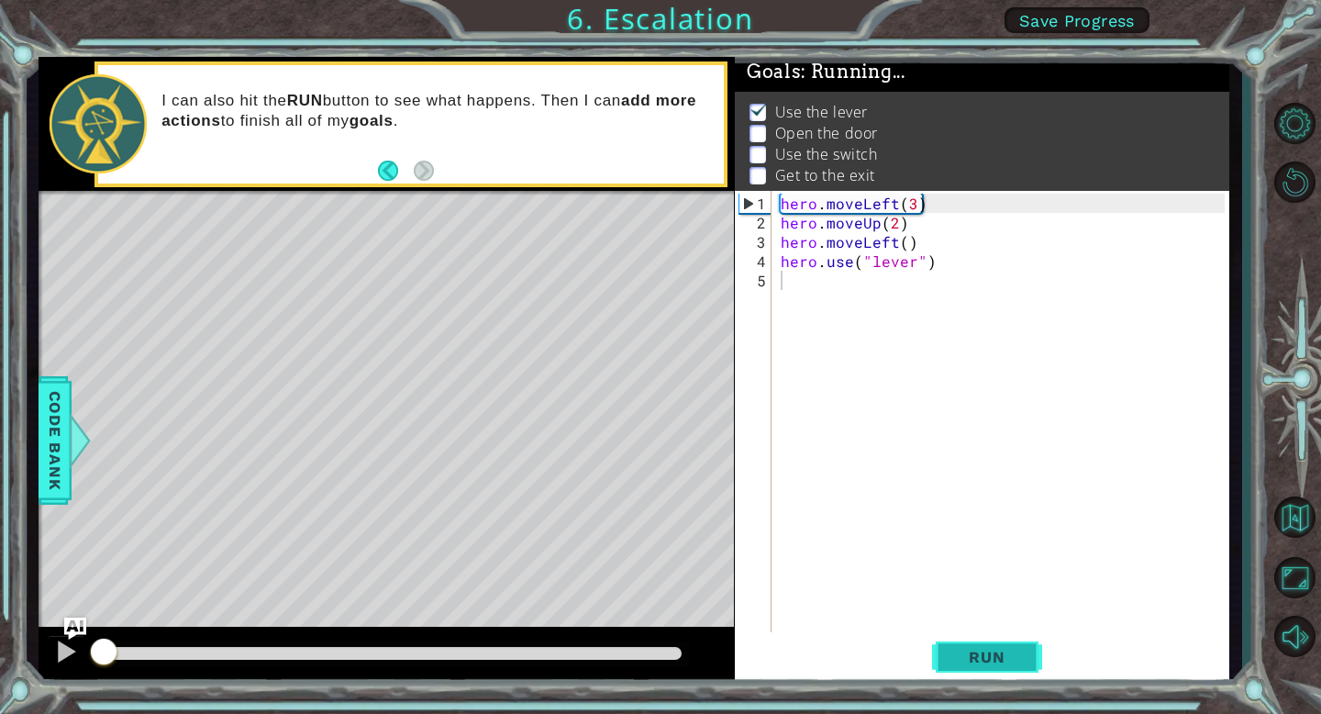
click at [959, 671] on button "Run" at bounding box center [987, 657] width 110 height 50
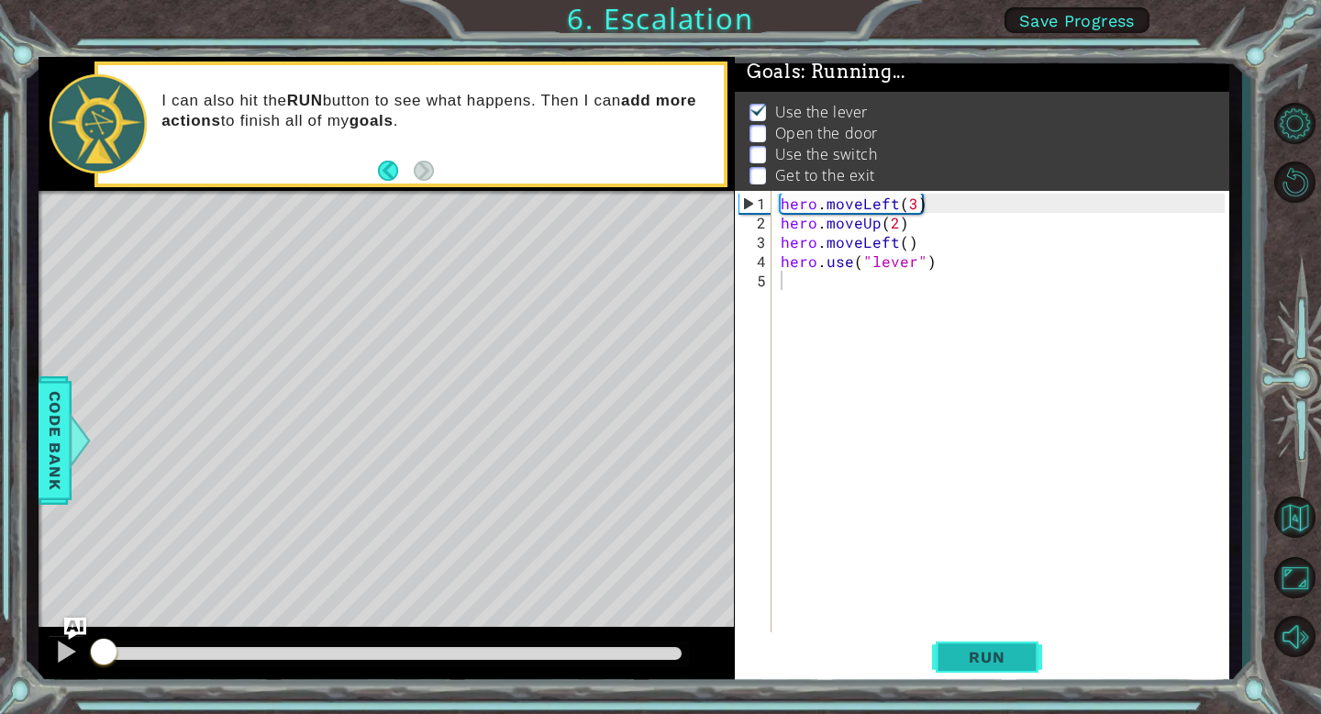
click at [959, 671] on button "Run" at bounding box center [987, 657] width 110 height 50
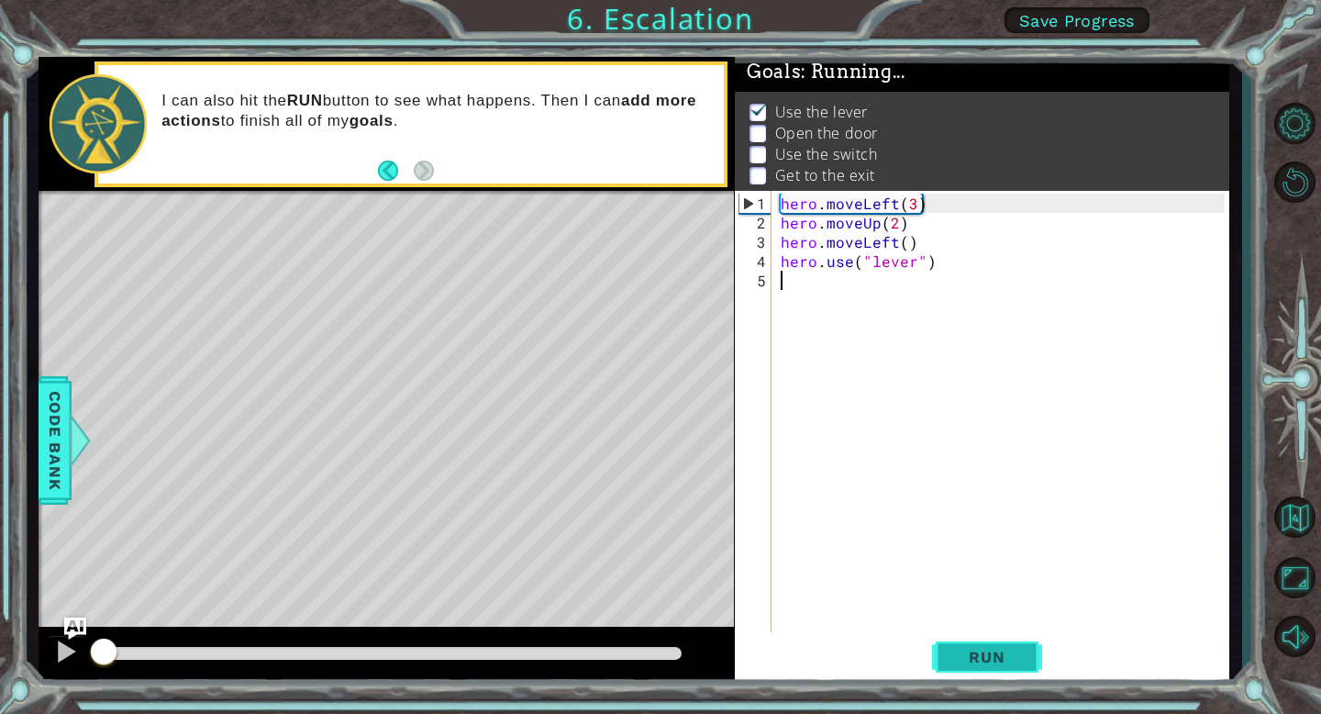
click at [959, 671] on button "Run" at bounding box center [987, 657] width 110 height 50
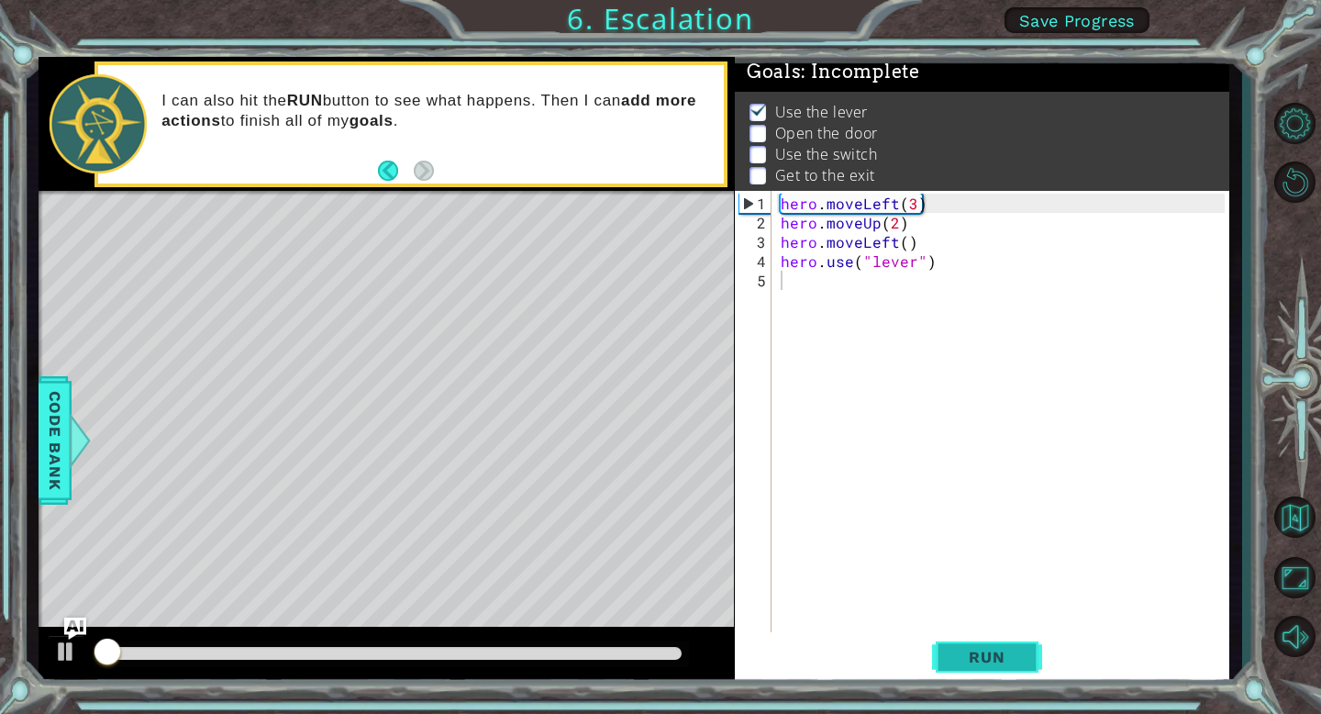
click at [959, 671] on button "Run" at bounding box center [987, 657] width 110 height 50
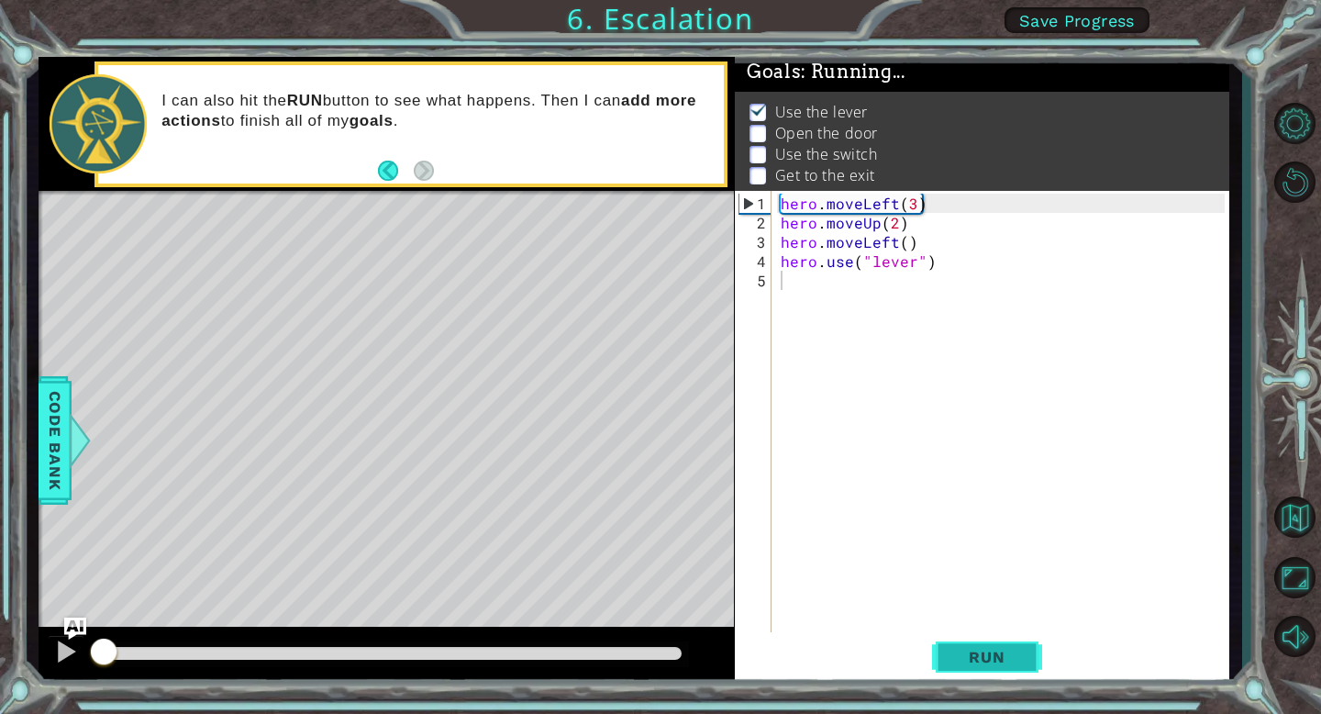
click at [959, 671] on button "Run" at bounding box center [987, 657] width 110 height 50
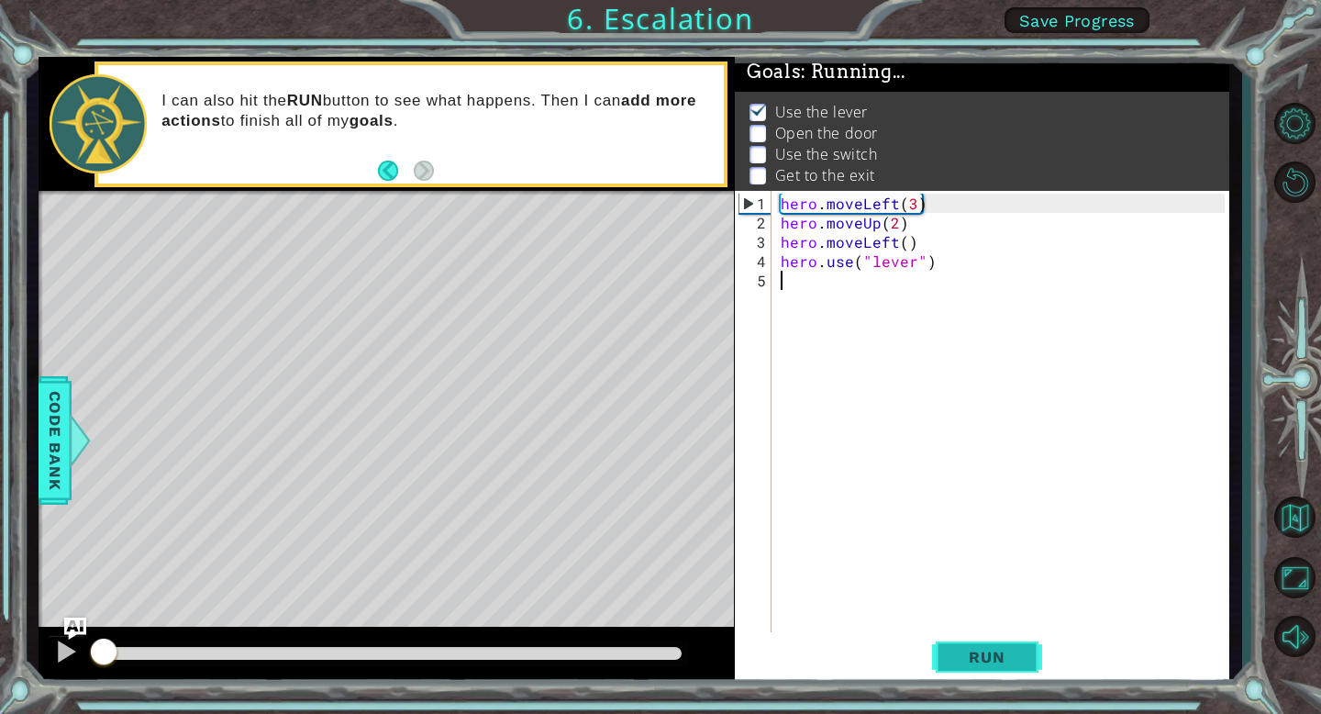
click at [959, 671] on button "Run" at bounding box center [987, 657] width 110 height 50
click at [959, 668] on button "Run" at bounding box center [987, 657] width 110 height 50
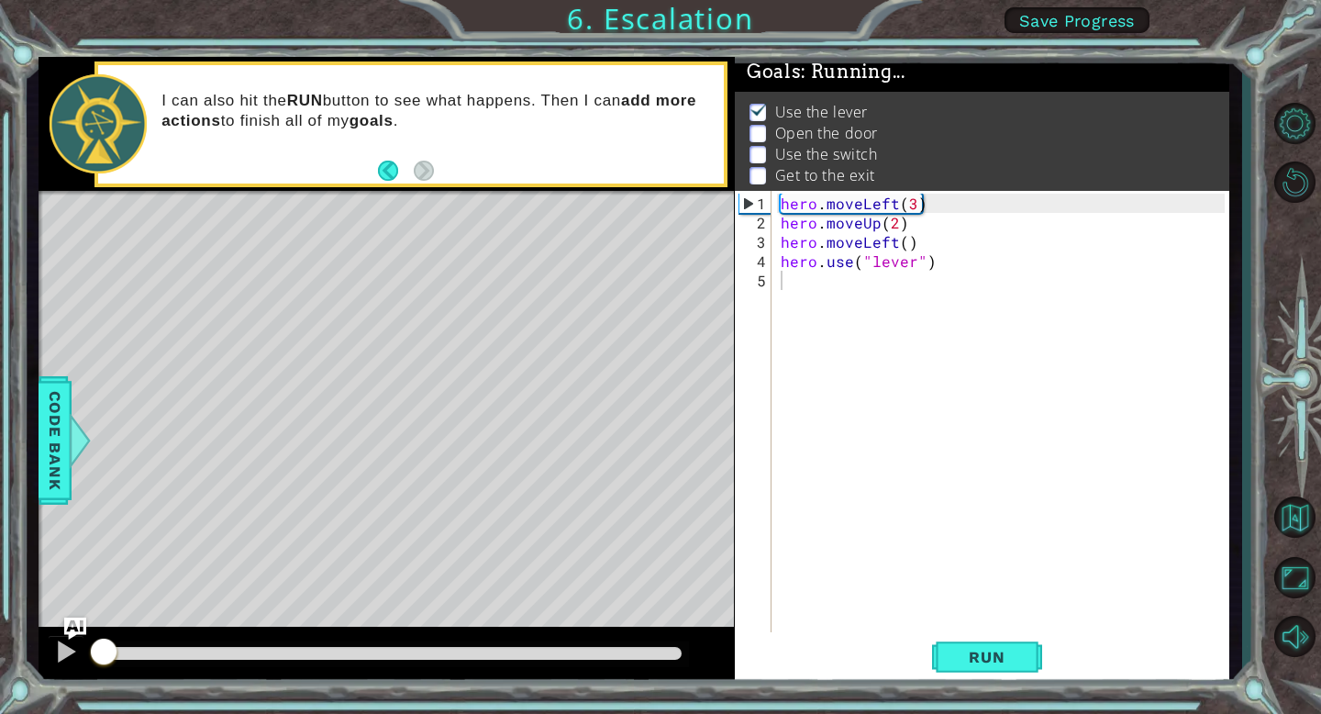
drag, startPoint x: 959, startPoint y: 668, endPoint x: 848, endPoint y: 673, distance: 112.0
click at [904, 668] on div "Run" at bounding box center [986, 657] width 494 height 50
click at [848, 673] on div "Run" at bounding box center [986, 657] width 494 height 50
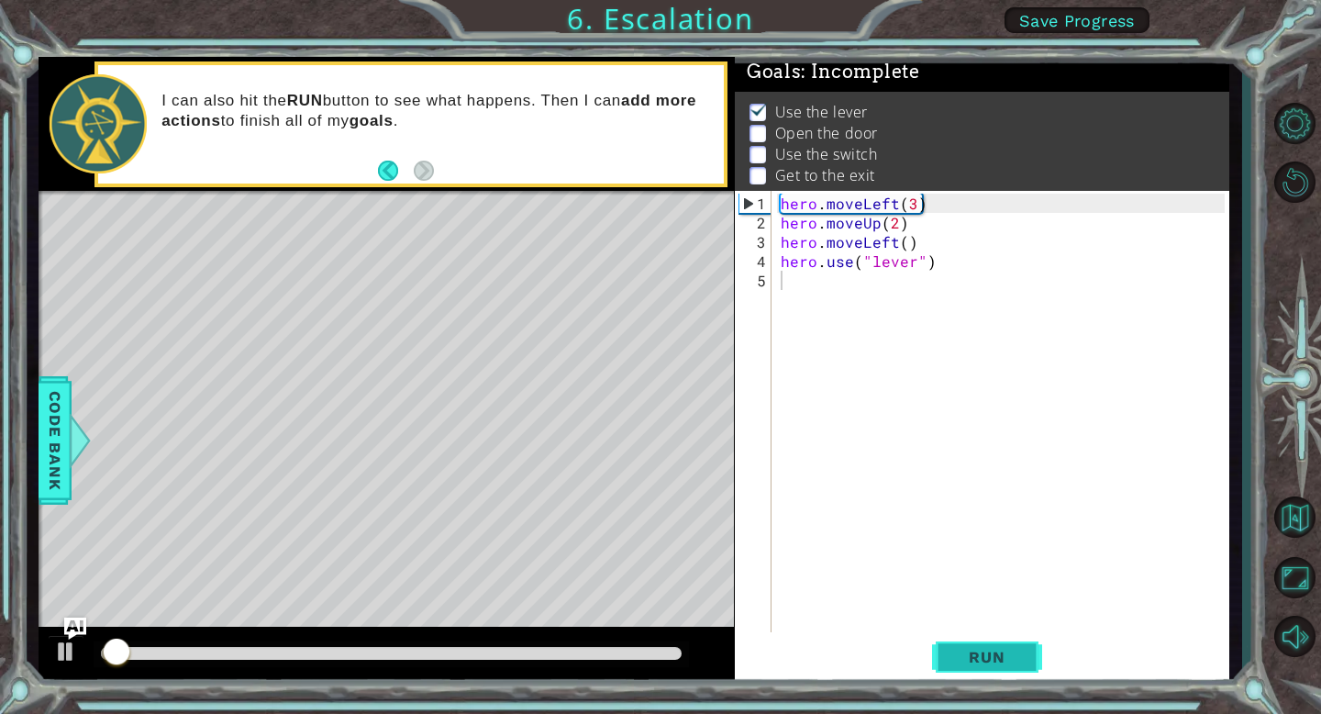
drag, startPoint x: 957, startPoint y: 666, endPoint x: 971, endPoint y: 666, distance: 14.7
click at [970, 666] on button "Run" at bounding box center [987, 657] width 110 height 50
click at [980, 667] on button "Run" at bounding box center [987, 657] width 110 height 50
